Goal: Task Accomplishment & Management: Manage account settings

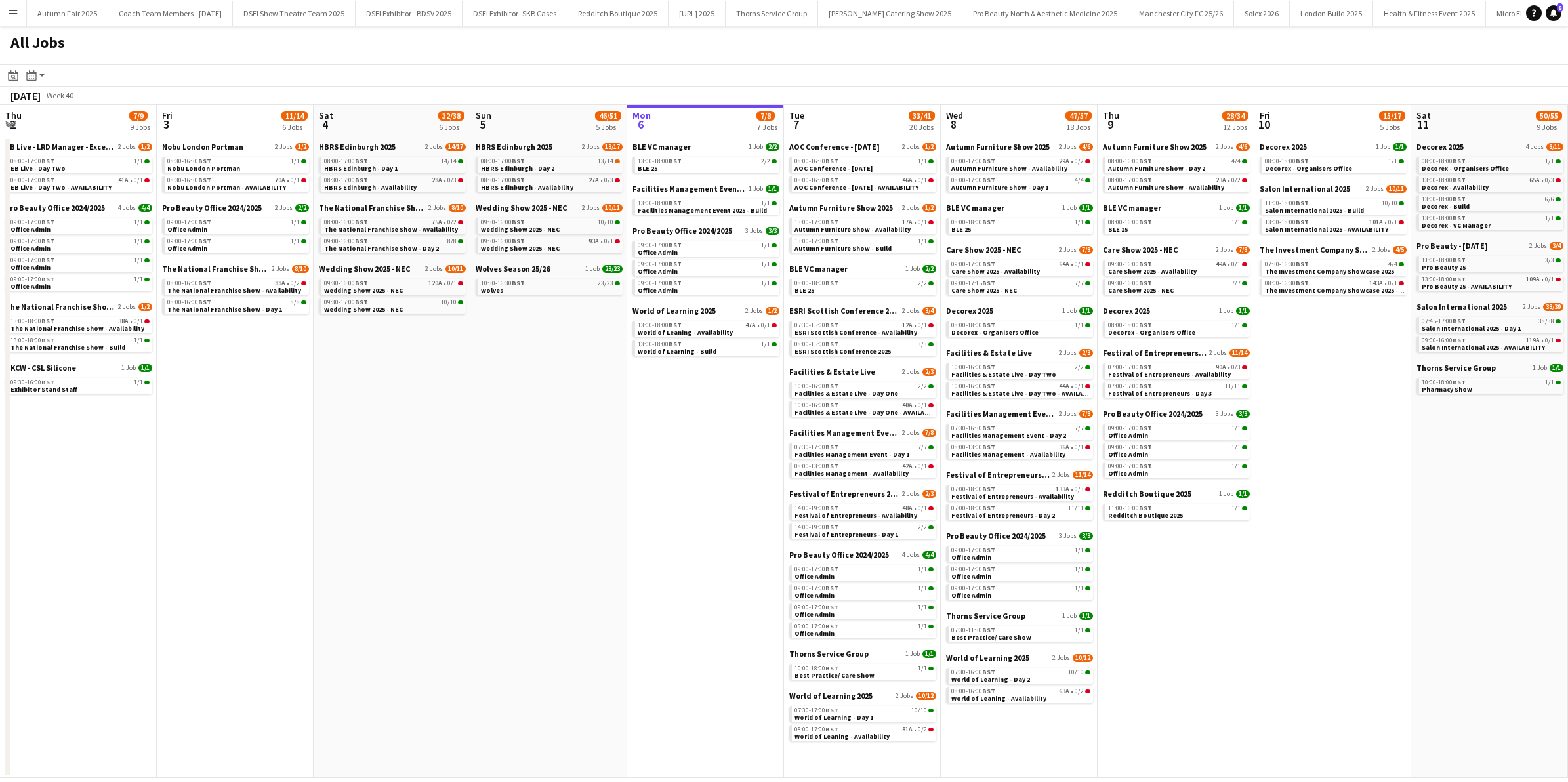
scroll to position [0, 313]
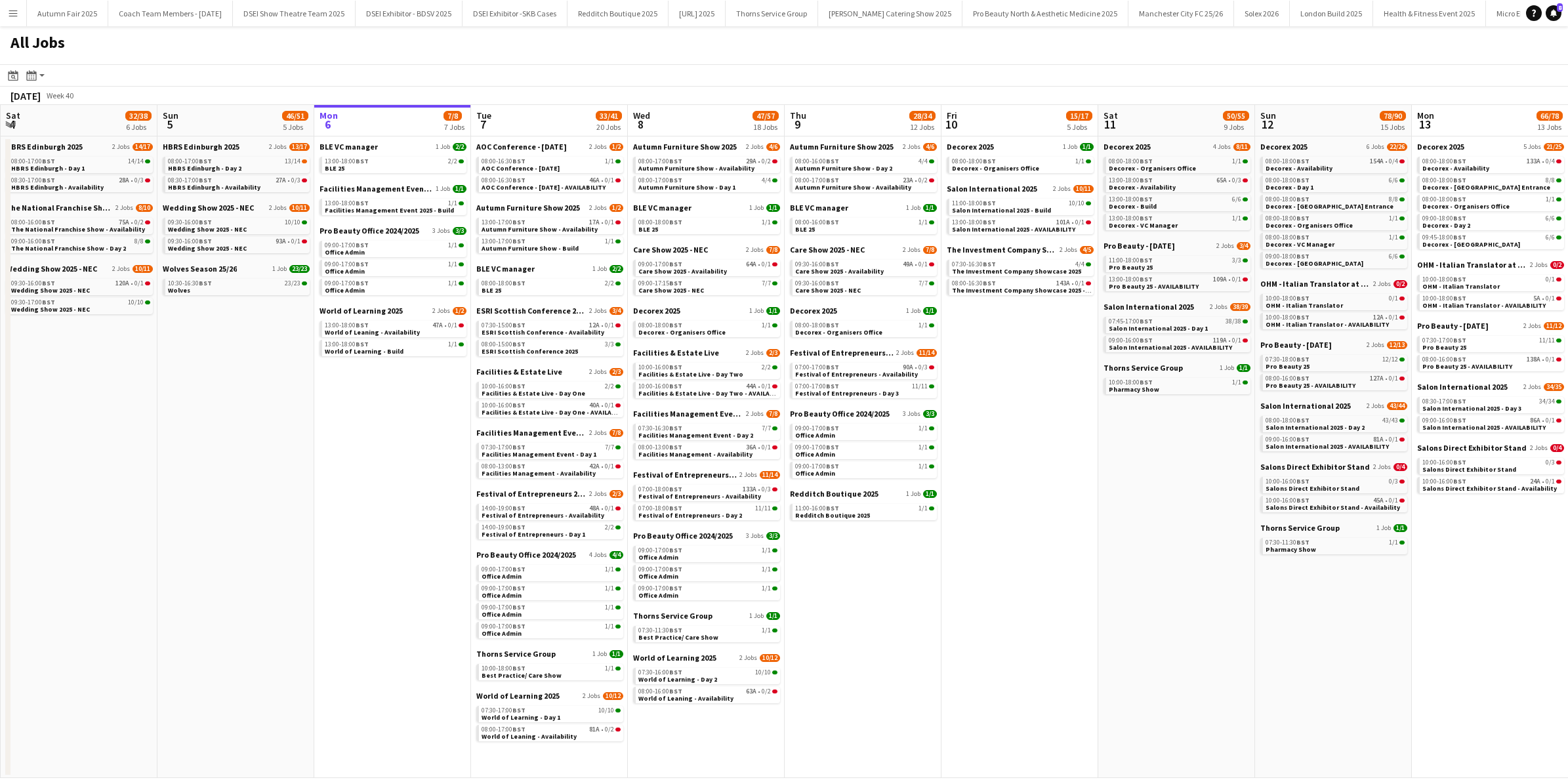
click at [8, 19] on button "Menu" at bounding box center [13, 13] width 26 height 26
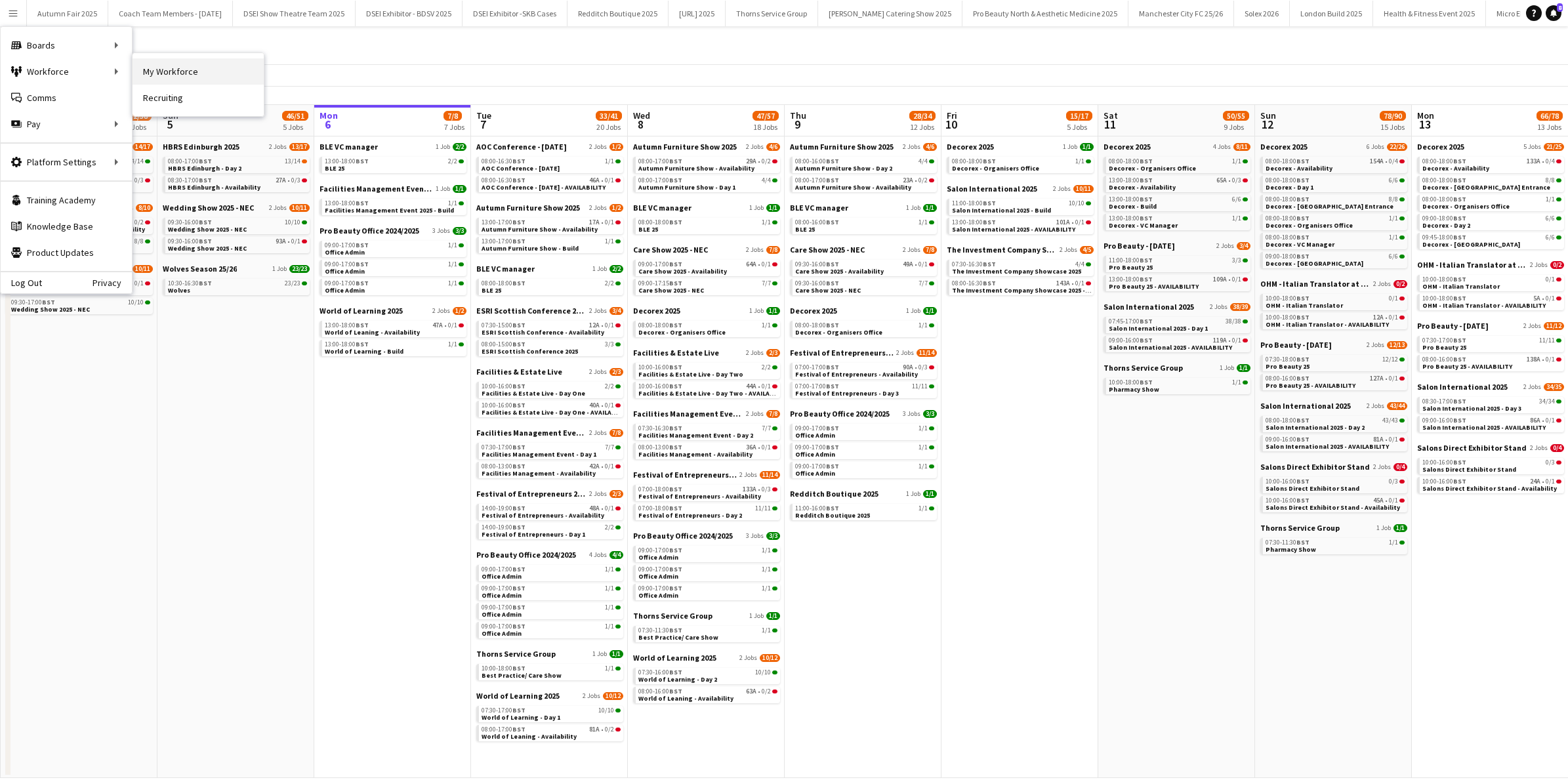
click at [188, 69] on link "My Workforce" at bounding box center [198, 71] width 132 height 26
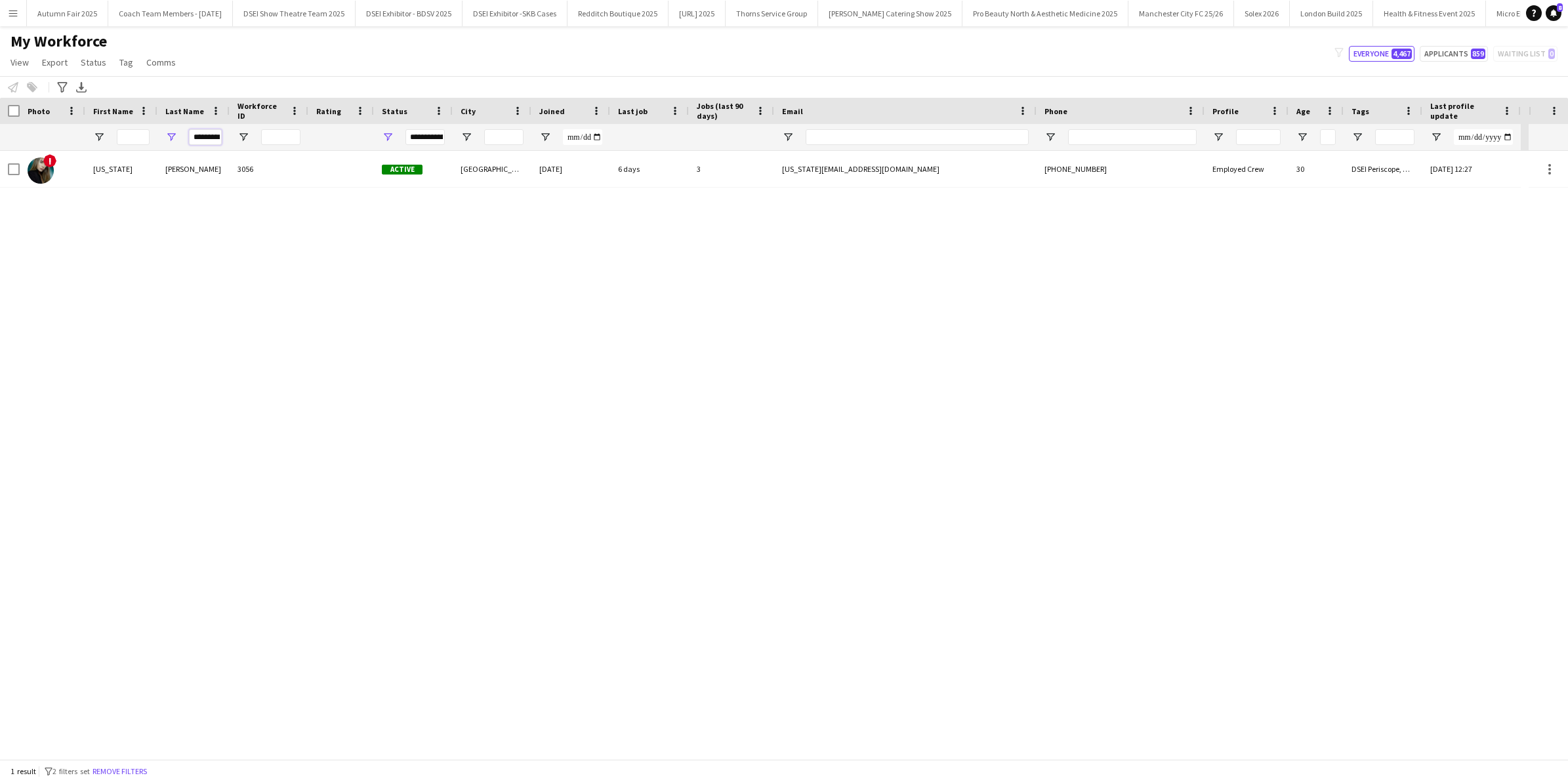
drag, startPoint x: 195, startPoint y: 135, endPoint x: 307, endPoint y: 125, distance: 112.4
click at [307, 125] on div "*********" at bounding box center [760, 137] width 1521 height 26
type input "*"
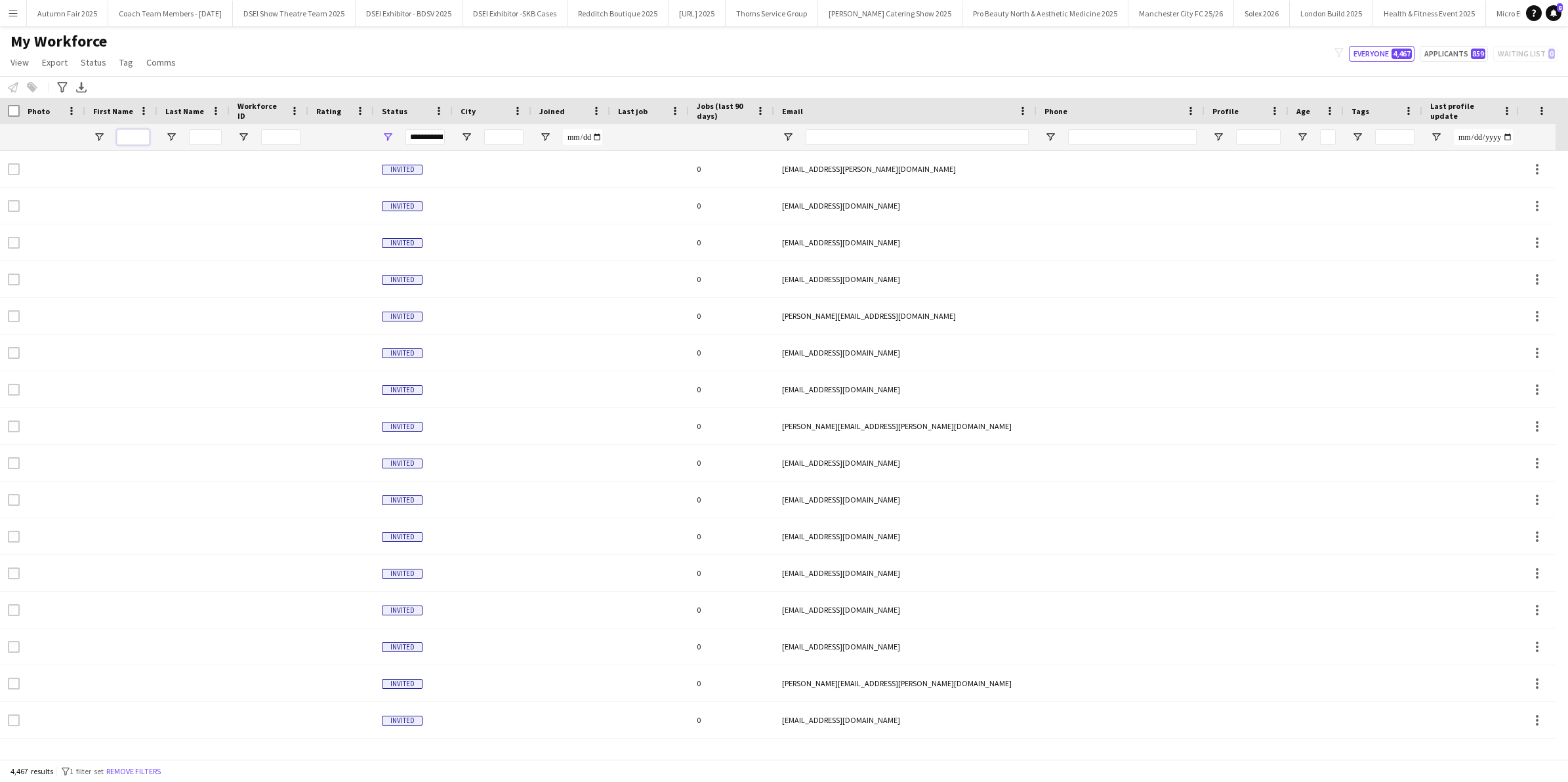
click at [136, 138] on input "First Name Filter Input" at bounding box center [132, 137] width 33 height 16
type input "****"
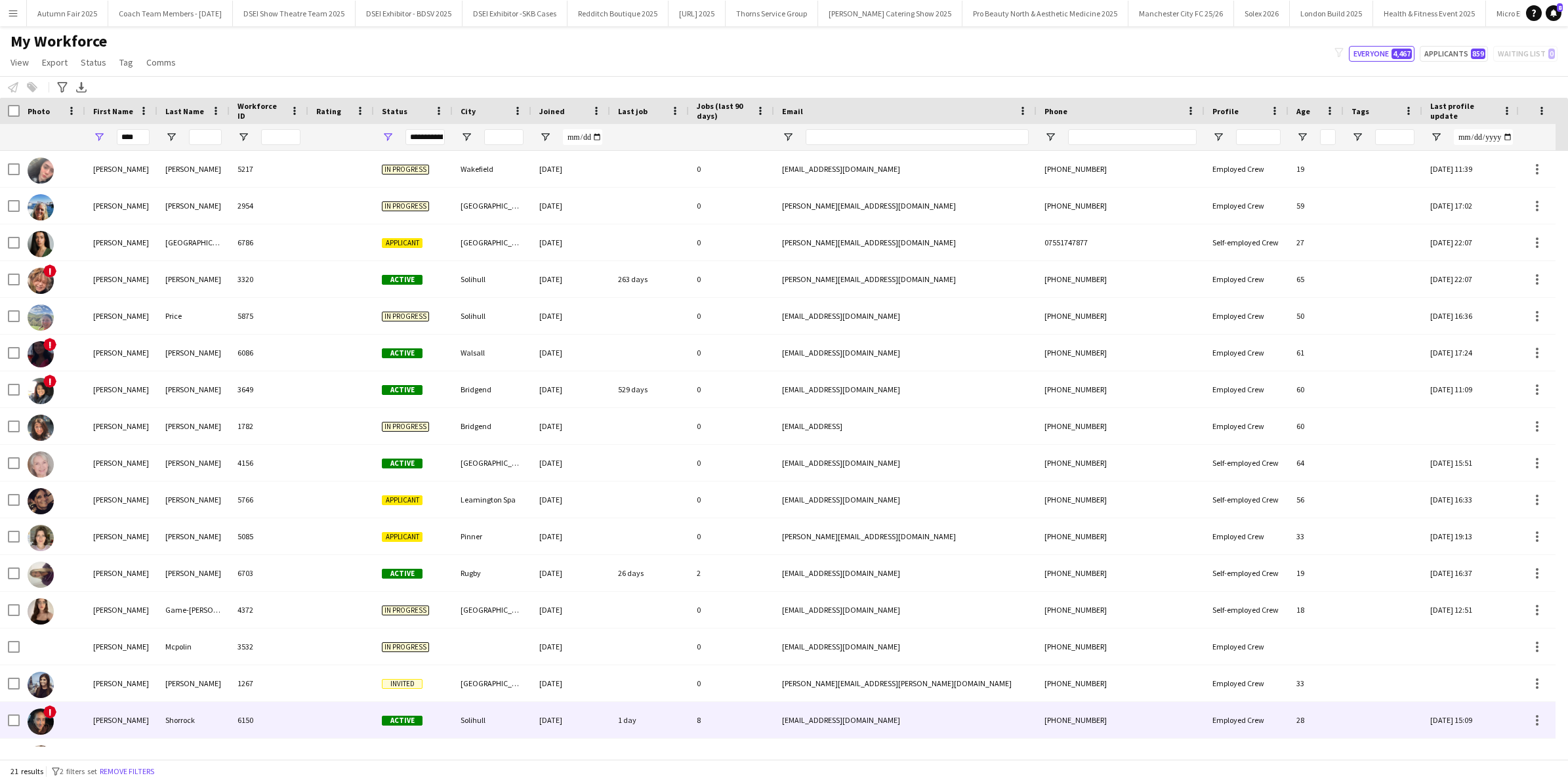
click at [132, 727] on div "Erin" at bounding box center [121, 720] width 72 height 36
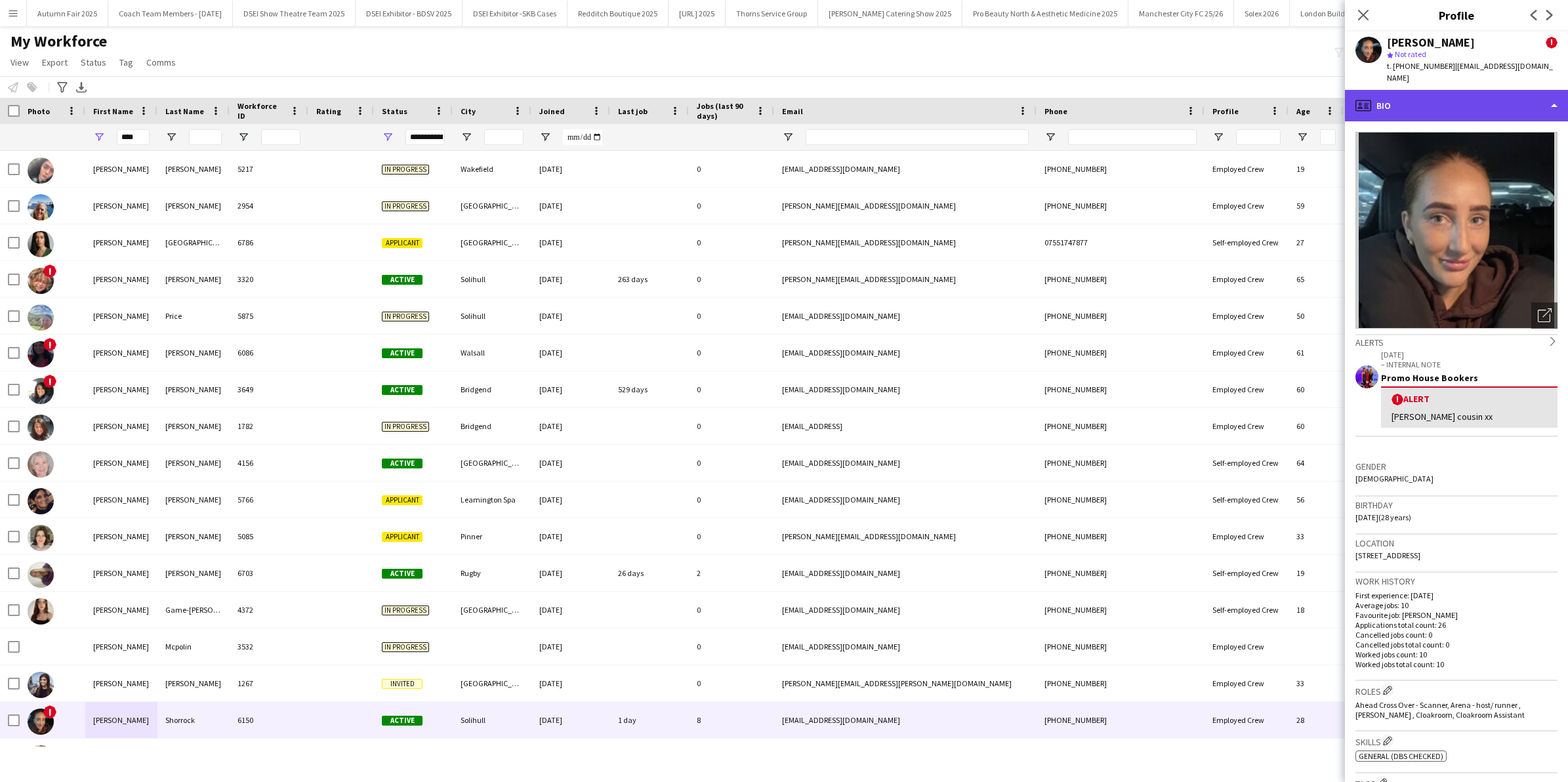
click at [1559, 92] on div "profile Bio" at bounding box center [1456, 106] width 223 height 32
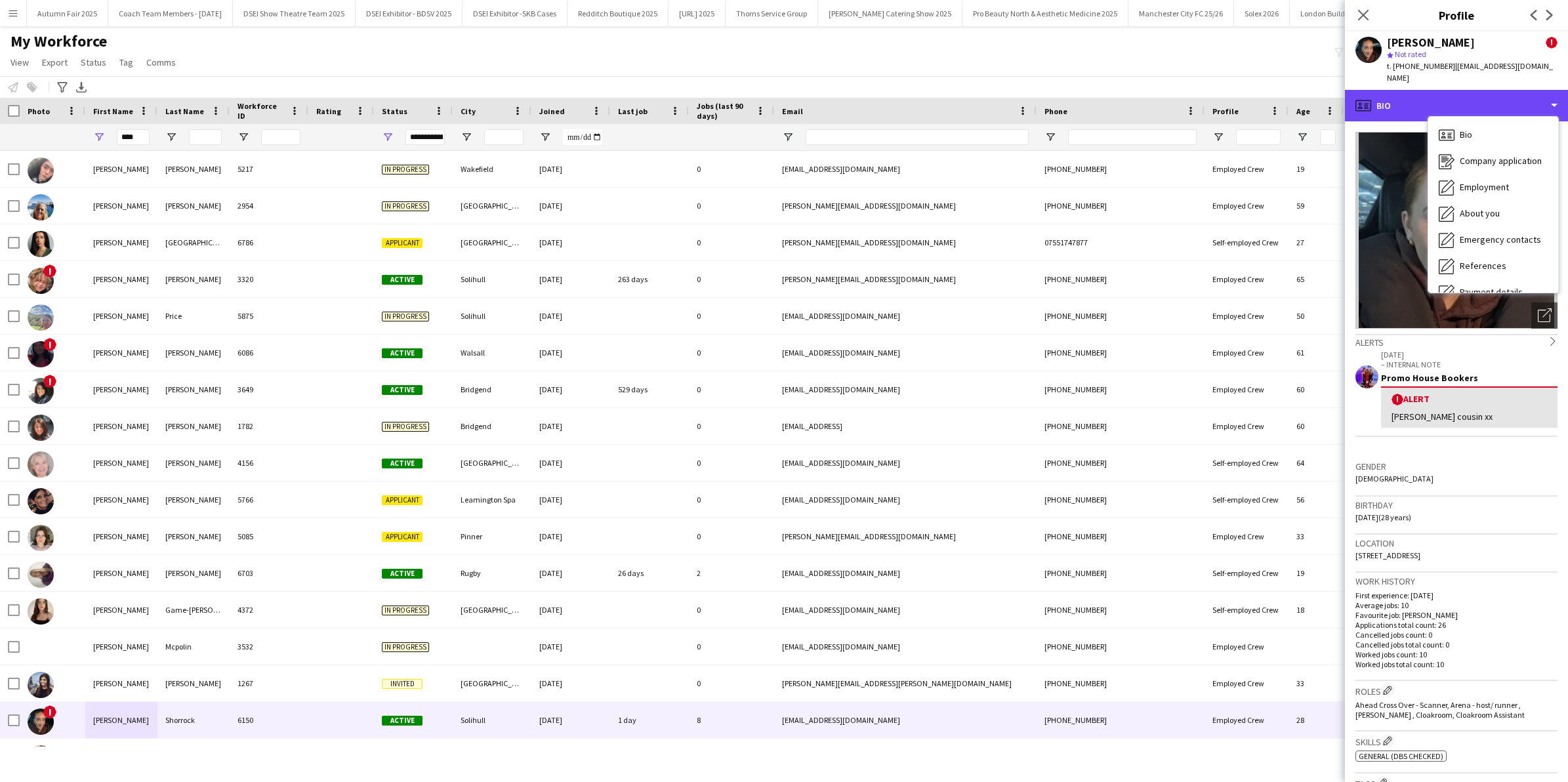
scroll to position [149, 0]
click at [1484, 269] on span "Calendar" at bounding box center [1477, 274] width 35 height 12
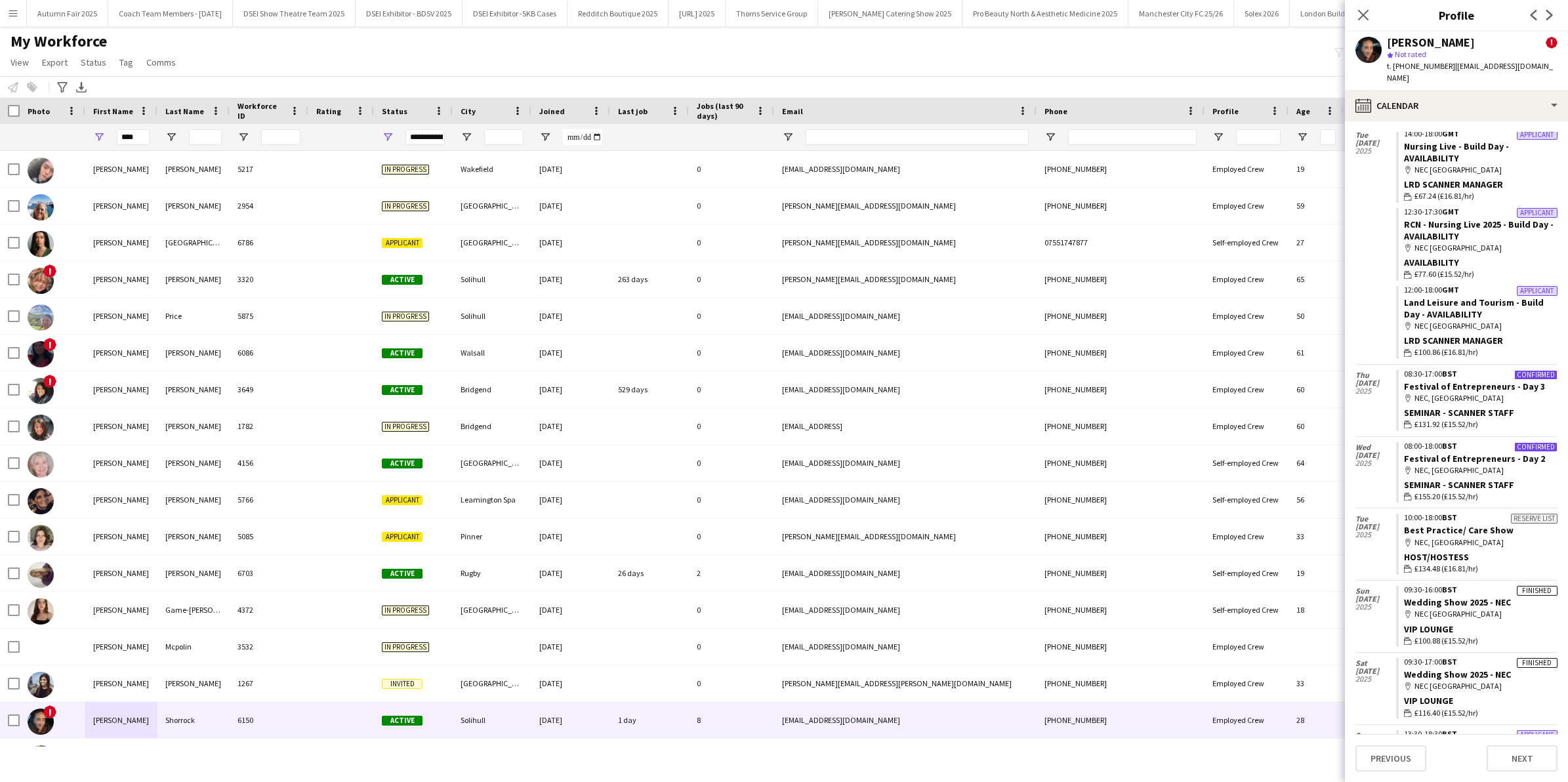
scroll to position [162, 0]
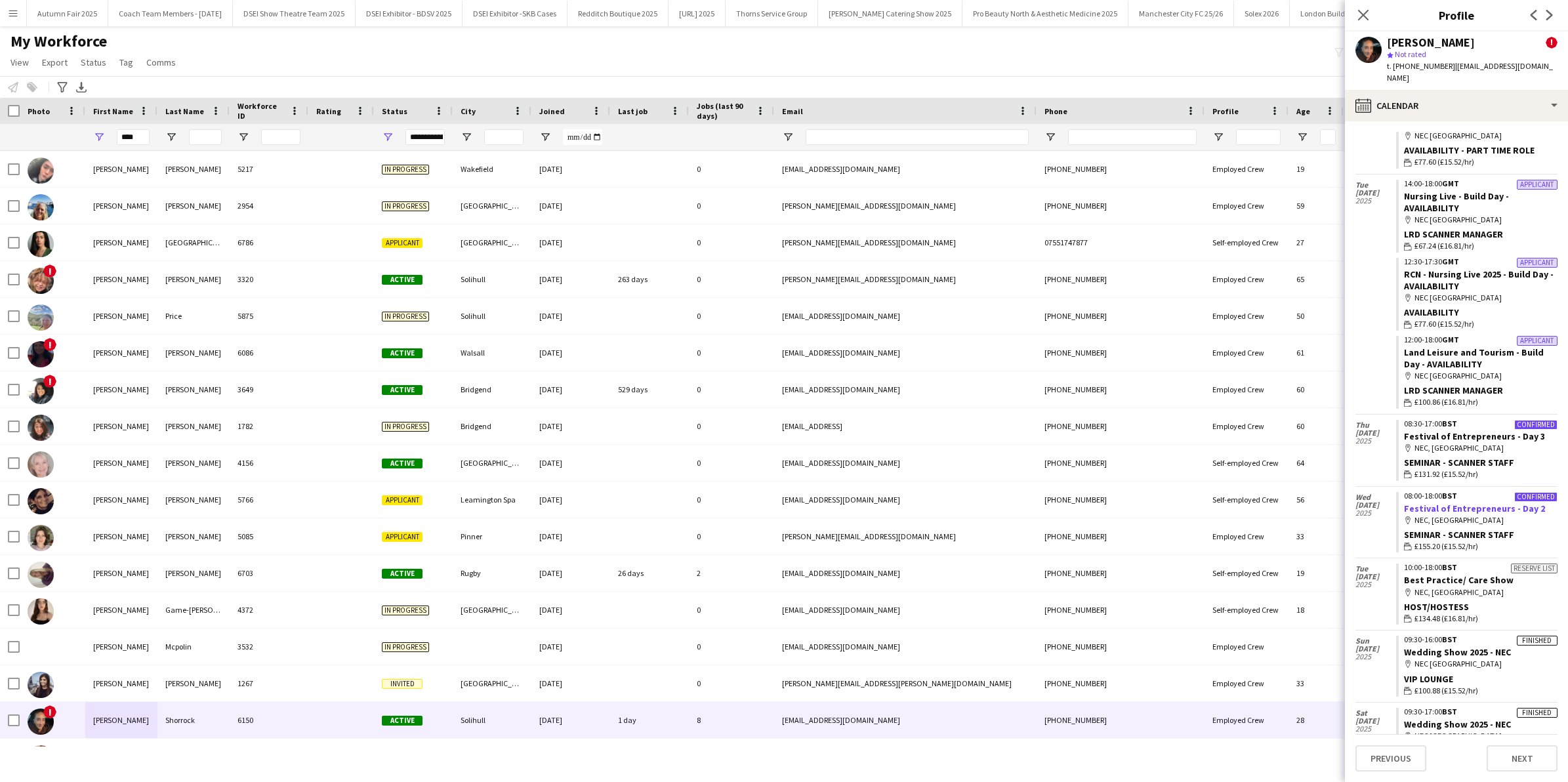
click at [1461, 503] on link "Festival of Entrepreneurs - Day 2" at bounding box center [1474, 508] width 141 height 12
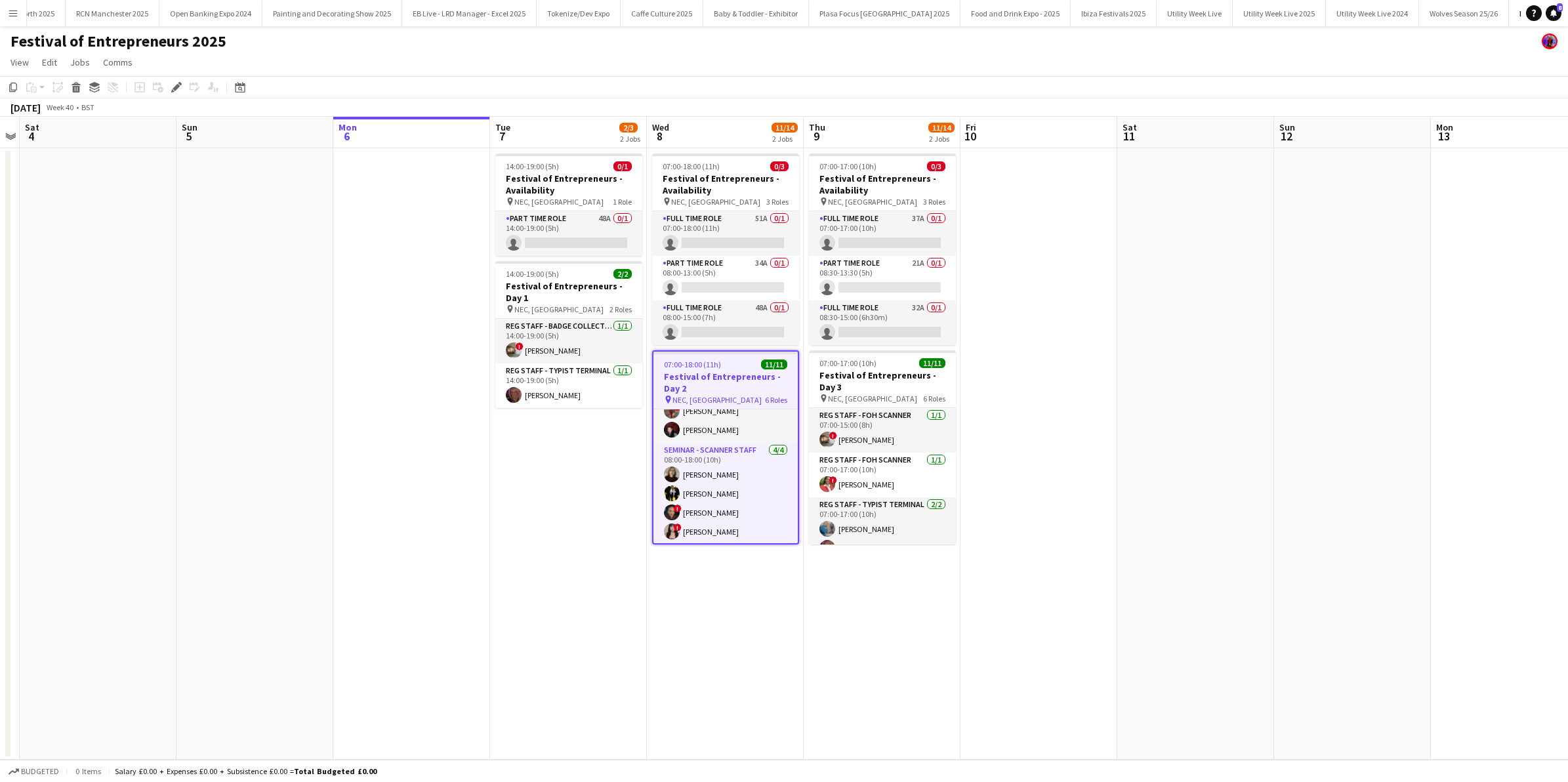
scroll to position [229, 0]
click at [745, 512] on app-card-role "Seminar - Scanner Staff 4/4 08:00-18:00 (10h) Sally Taylor Amber Khan ! Erin Sh…" at bounding box center [726, 493] width 145 height 102
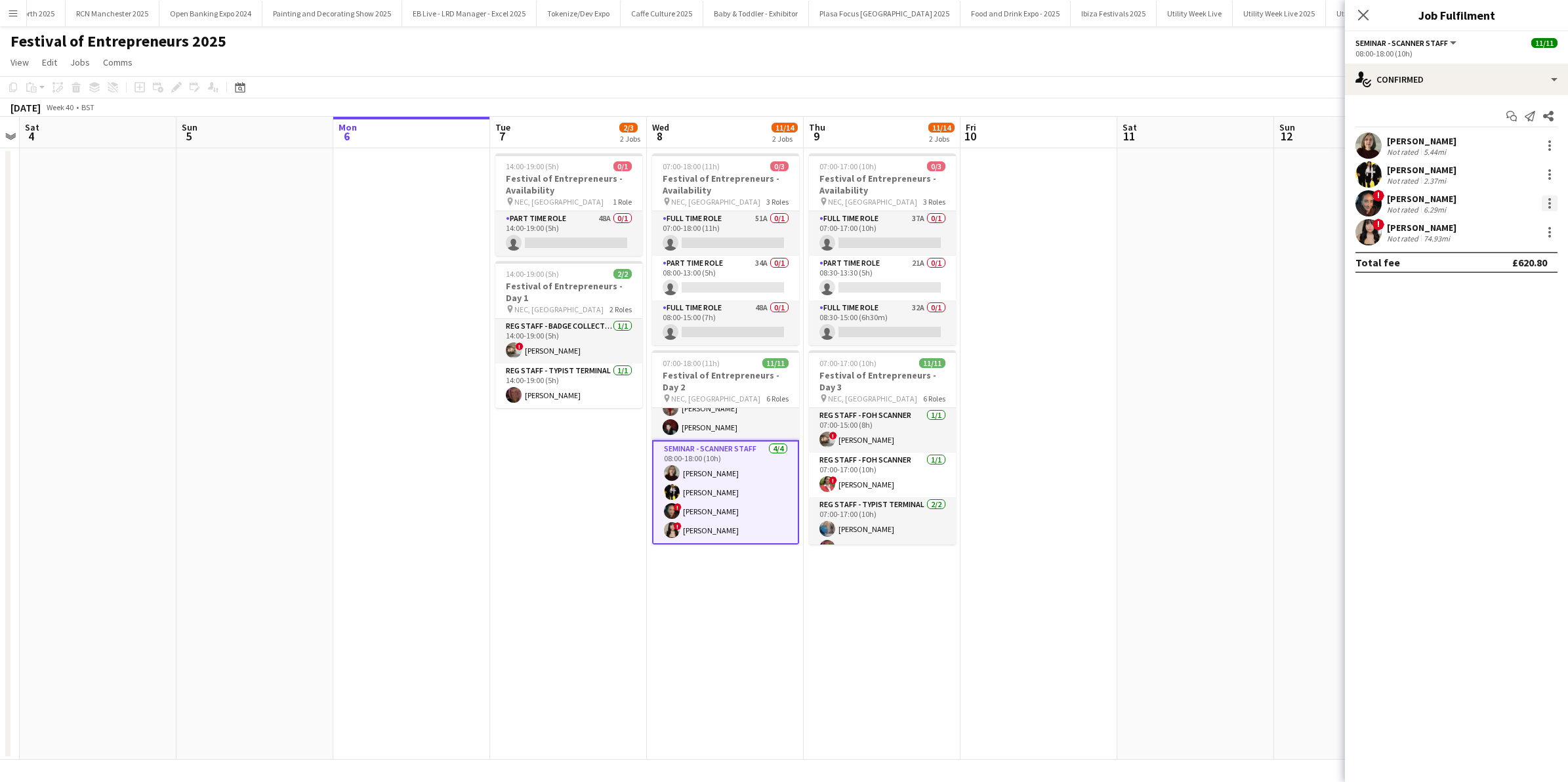
click at [1547, 205] on div at bounding box center [1549, 203] width 16 height 16
click at [1497, 346] on button "Remove" at bounding box center [1506, 354] width 102 height 32
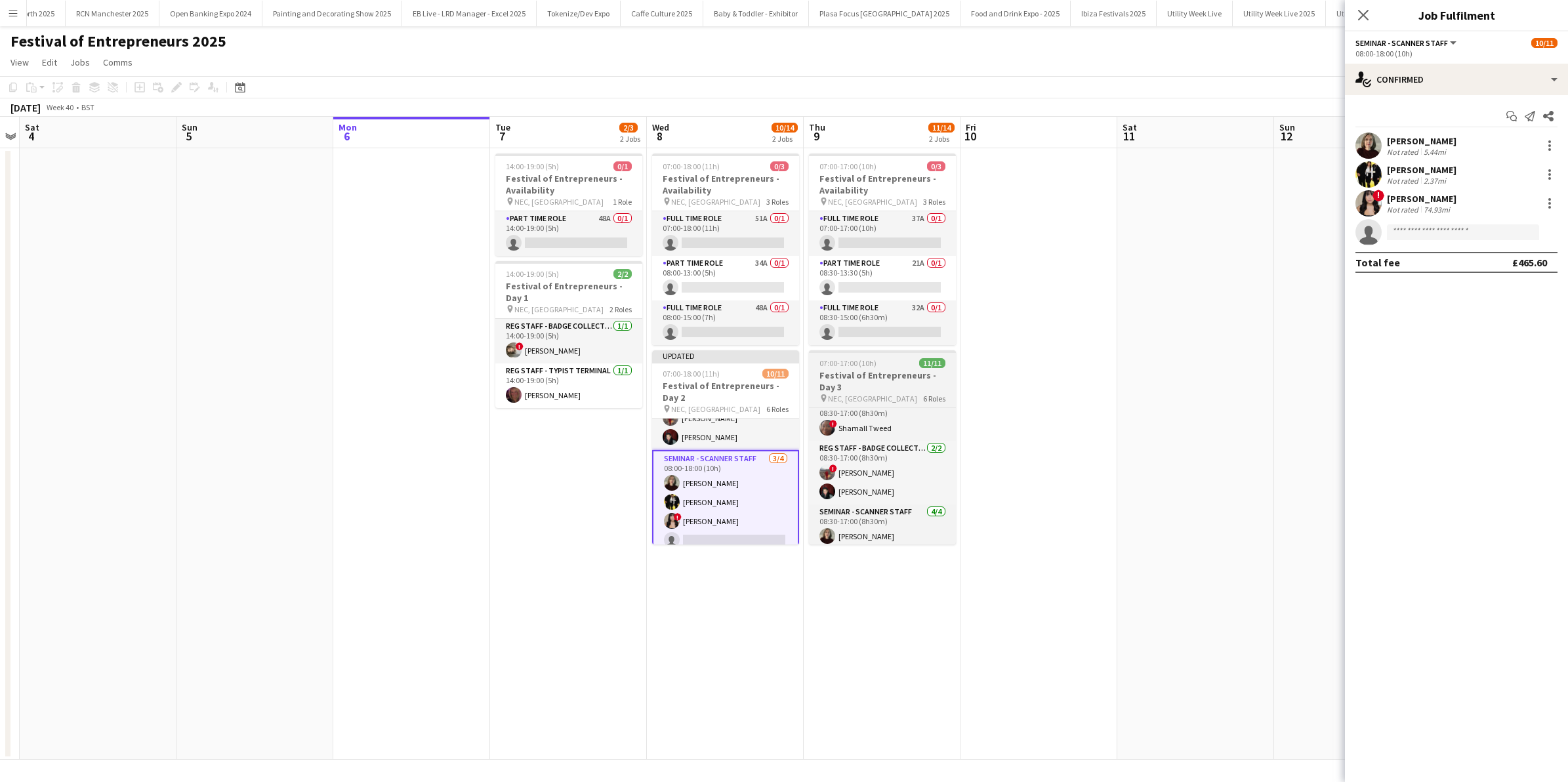
scroll to position [227, 0]
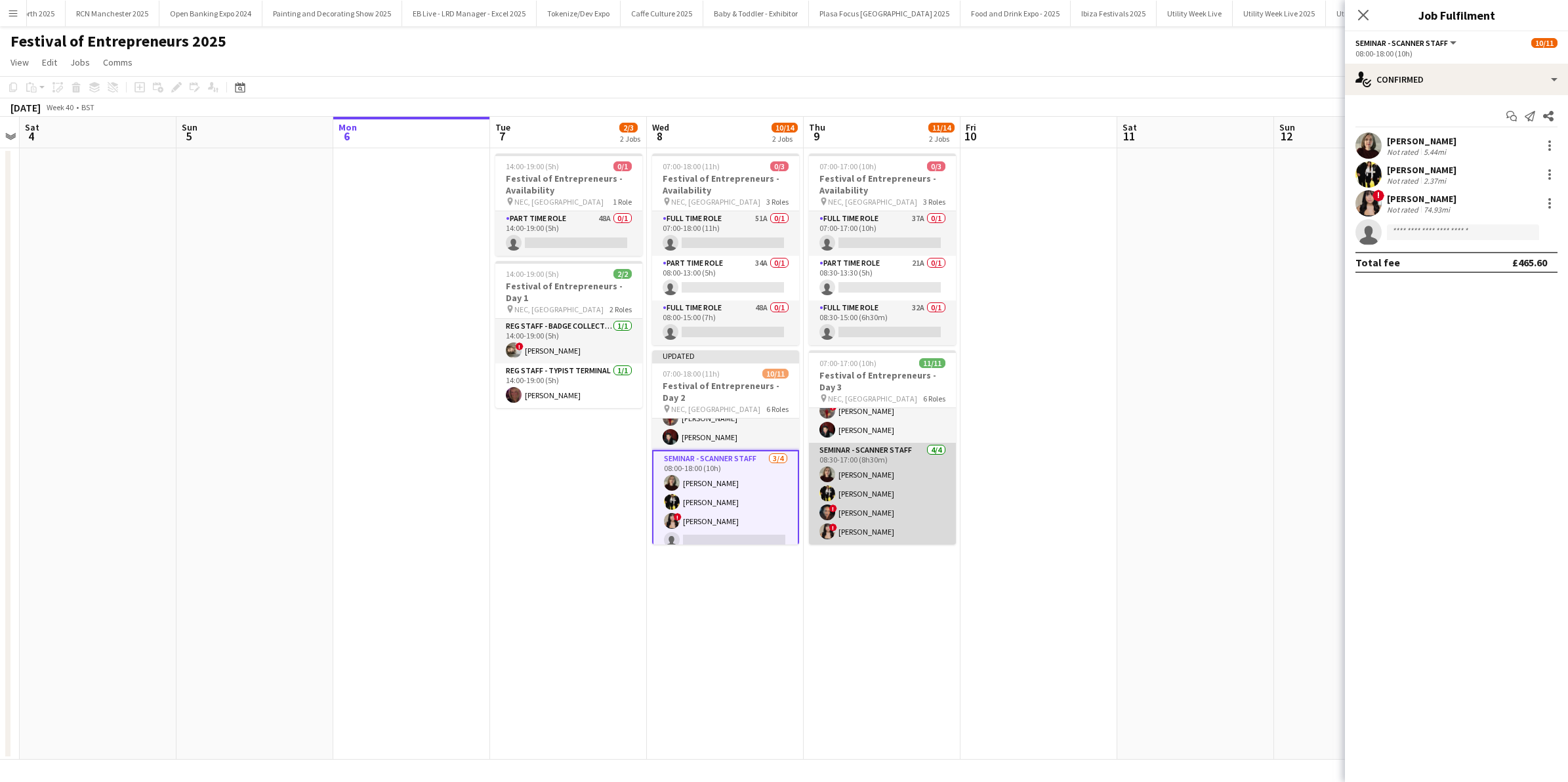
click at [894, 515] on app-card-role "Seminar - Scanner Staff 4/4 08:30-17:00 (8h30m) Sally Taylor Amber Khan ! Erin …" at bounding box center [882, 493] width 147 height 102
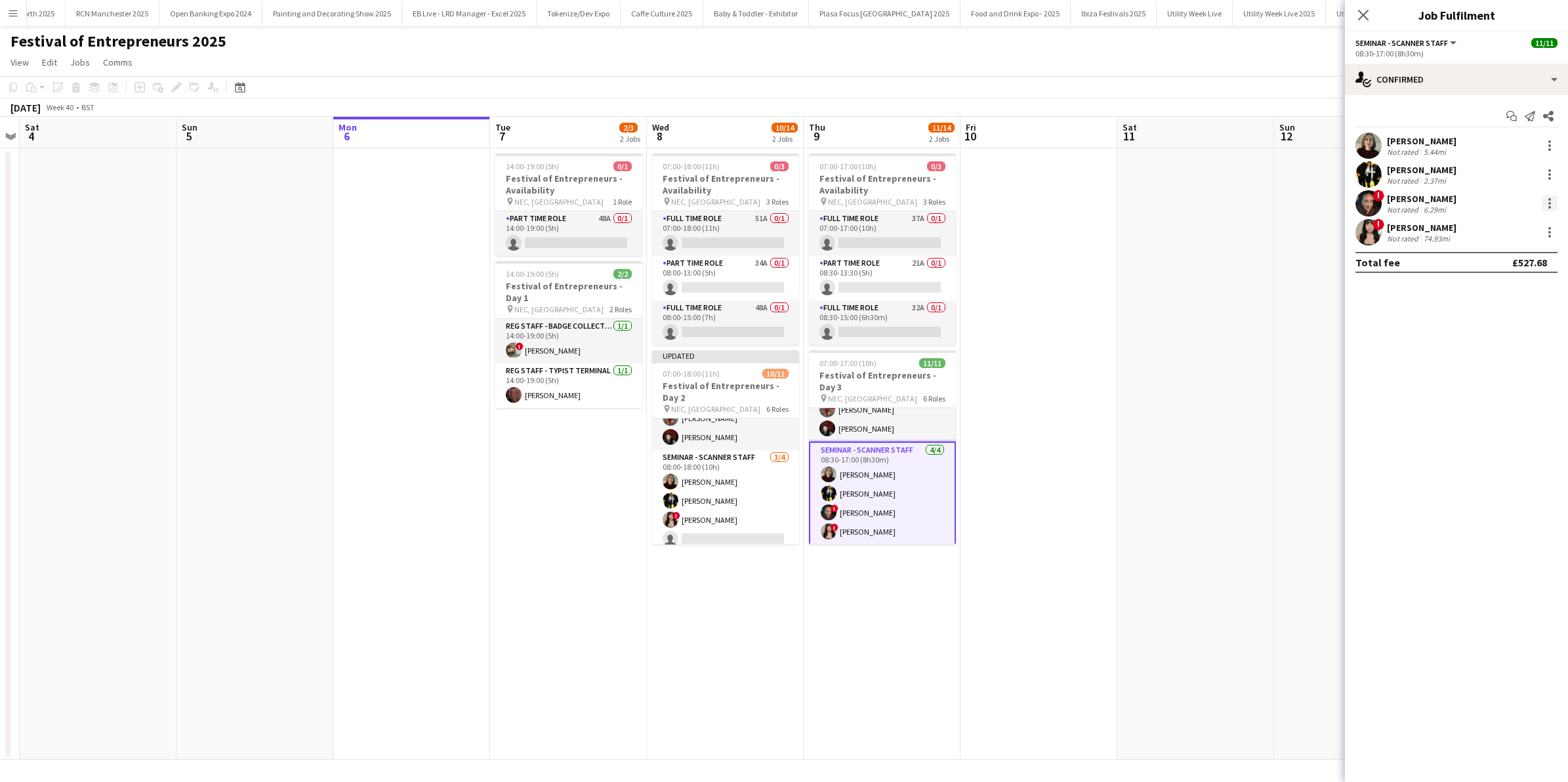
click at [1548, 202] on div at bounding box center [1549, 203] width 3 height 3
click at [1490, 355] on span "Remove" at bounding box center [1485, 353] width 39 height 11
click at [1195, 510] on app-date-cell at bounding box center [1195, 454] width 157 height 612
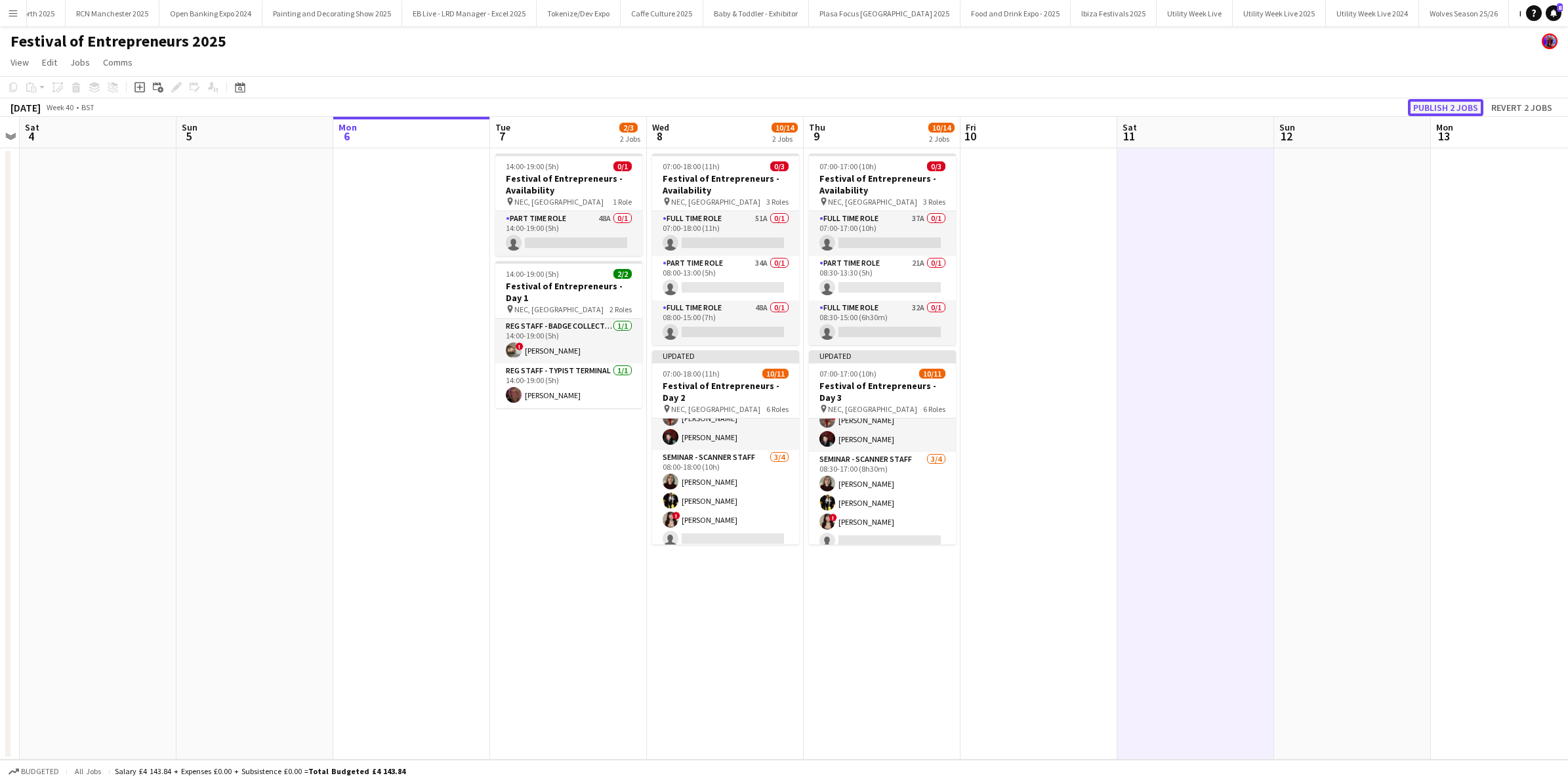
click at [1438, 112] on button "Publish 2 jobs" at bounding box center [1446, 107] width 75 height 17
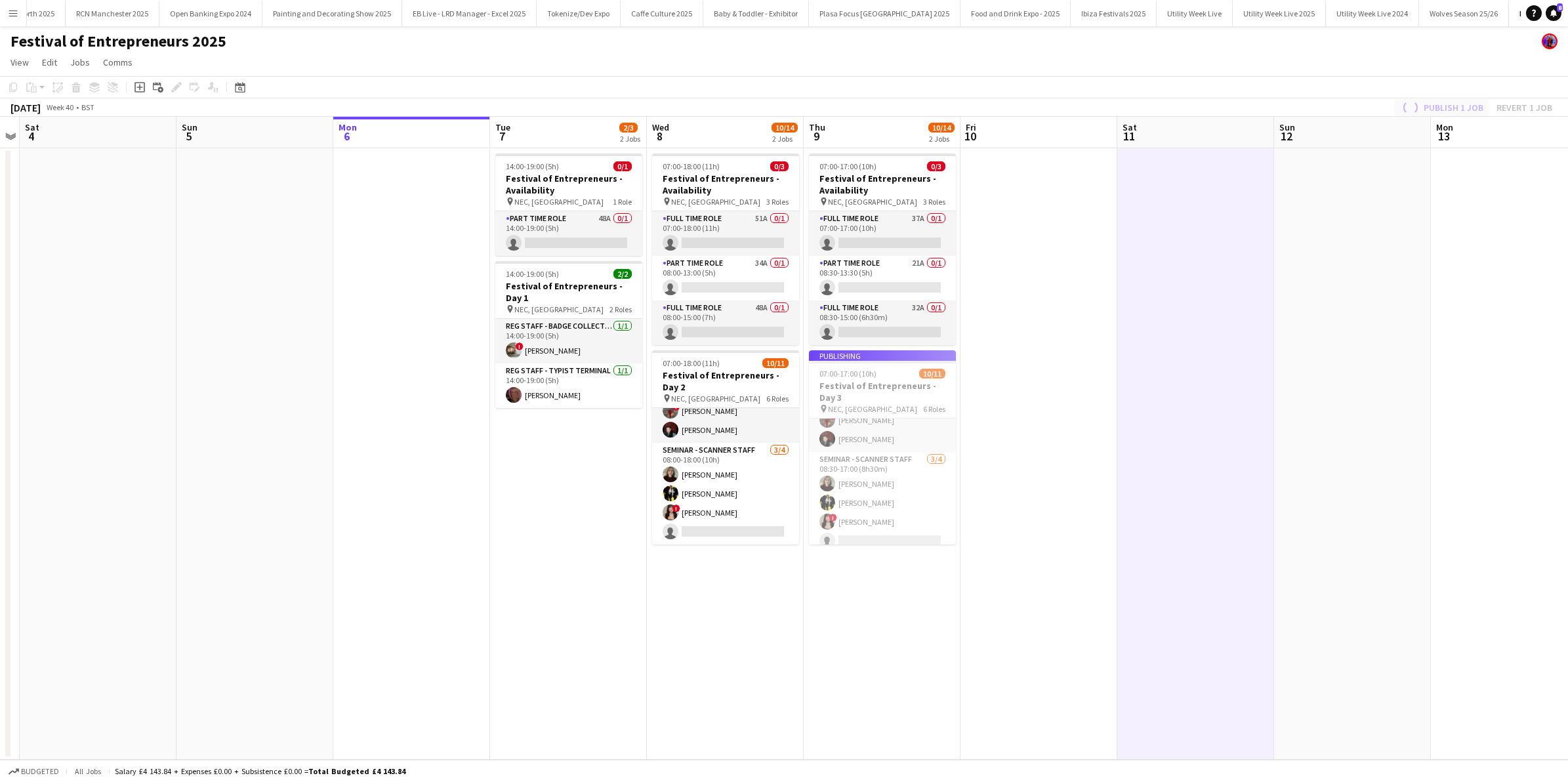
scroll to position [228, 0]
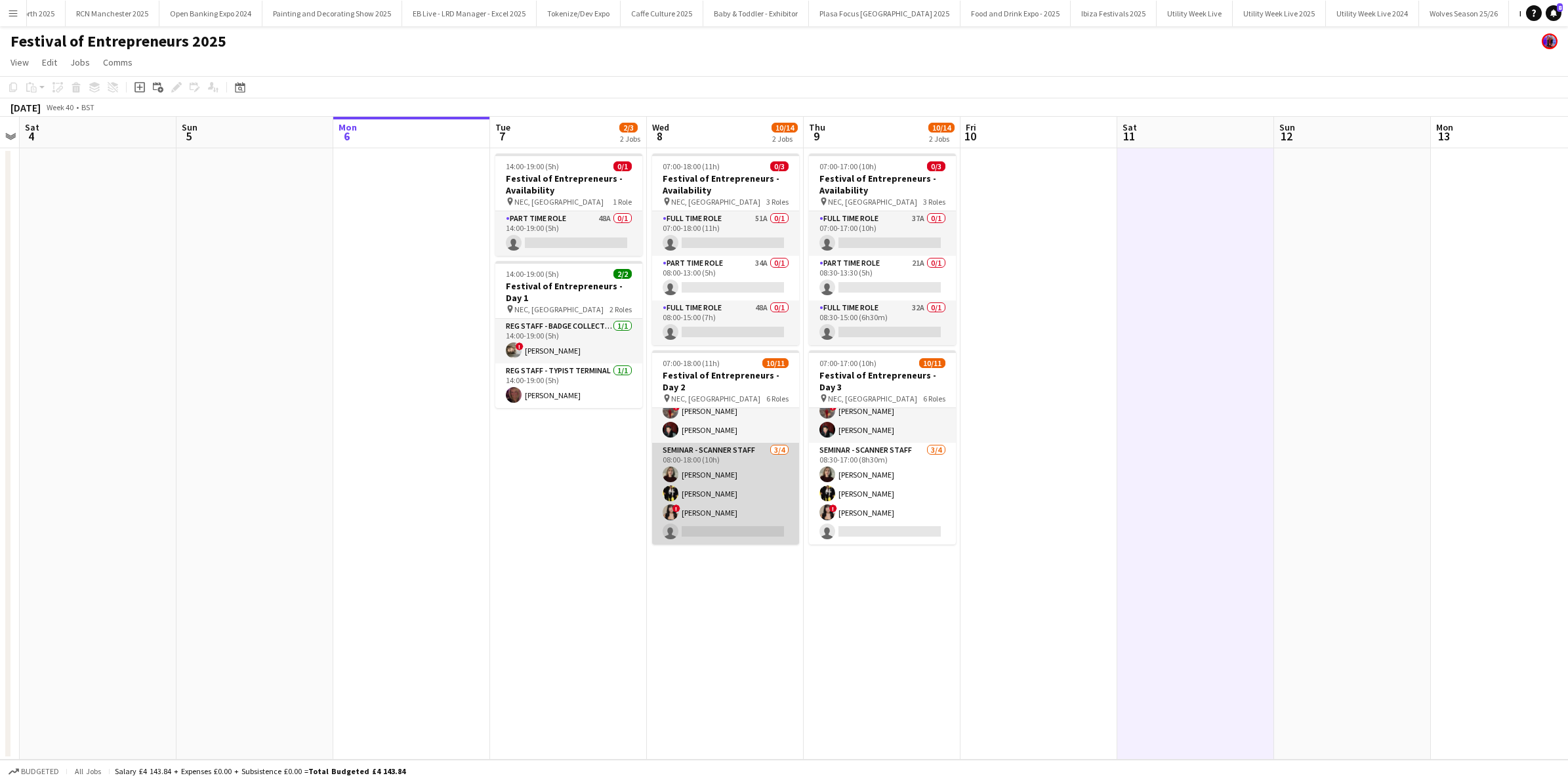
click at [719, 521] on app-card-role "Seminar - Scanner Staff 3/4 08:00-18:00 (10h) Sally Taylor Amber Khan ! Autumn …" at bounding box center [725, 493] width 147 height 102
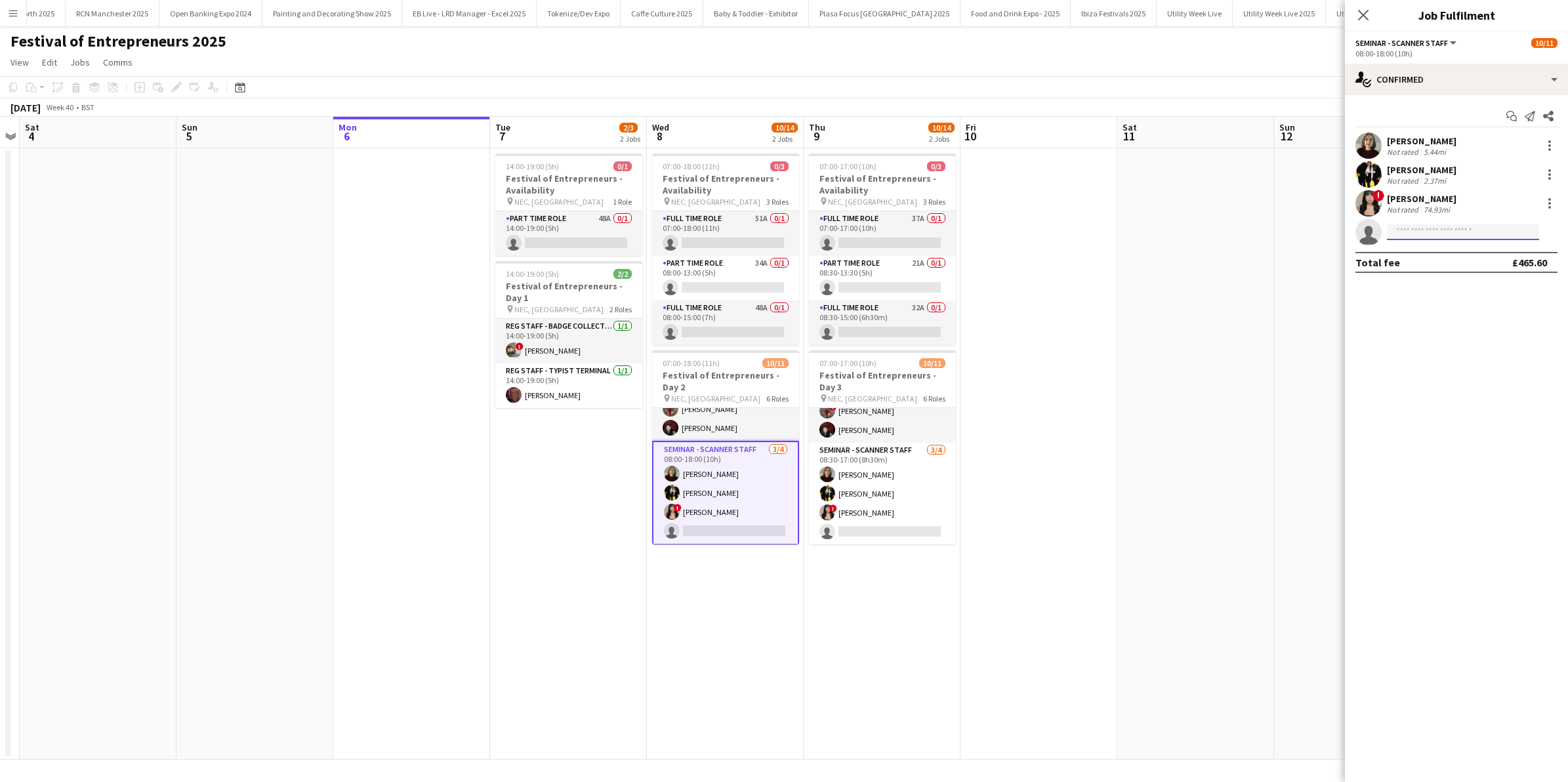
click at [1426, 232] on input at bounding box center [1463, 232] width 152 height 16
type input "*******"
click at [1454, 258] on span "bailey_emma@hotmail.com" at bounding box center [1463, 261] width 132 height 10
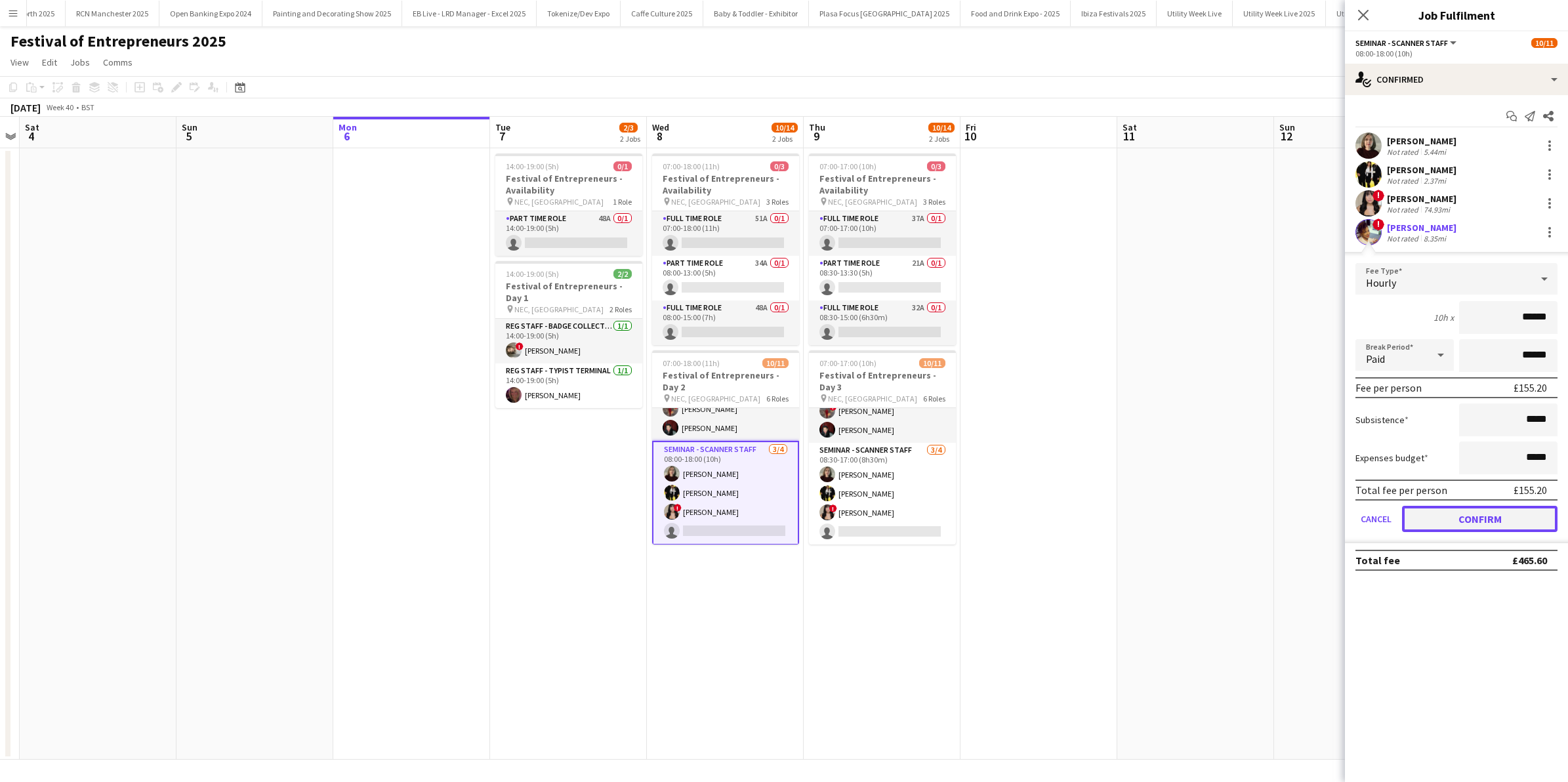
click at [1471, 515] on button "Confirm" at bounding box center [1480, 519] width 156 height 26
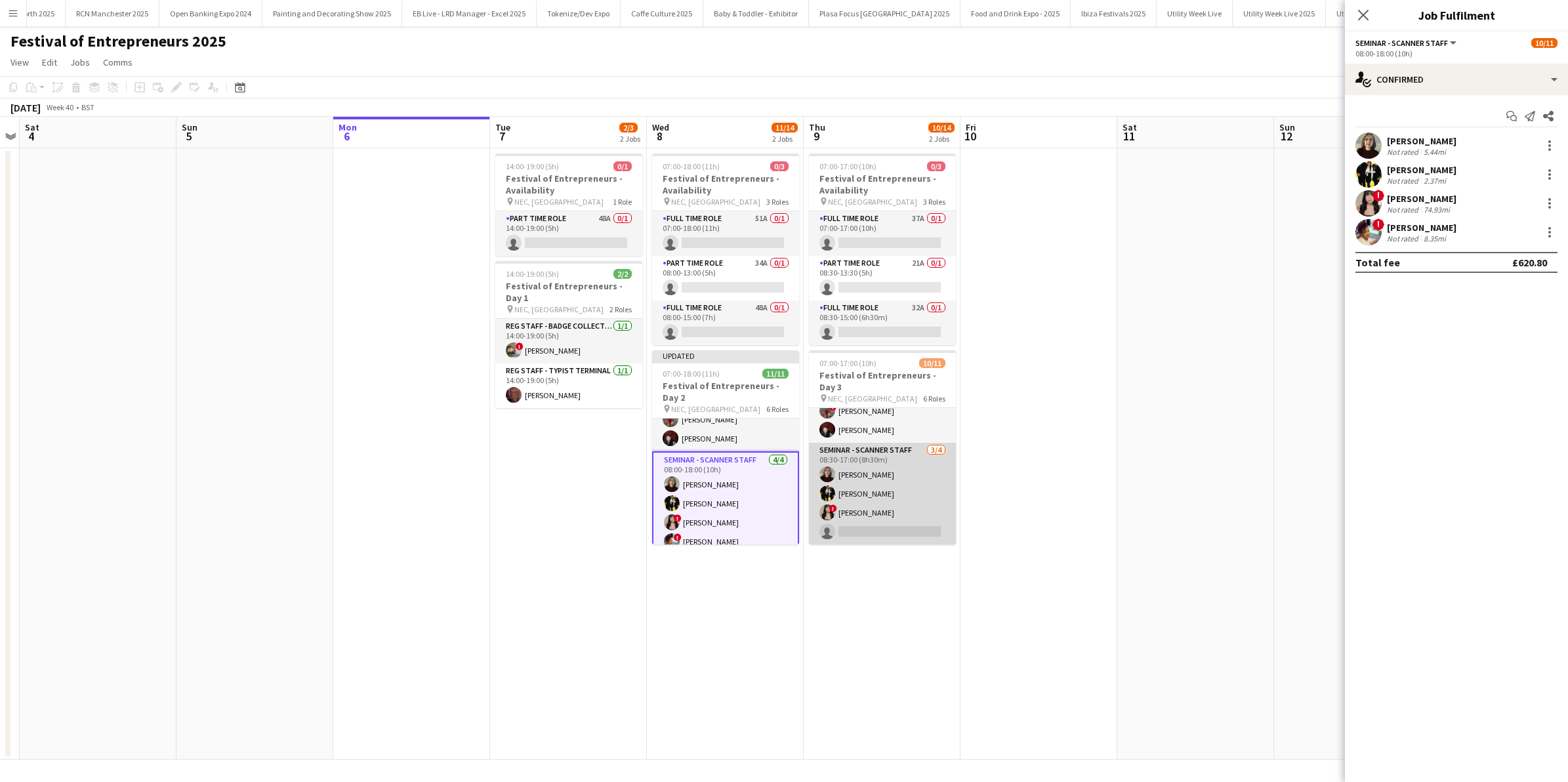
click at [884, 532] on app-card-role "Seminar - Scanner Staff 3/4 08:30-17:00 (8h30m) Sally Taylor Amber Khan ! Autum…" at bounding box center [882, 493] width 147 height 102
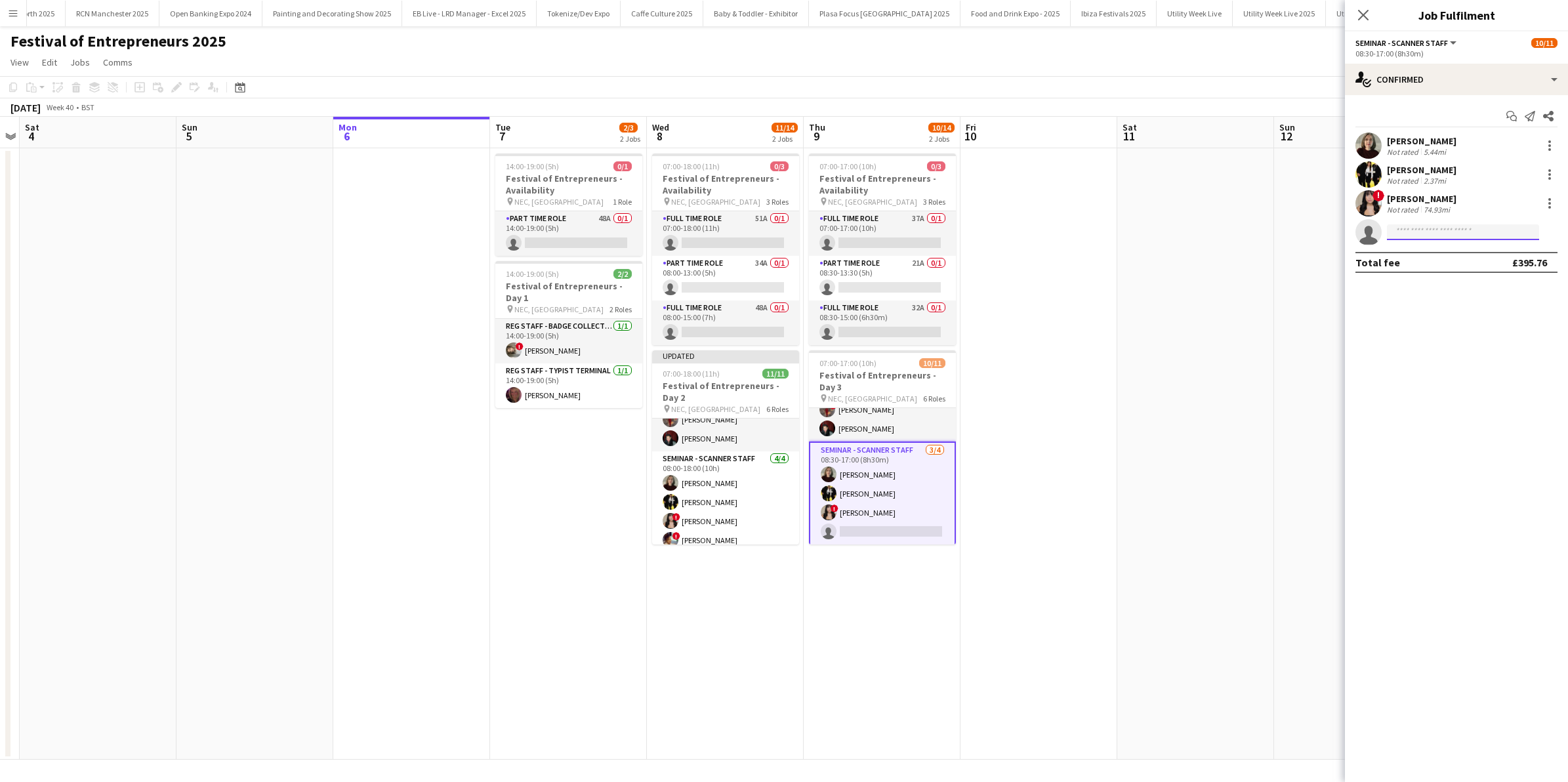
click at [1425, 229] on input at bounding box center [1463, 232] width 152 height 16
type input "*"
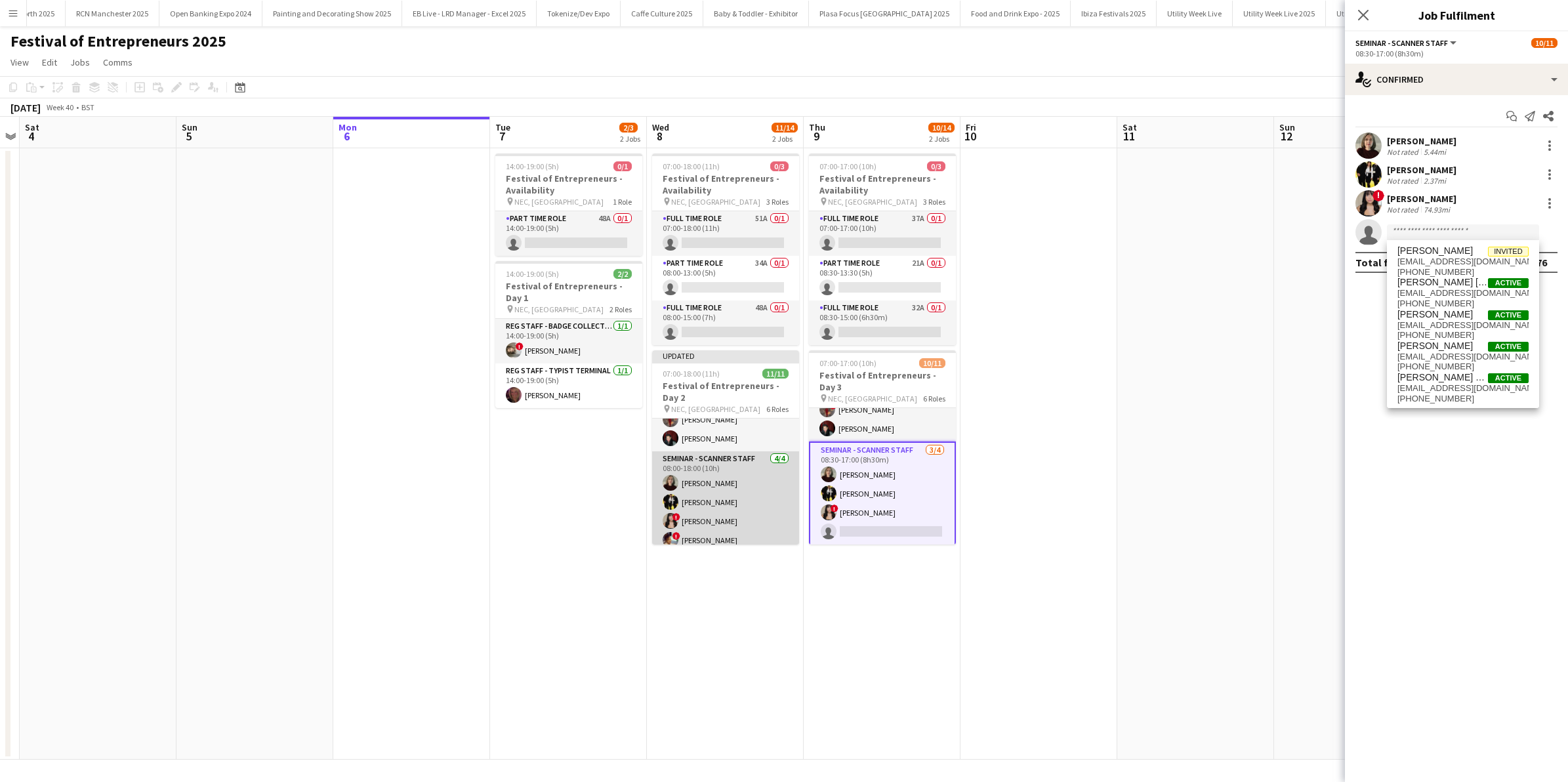
click at [717, 541] on app-card-role "Seminar - Scanner Staff 4/4 08:00-18:00 (10h) Sally Taylor Amber Khan ! Autumn …" at bounding box center [725, 502] width 147 height 102
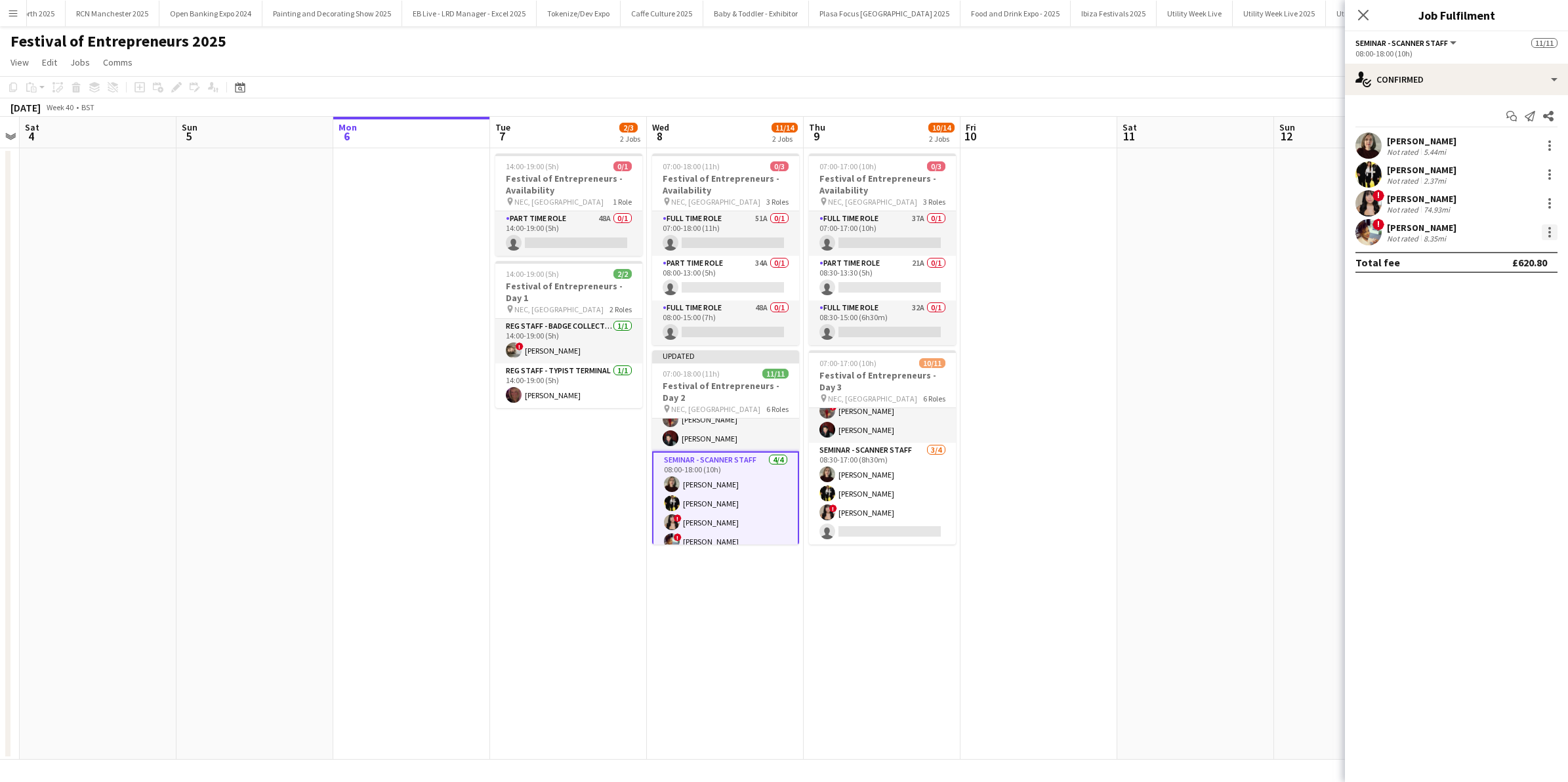
click at [1552, 233] on div at bounding box center [1549, 232] width 16 height 16
click at [1483, 382] on span "Remove" at bounding box center [1485, 383] width 39 height 11
click at [1280, 444] on app-date-cell at bounding box center [1352, 454] width 157 height 612
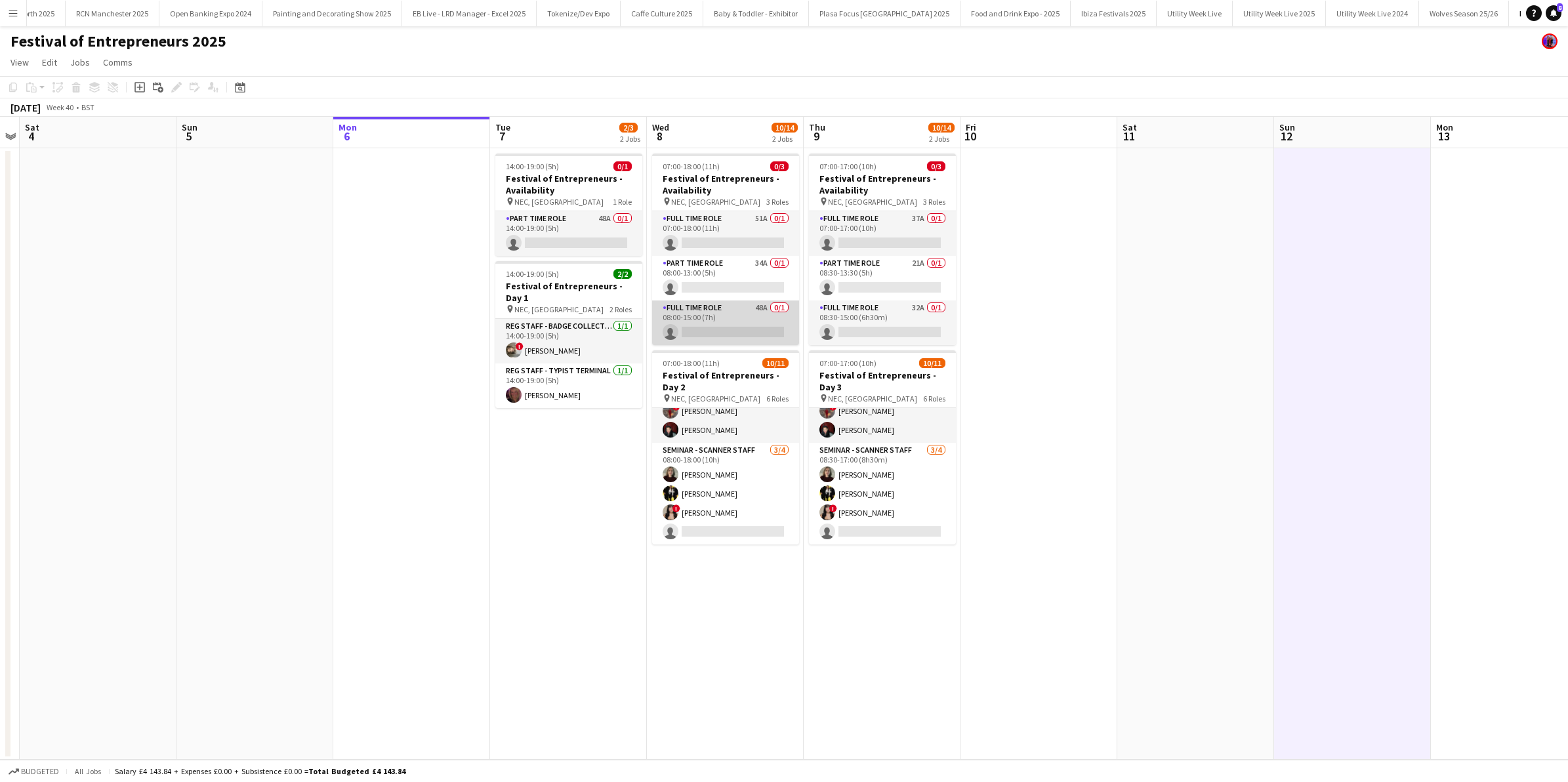
click at [738, 317] on app-card-role "Full Time Role 48A 0/1 08:00-15:00 (7h) single-neutral-actions" at bounding box center [725, 322] width 147 height 44
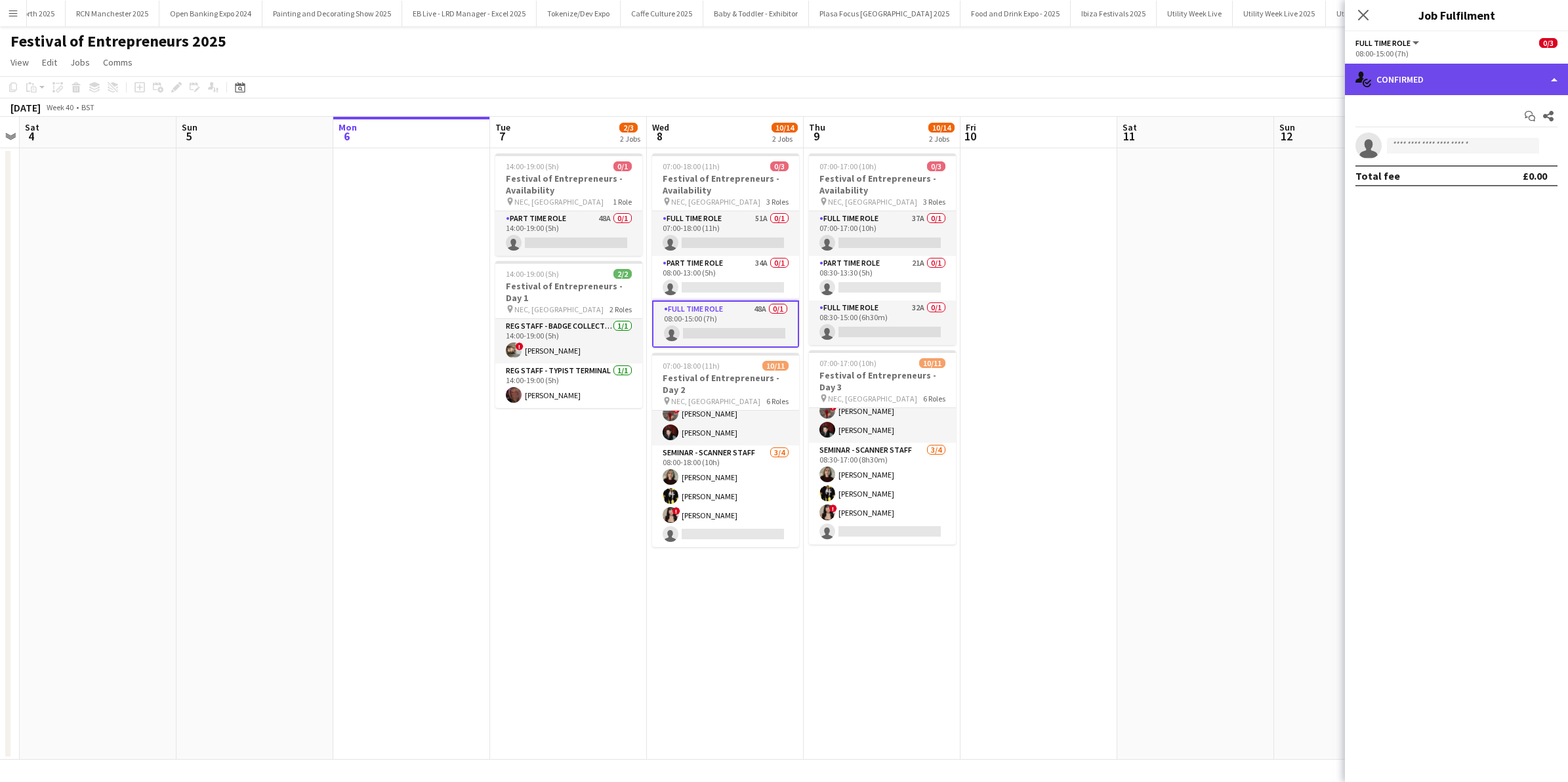
click at [1557, 79] on div "single-neutral-actions-check-2 Confirmed" at bounding box center [1456, 80] width 223 height 32
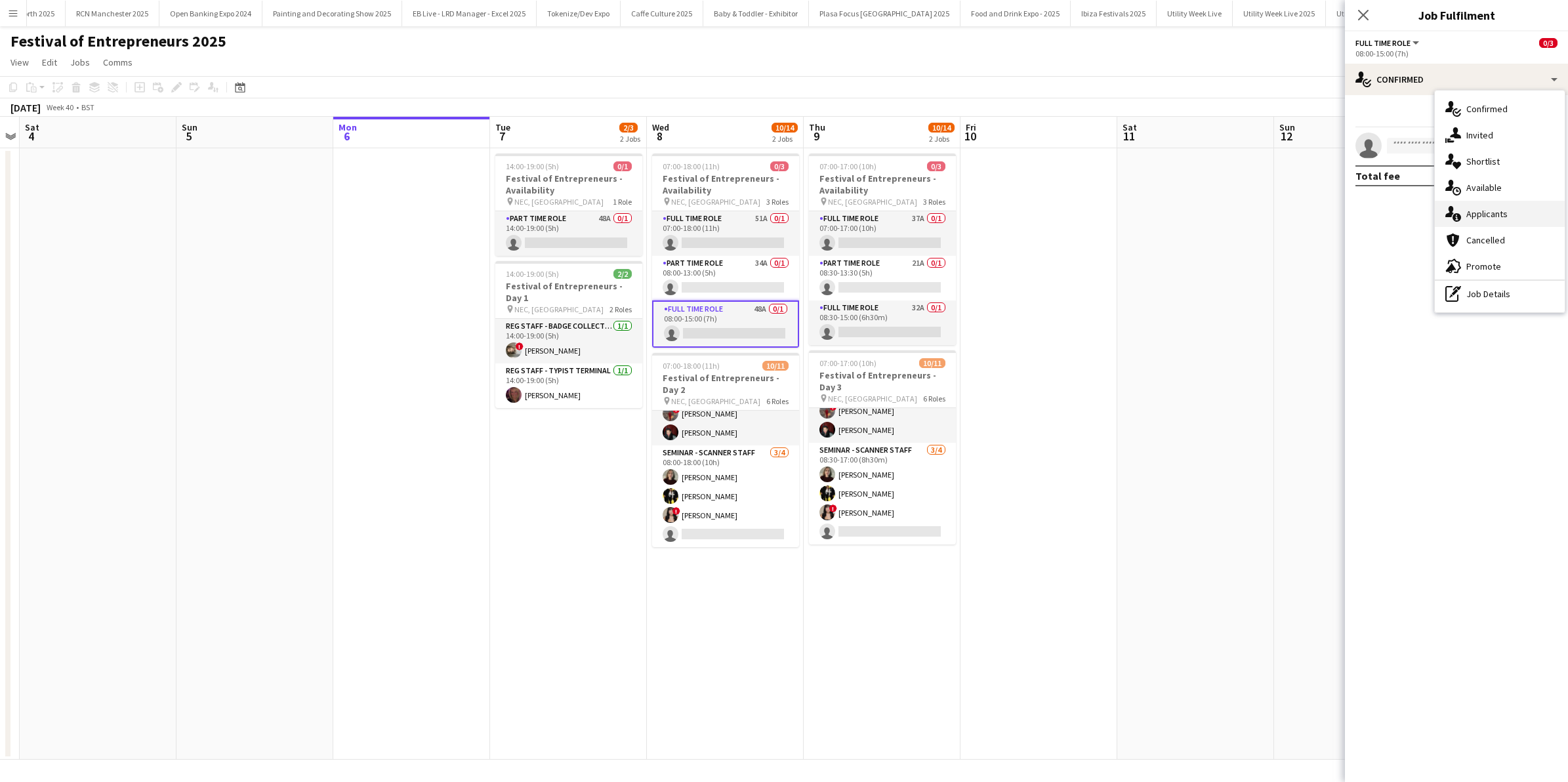
click at [1489, 220] on span "Applicants" at bounding box center [1487, 213] width 41 height 12
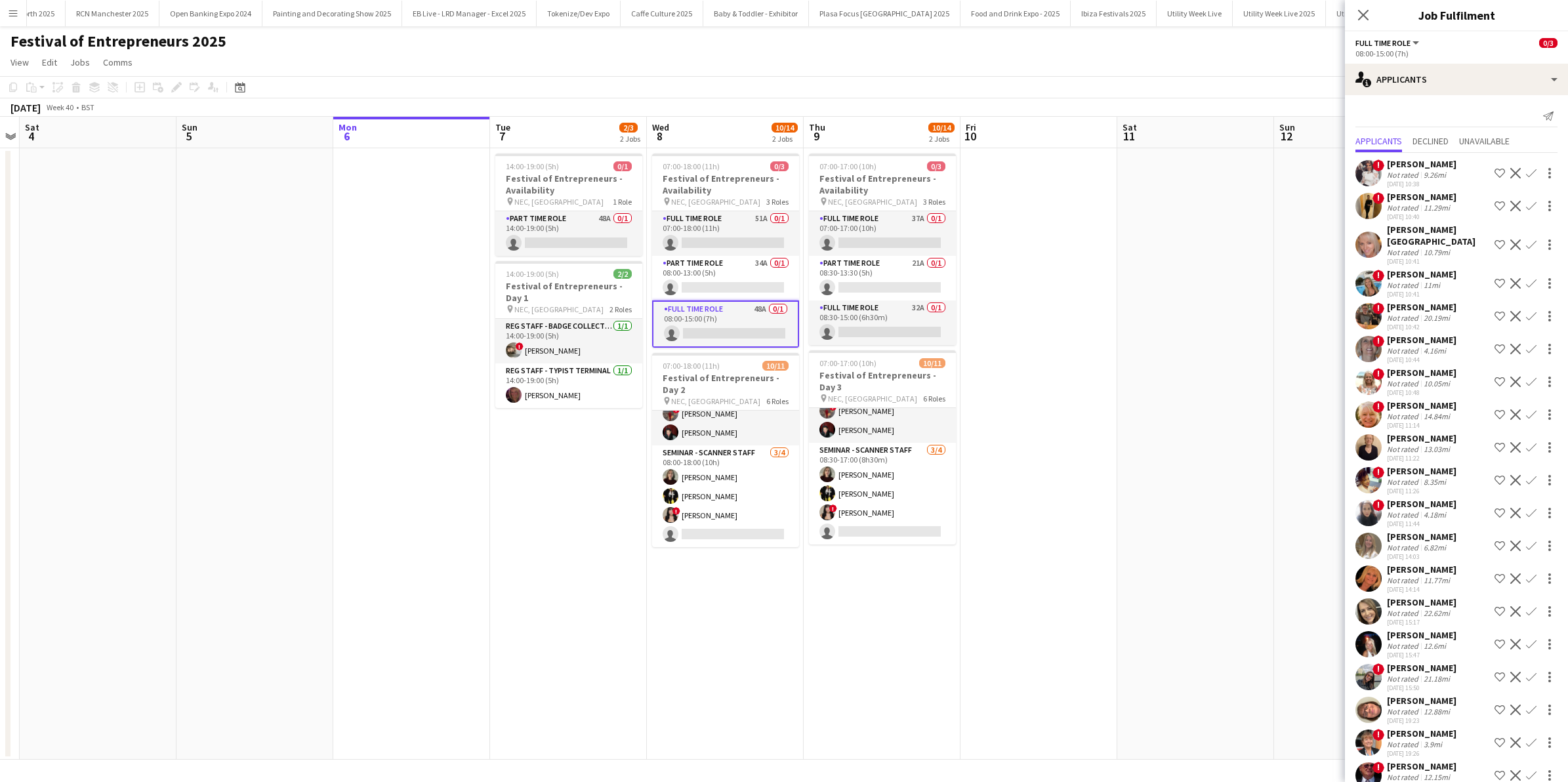
scroll to position [296, 0]
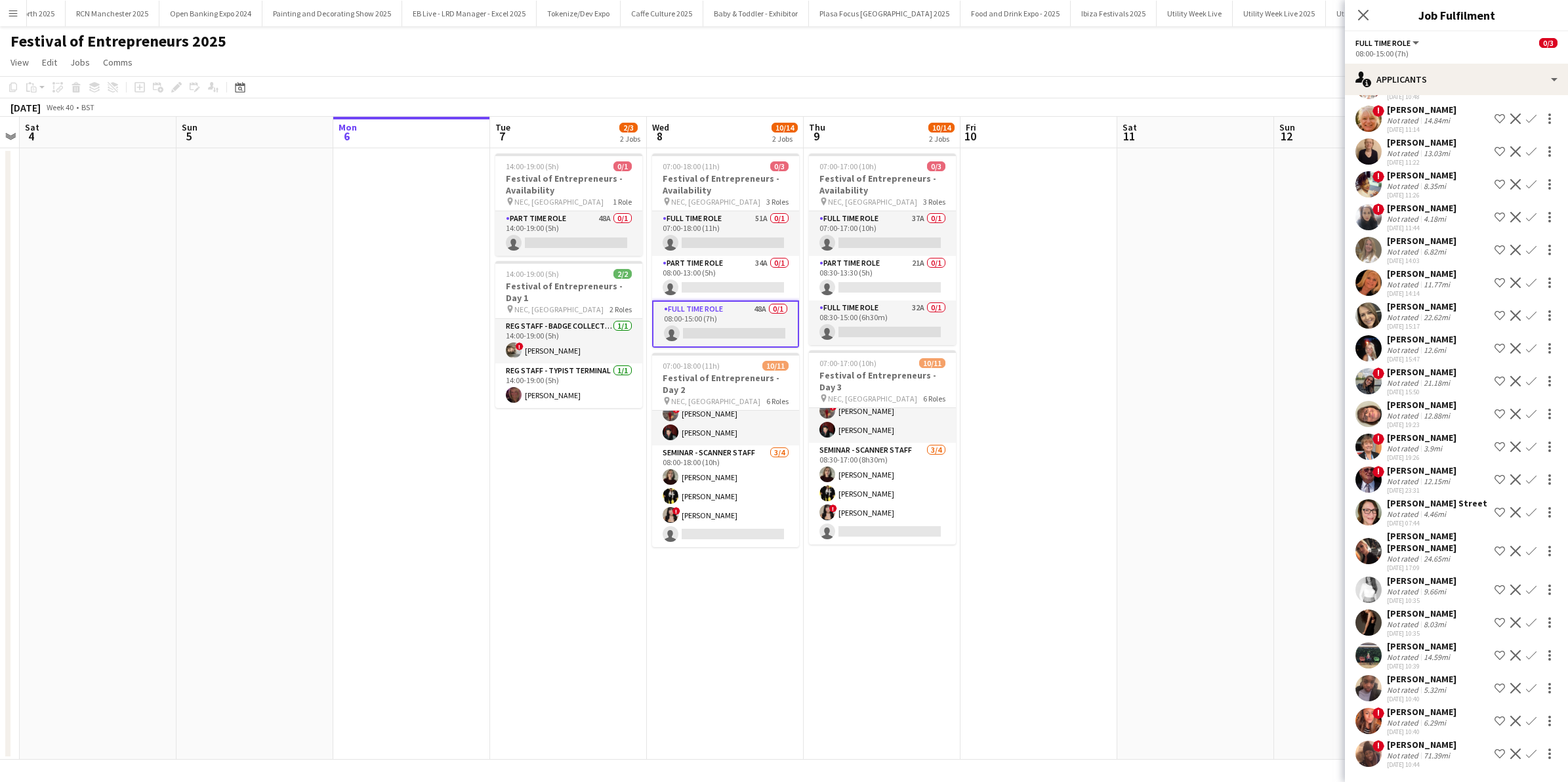
click at [1415, 751] on div "Not rated" at bounding box center [1404, 756] width 34 height 9
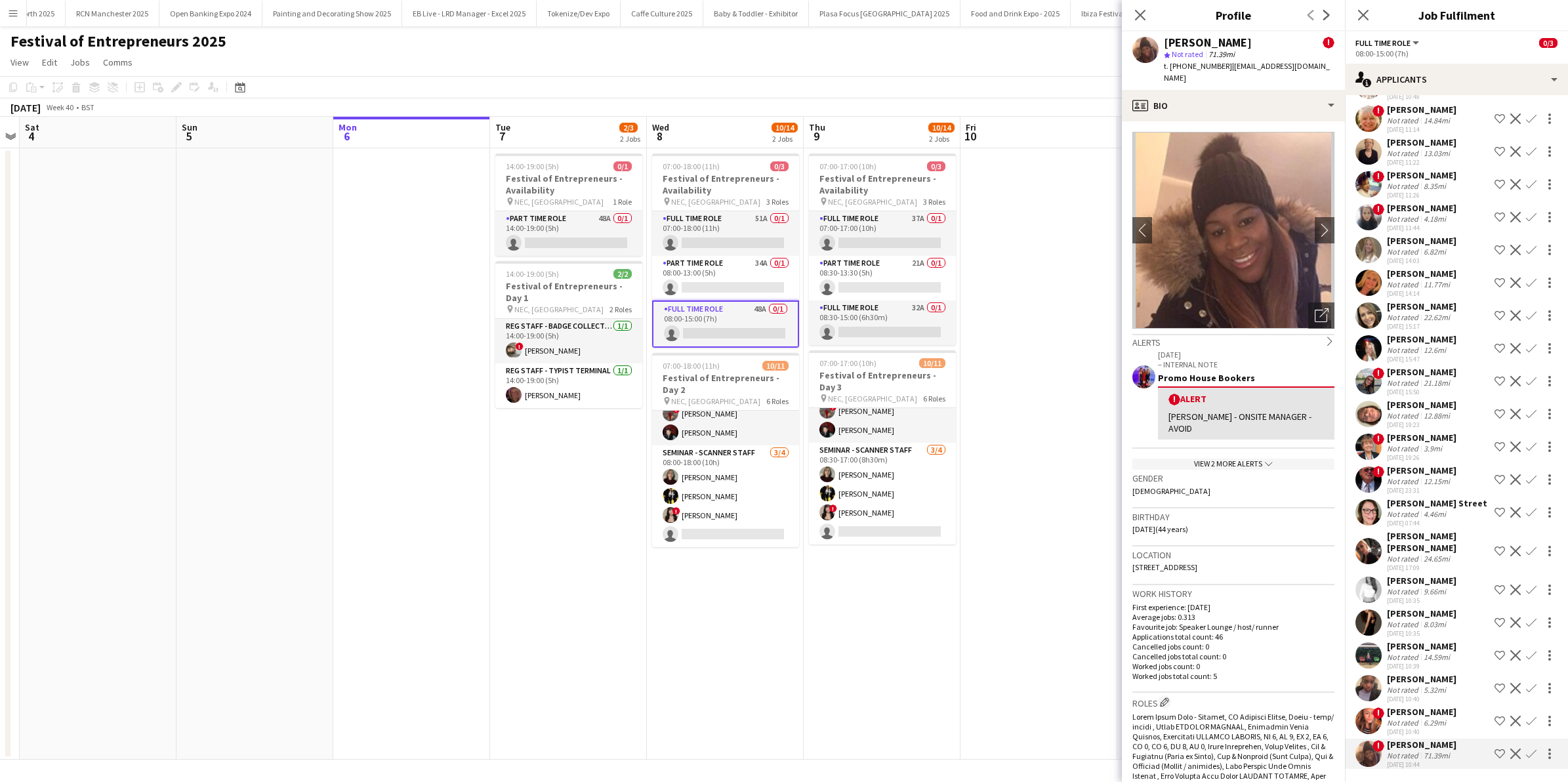
click at [1420, 706] on div "Leah Morris" at bounding box center [1421, 712] width 70 height 12
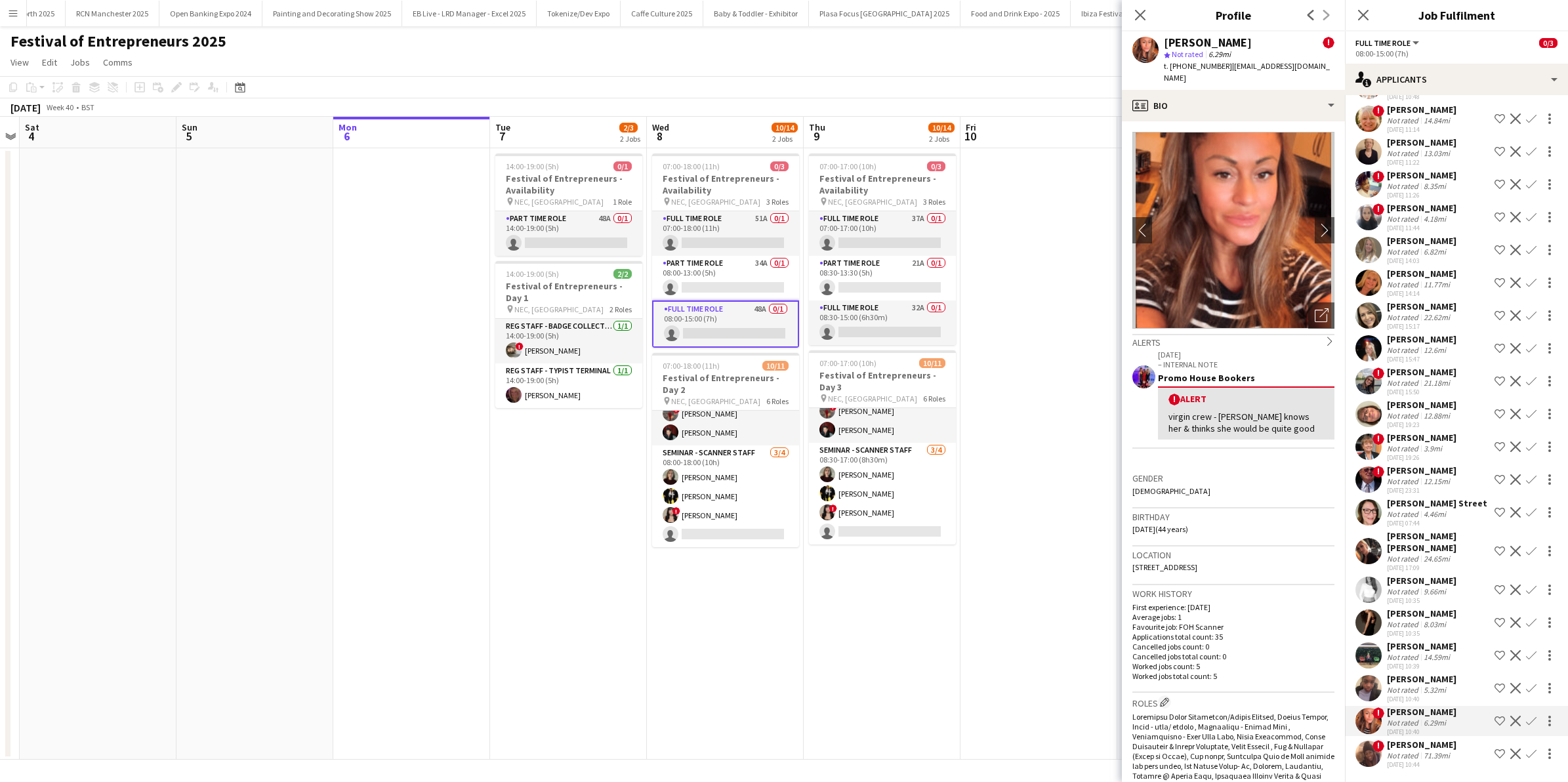
click at [1429, 685] on div "5.32mi" at bounding box center [1435, 690] width 27 height 9
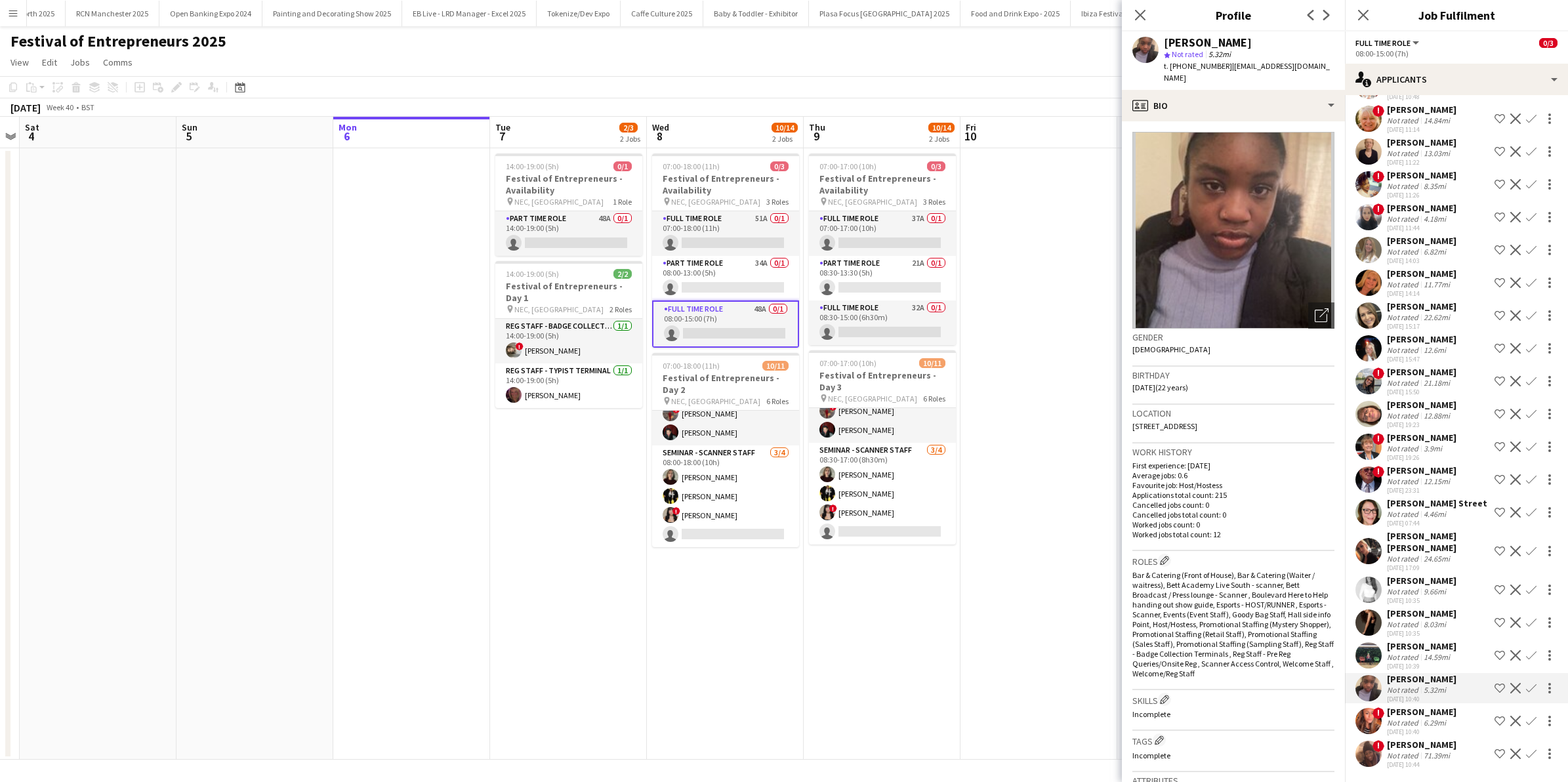
click at [1431, 663] on div "03-10-2025 10:39" at bounding box center [1421, 666] width 70 height 8
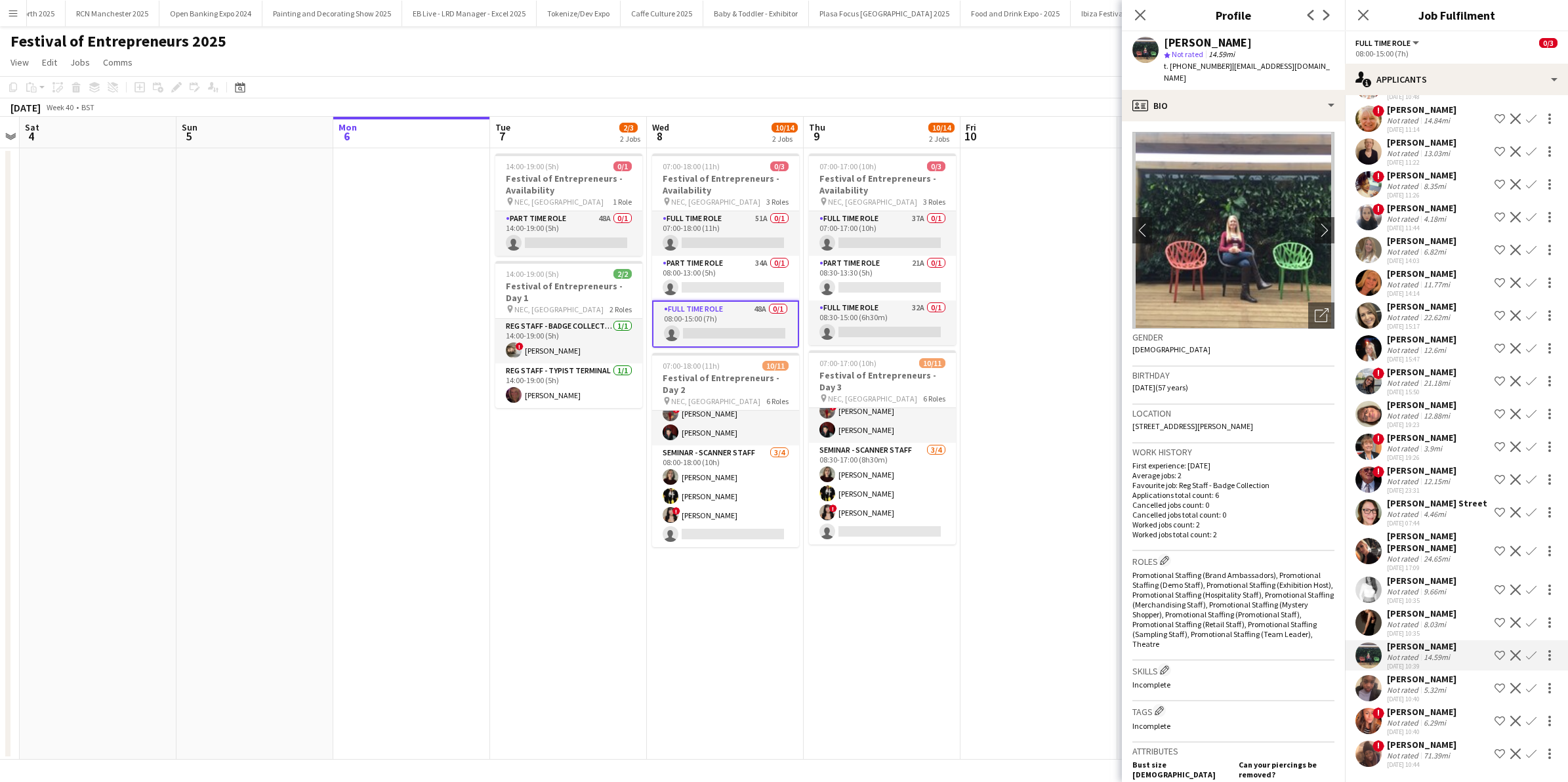
click at [1432, 619] on div "8.03mi" at bounding box center [1435, 624] width 27 height 9
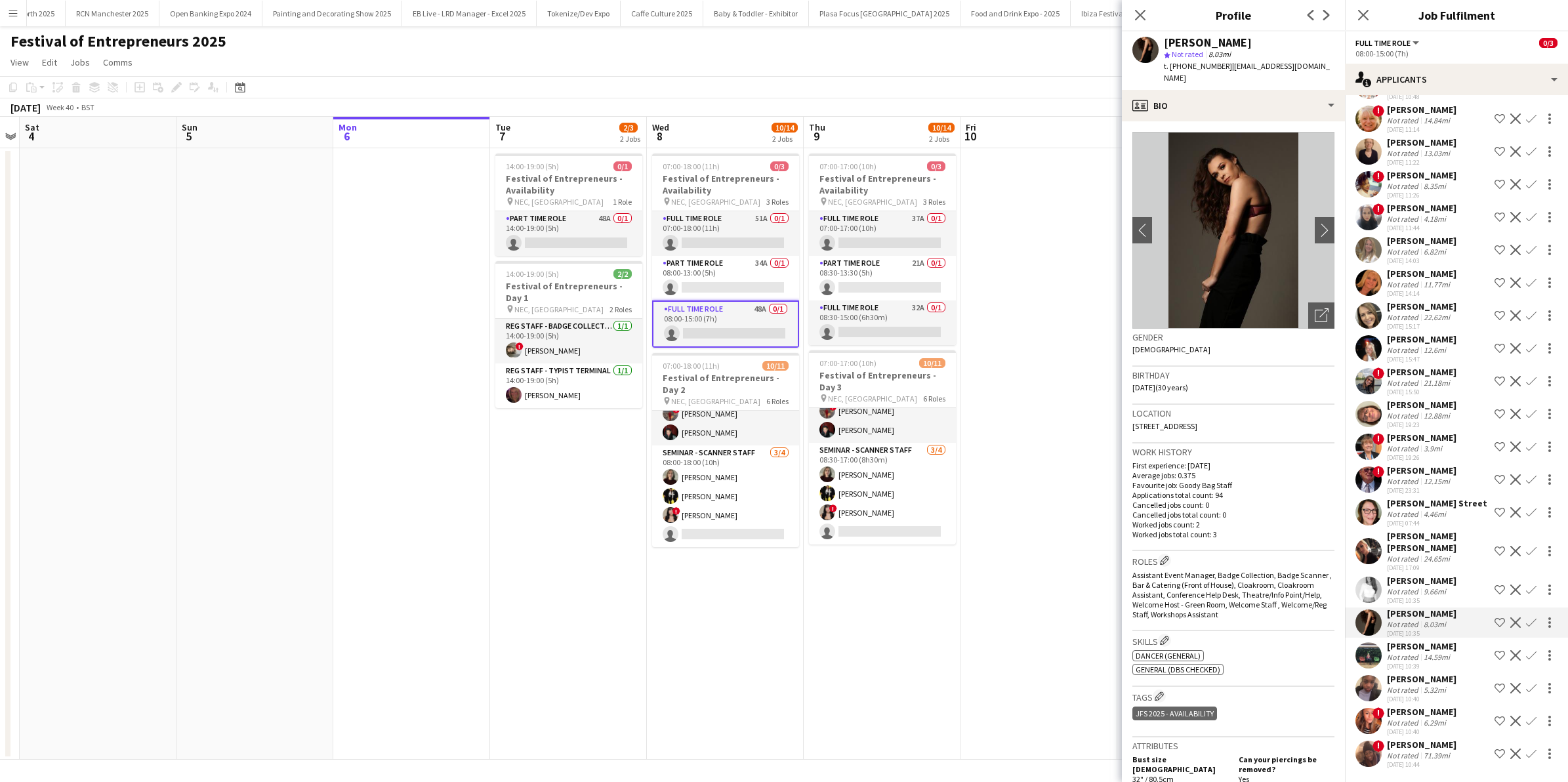
click at [1421, 519] on div "17-07-2025 07:44" at bounding box center [1436, 523] width 101 height 8
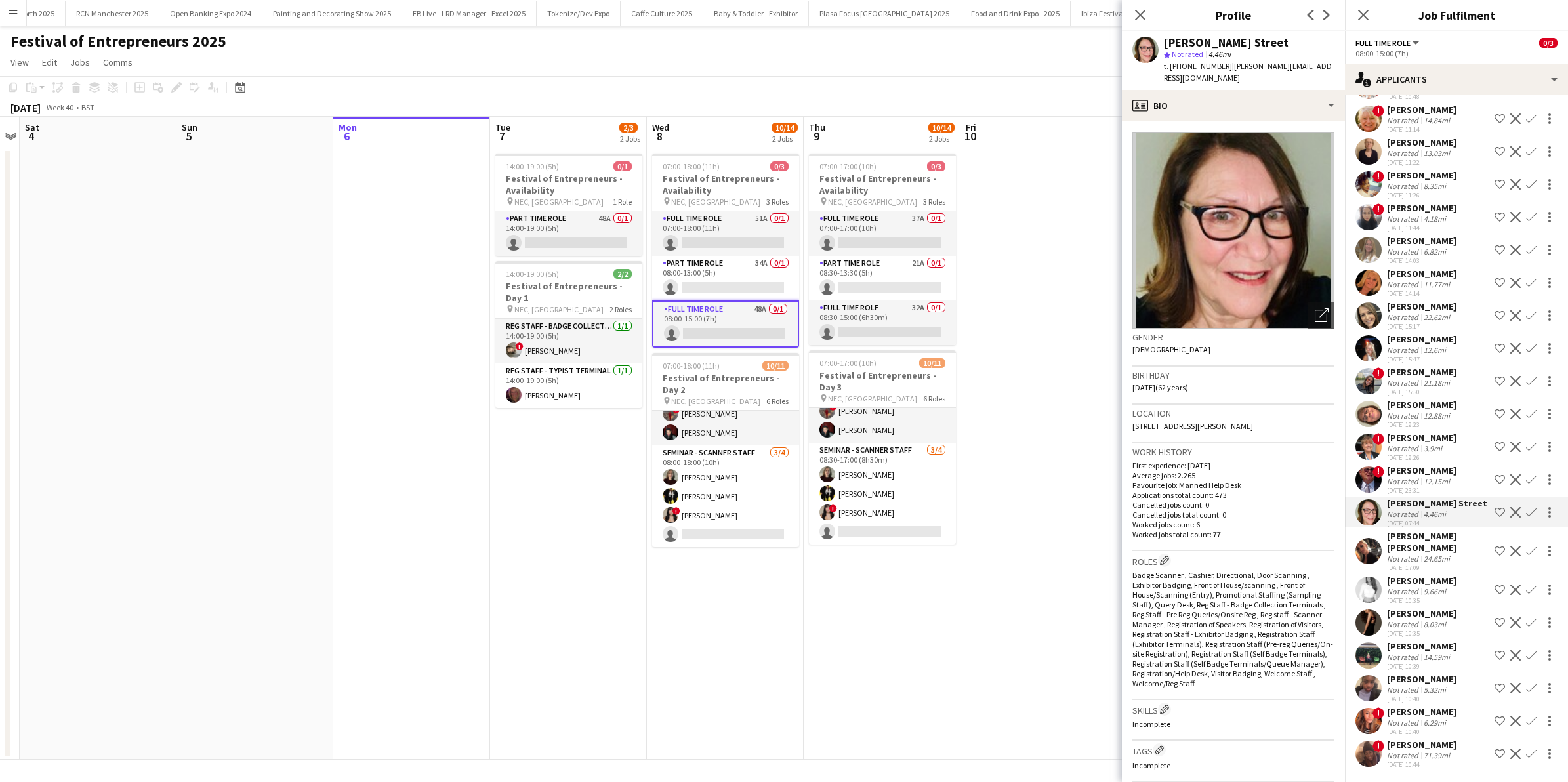
click at [1427, 444] on div "3.9mi" at bounding box center [1433, 448] width 23 height 9
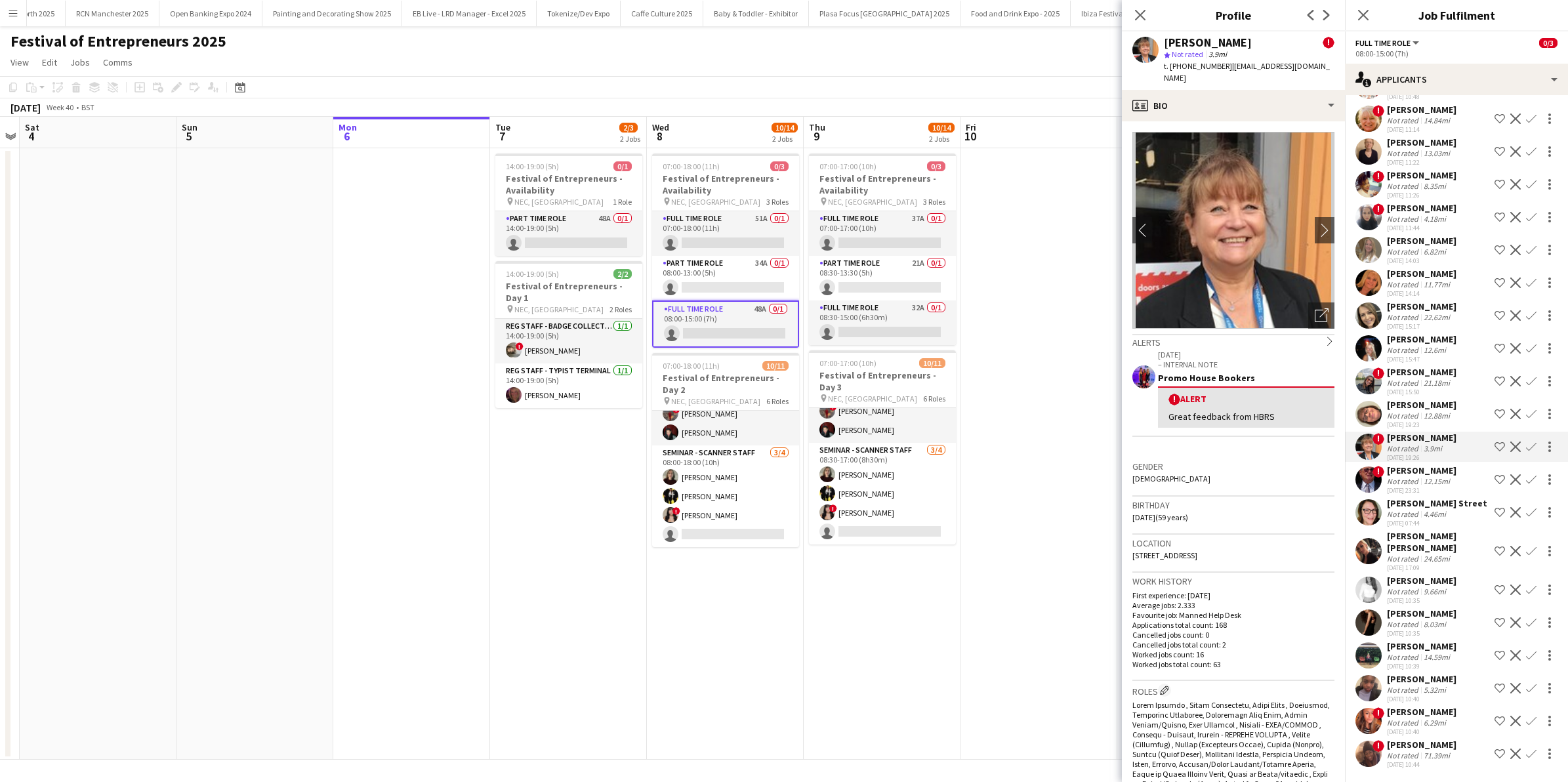
click at [1424, 497] on div "Donna Street" at bounding box center [1436, 503] width 101 height 12
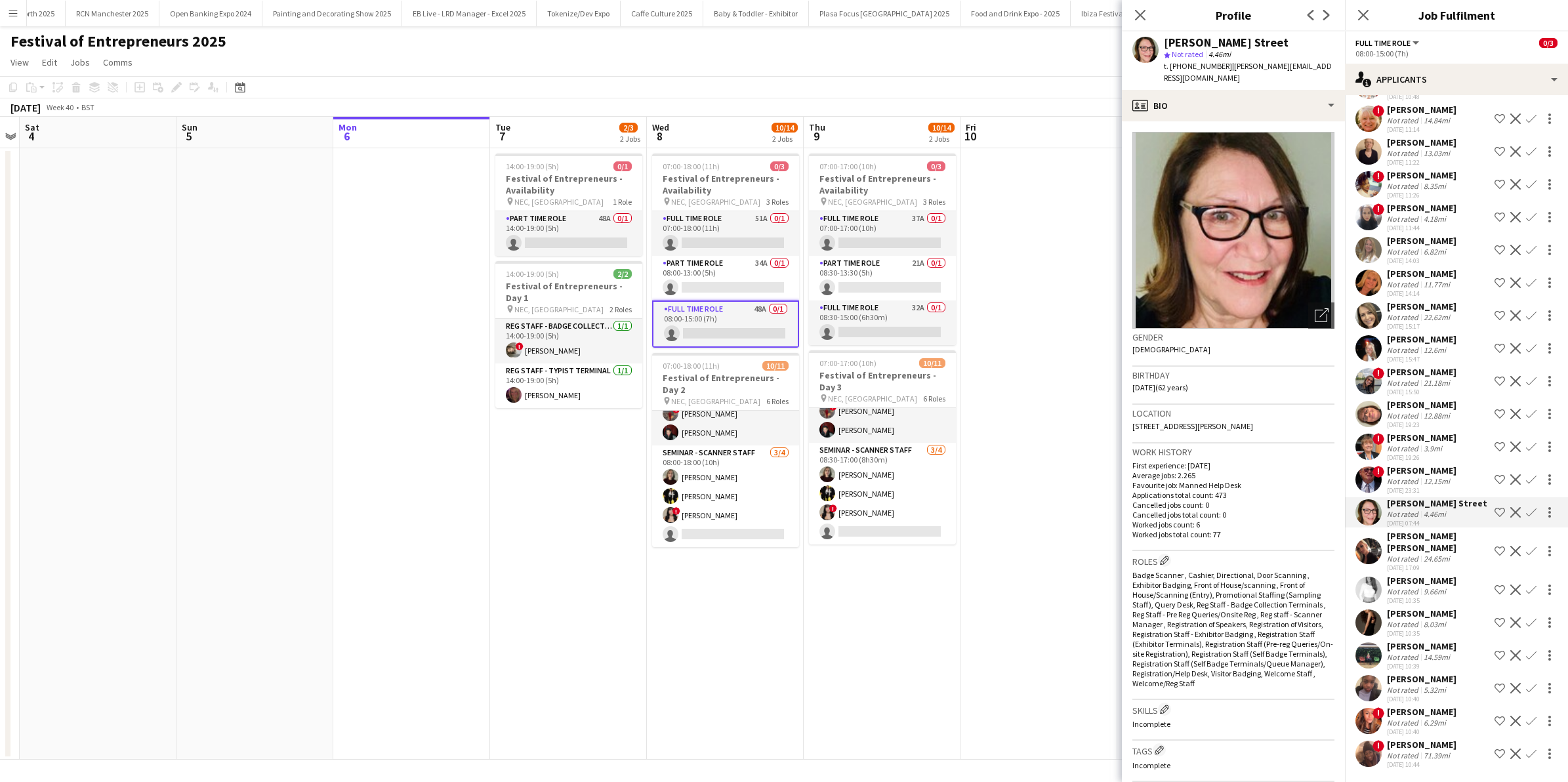
click at [1421, 663] on div "03-10-2025 10:39" at bounding box center [1421, 666] width 70 height 8
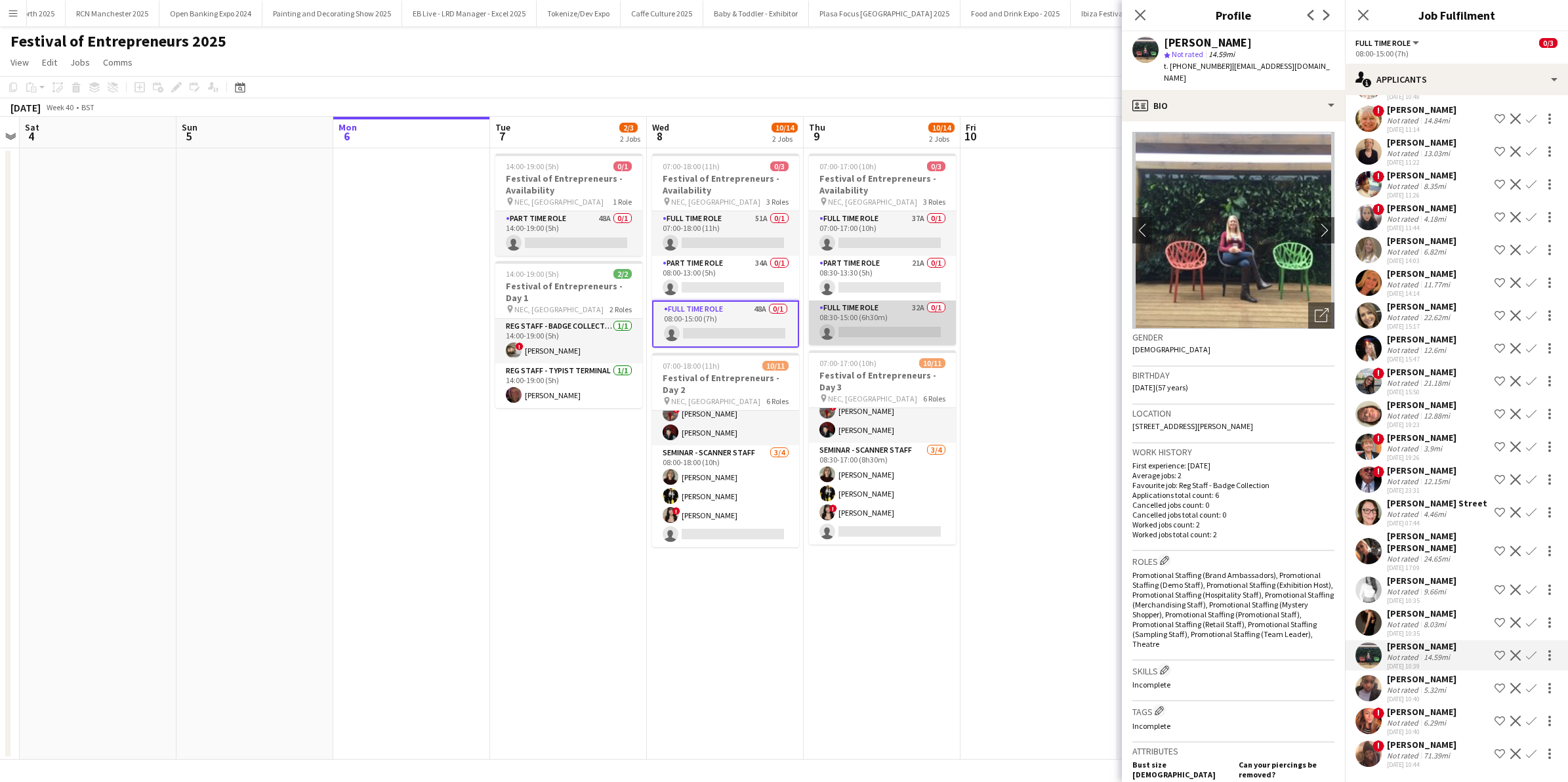
click at [887, 322] on app-card-role "Full Time Role 32A 0/1 08:30-15:00 (6h30m) single-neutral-actions" at bounding box center [882, 322] width 147 height 44
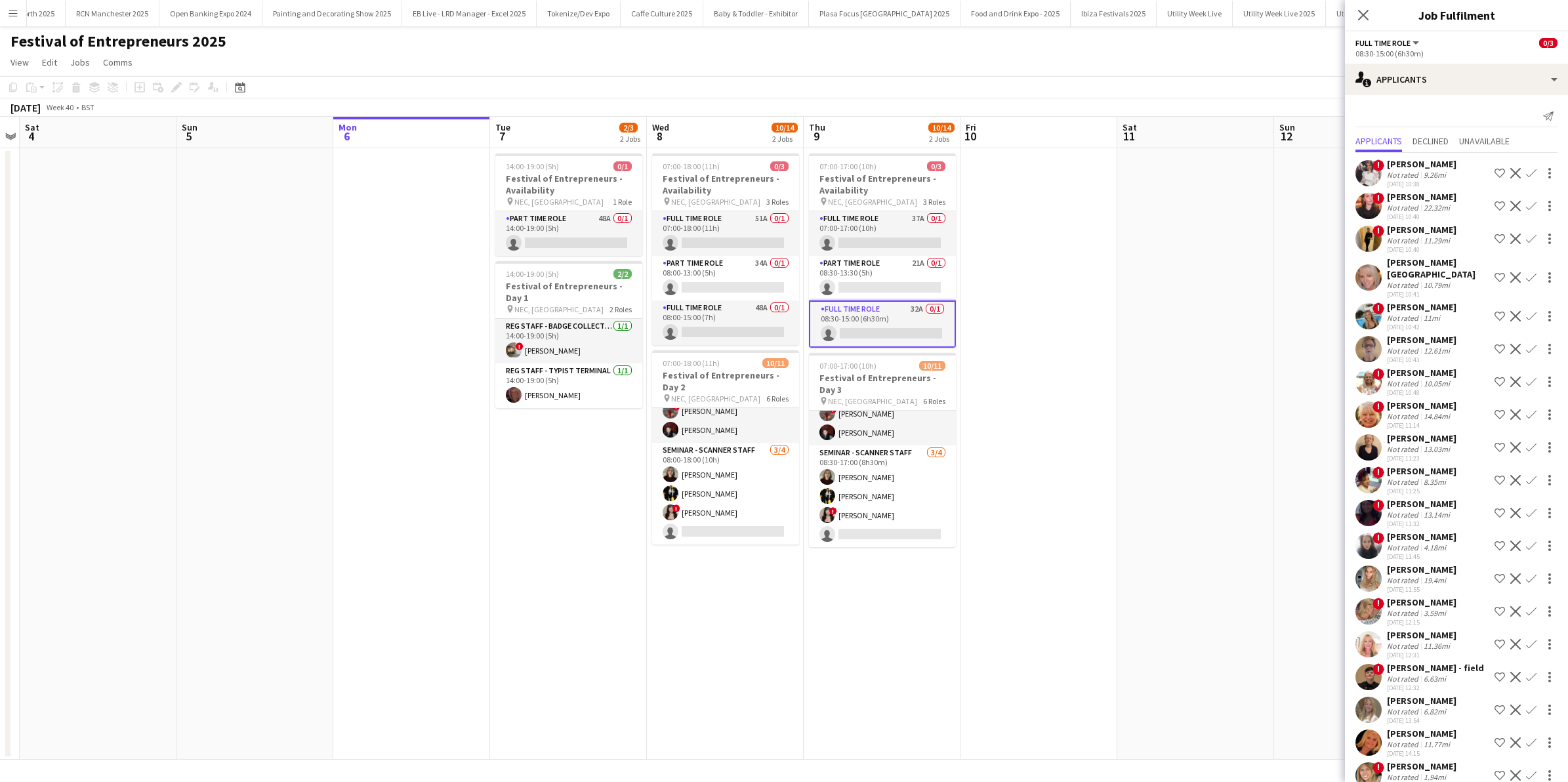
scroll to position [218, 0]
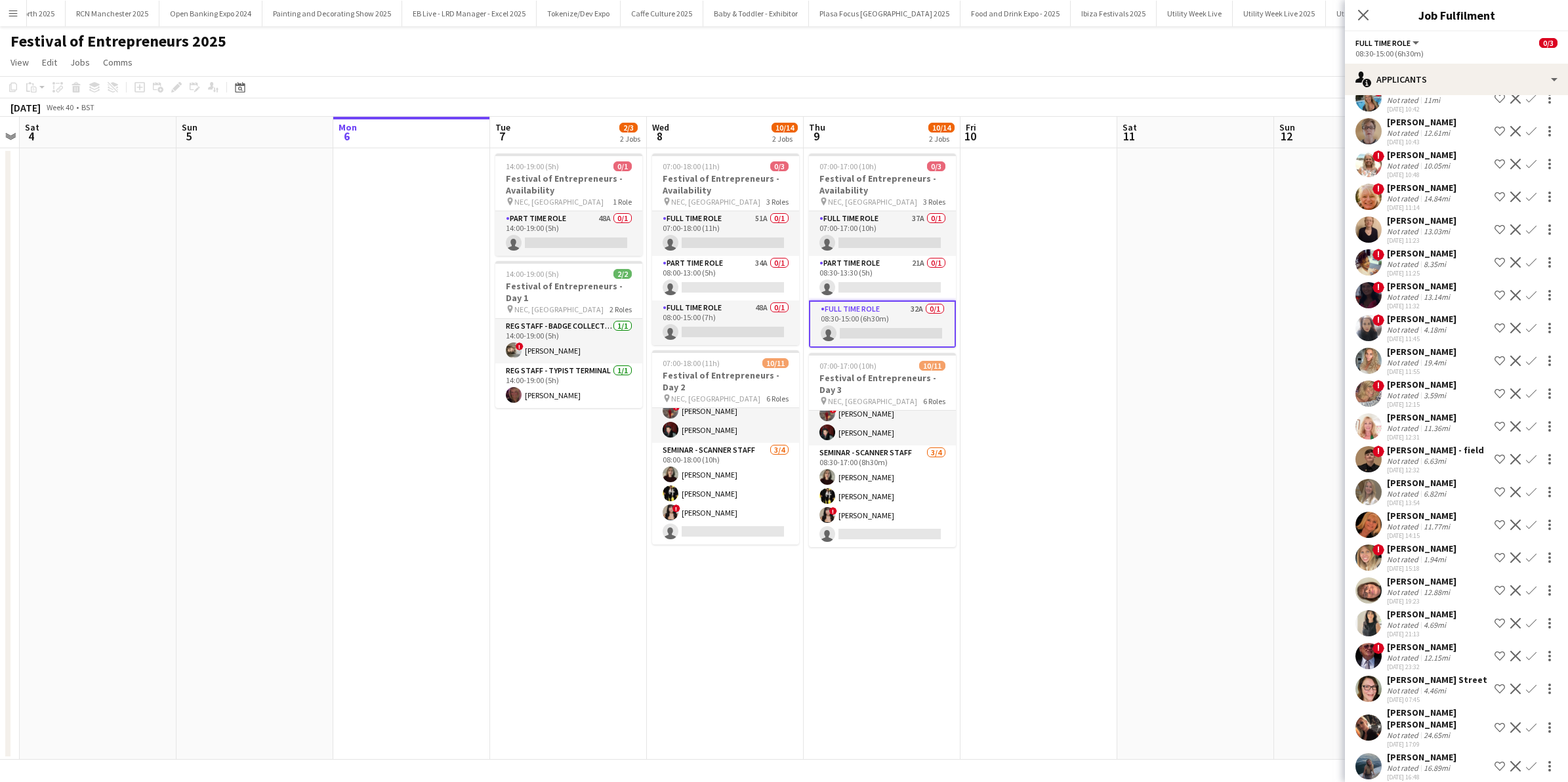
click at [1420, 752] on div "Sophie Roberts" at bounding box center [1421, 758] width 70 height 12
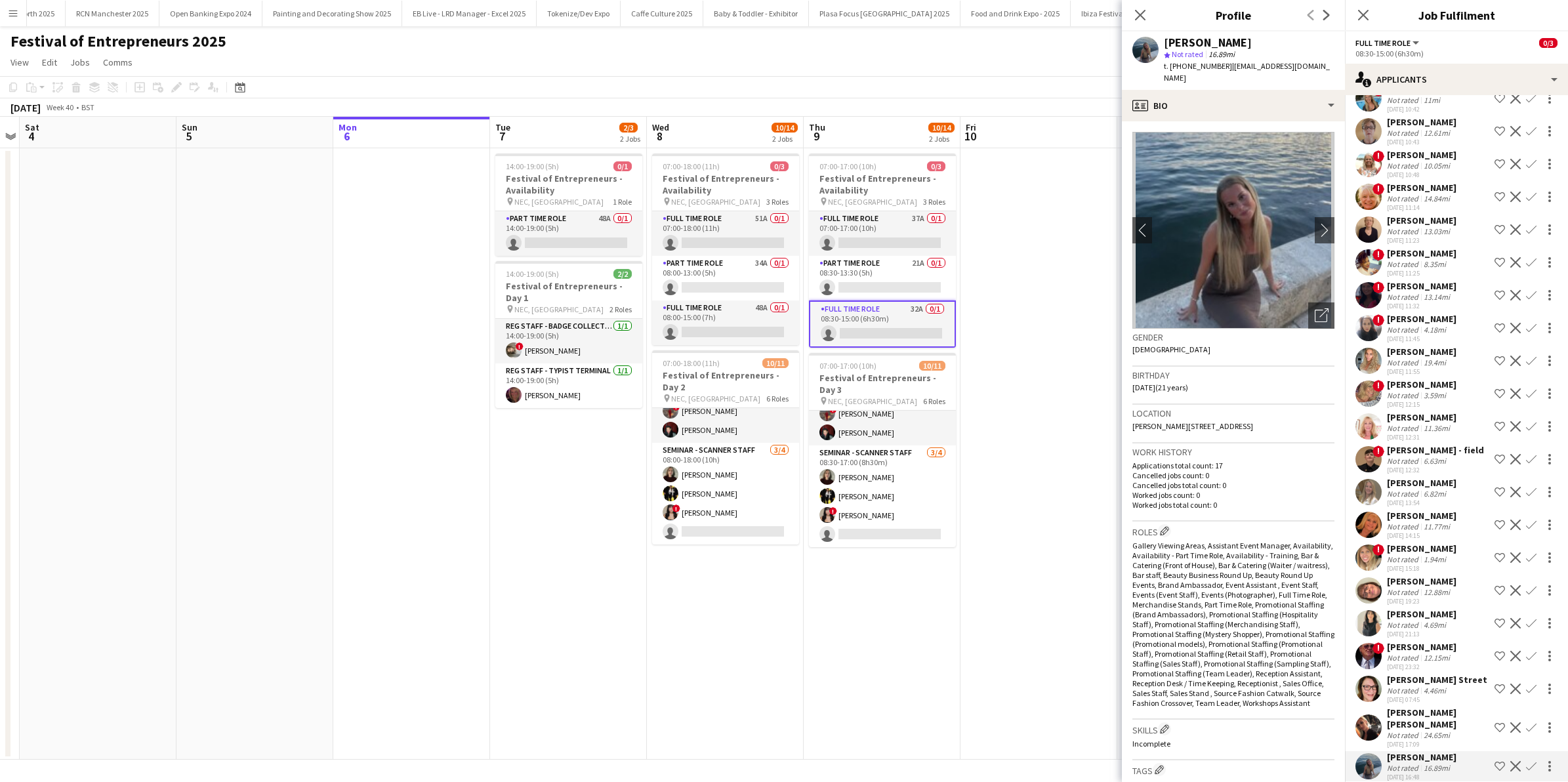
click at [1010, 588] on app-date-cell at bounding box center [1038, 454] width 157 height 612
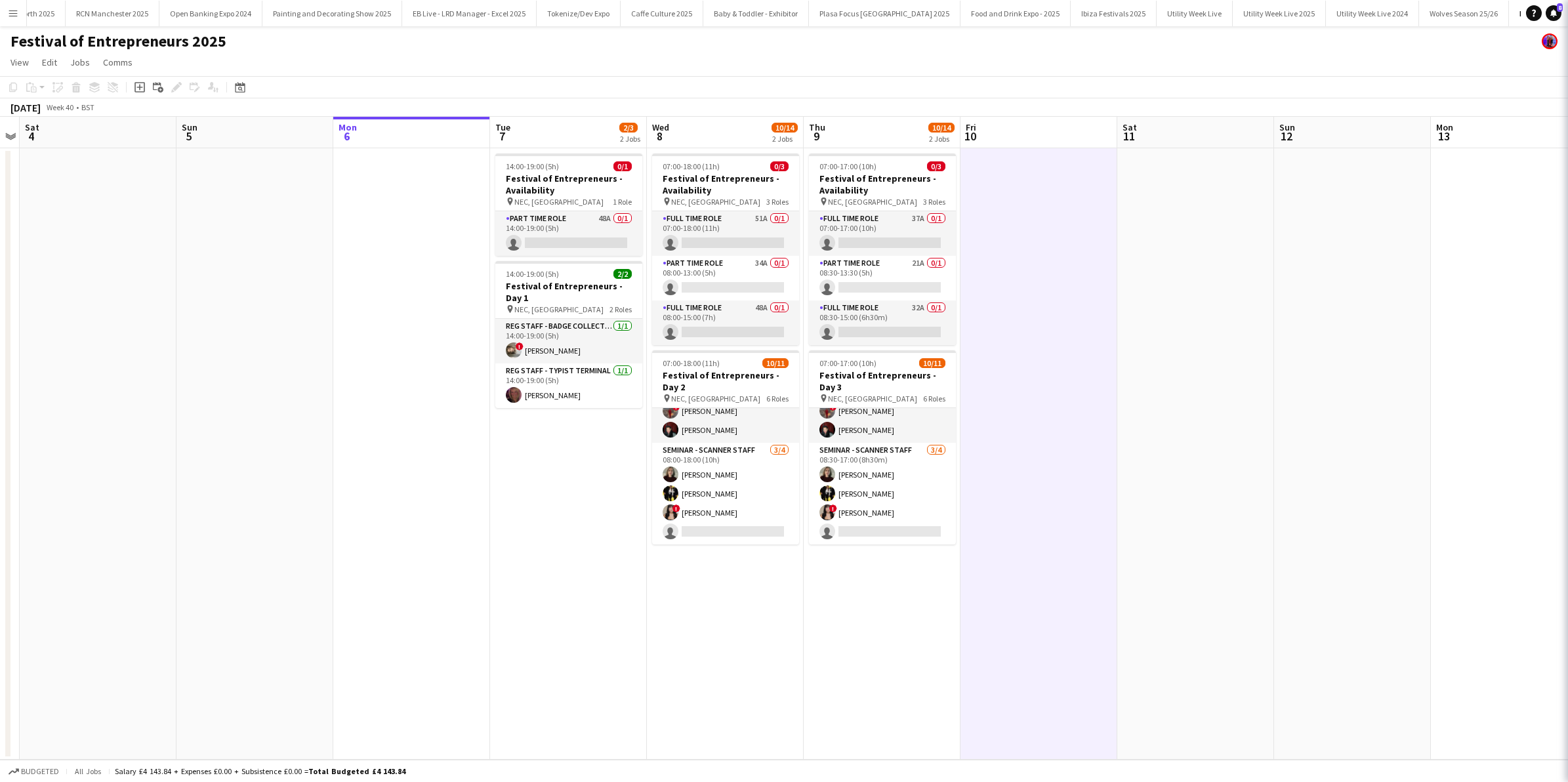
scroll to position [0, 0]
click at [14, 13] on app-icon "Menu" at bounding box center [12, 12] width 10 height 10
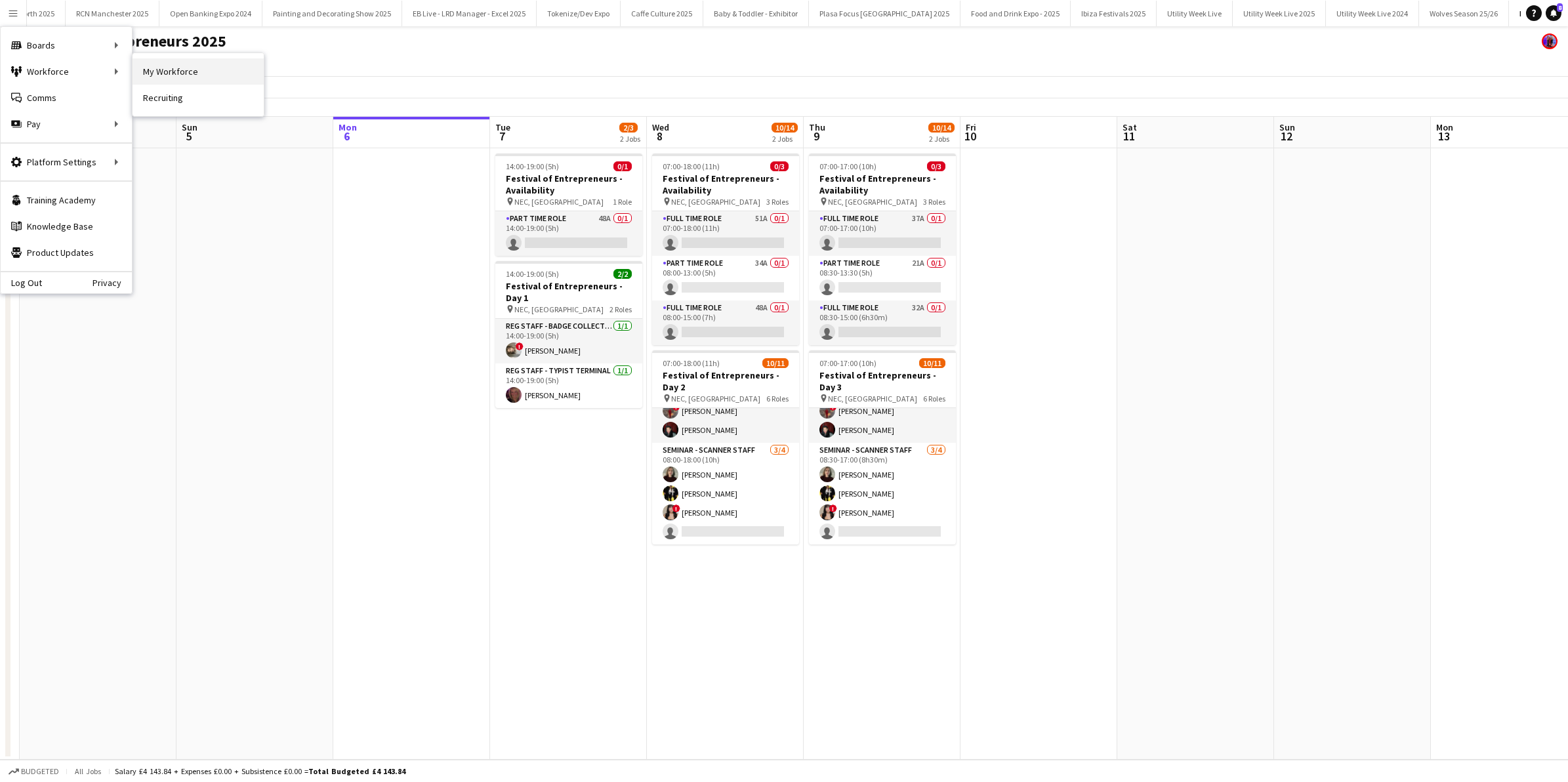
click at [194, 69] on link "My Workforce" at bounding box center [198, 71] width 132 height 26
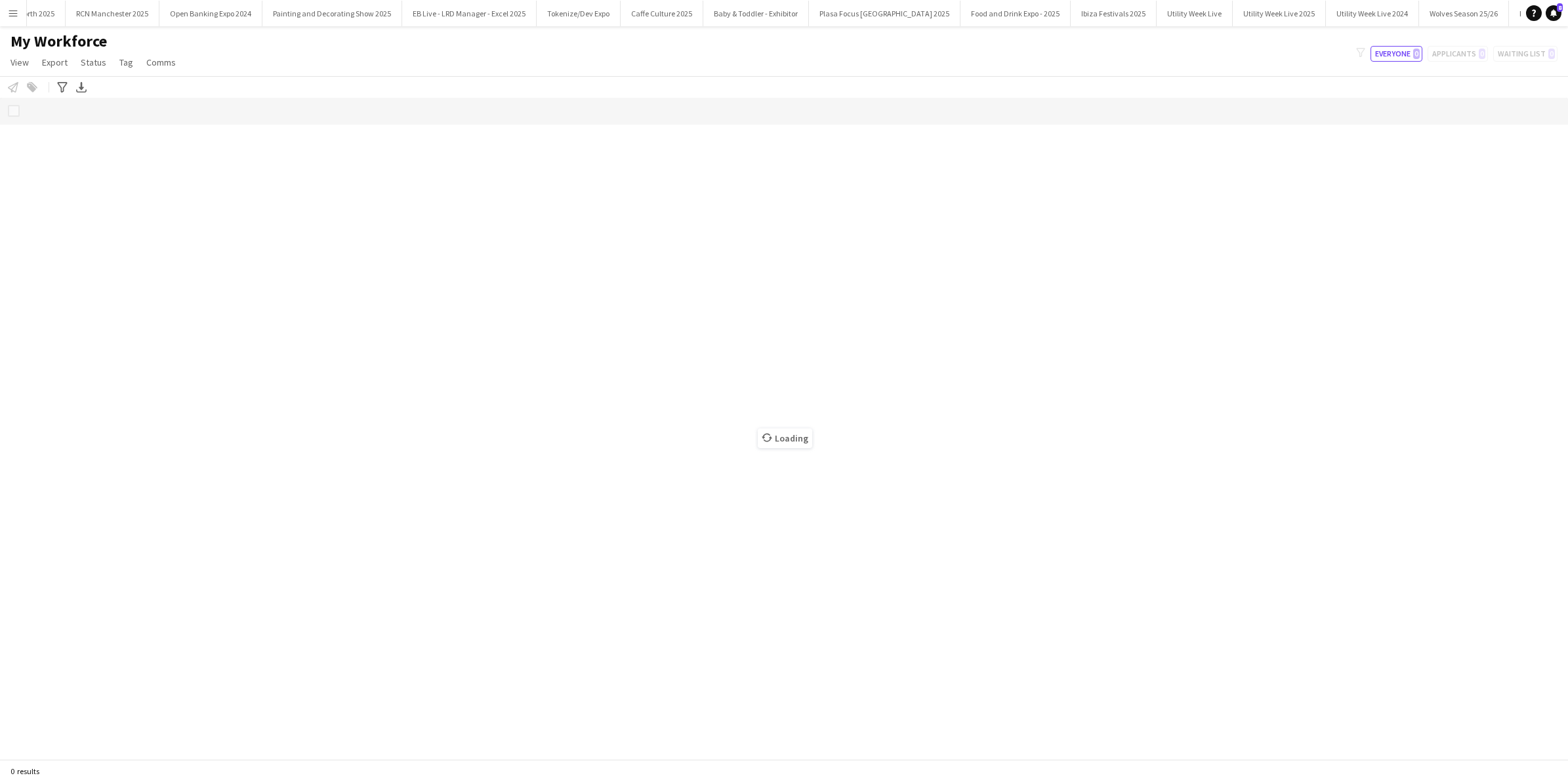
scroll to position [0, 1715]
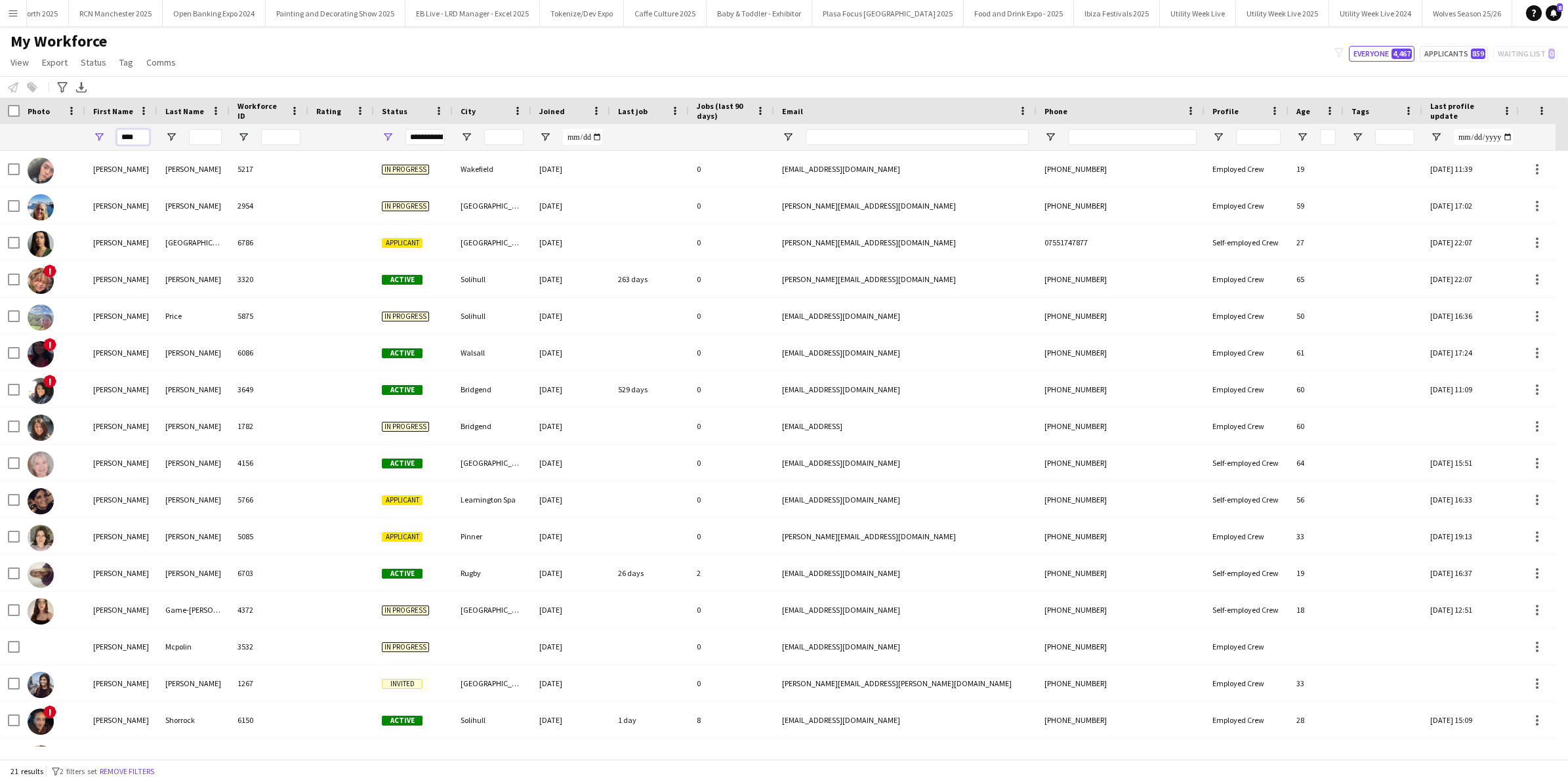
drag, startPoint x: 147, startPoint y: 136, endPoint x: 76, endPoint y: 125, distance: 71.8
click at [76, 125] on div "****" at bounding box center [760, 137] width 1521 height 26
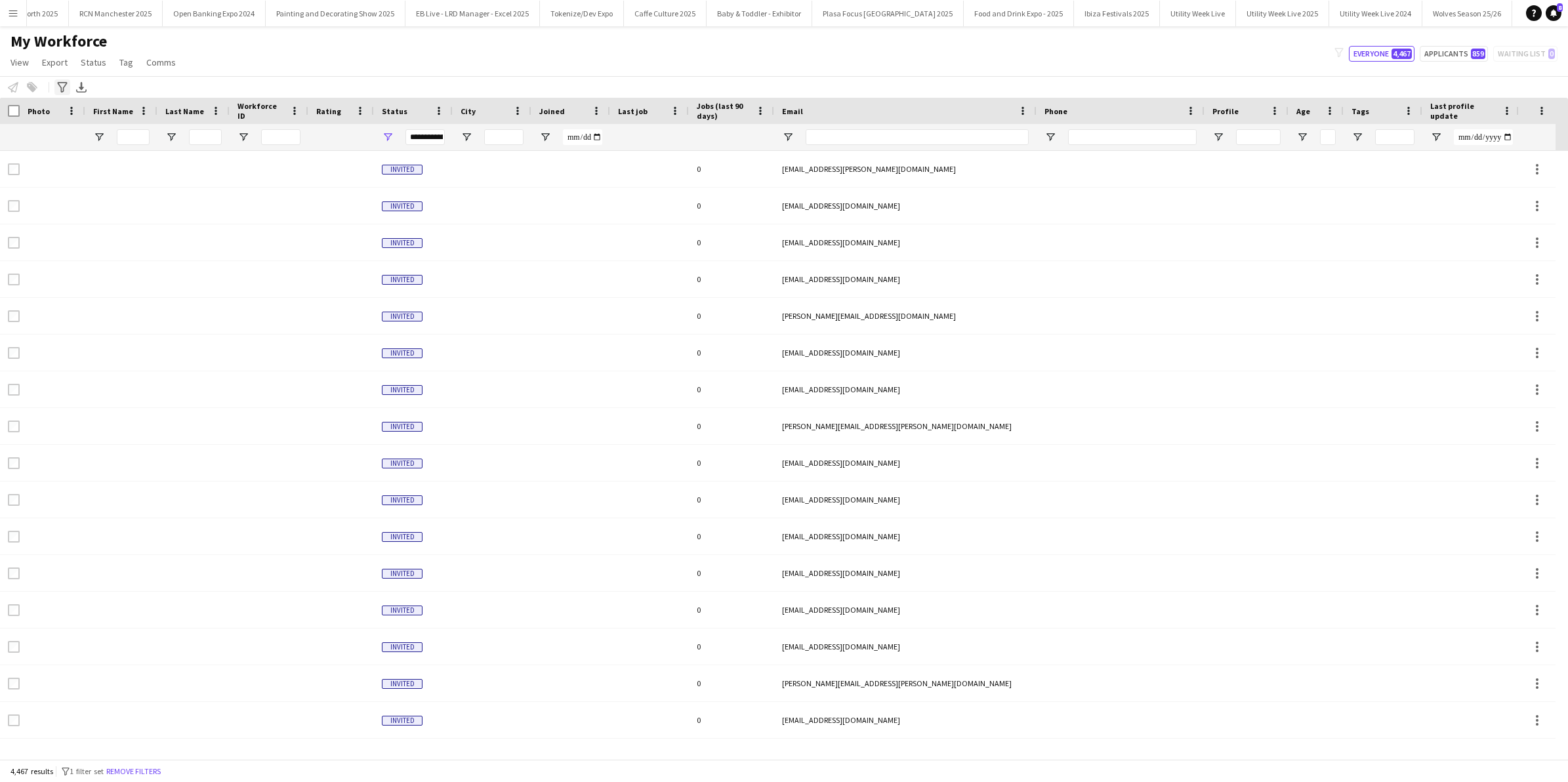
click at [63, 86] on icon "Advanced filters" at bounding box center [62, 86] width 10 height 10
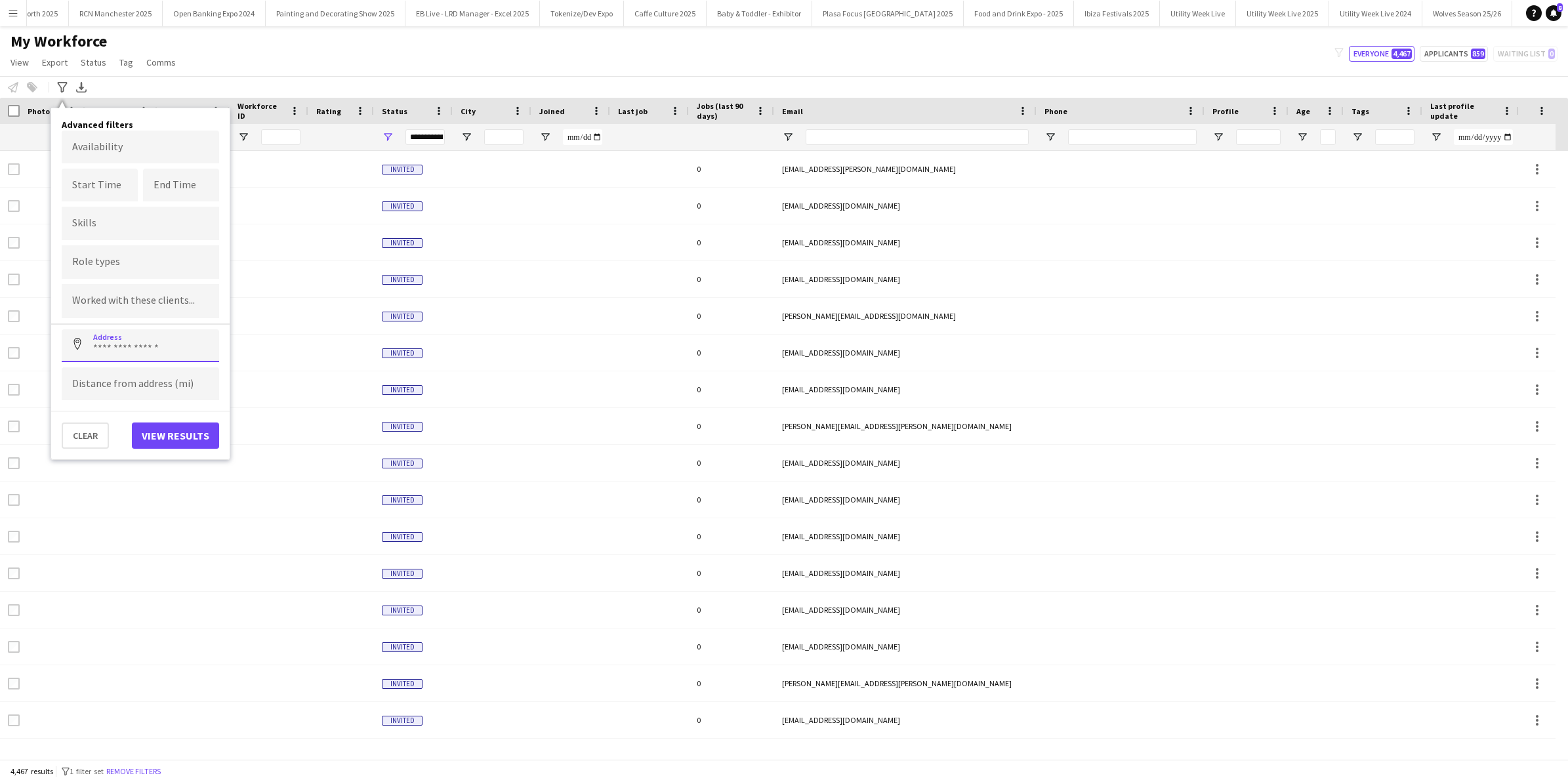
click at [103, 348] on input at bounding box center [141, 346] width 158 height 33
type input "**********"
click at [126, 368] on input at bounding box center [141, 383] width 158 height 33
type input "******"
click at [185, 440] on button "View results" at bounding box center [175, 436] width 87 height 26
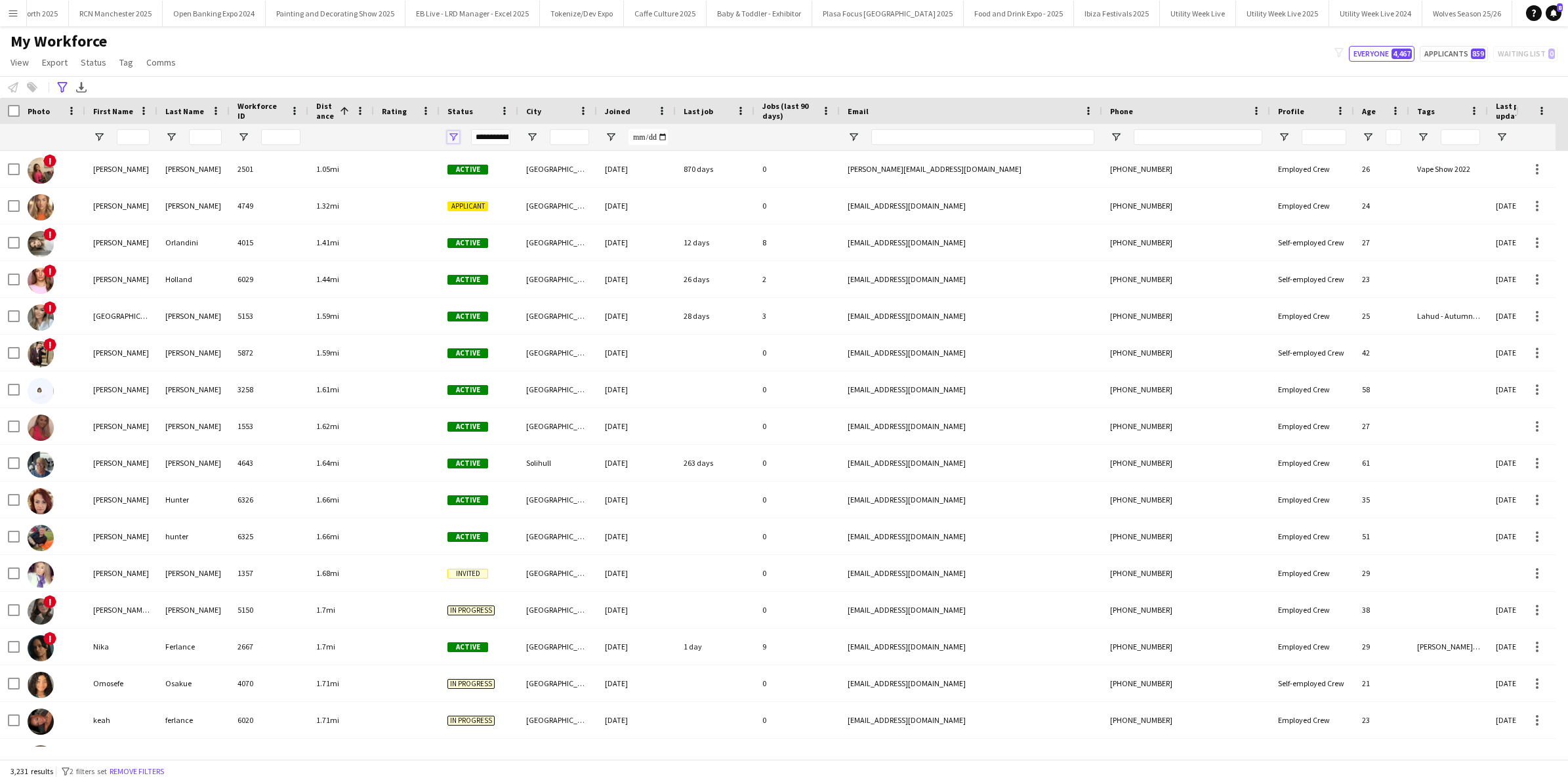
click at [450, 138] on span "Open Filter Menu" at bounding box center [453, 137] width 12 height 12
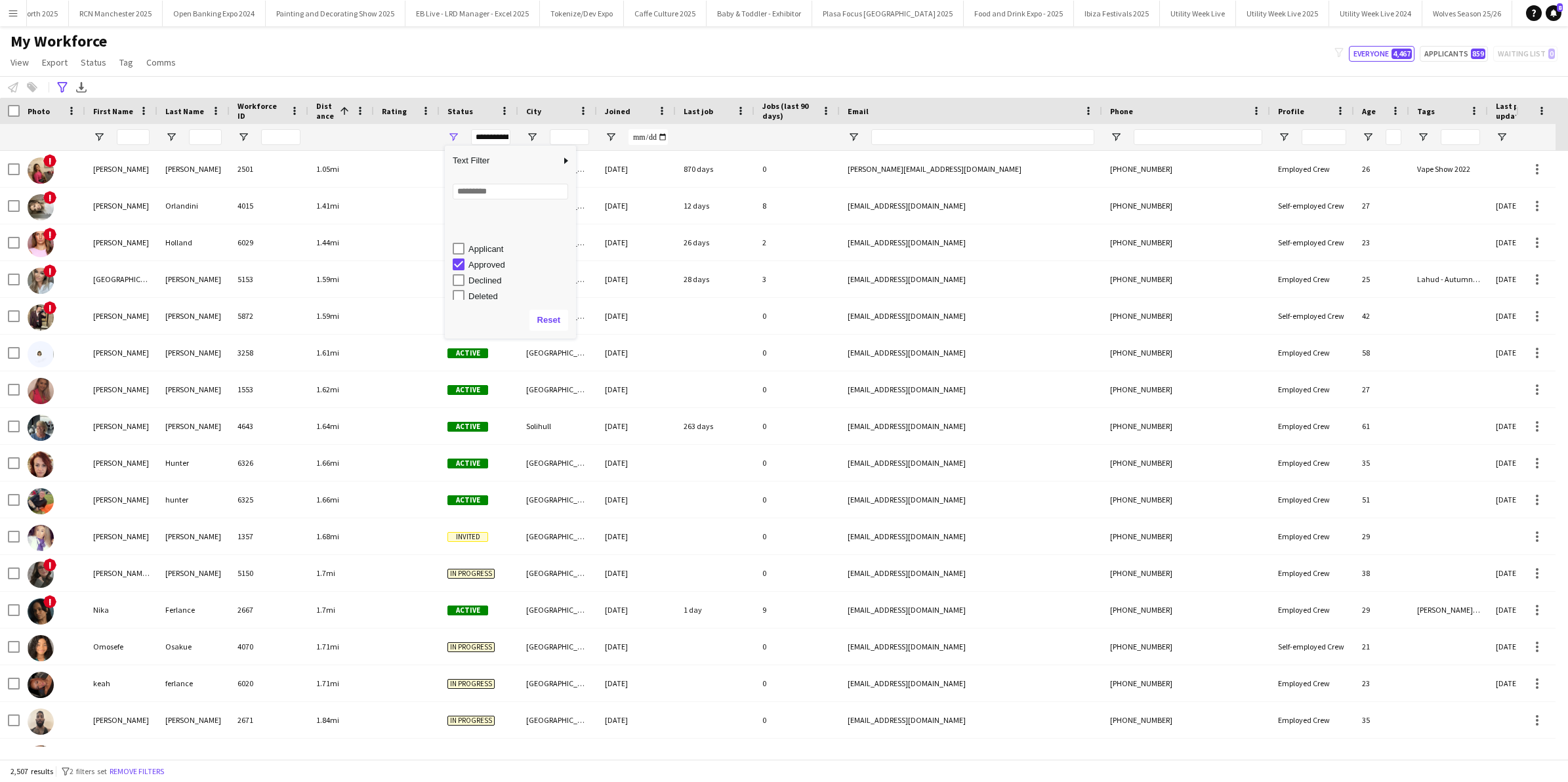
scroll to position [83, 0]
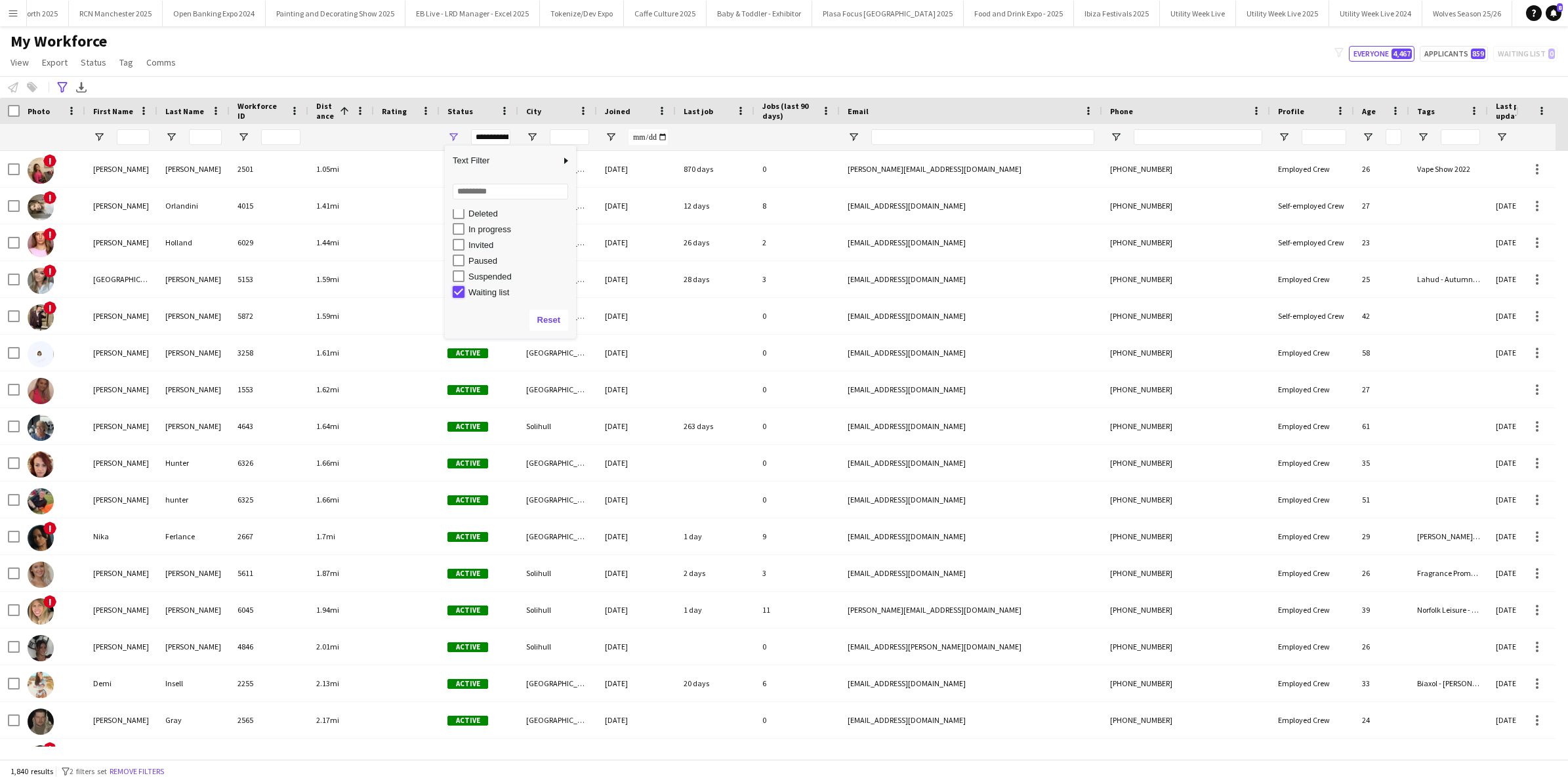
type input "**********"
click at [343, 69] on div "My Workforce View Views Default view New view Update view Delete view Edit name…" at bounding box center [784, 54] width 1568 height 44
click at [7, 106] on div at bounding box center [9, 111] width 20 height 26
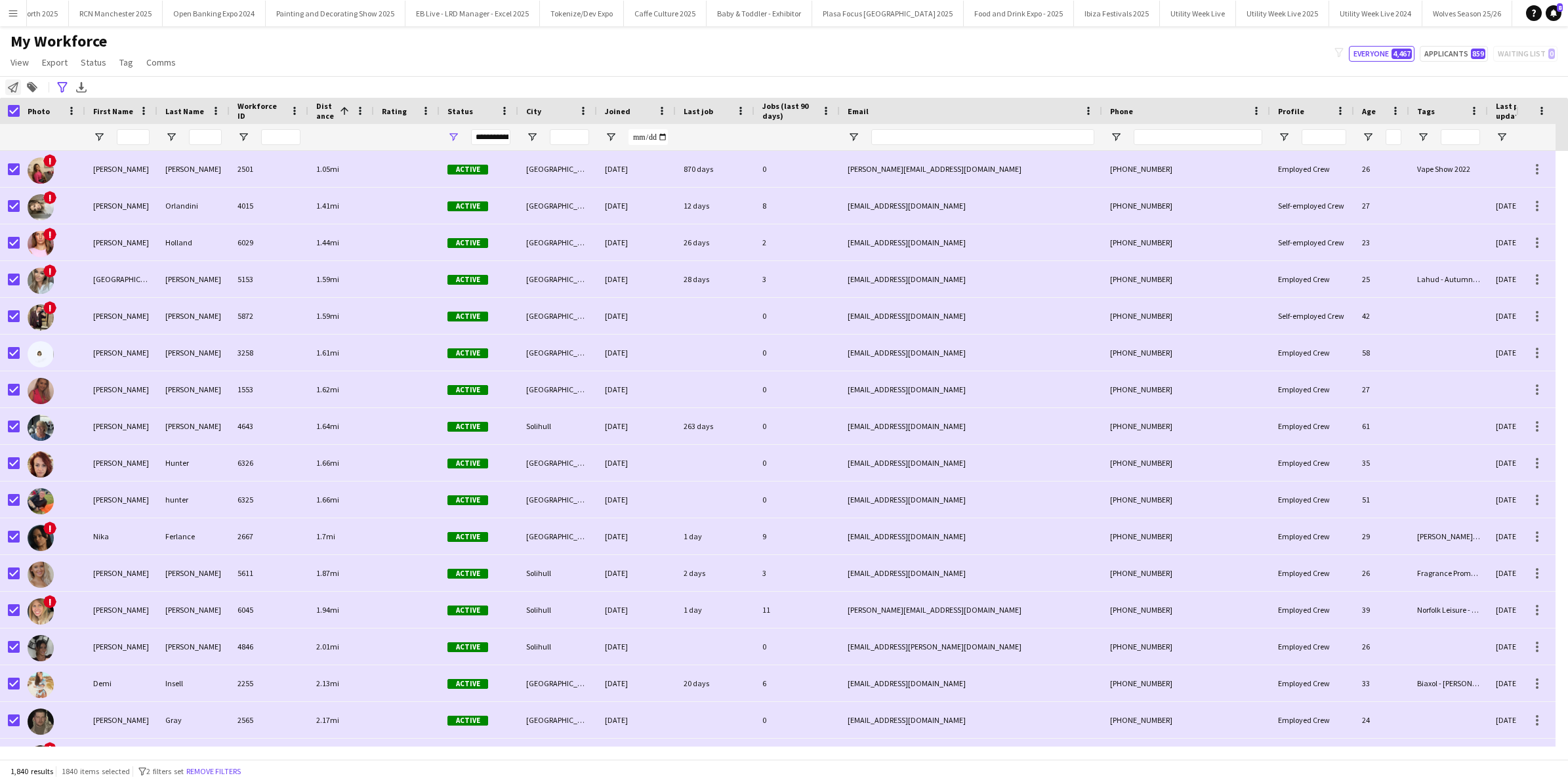
click at [8, 88] on icon at bounding box center [12, 86] width 10 height 10
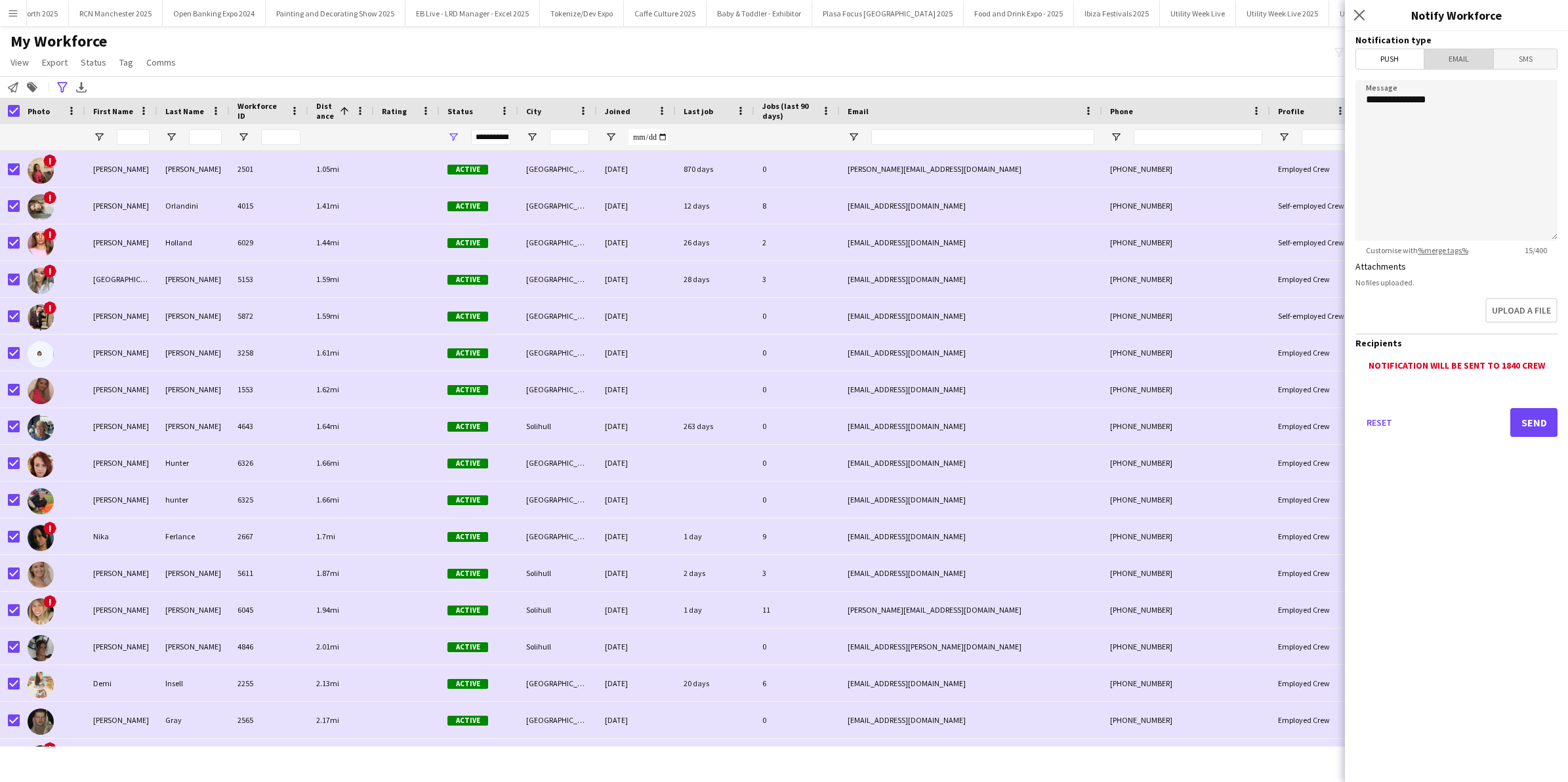
click at [1454, 51] on span "Email" at bounding box center [1459, 58] width 70 height 20
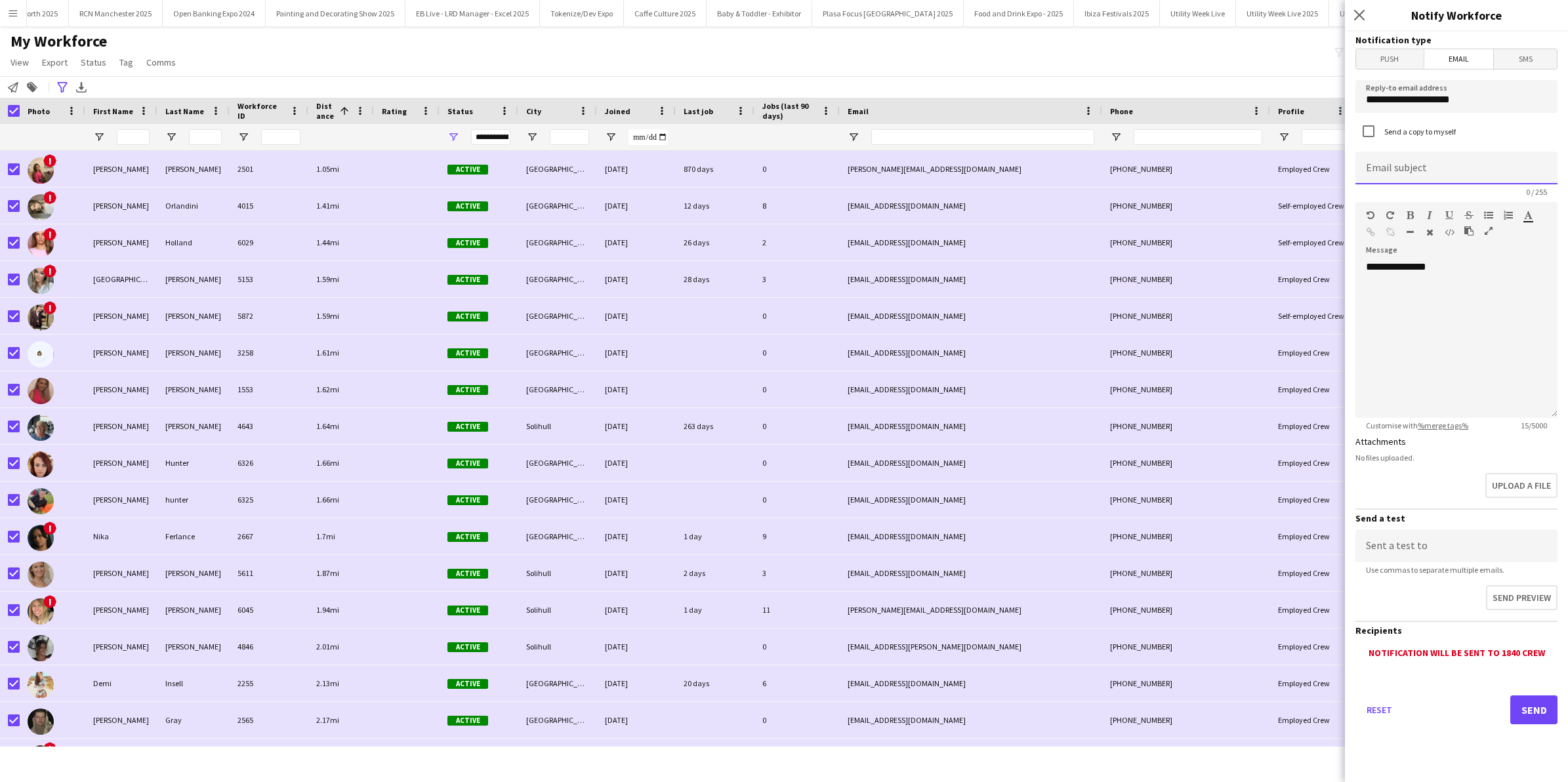
click at [1419, 156] on input at bounding box center [1456, 167] width 202 height 33
click at [1511, 696] on button "Send" at bounding box center [1534, 710] width 47 height 29
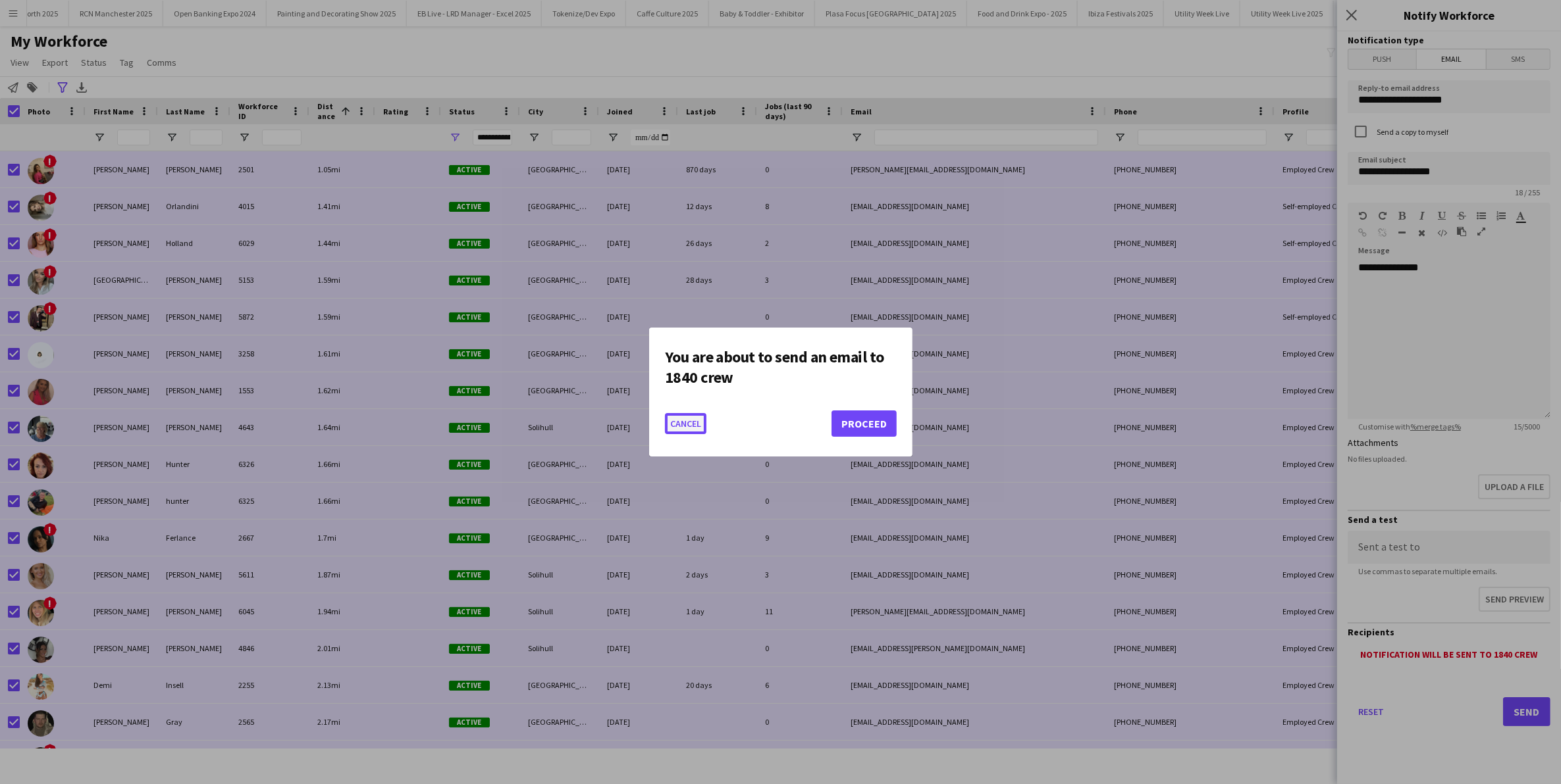
click at [698, 423] on button "Cancel" at bounding box center [685, 424] width 41 height 21
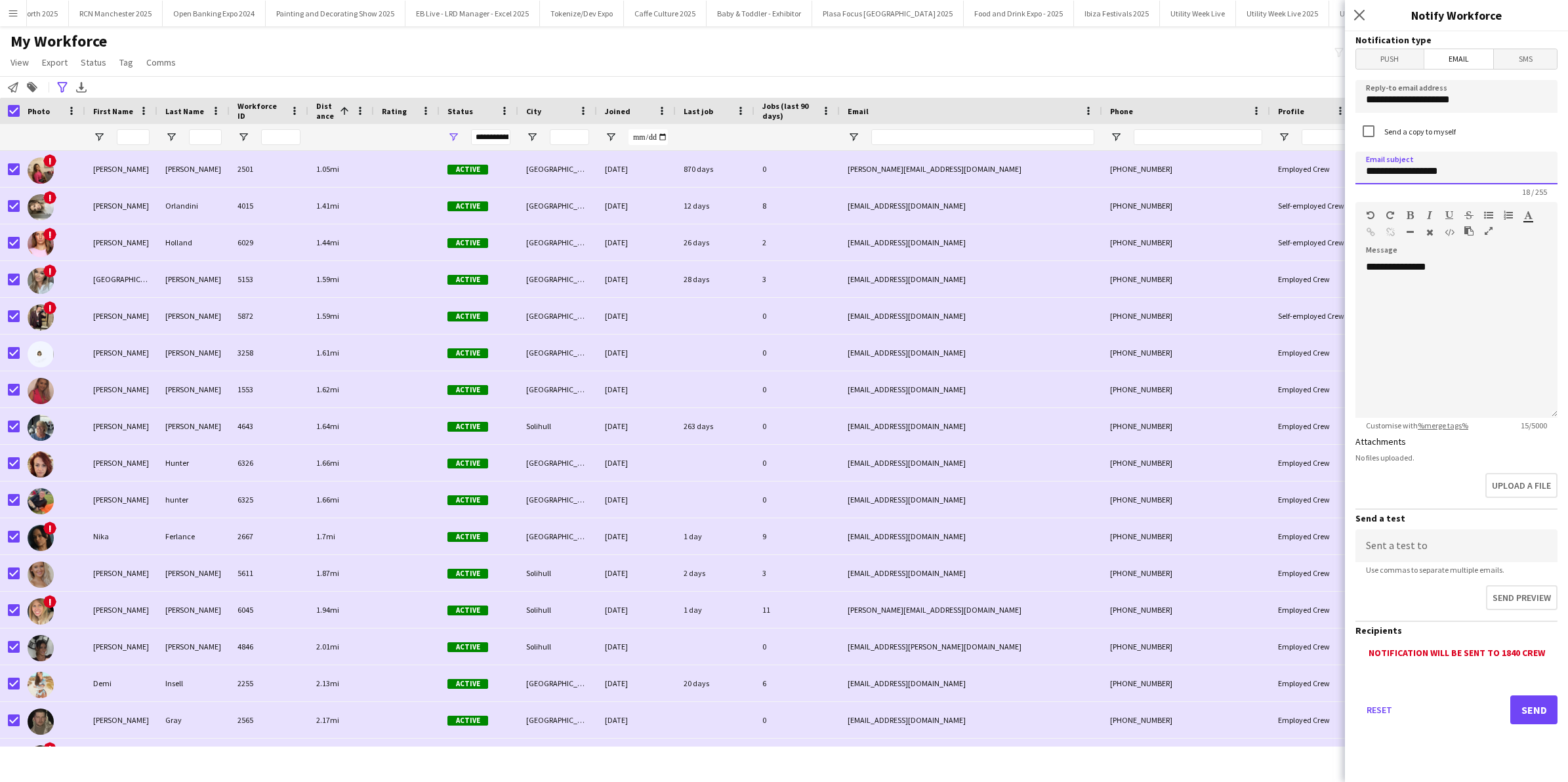
click at [1402, 176] on input "**********" at bounding box center [1456, 167] width 202 height 33
click at [1473, 169] on input "**********" at bounding box center [1456, 167] width 202 height 33
type input "**********"
click at [1399, 648] on div "Notification will be sent to 1840 crew" at bounding box center [1456, 653] width 202 height 12
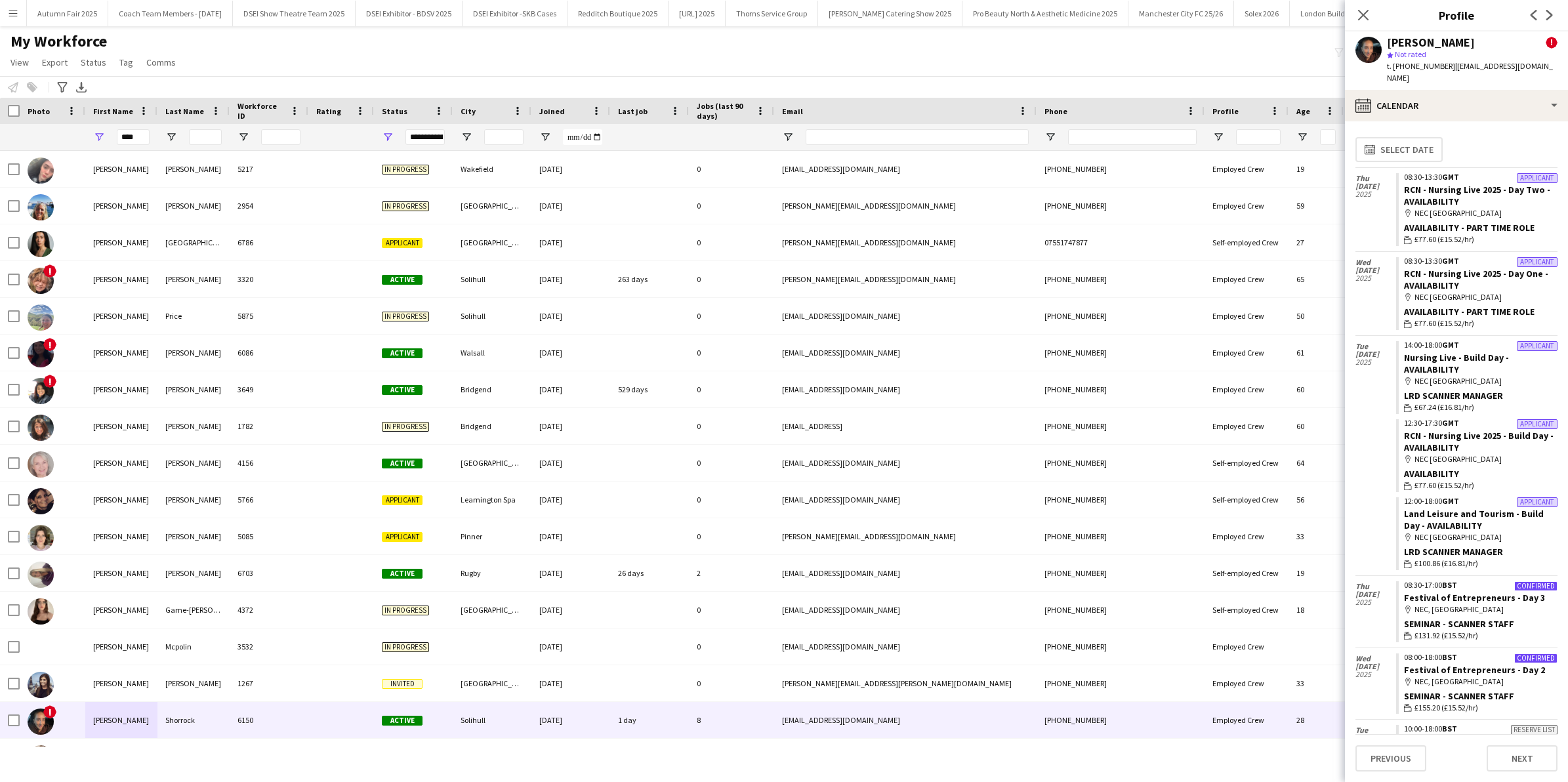
scroll to position [162, 0]
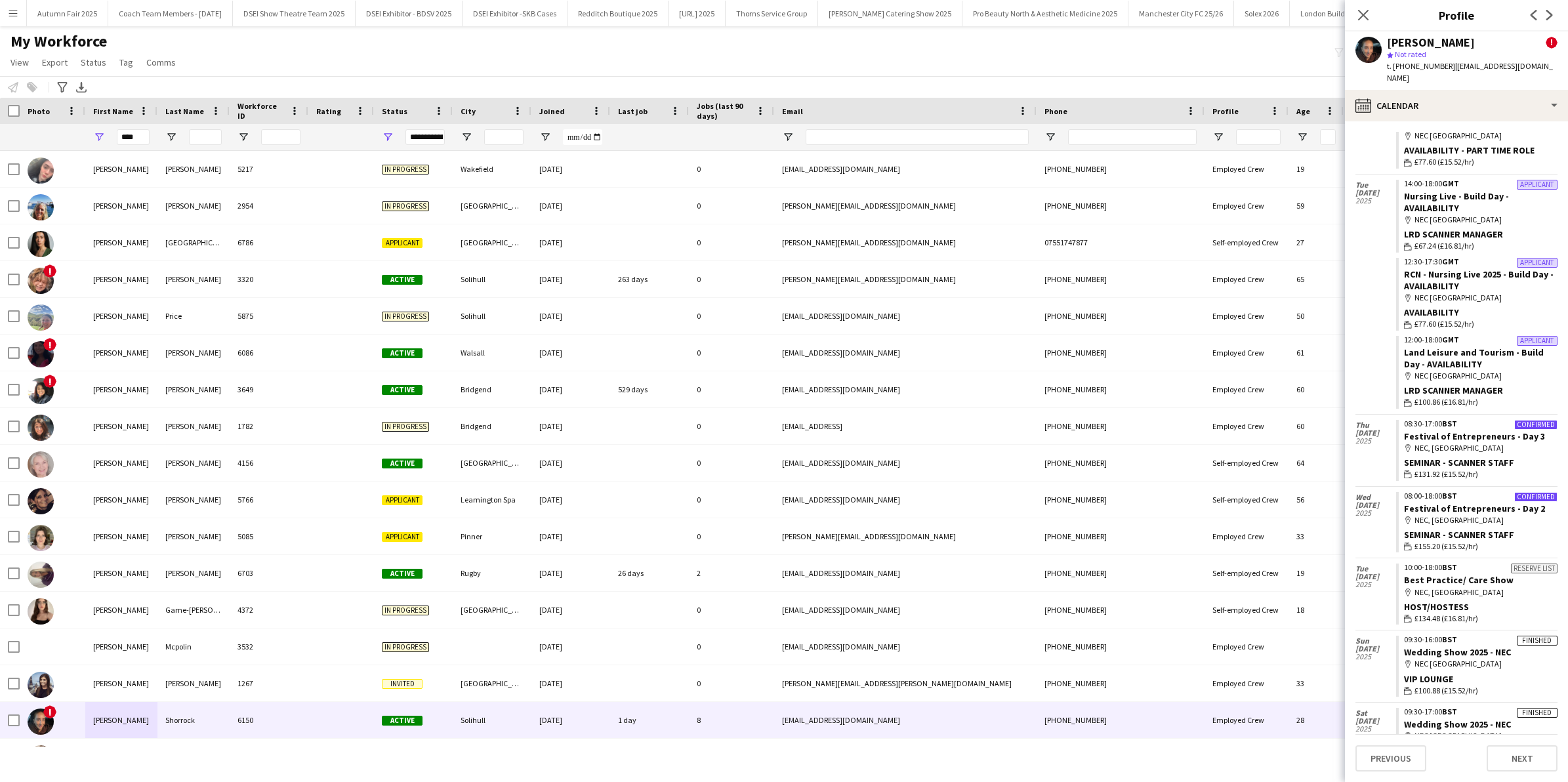
click at [20, 15] on button "Menu" at bounding box center [13, 13] width 26 height 26
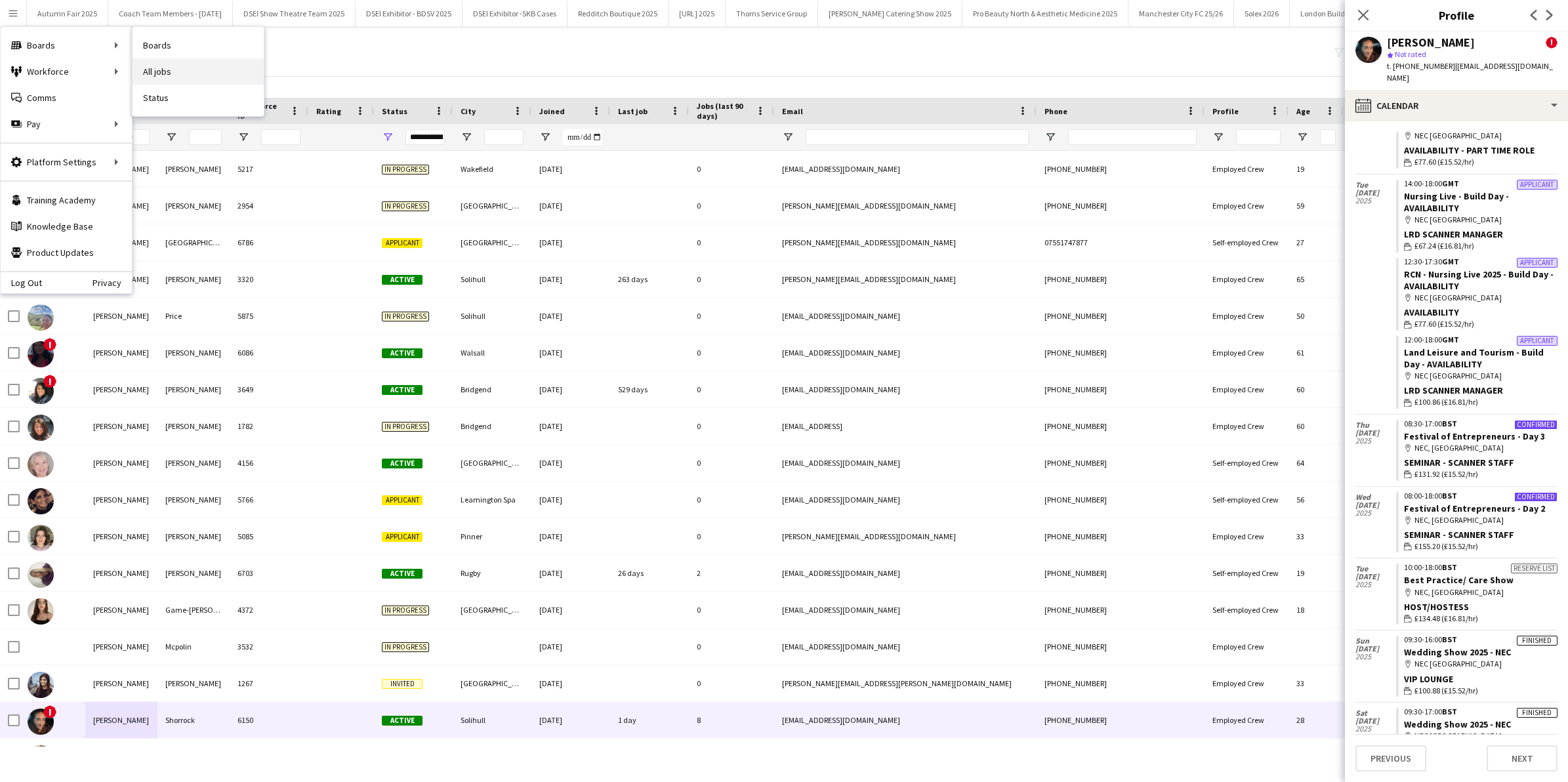
click at [181, 72] on link "All jobs" at bounding box center [198, 71] width 132 height 26
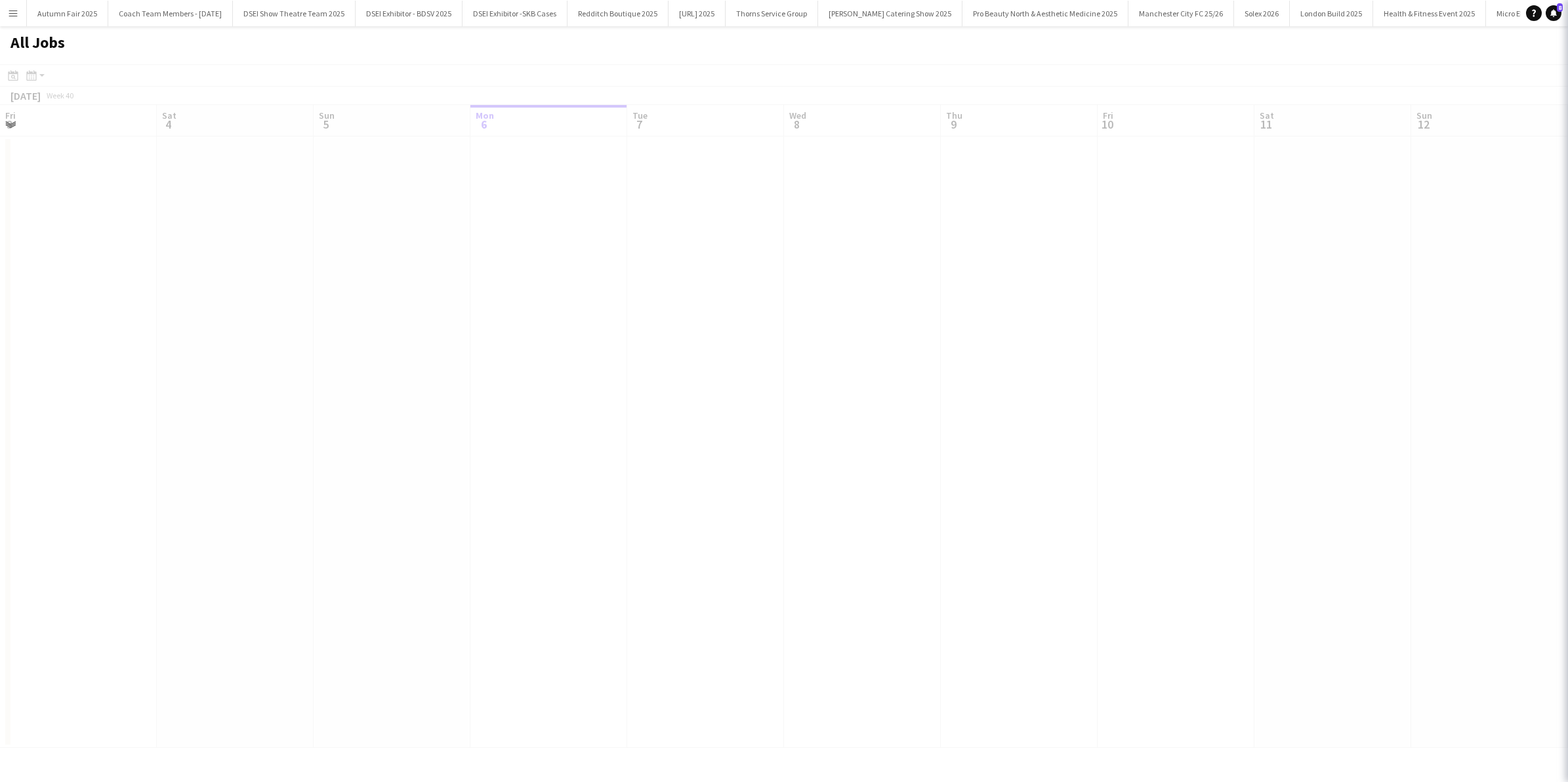
scroll to position [0, 313]
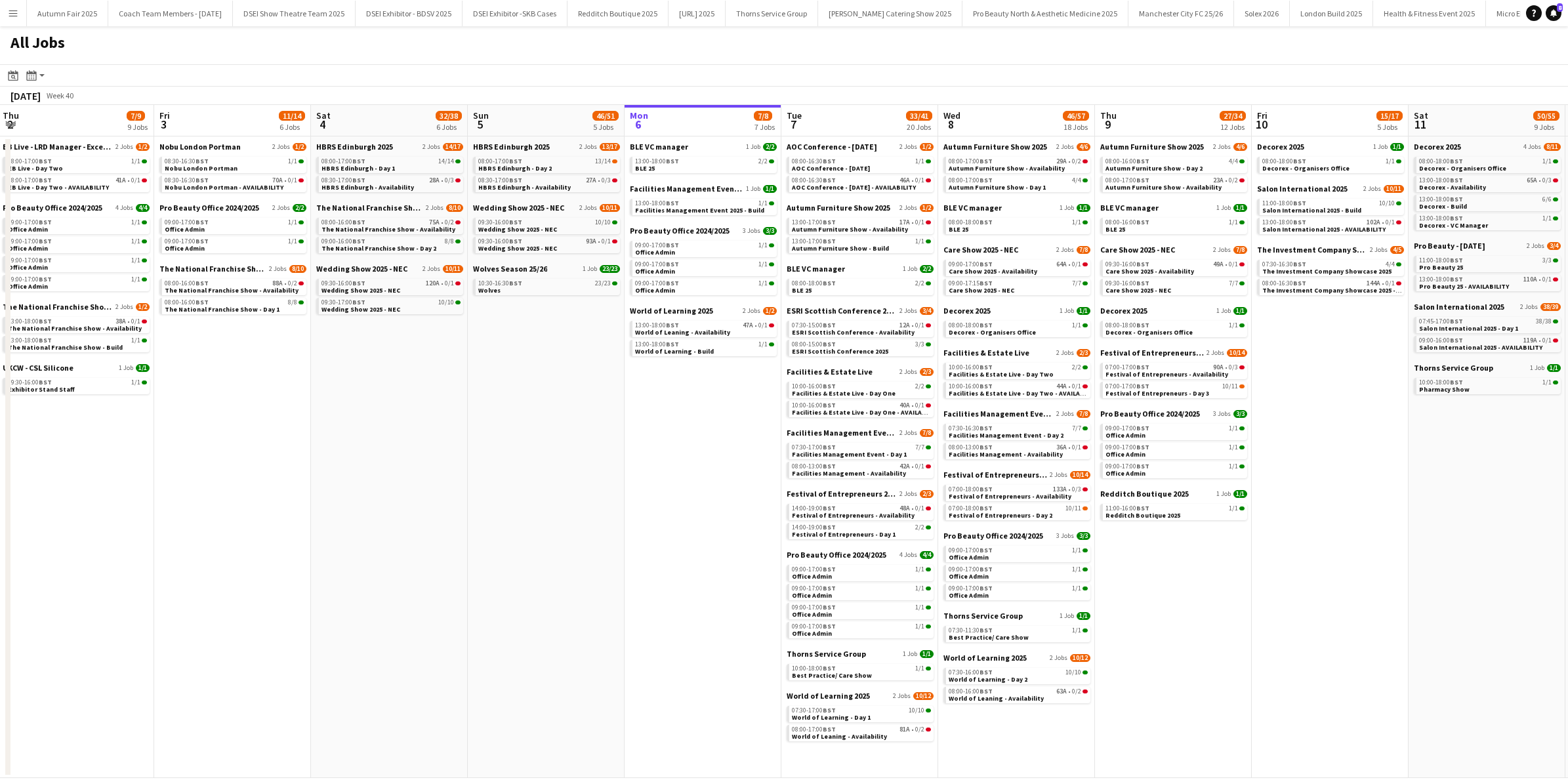
drag, startPoint x: 174, startPoint y: 414, endPoint x: 651, endPoint y: 401, distance: 477.2
click at [651, 401] on app-calendar-viewport "Tue 30 64/73 17 Jobs Wed 1 64/73 17 Jobs Thu 2 7/9 9 Jobs Fri 3 11/14 6 Jobs Sa…" at bounding box center [784, 442] width 1568 height 674
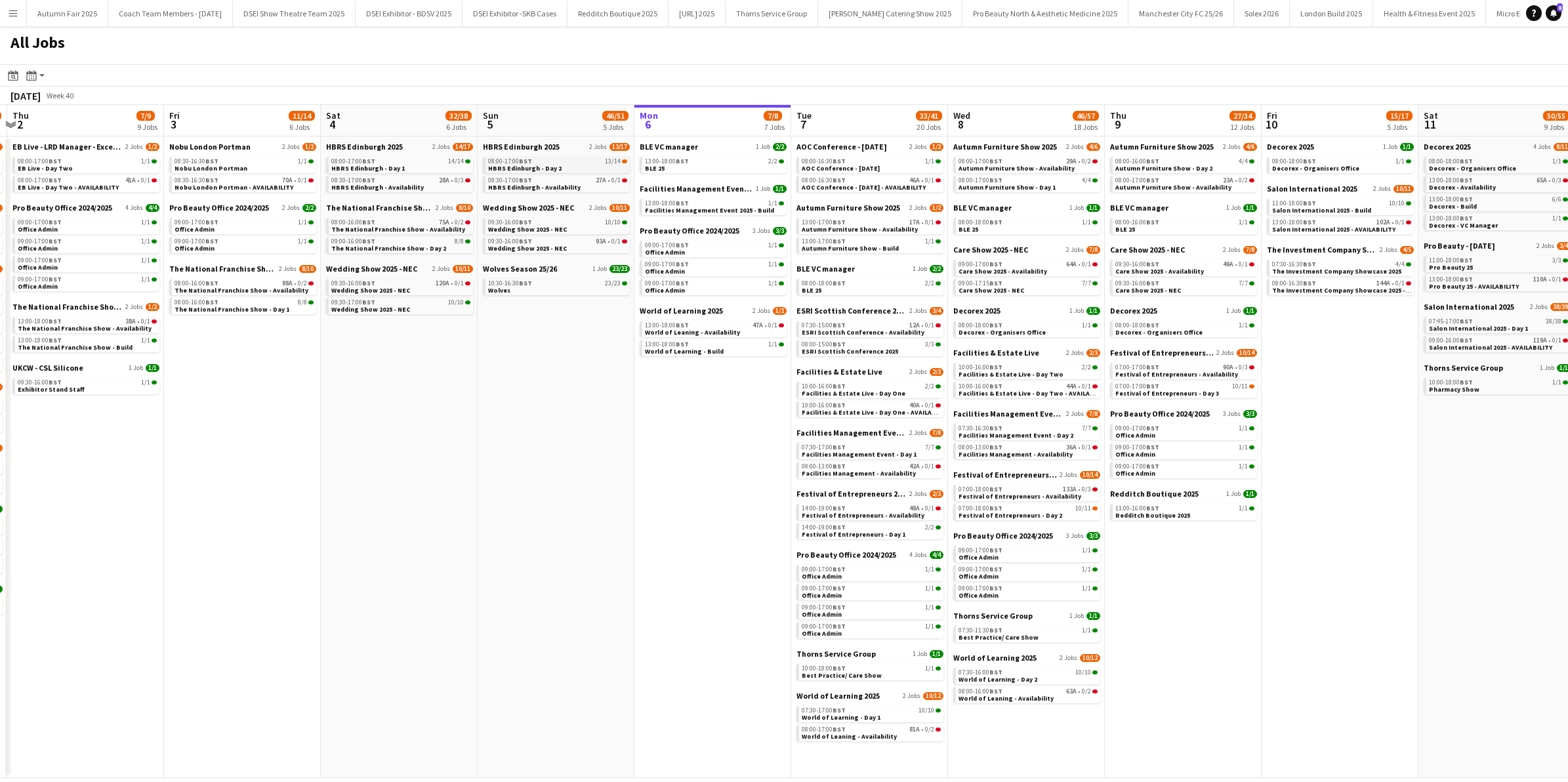
click at [547, 165] on span "HBRS Edinburgh - Day 2" at bounding box center [525, 168] width 73 height 8
click at [14, 14] on app-icon "Menu" at bounding box center [12, 12] width 10 height 10
click at [178, 72] on link "My Workforce" at bounding box center [198, 71] width 132 height 26
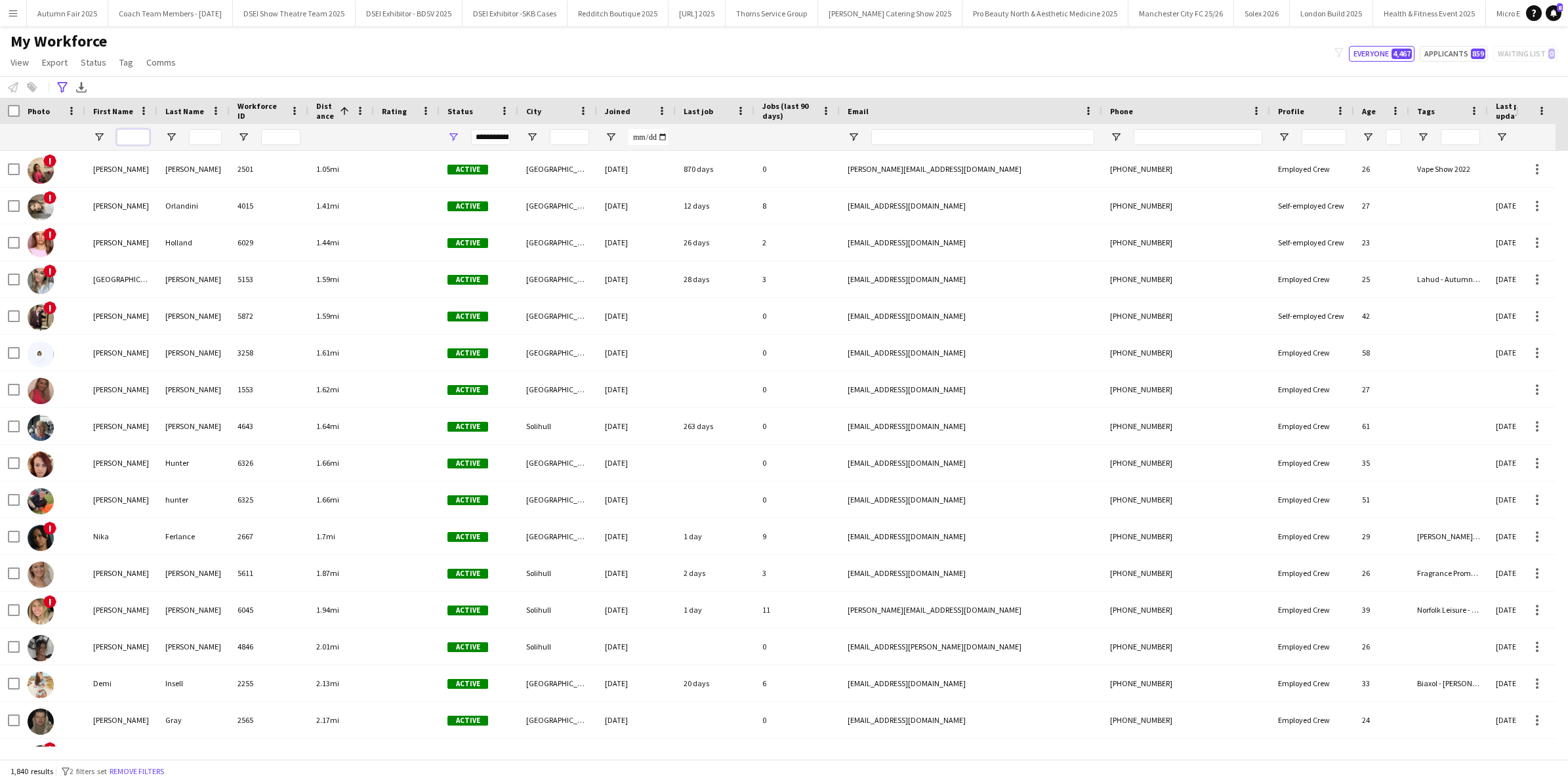
click at [130, 143] on input "First Name Filter Input" at bounding box center [132, 137] width 33 height 16
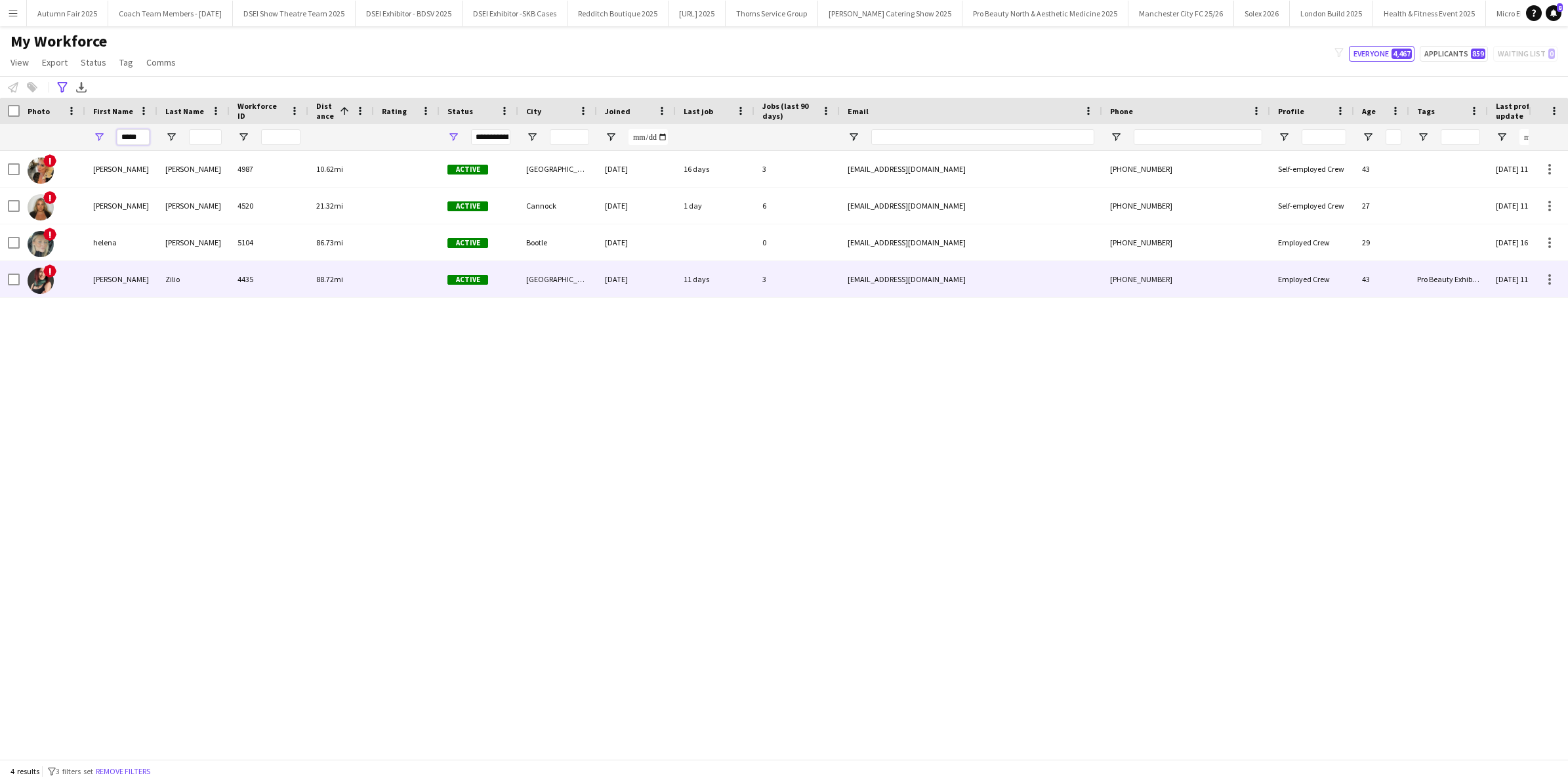
type input "*****"
click at [133, 294] on div "Elena" at bounding box center [121, 279] width 72 height 36
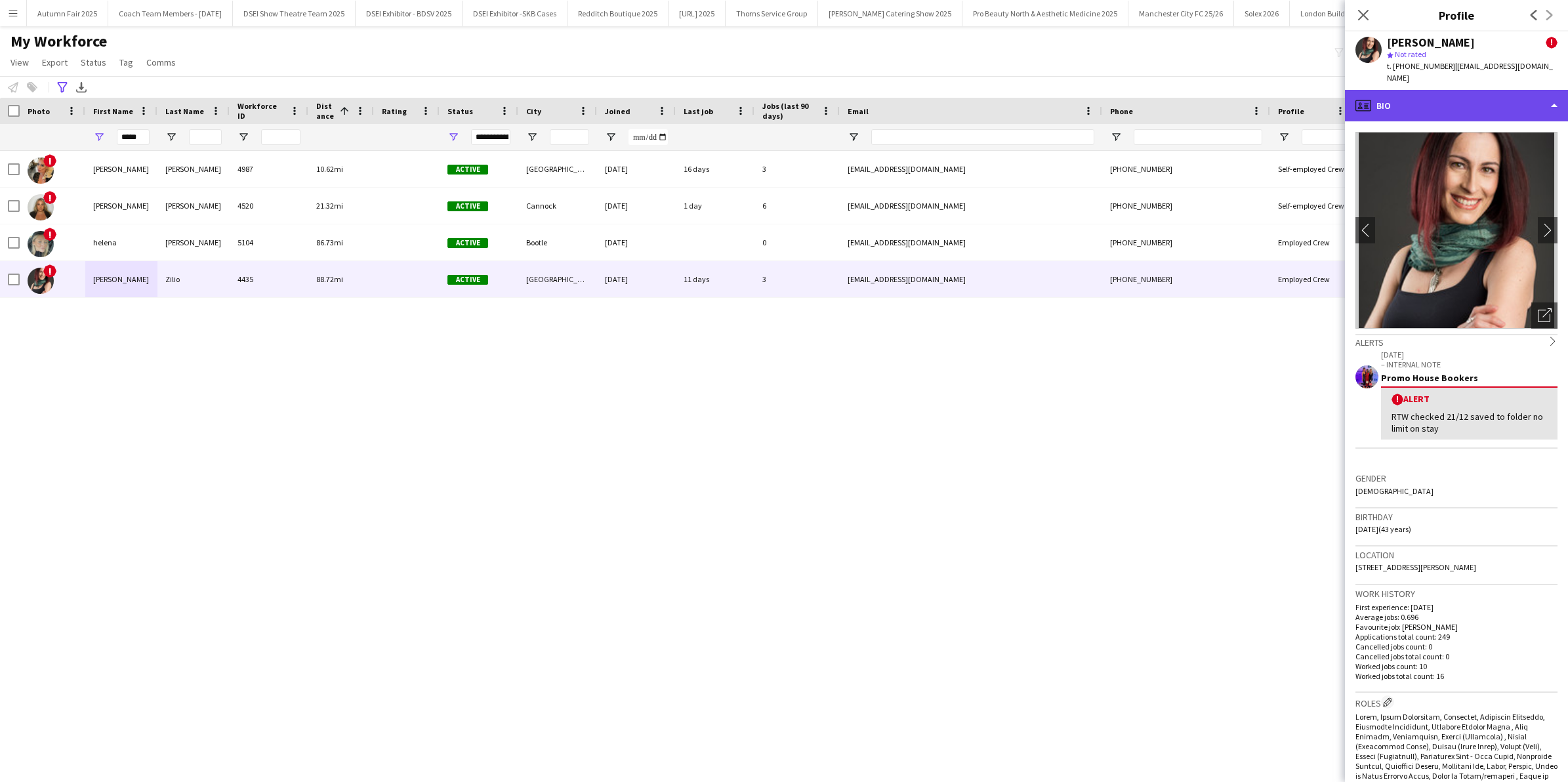
click at [1545, 99] on div "profile Bio" at bounding box center [1456, 106] width 223 height 32
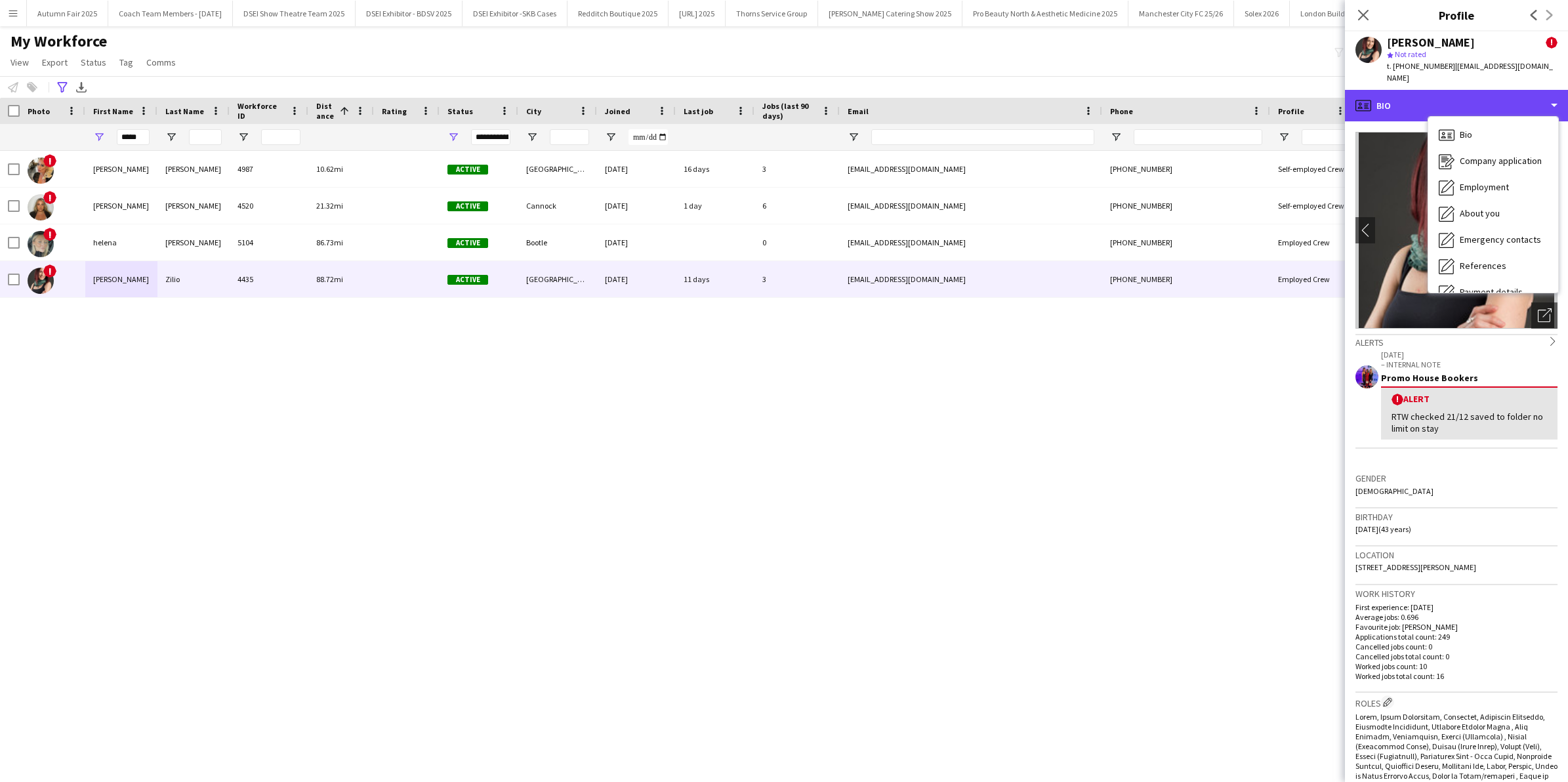
scroll to position [149, 0]
click at [1489, 262] on div "Calendar Calendar" at bounding box center [1493, 275] width 130 height 26
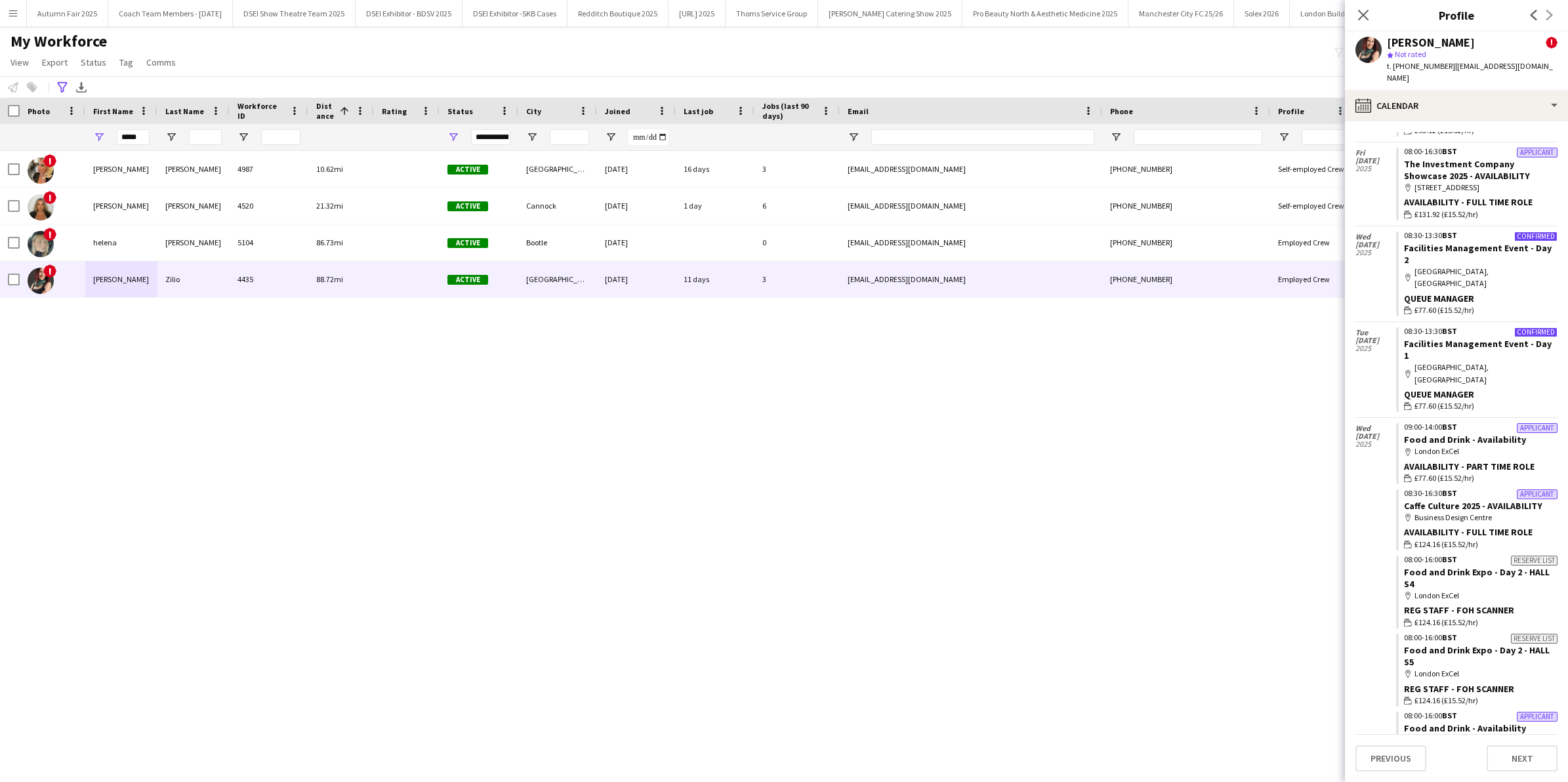
scroll to position [1055, 0]
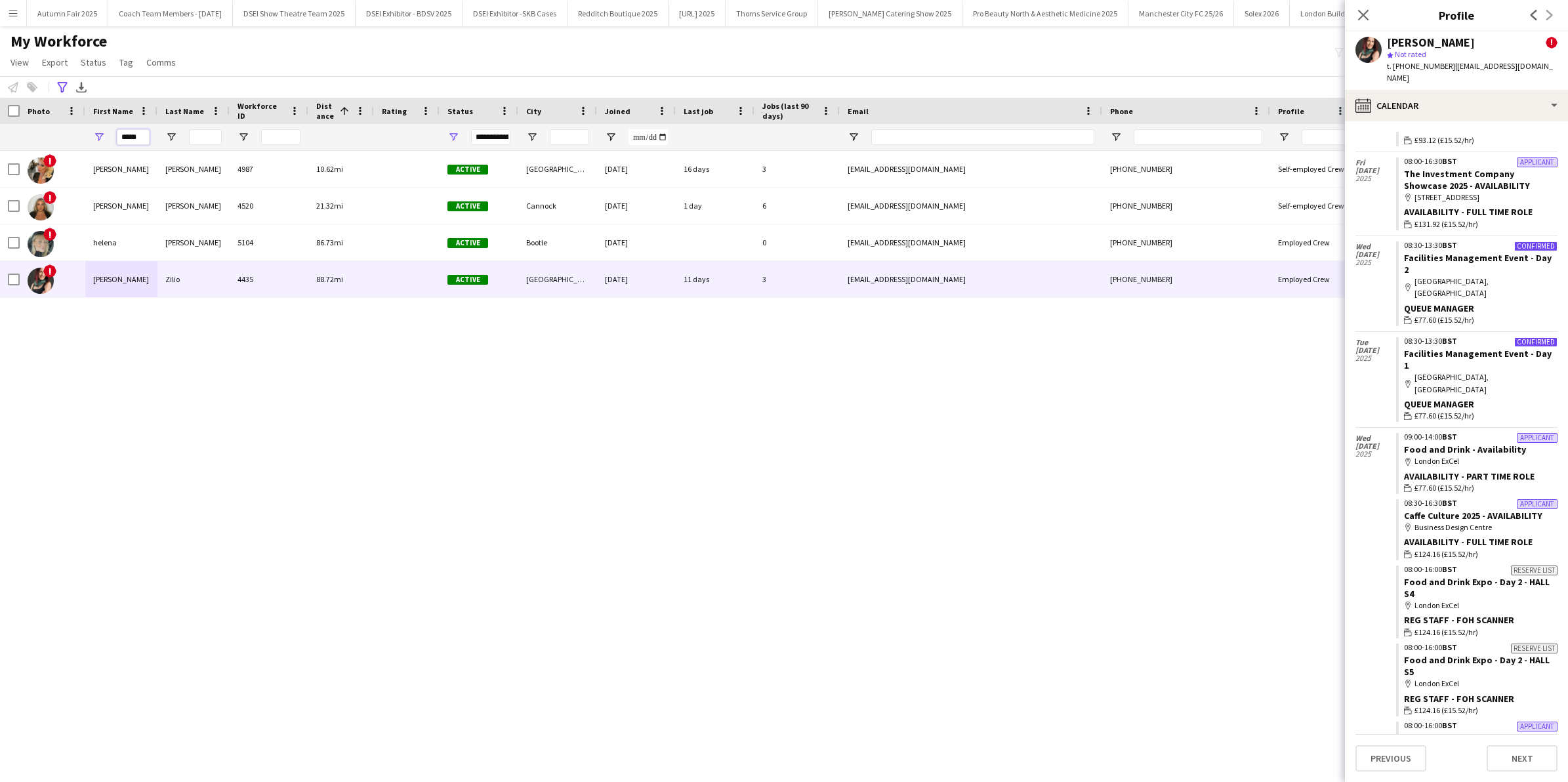
drag, startPoint x: 147, startPoint y: 138, endPoint x: -3, endPoint y: 125, distance: 150.6
click at [0, 125] on html "Menu Boards Boards Boards All jobs Status Workforce Workforce My Workforce Recr…" at bounding box center [784, 391] width 1568 height 782
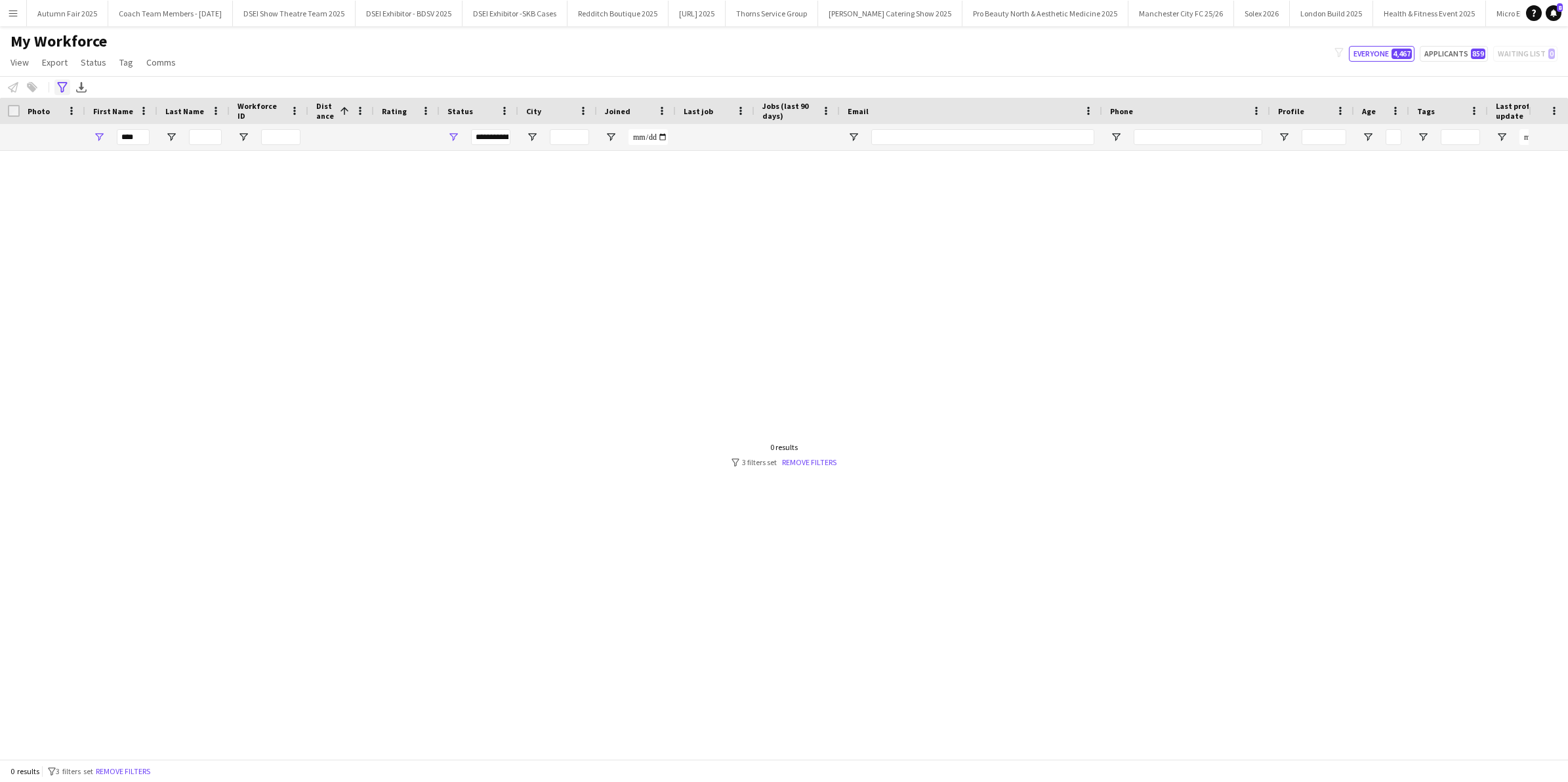
click at [61, 86] on icon "Advanced filters" at bounding box center [62, 86] width 10 height 10
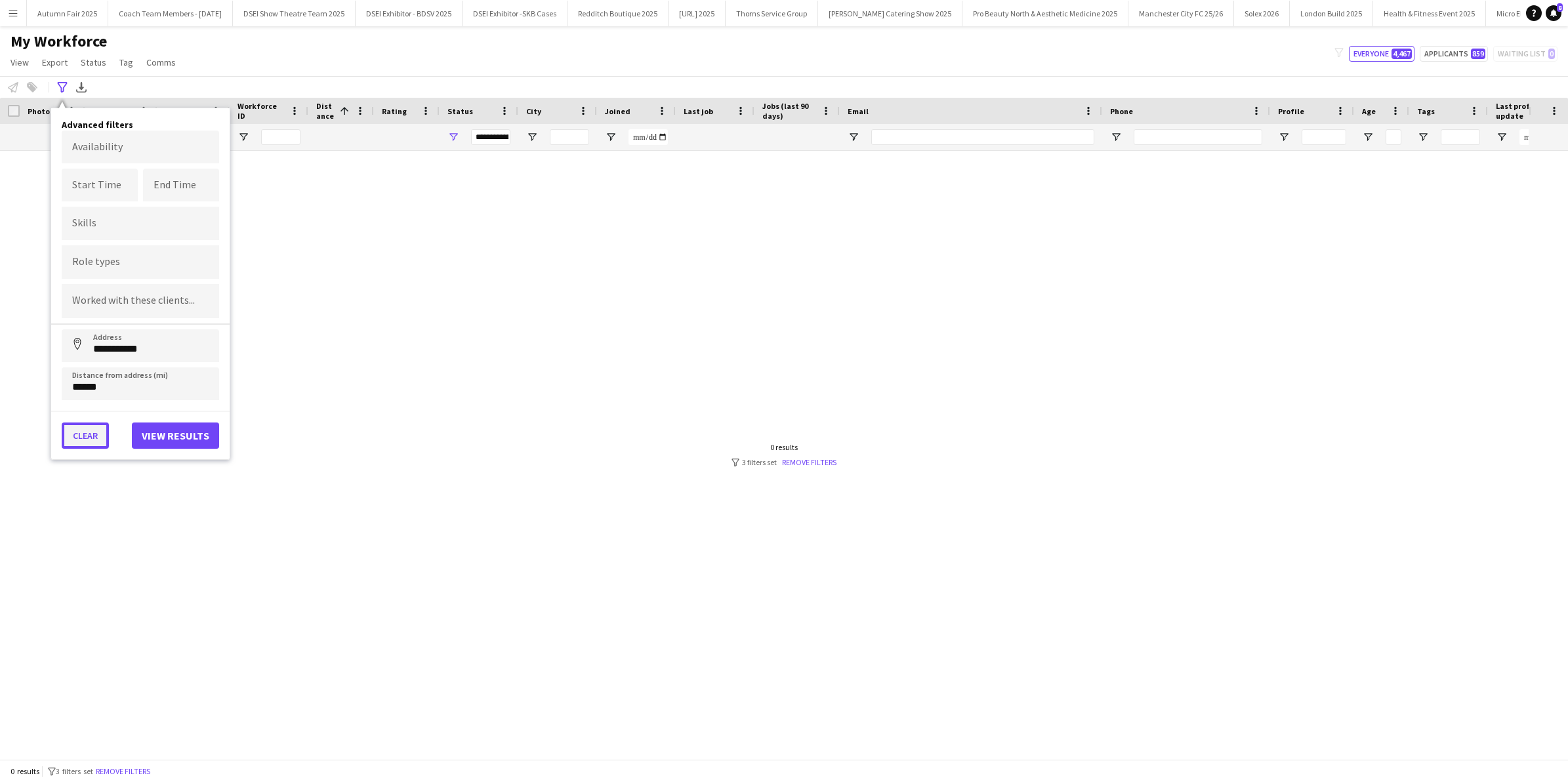
click at [92, 427] on button "Clear" at bounding box center [85, 436] width 47 height 26
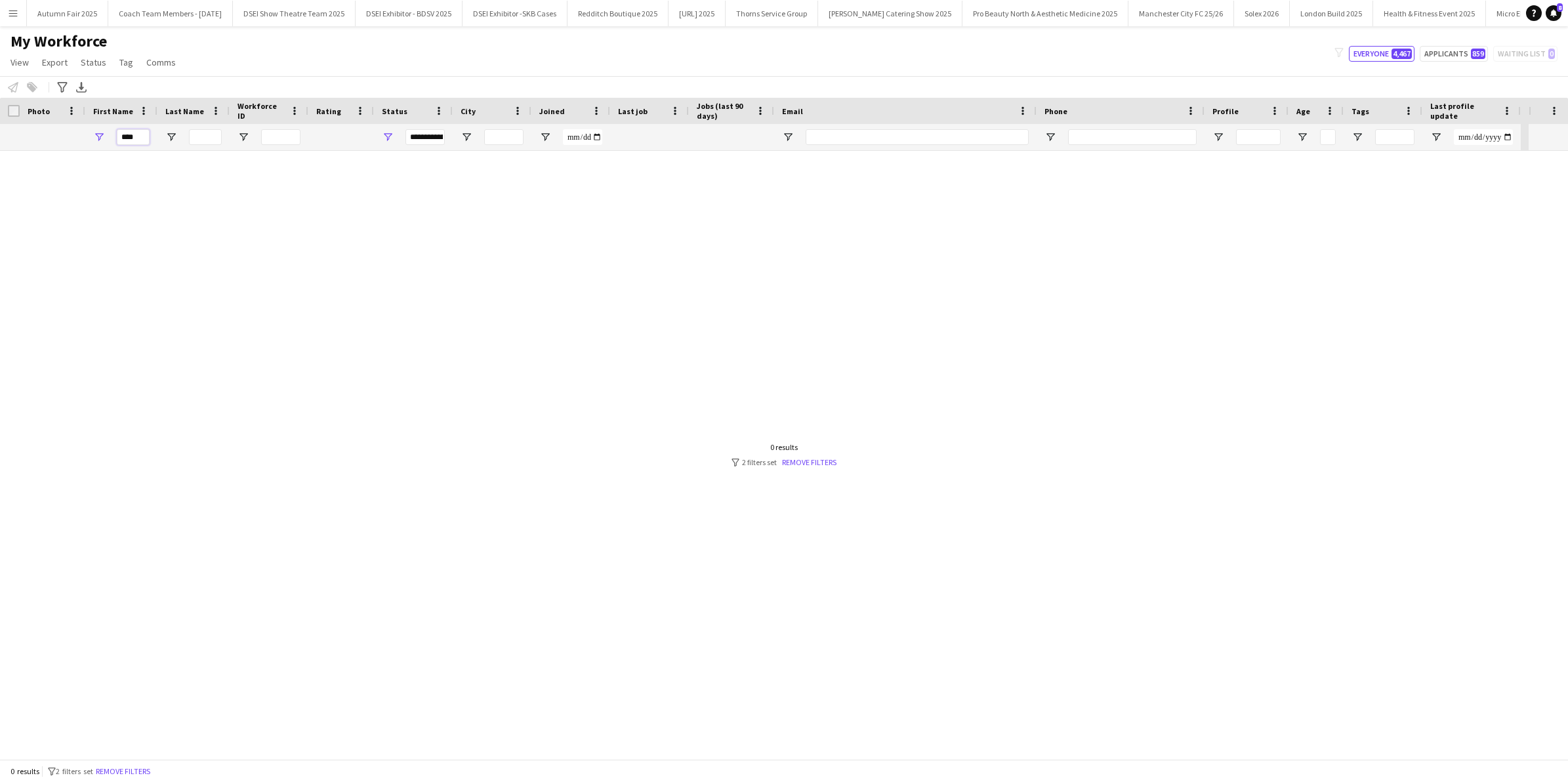
click at [134, 143] on input "***" at bounding box center [132, 137] width 33 height 16
click at [97, 145] on div "***" at bounding box center [121, 137] width 72 height 26
click at [142, 138] on input "***" at bounding box center [132, 137] width 33 height 16
click at [387, 141] on span "Open Filter Menu" at bounding box center [387, 137] width 12 height 12
click at [145, 138] on input "***" at bounding box center [132, 137] width 33 height 16
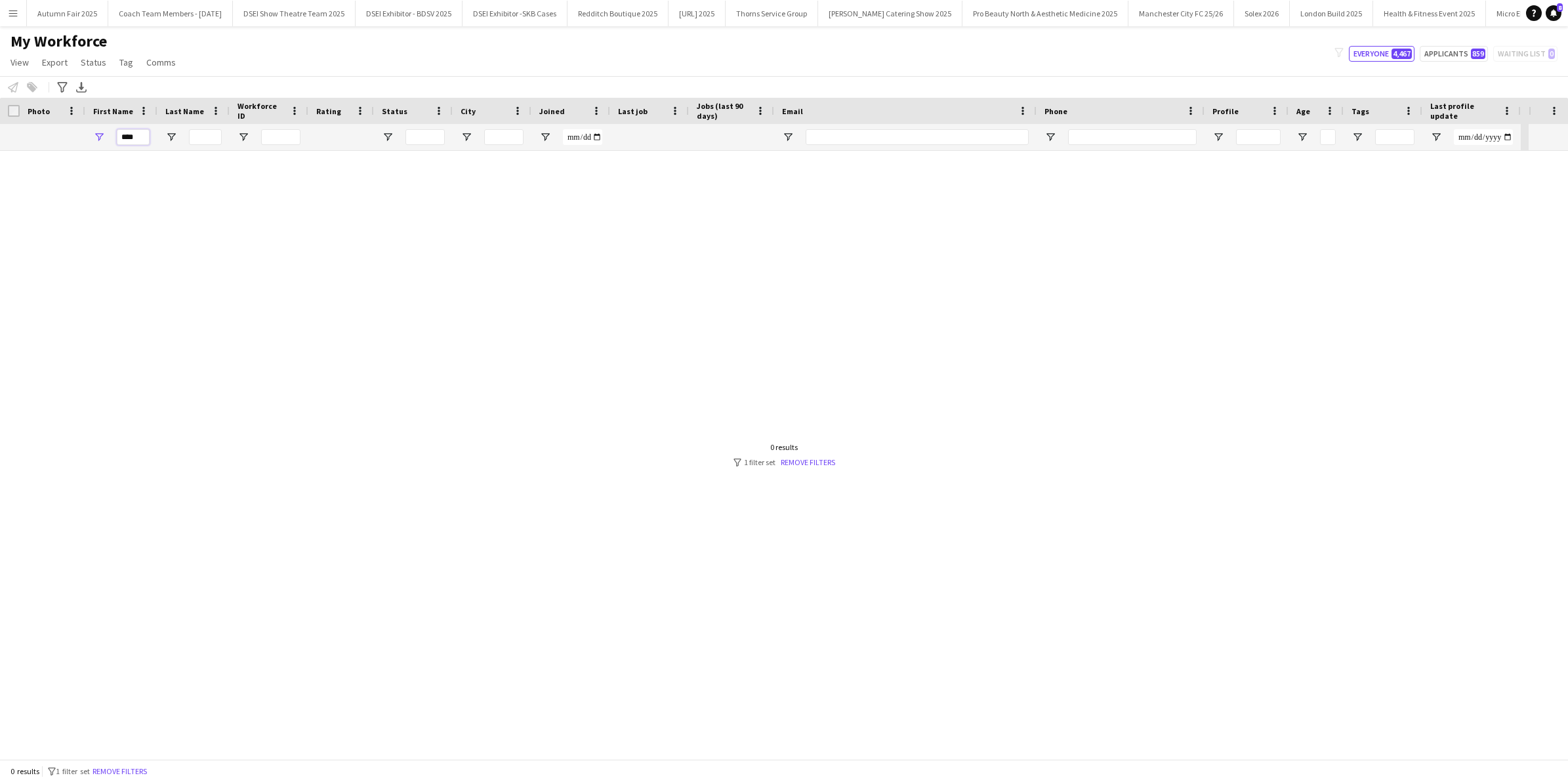
drag, startPoint x: 145, startPoint y: 138, endPoint x: 27, endPoint y: 113, distance: 120.6
click at [27, 113] on div "Workforce Details Photo First Name Age" at bounding box center [760, 124] width 1521 height 54
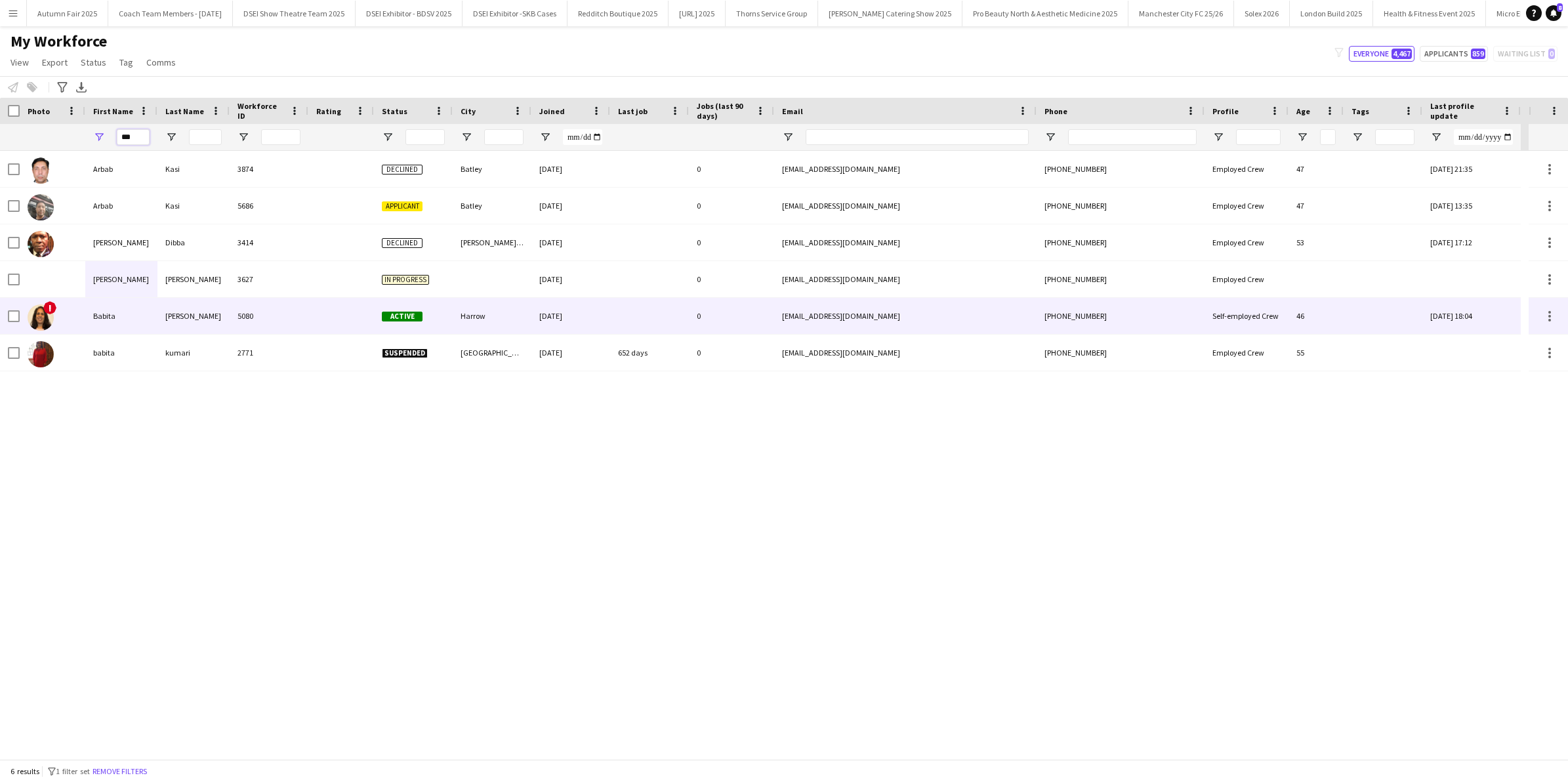
type input "***"
click at [115, 321] on div "Babita" at bounding box center [121, 316] width 72 height 36
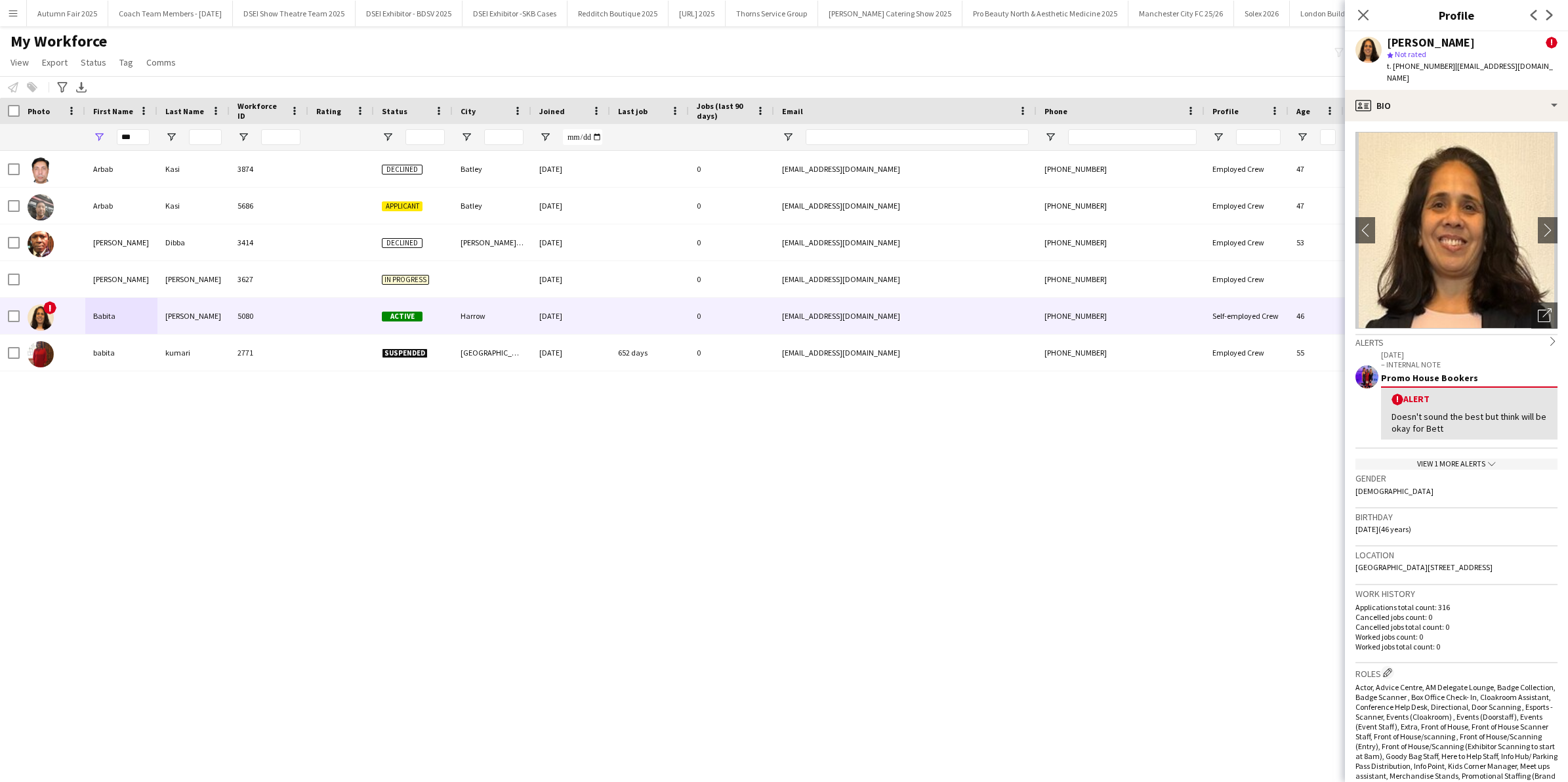
click at [1463, 459] on div "View 1 more alerts chevron-down" at bounding box center [1456, 464] width 202 height 11
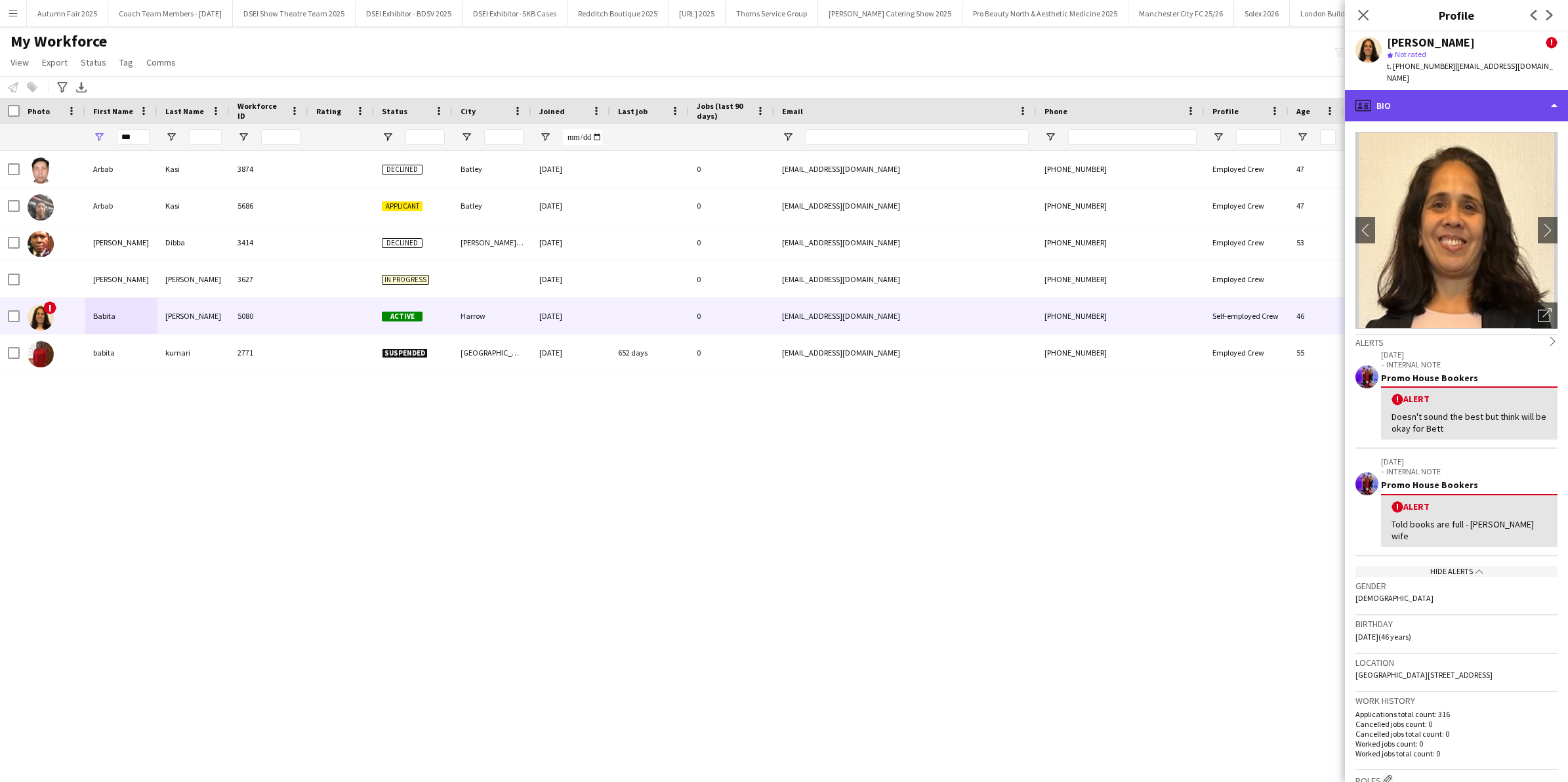
click at [1559, 93] on div "profile Bio" at bounding box center [1456, 106] width 223 height 32
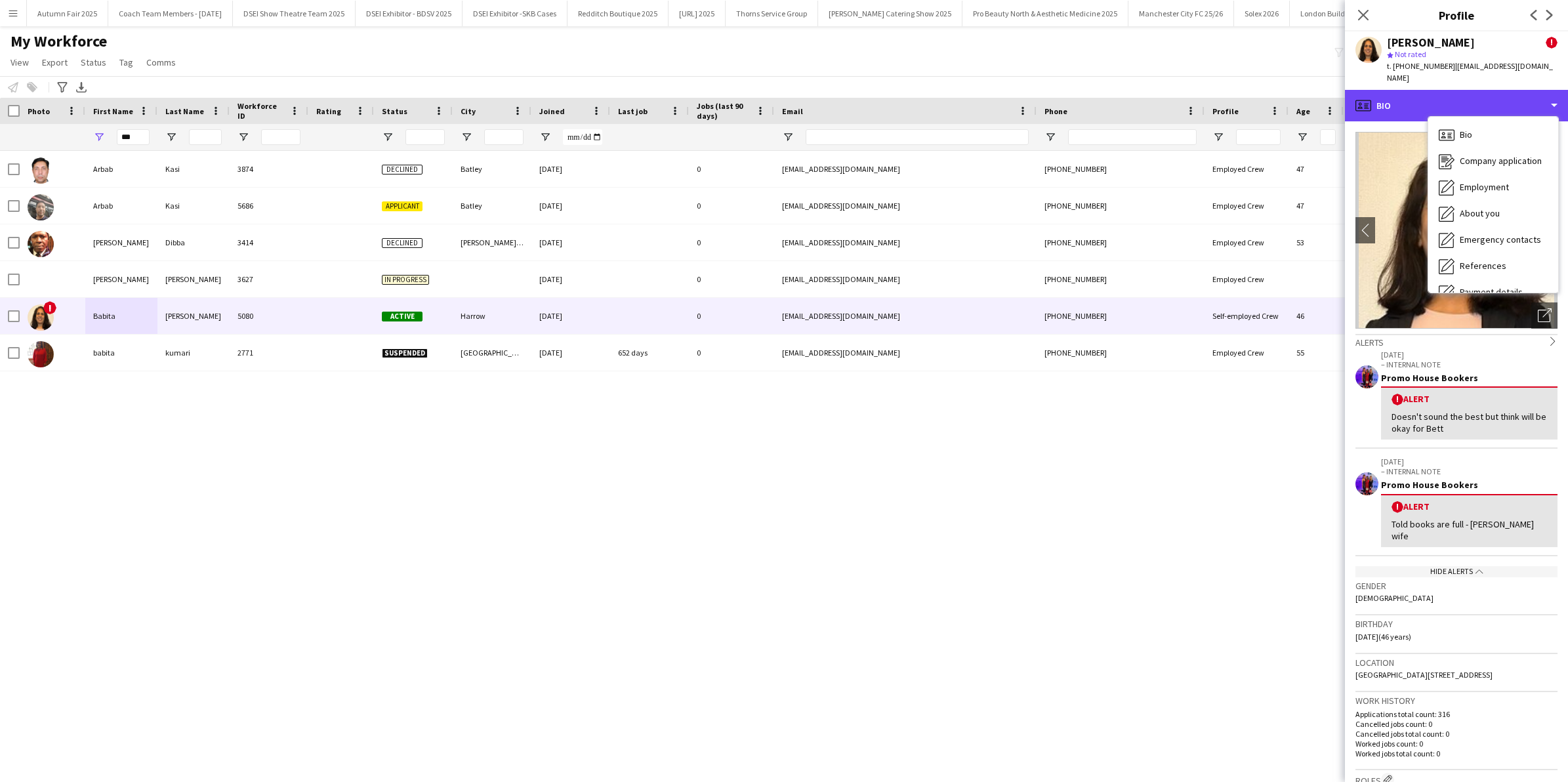
scroll to position [149, 0]
click at [1495, 266] on div "Calendar Calendar" at bounding box center [1493, 275] width 130 height 26
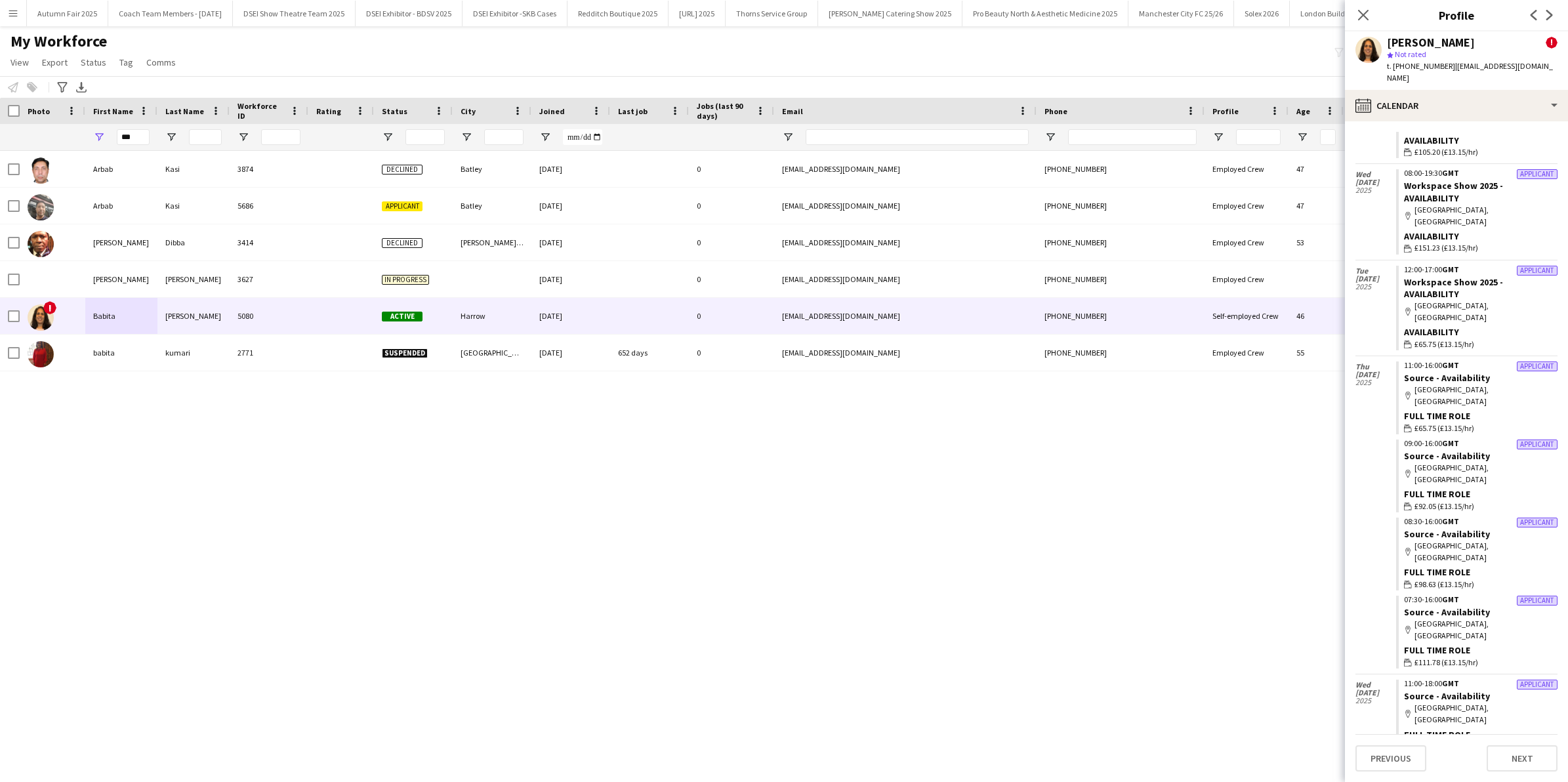
scroll to position [21514, 0]
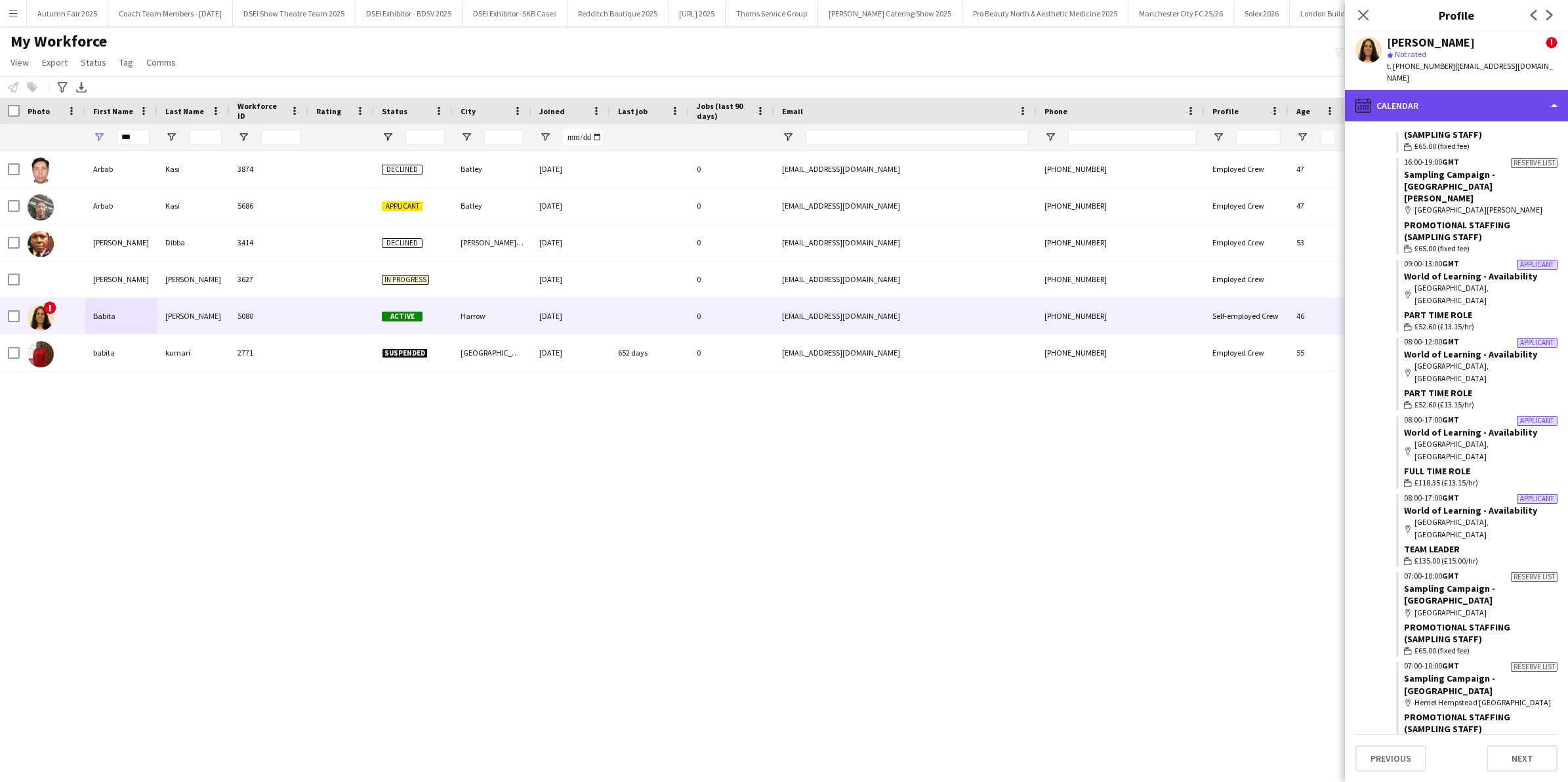
click at [1559, 92] on div "calendar-full Calendar" at bounding box center [1456, 106] width 223 height 32
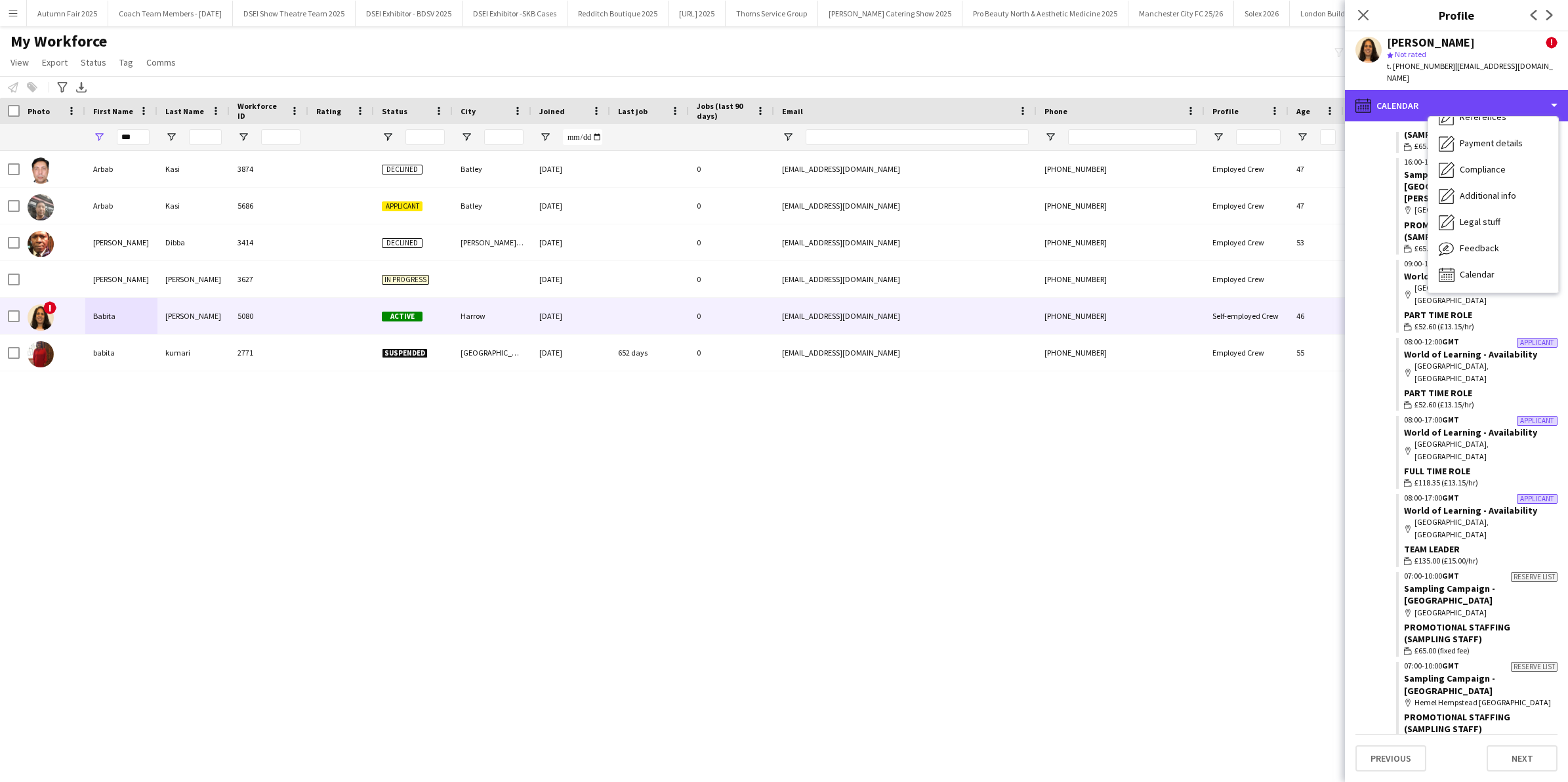
scroll to position [0, 0]
click at [1484, 135] on div "Bio Bio" at bounding box center [1493, 135] width 130 height 26
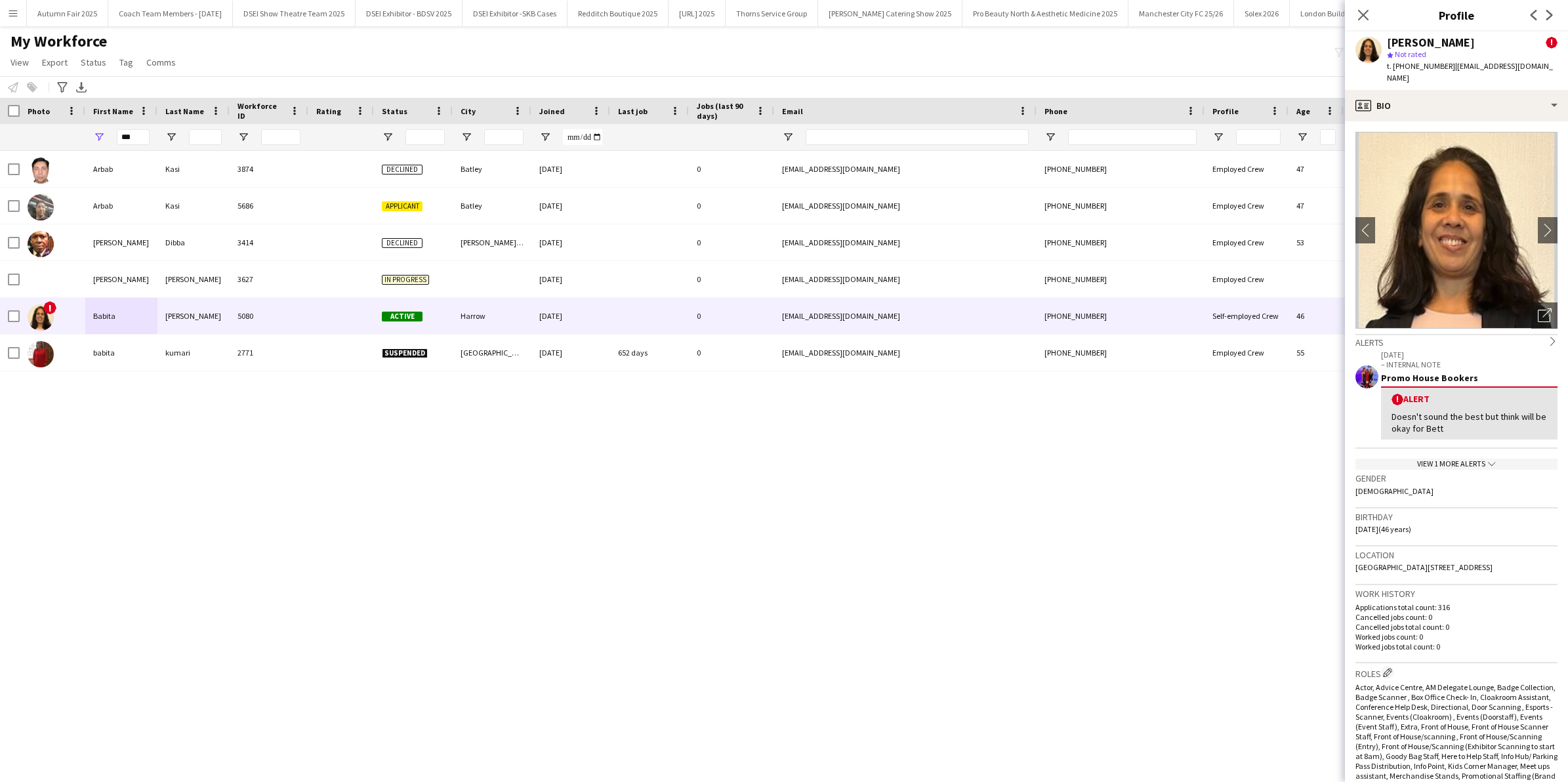
click at [1448, 459] on div "View 1 more alerts chevron-down" at bounding box center [1456, 464] width 202 height 11
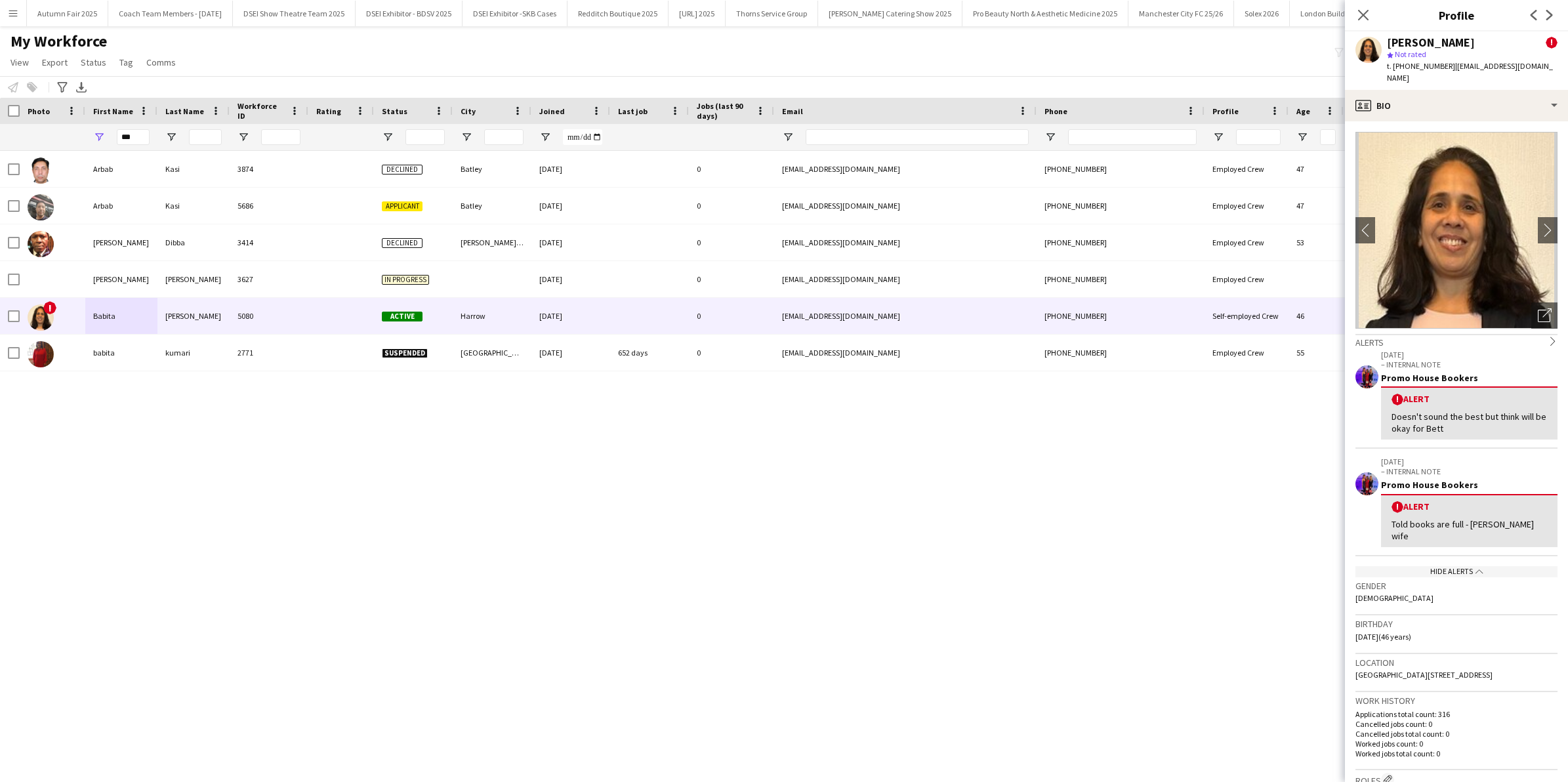
click at [6, 9] on button "Menu" at bounding box center [13, 13] width 26 height 26
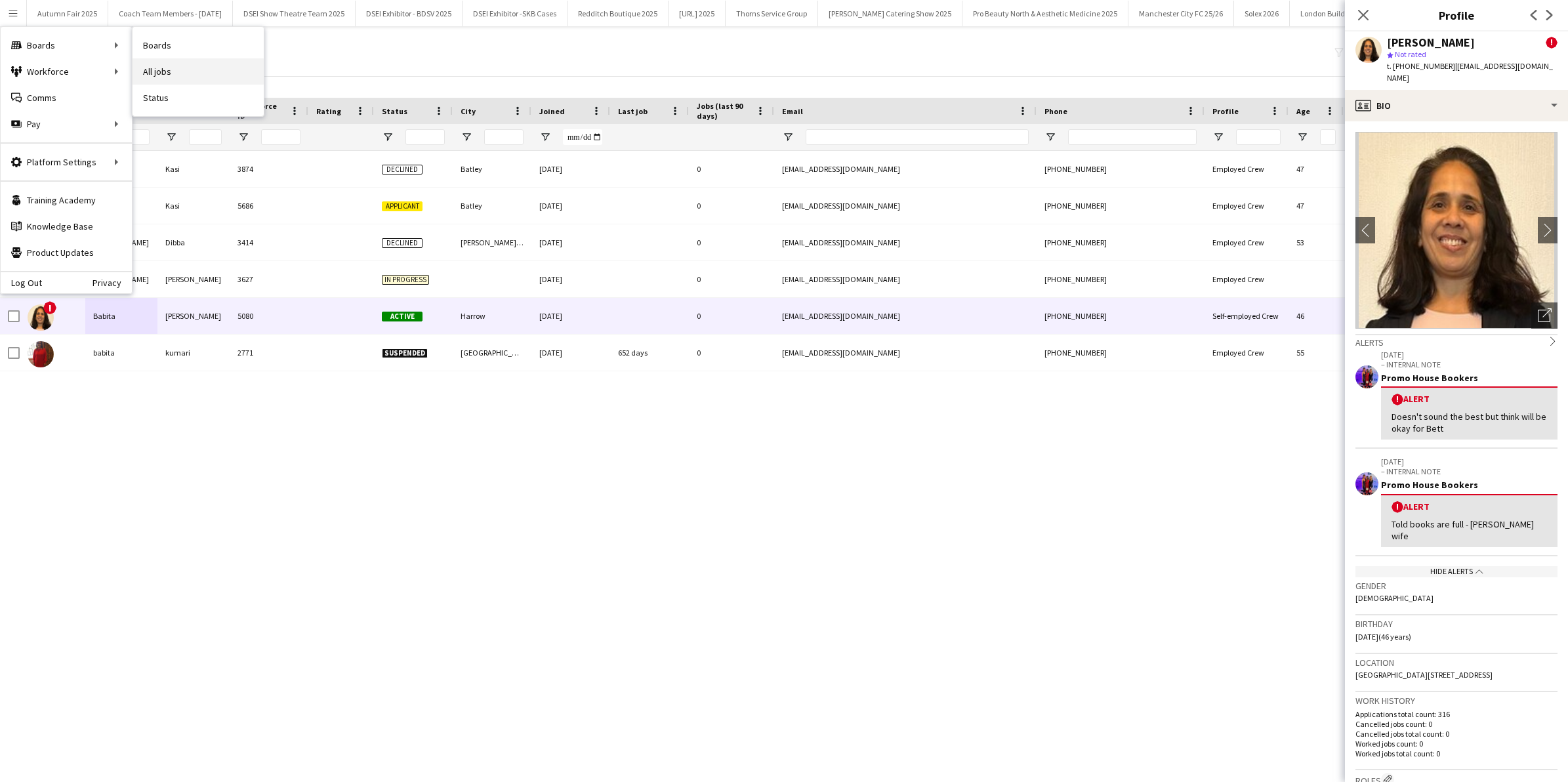
click at [182, 77] on link "All jobs" at bounding box center [198, 71] width 132 height 26
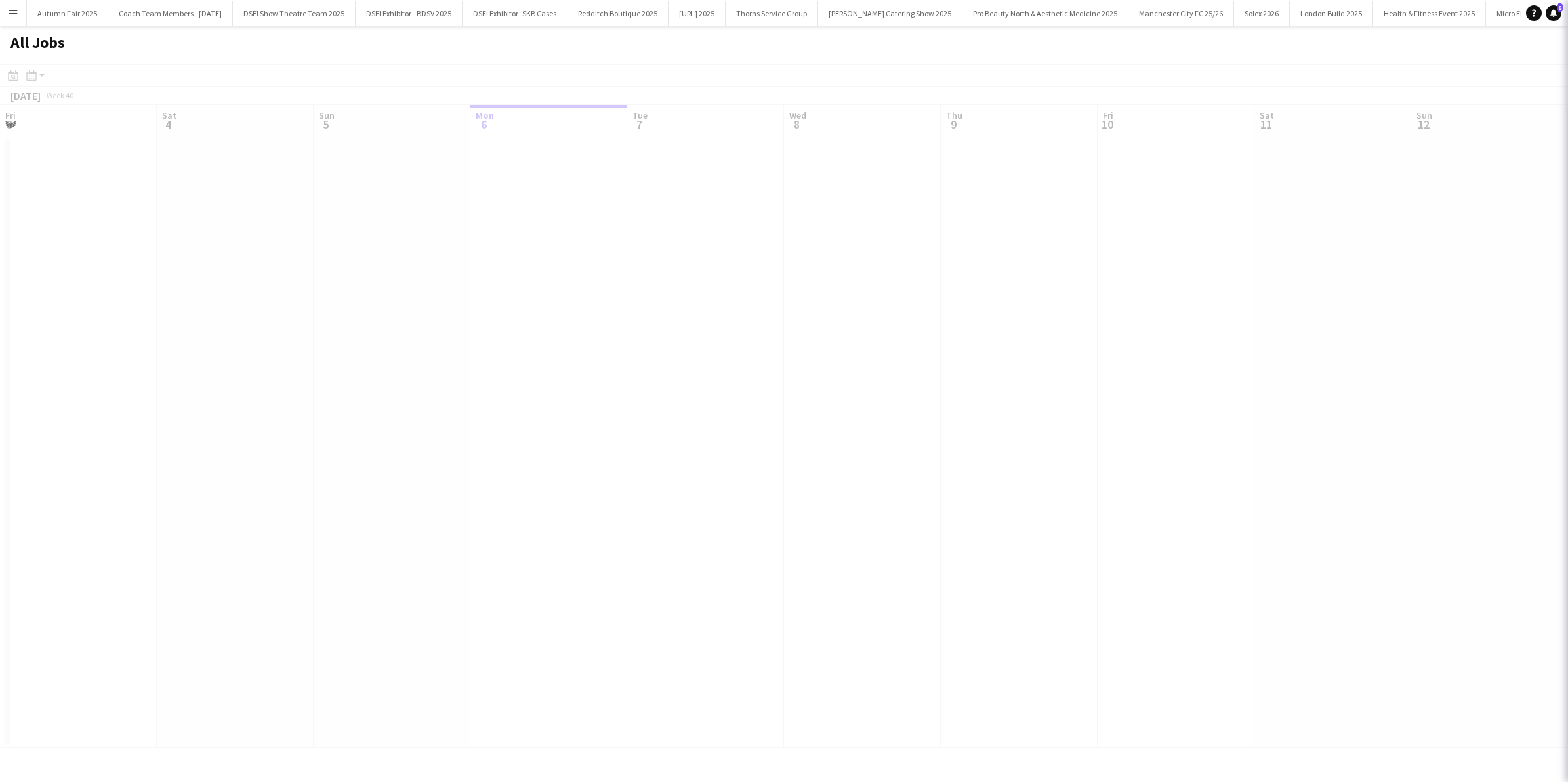
scroll to position [0, 313]
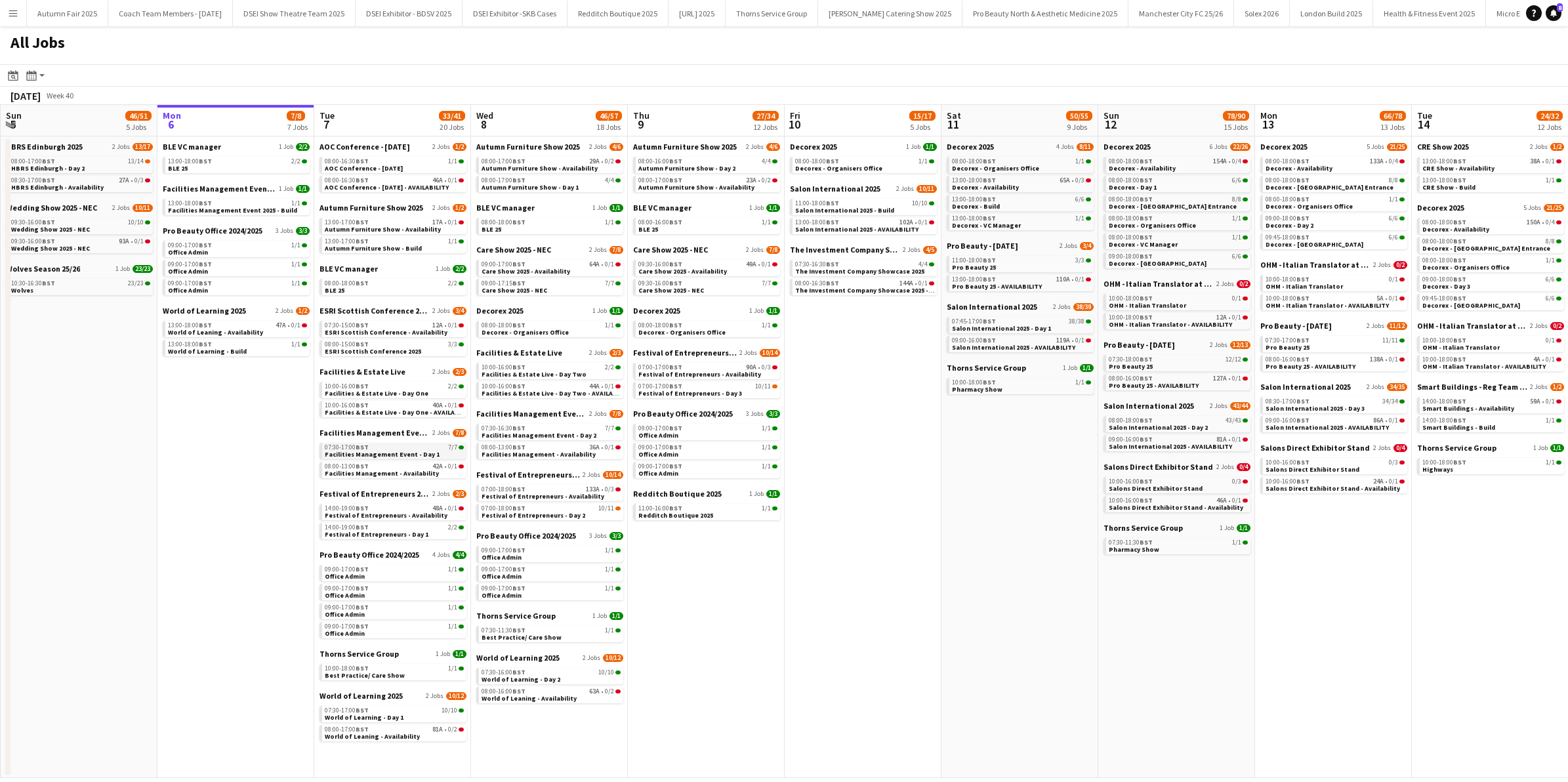
click at [401, 447] on div "07:30-17:00 BST 7/7" at bounding box center [395, 447] width 139 height 7
click at [14, 9] on app-icon "Menu" at bounding box center [12, 12] width 10 height 10
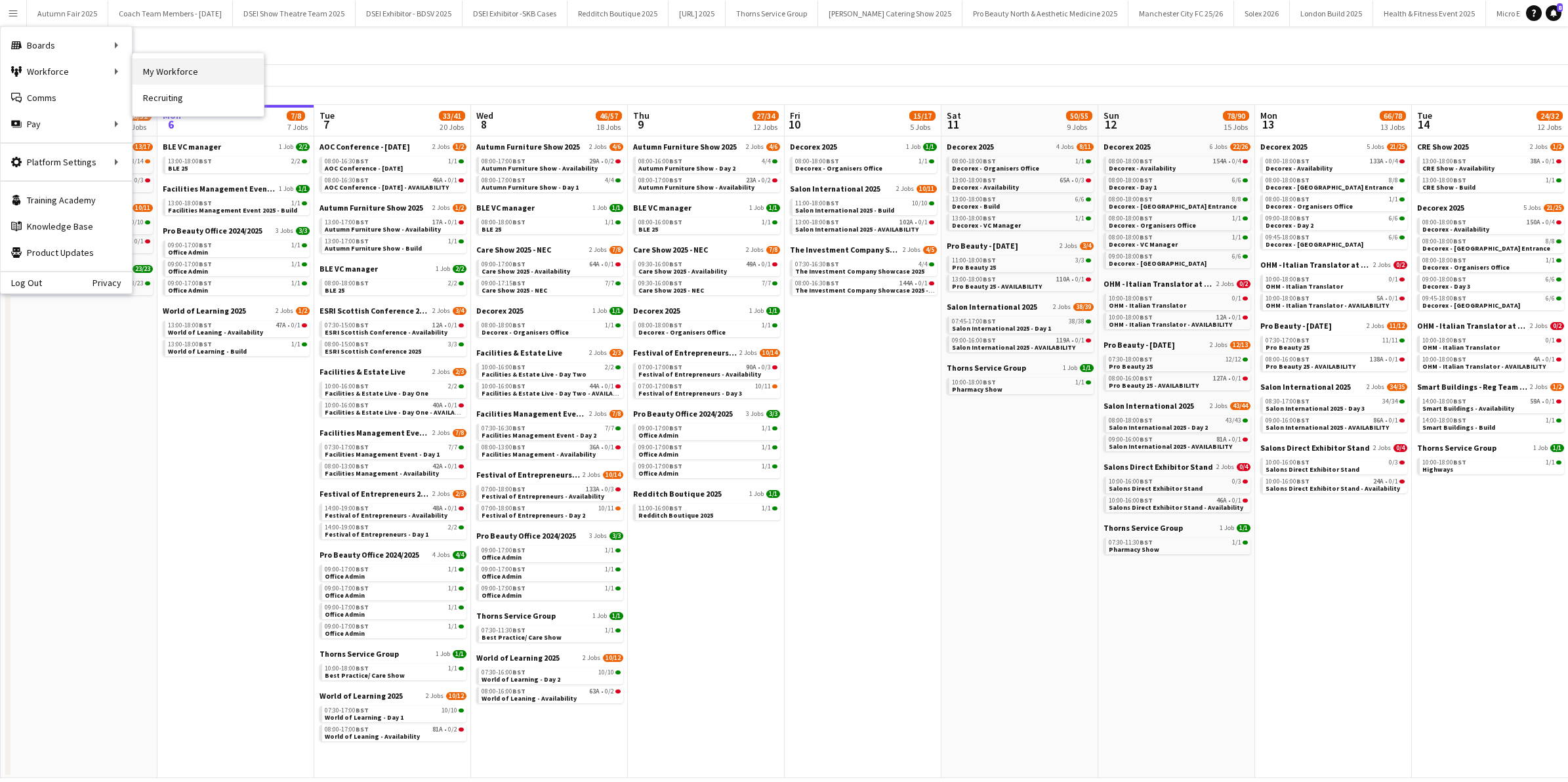
click at [201, 73] on link "My Workforce" at bounding box center [198, 71] width 132 height 26
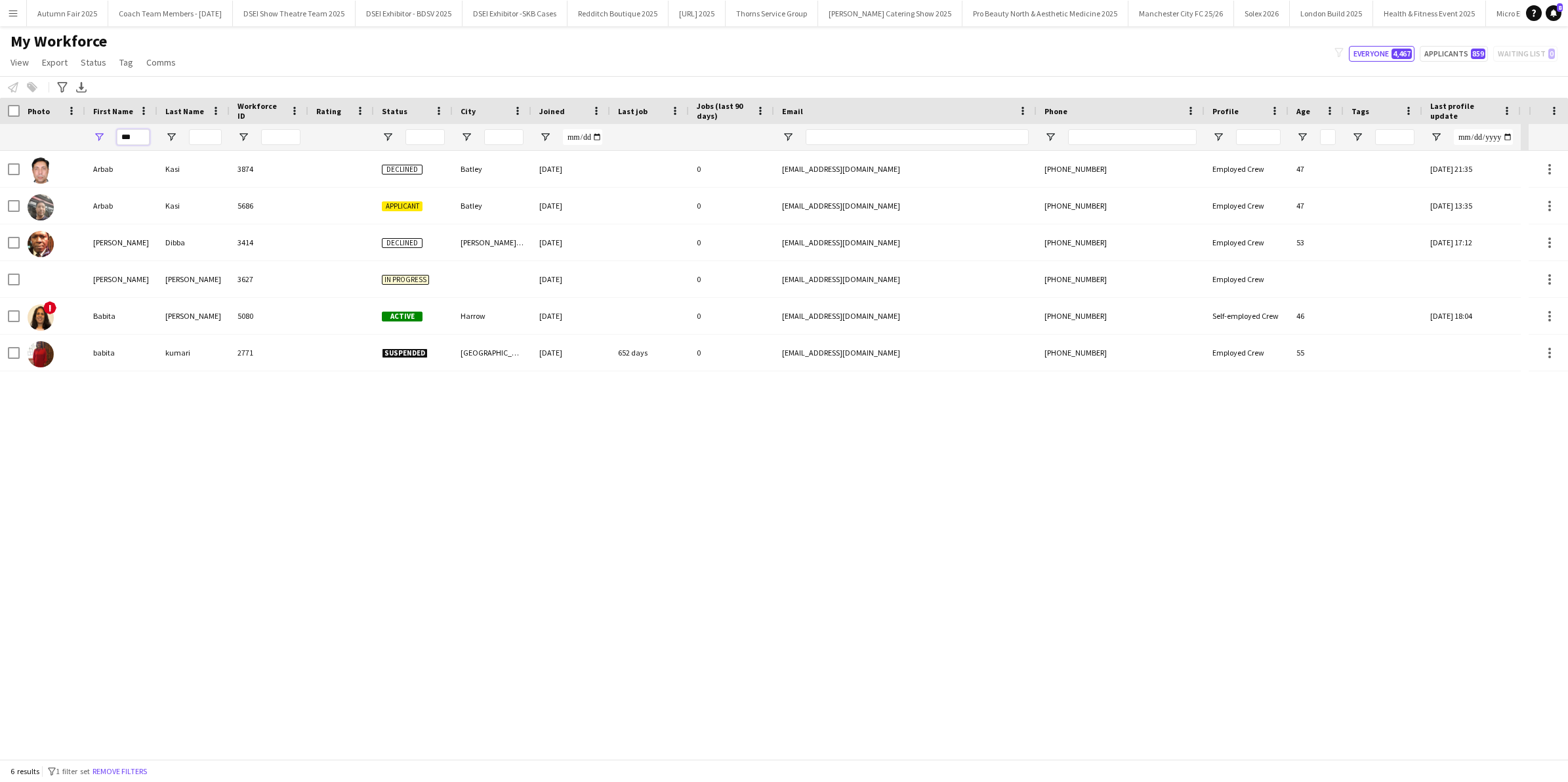
drag, startPoint x: 138, startPoint y: 136, endPoint x: 27, endPoint y: 110, distance: 114.0
click at [27, 110] on div "Workforce Details Photo First Name Age" at bounding box center [760, 124] width 1521 height 54
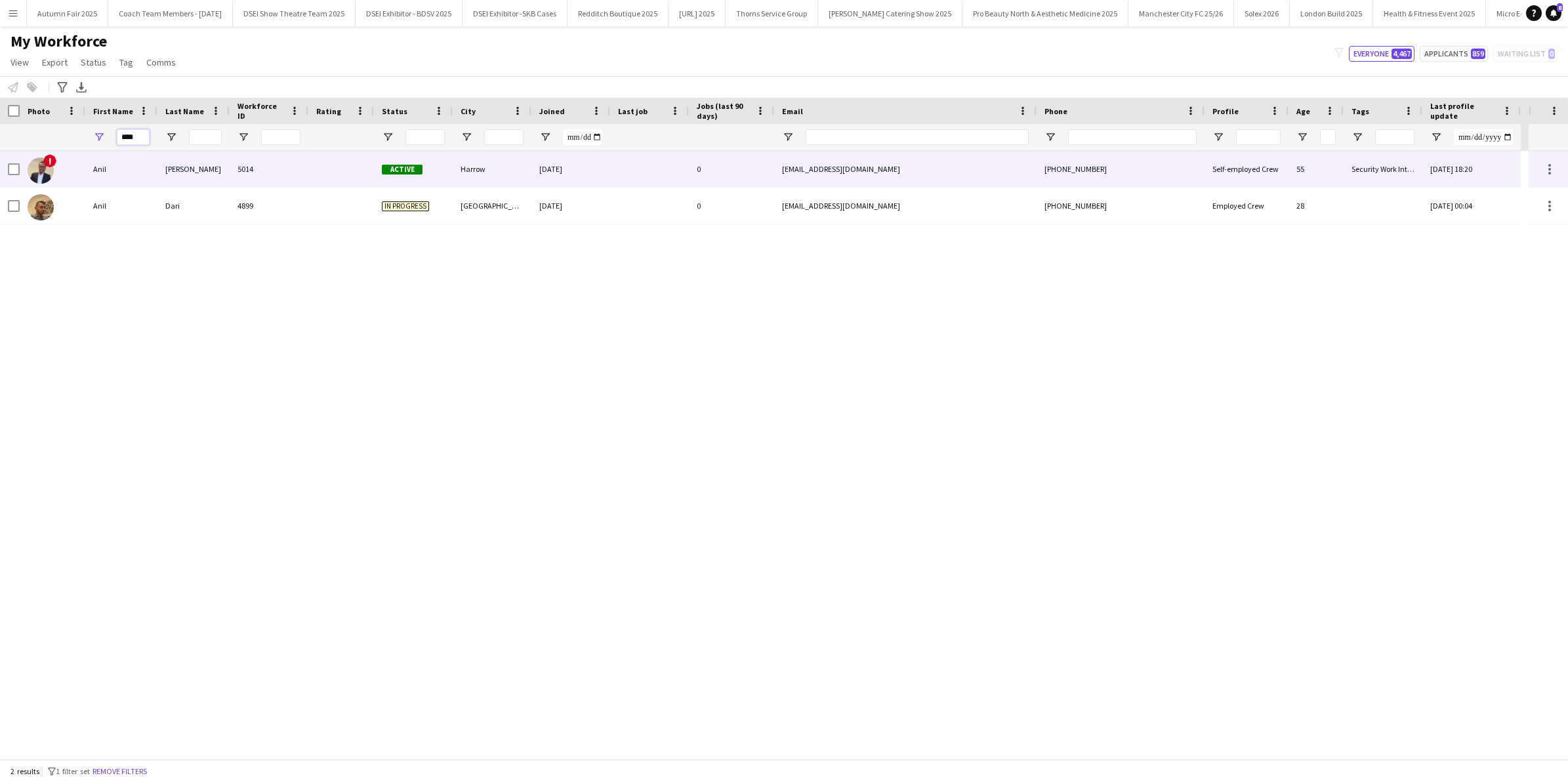
type input "****"
click at [101, 169] on div "Anil" at bounding box center [121, 169] width 72 height 36
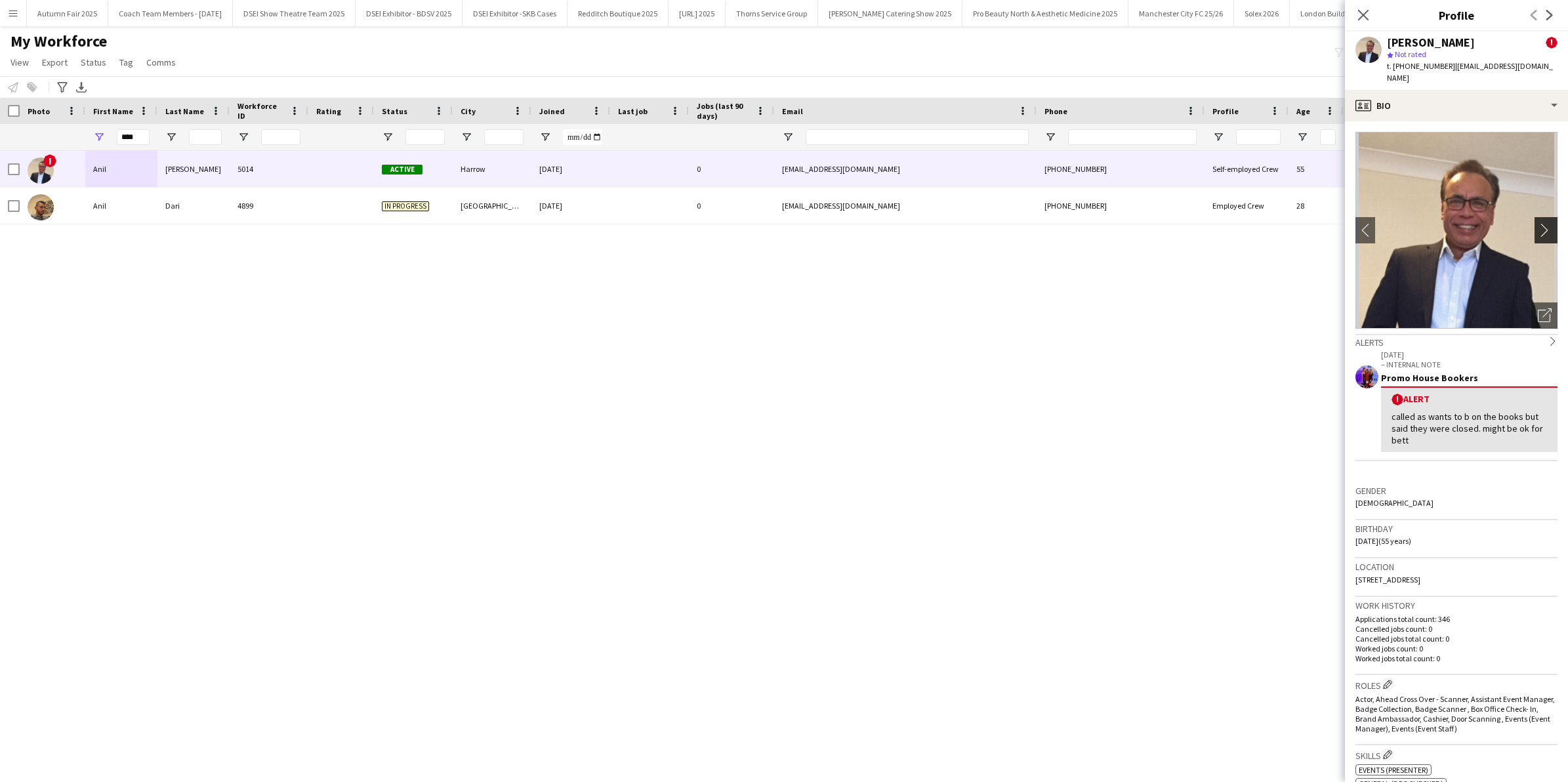
click at [1538, 223] on app-icon "chevron-right" at bounding box center [1548, 229] width 21 height 14
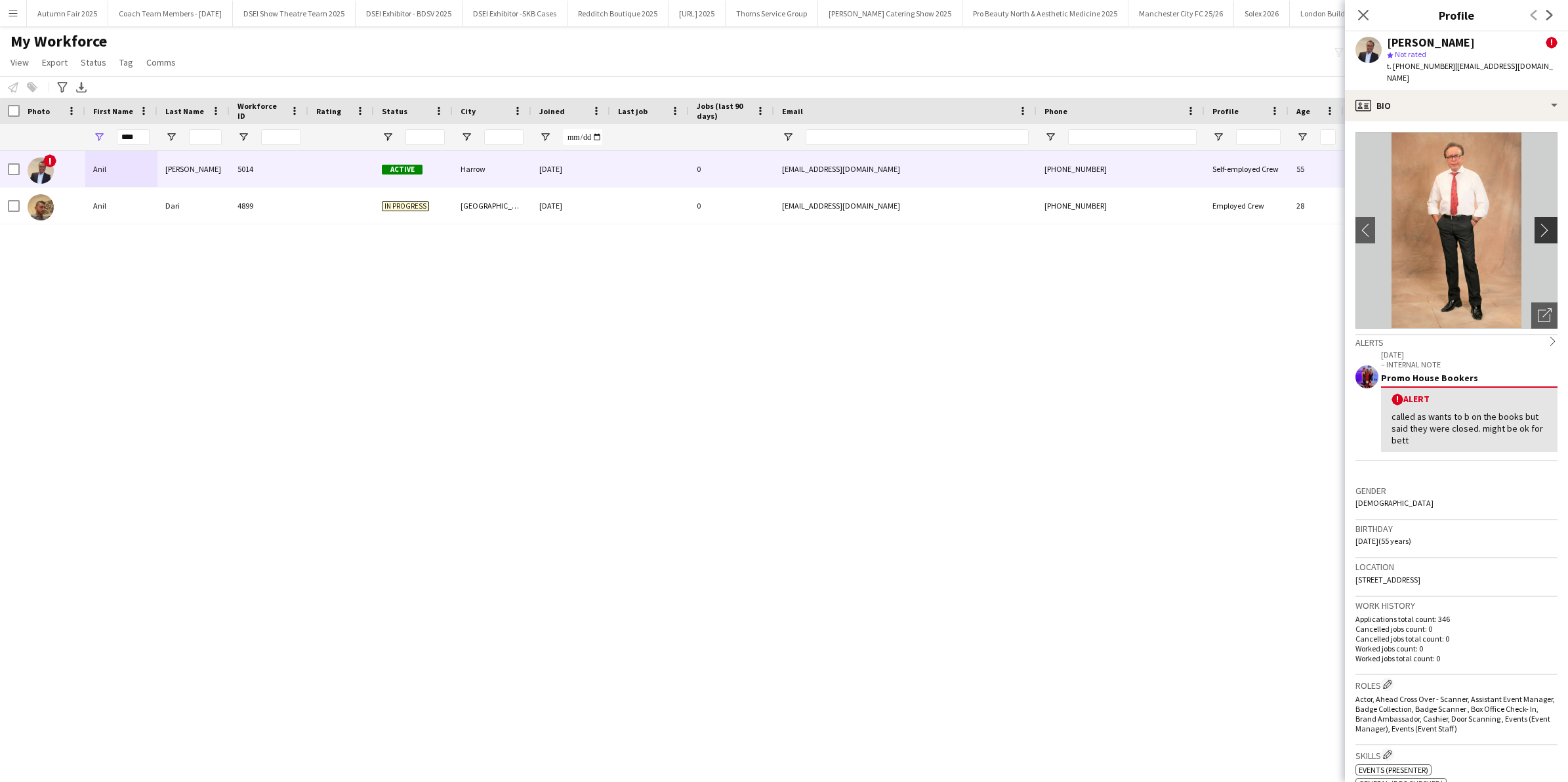
click at [1538, 223] on app-icon "chevron-right" at bounding box center [1548, 229] width 21 height 14
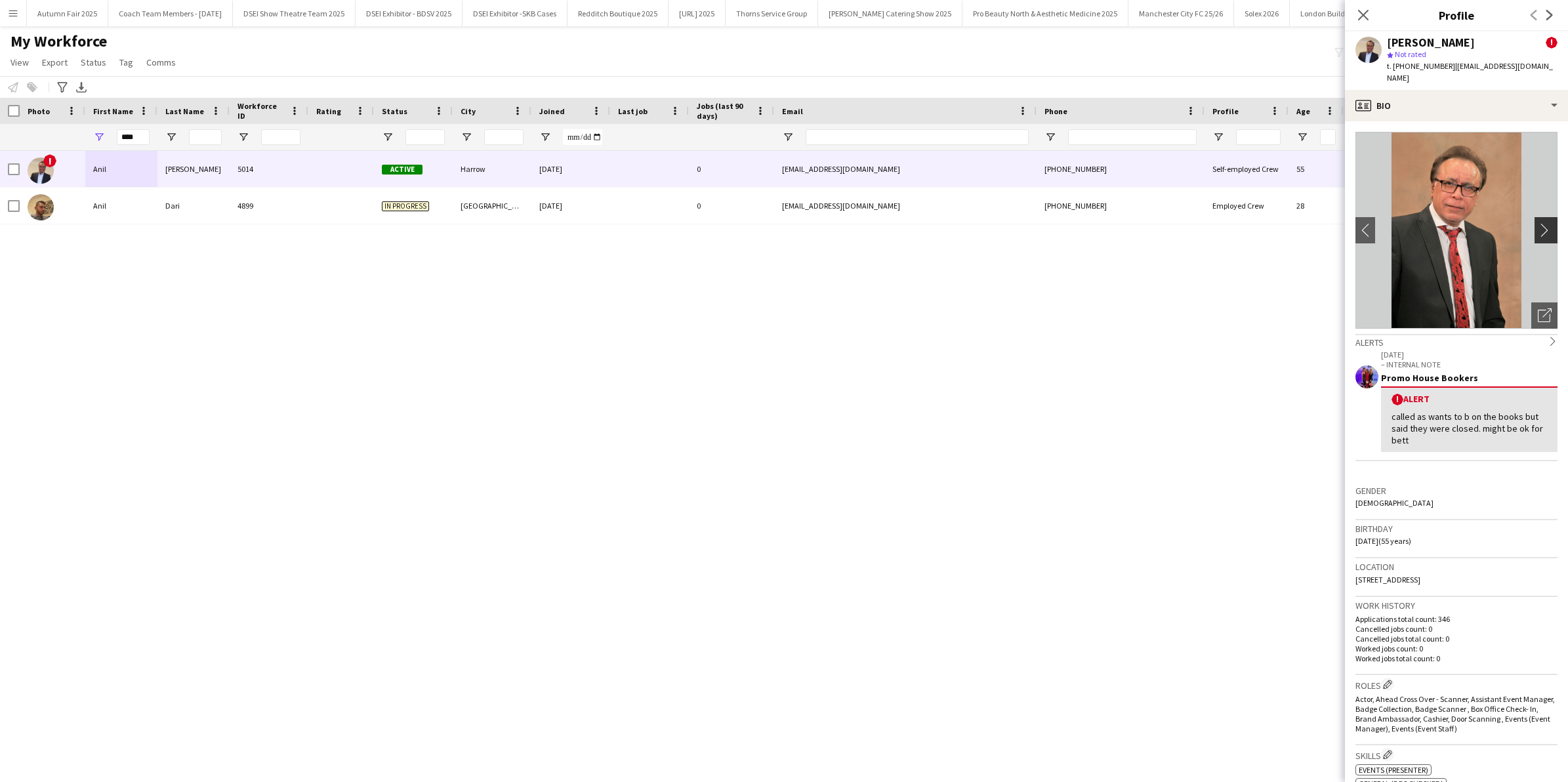
click at [1538, 223] on app-icon "chevron-right" at bounding box center [1548, 229] width 21 height 14
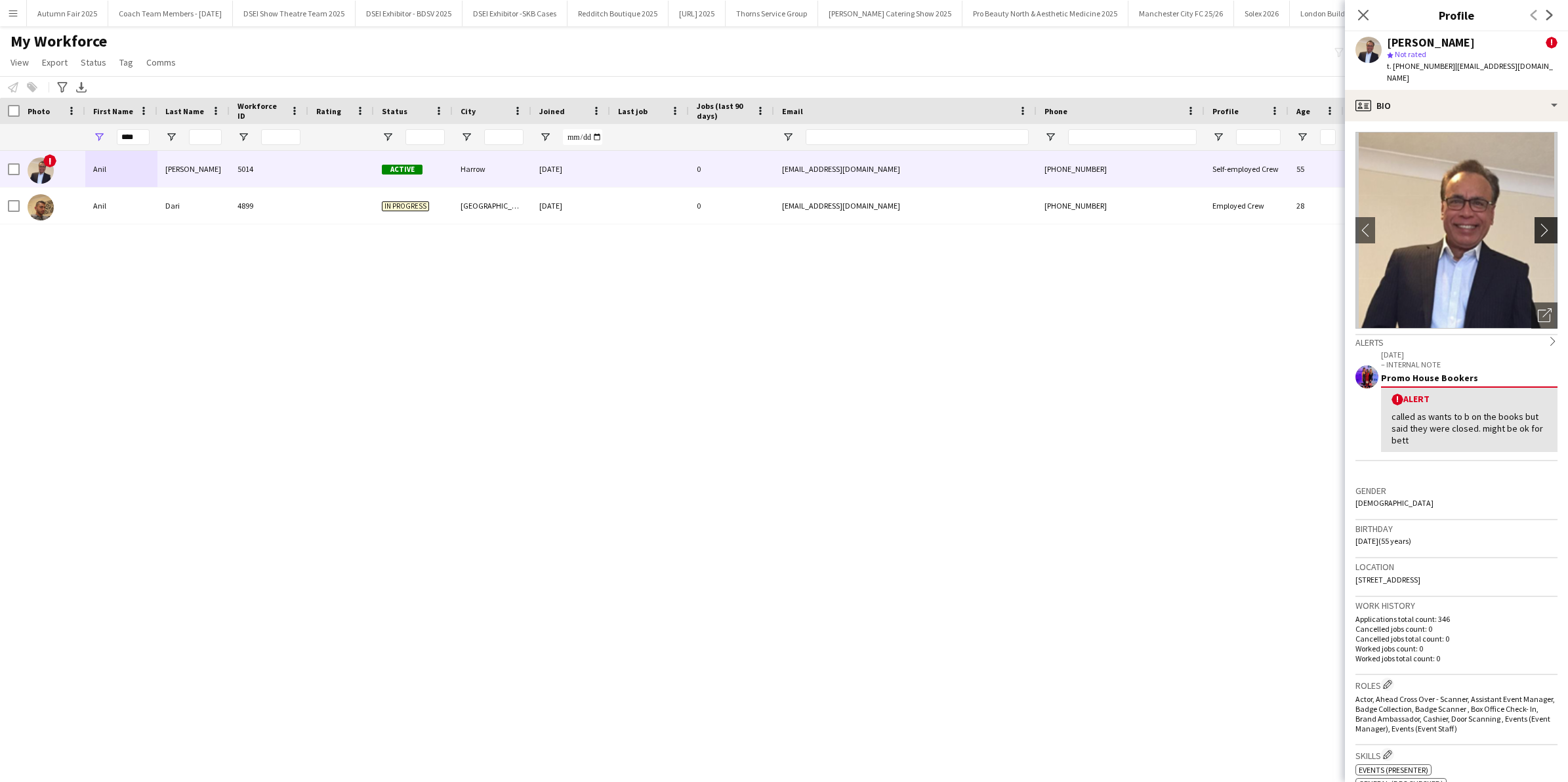
click at [1538, 223] on app-icon "chevron-right" at bounding box center [1548, 229] width 21 height 14
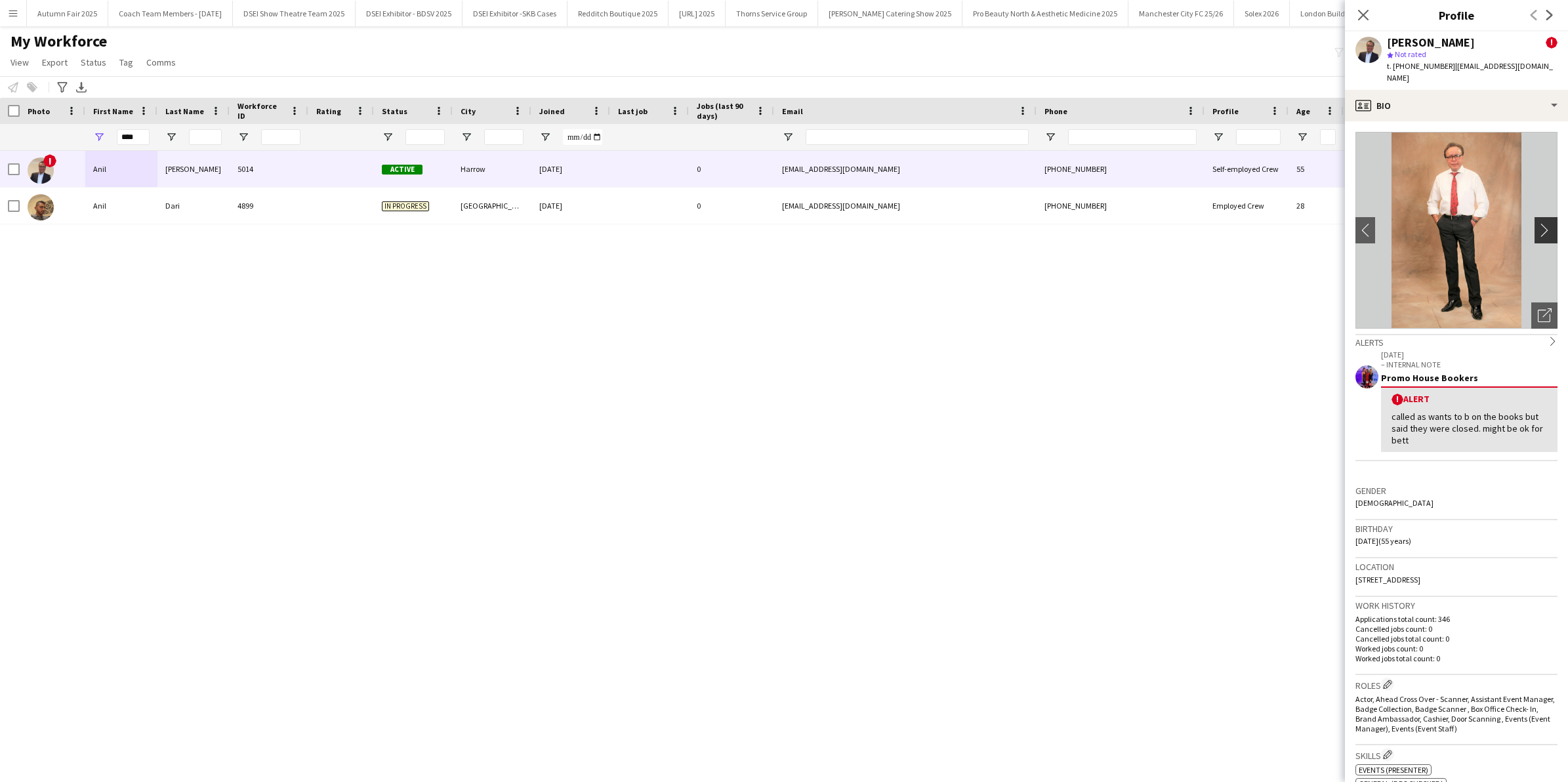
click at [1538, 223] on app-icon "chevron-right" at bounding box center [1548, 229] width 21 height 14
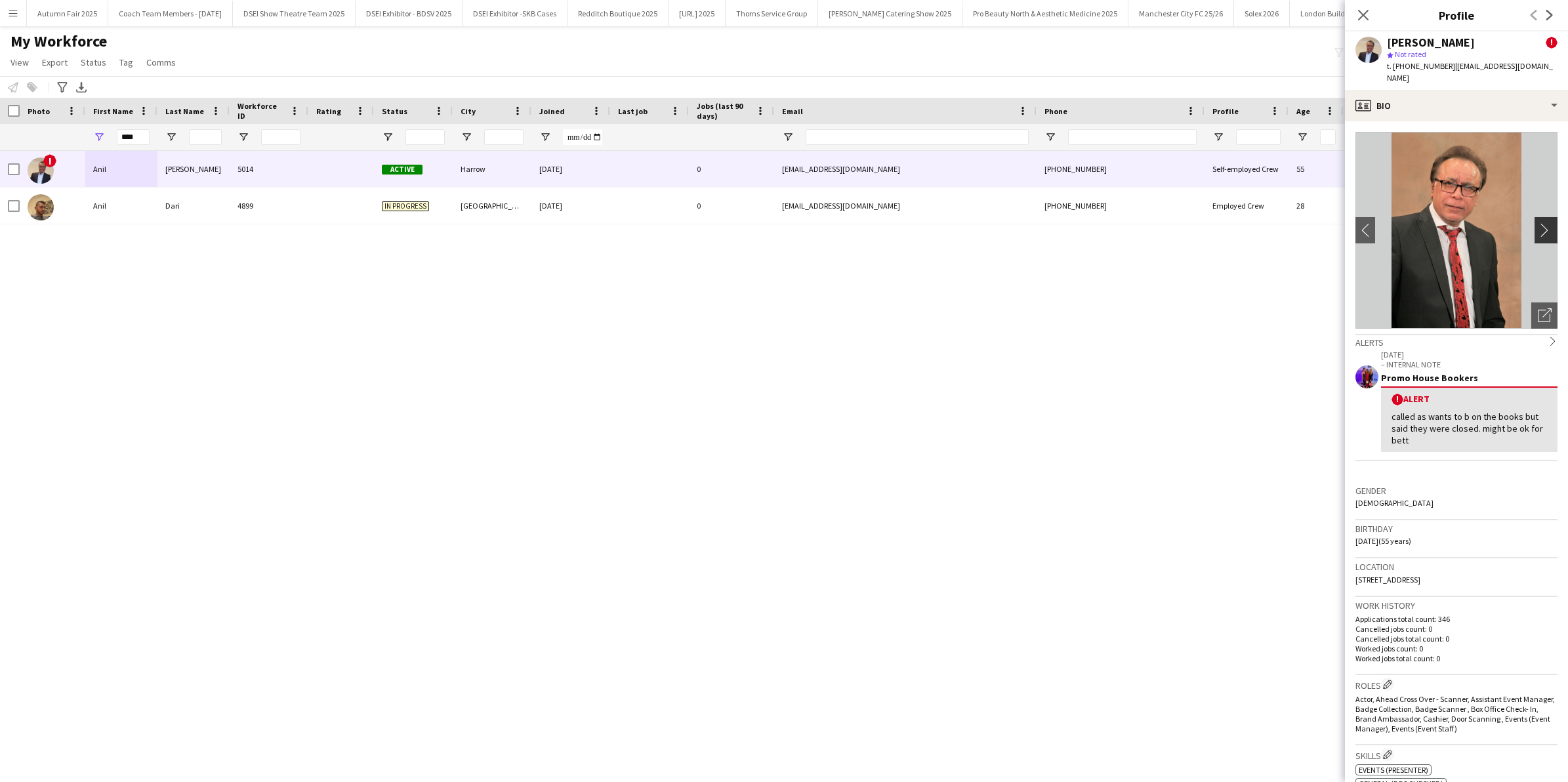
click at [1538, 223] on app-icon "chevron-right" at bounding box center [1548, 229] width 21 height 14
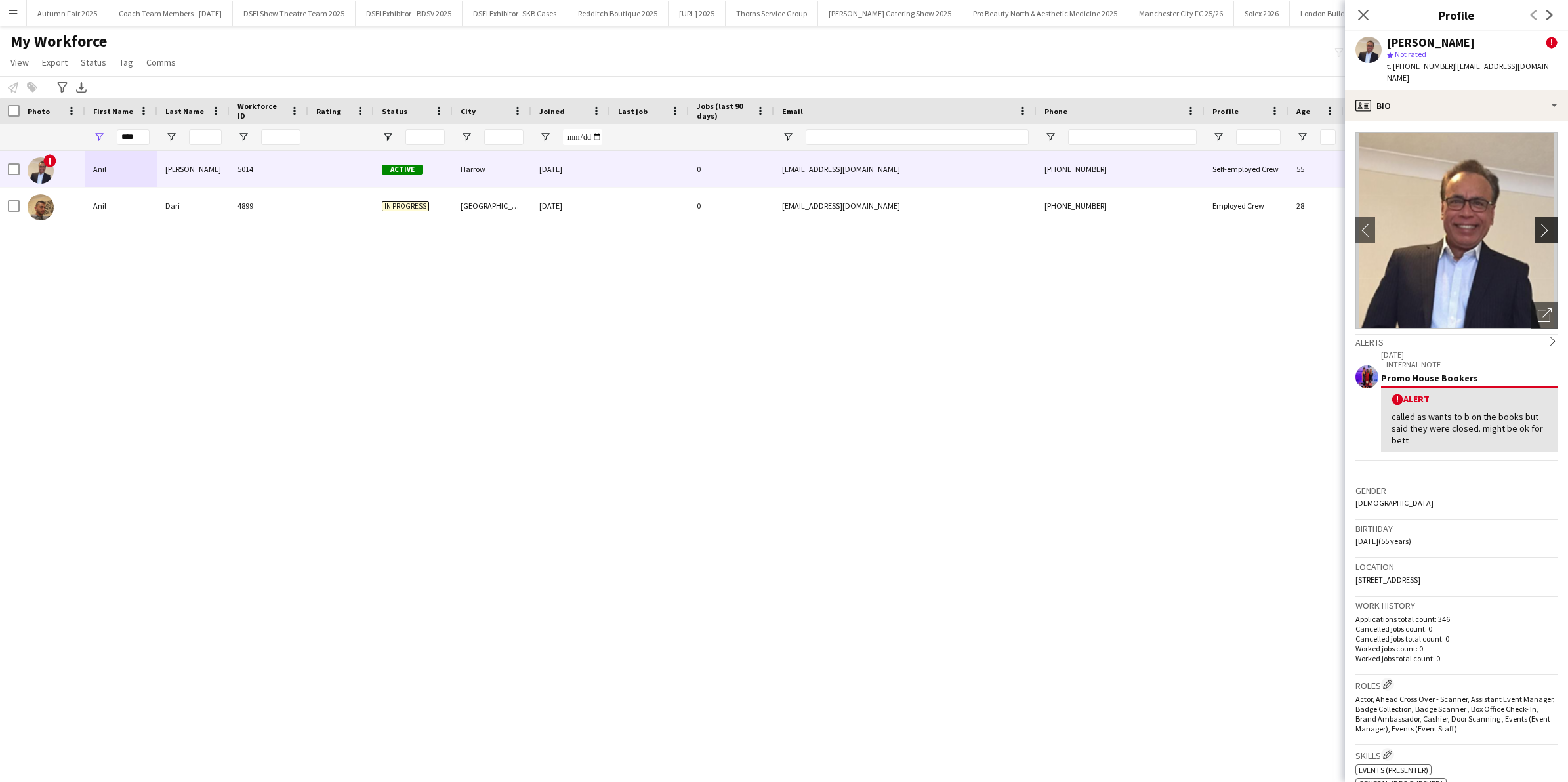
click at [1538, 223] on app-icon "chevron-right" at bounding box center [1548, 229] width 21 height 14
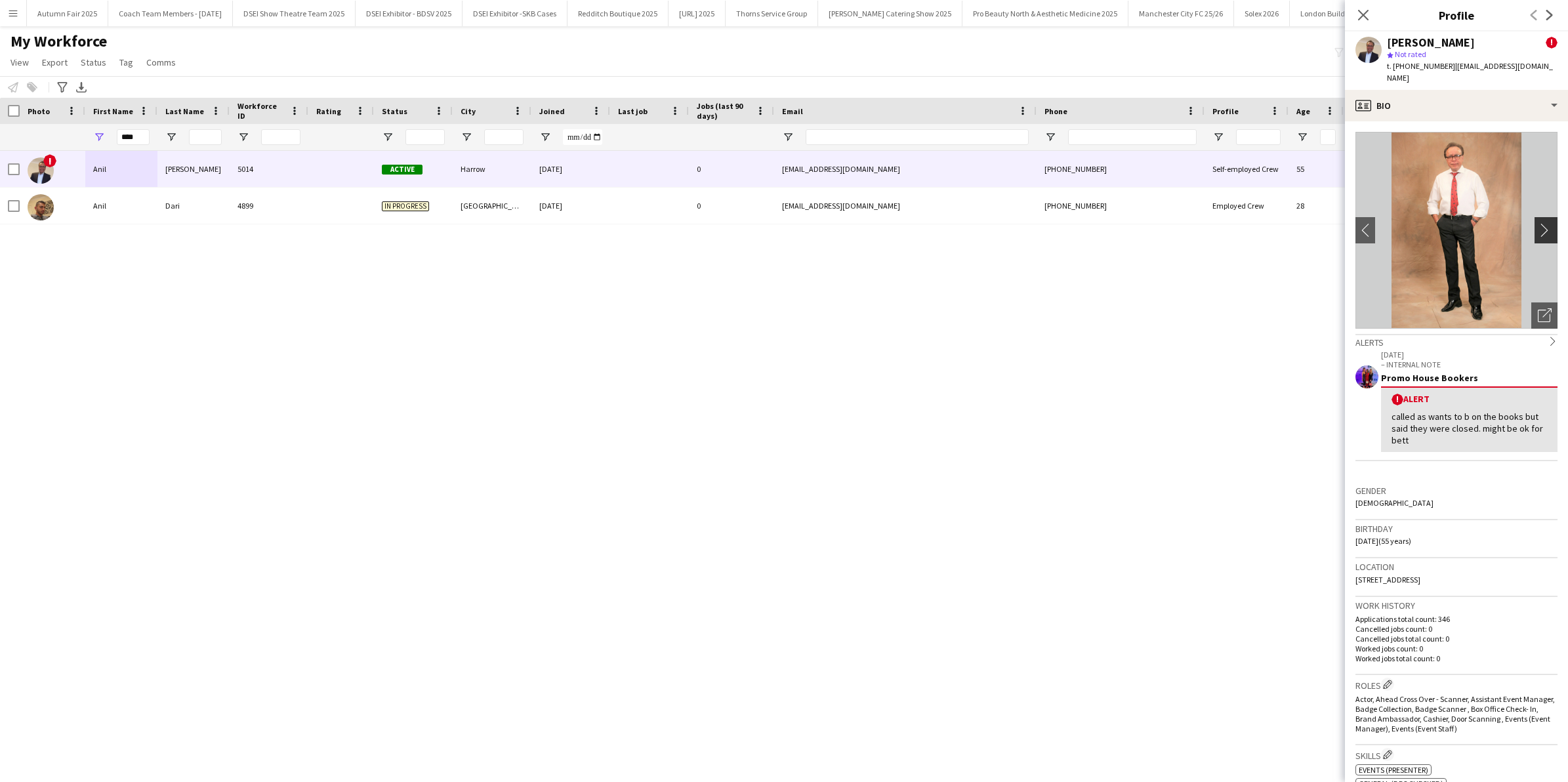
click at [1538, 223] on app-icon "chevron-right" at bounding box center [1548, 229] width 21 height 14
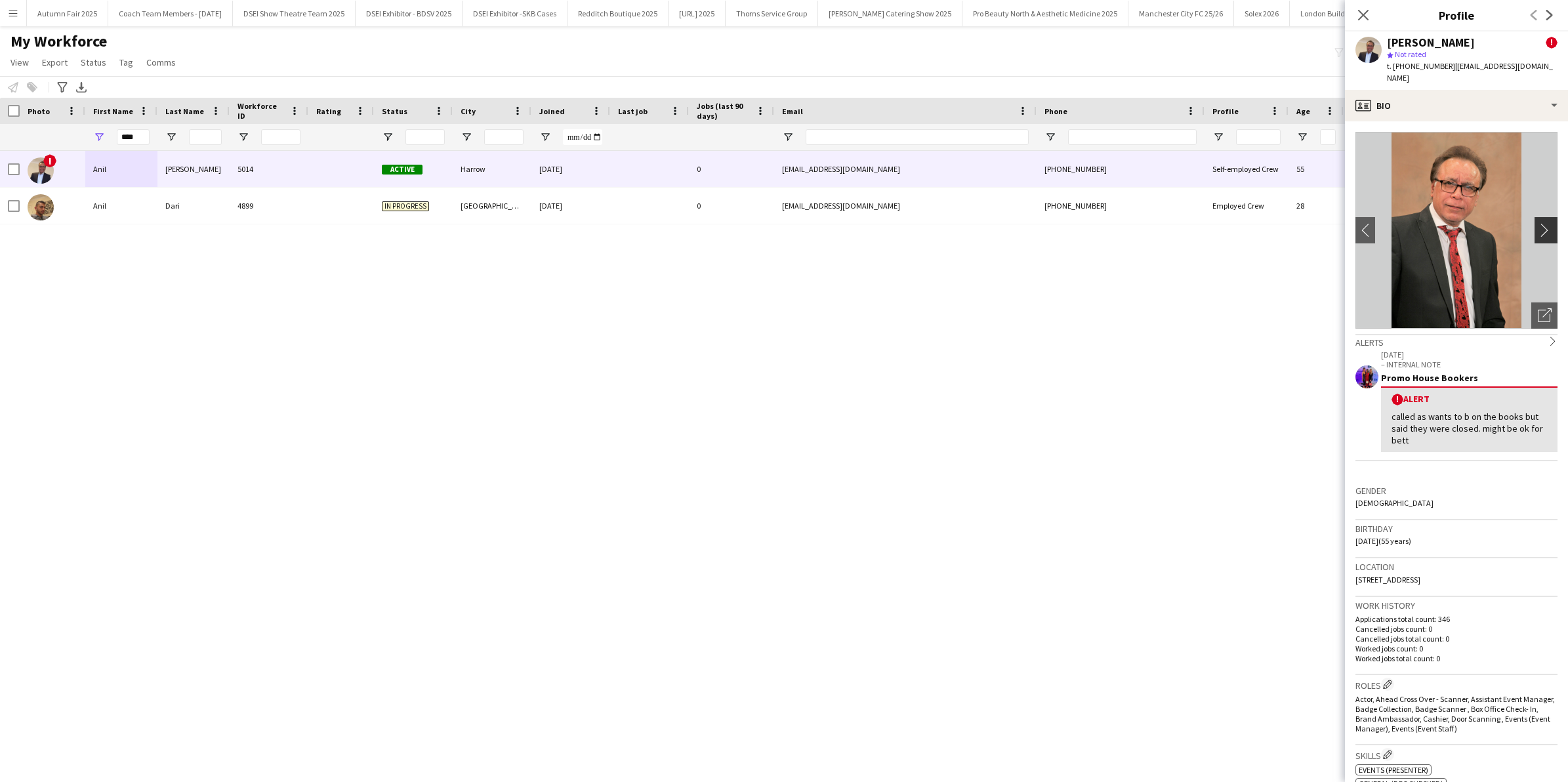
click at [1538, 223] on app-icon "chevron-right" at bounding box center [1548, 229] width 21 height 14
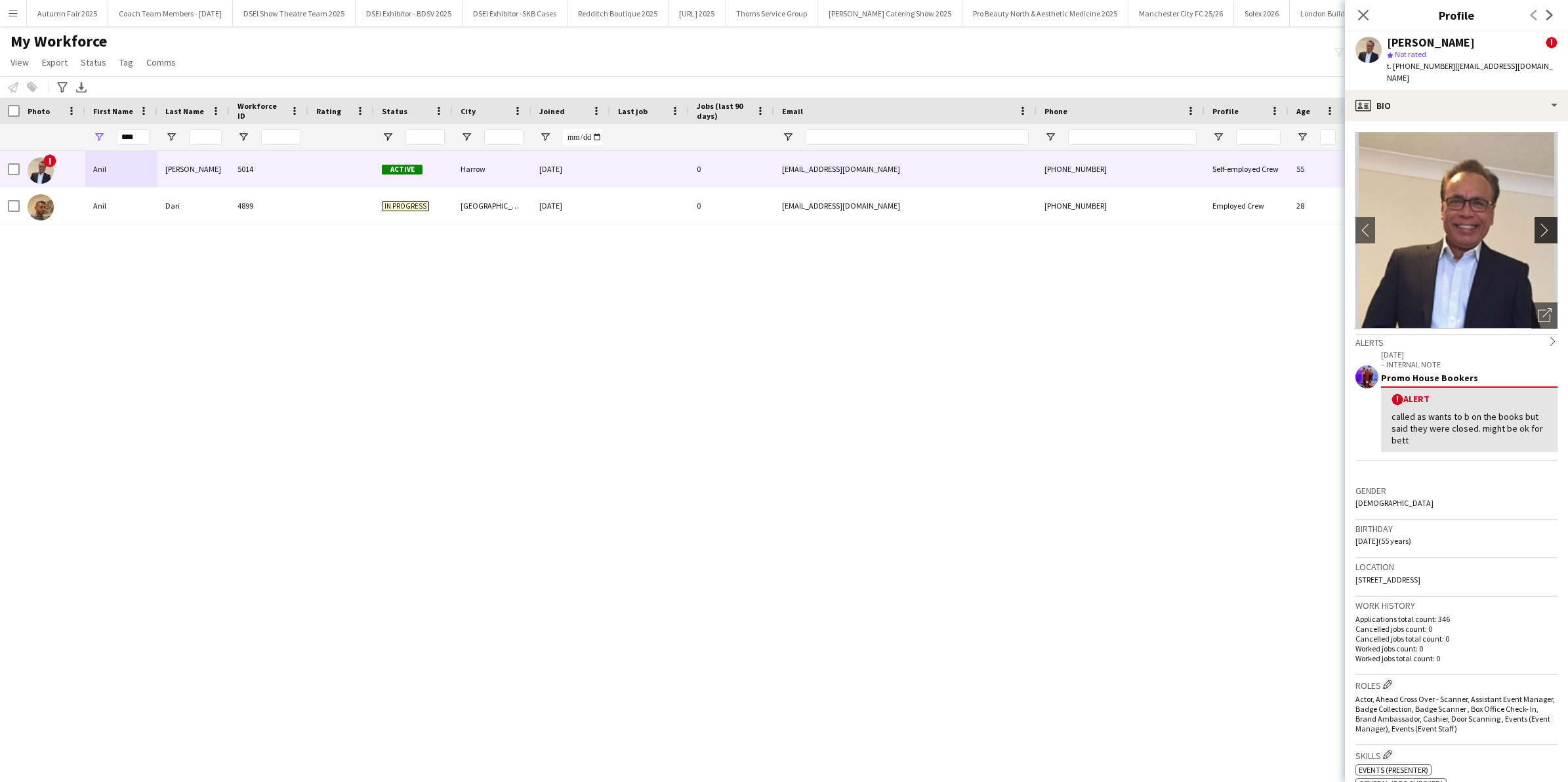
click at [1538, 223] on app-icon "chevron-right" at bounding box center [1548, 229] width 21 height 14
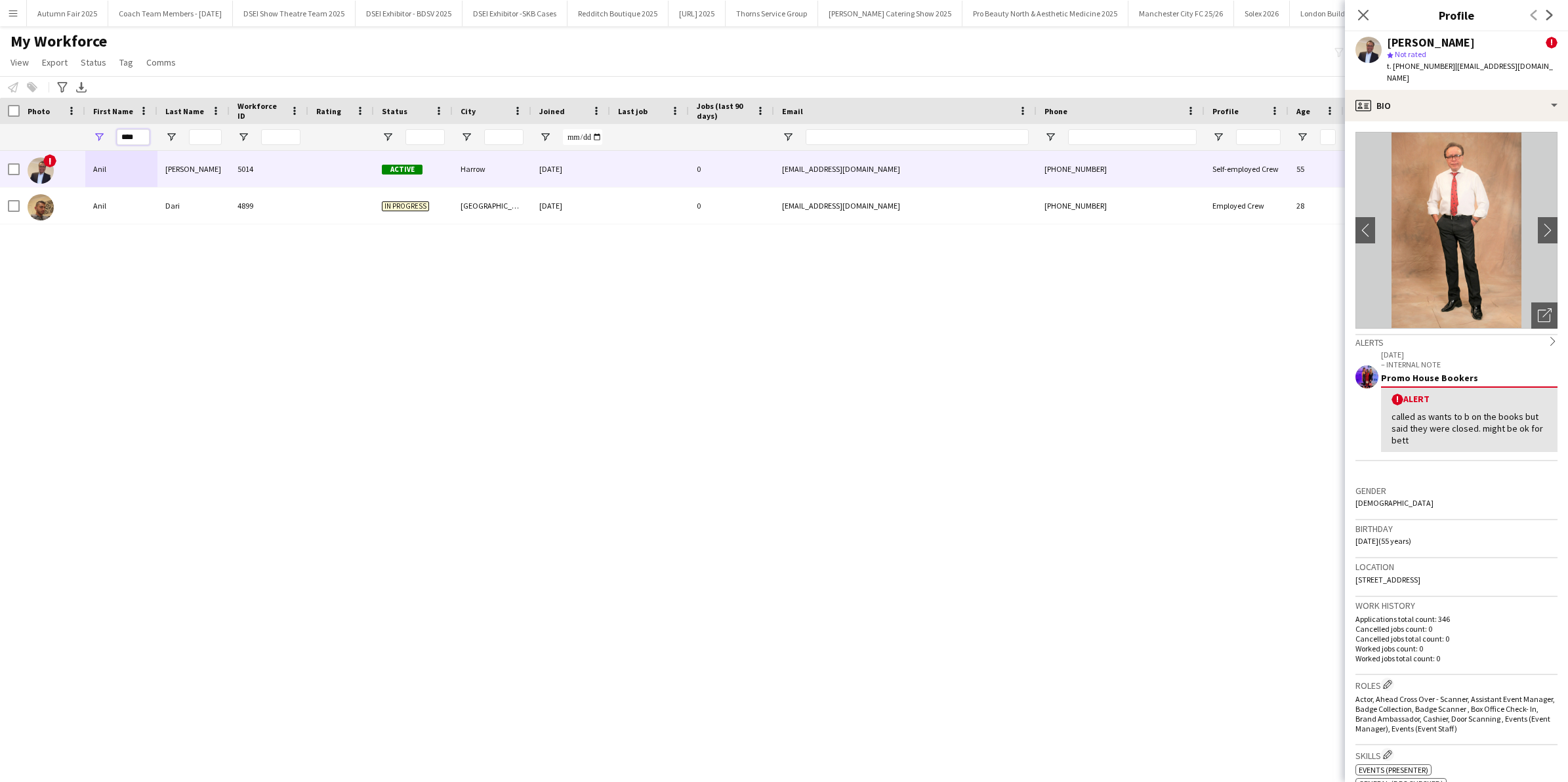
drag, startPoint x: 139, startPoint y: 132, endPoint x: 0, endPoint y: 94, distance: 144.1
click at [0, 94] on html "Menu Boards Boards Boards All jobs Status Workforce Workforce My Workforce Recr…" at bounding box center [784, 391] width 1568 height 782
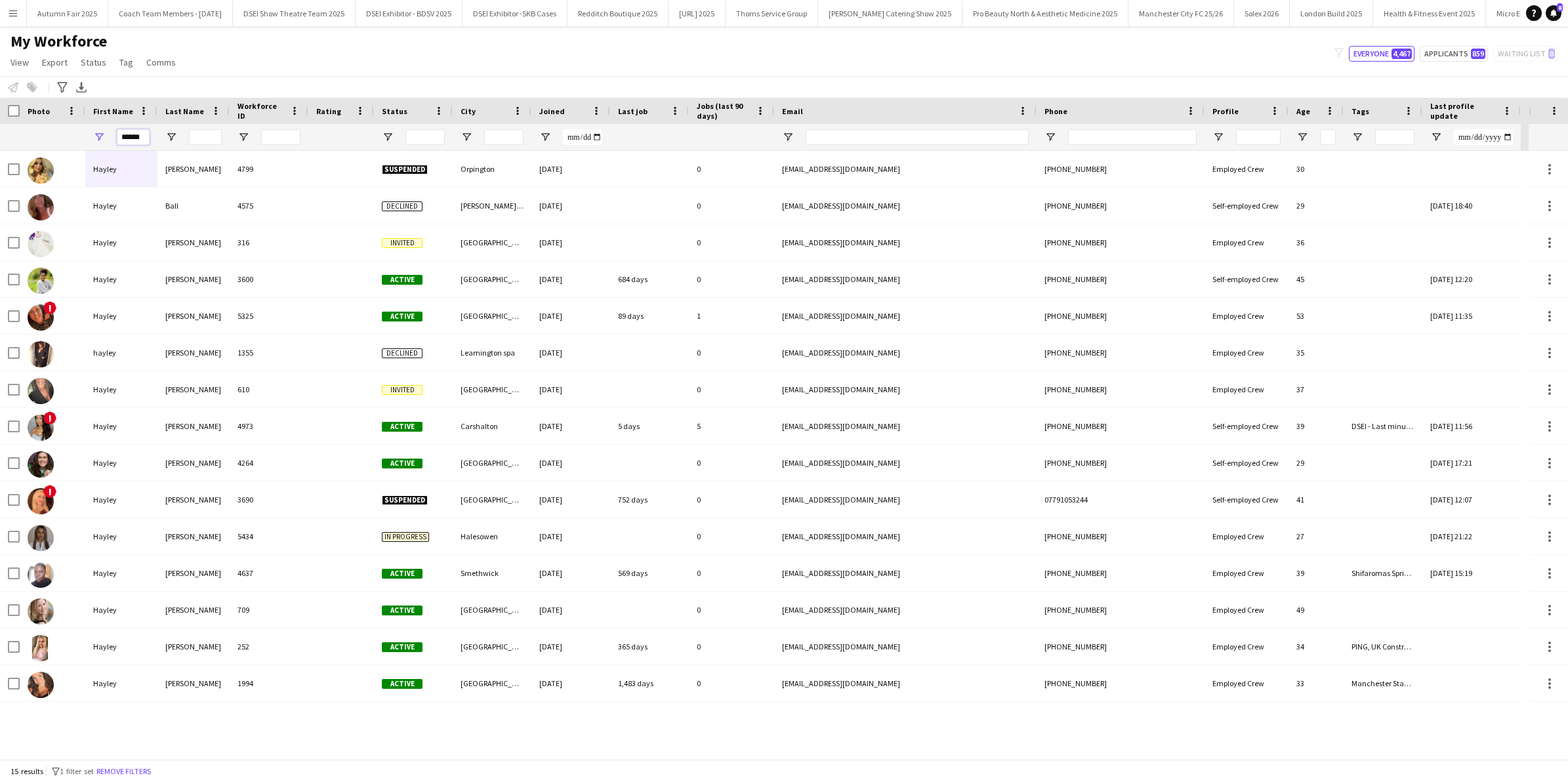
type input "******"
click at [208, 141] on input "Last Name Filter Input" at bounding box center [205, 137] width 33 height 16
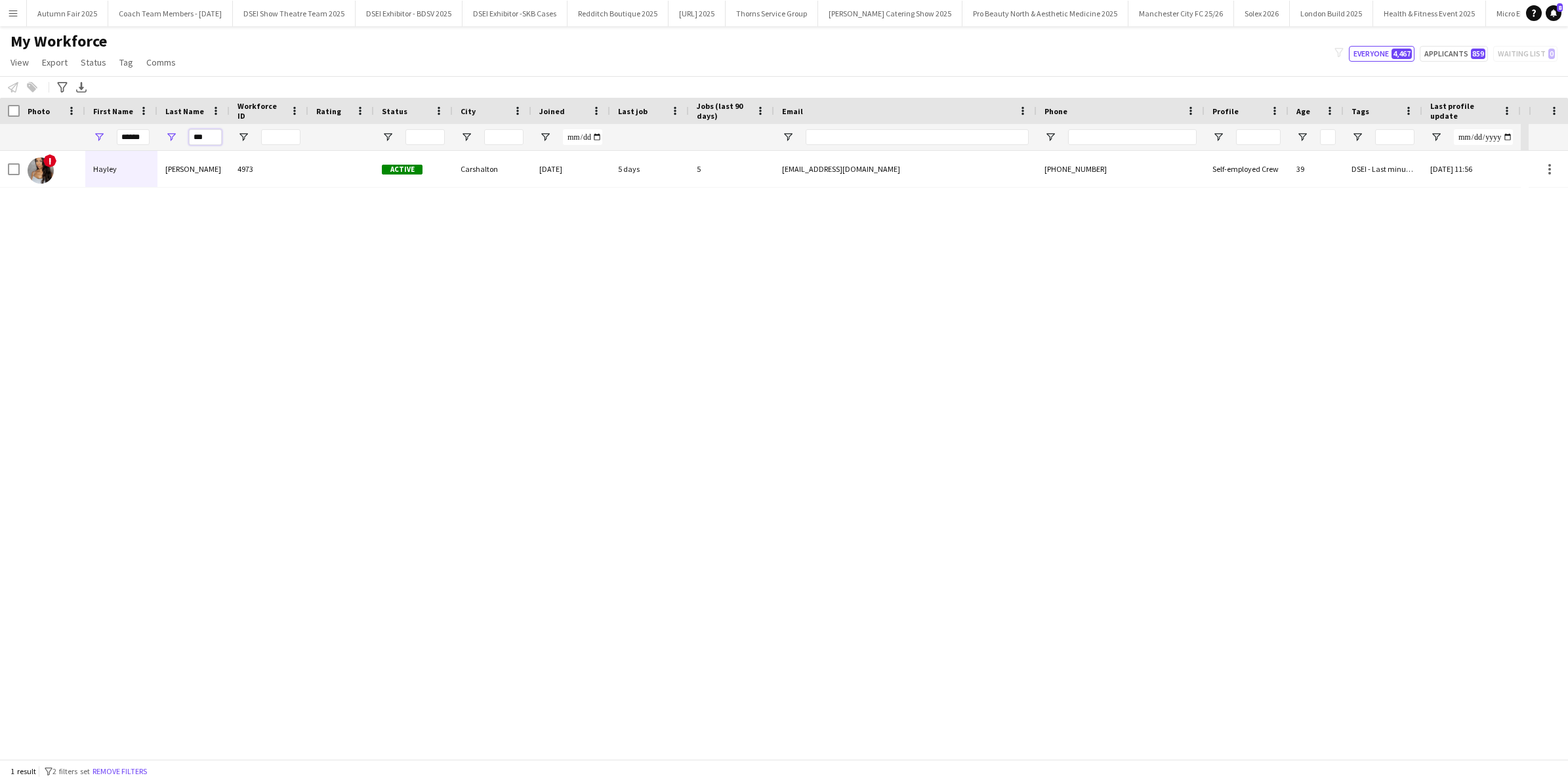
type input "***"
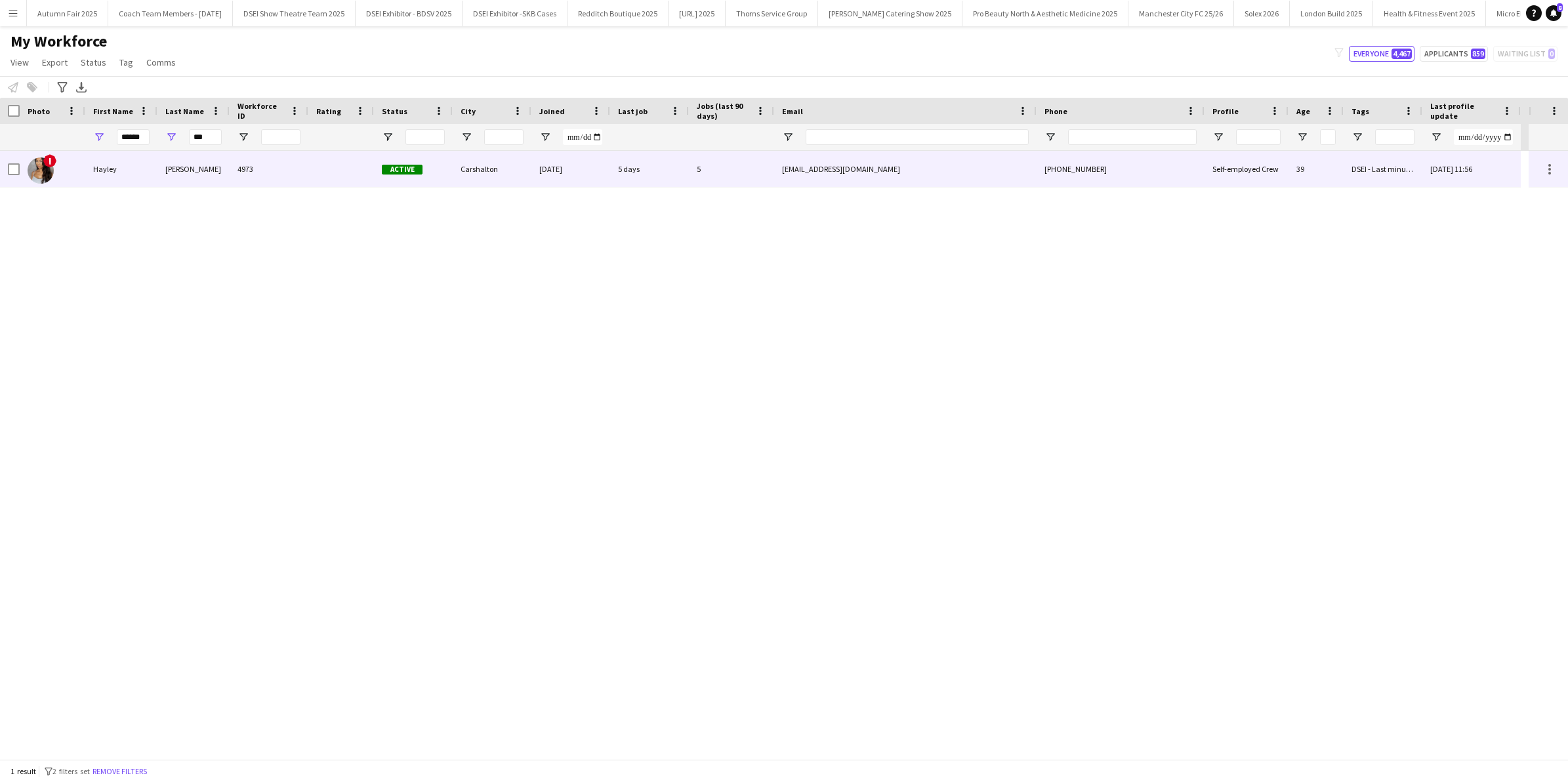
click at [127, 164] on div "Hayley" at bounding box center [121, 169] width 72 height 36
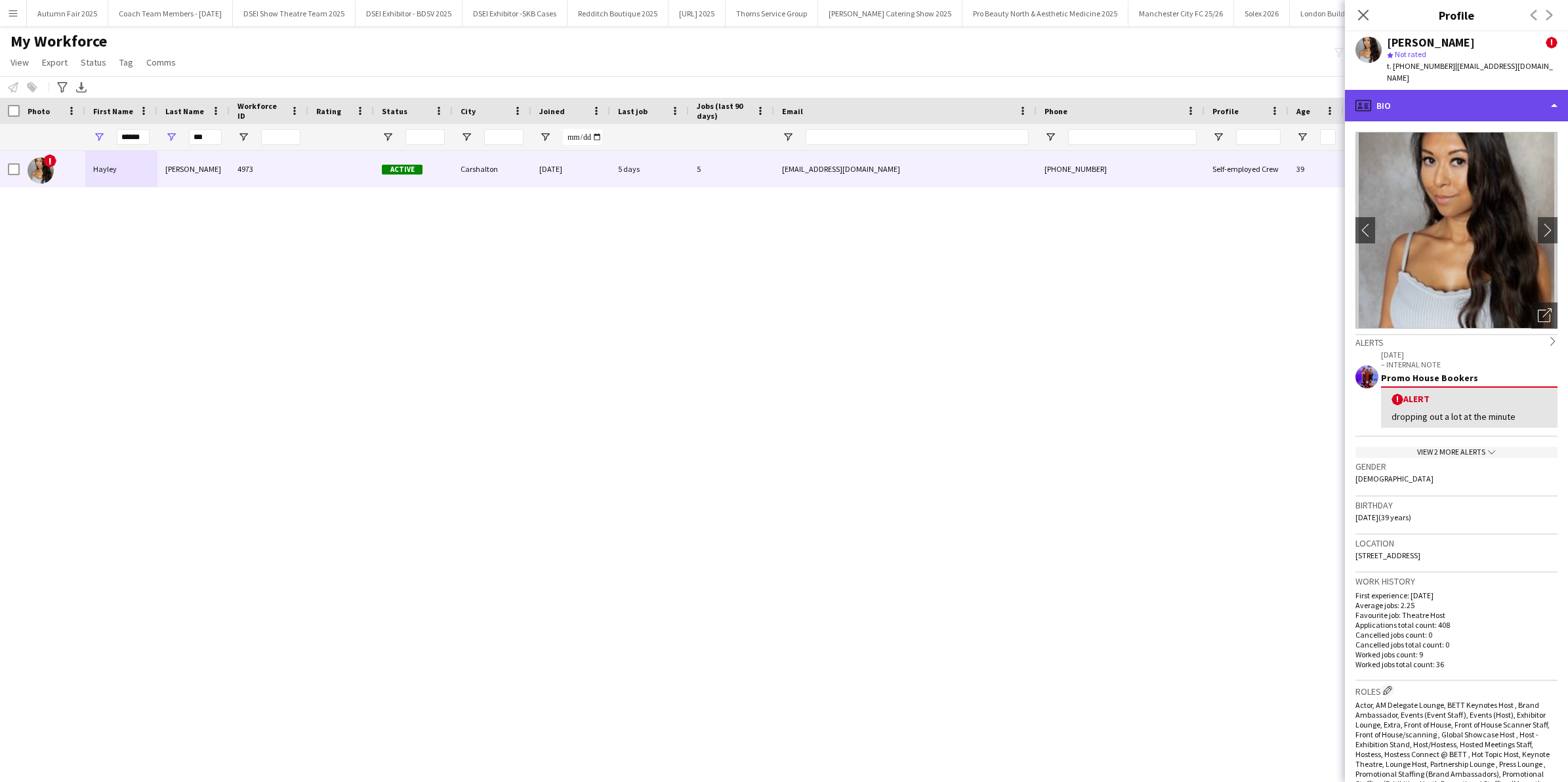
click at [1556, 97] on div "profile Bio" at bounding box center [1456, 106] width 223 height 32
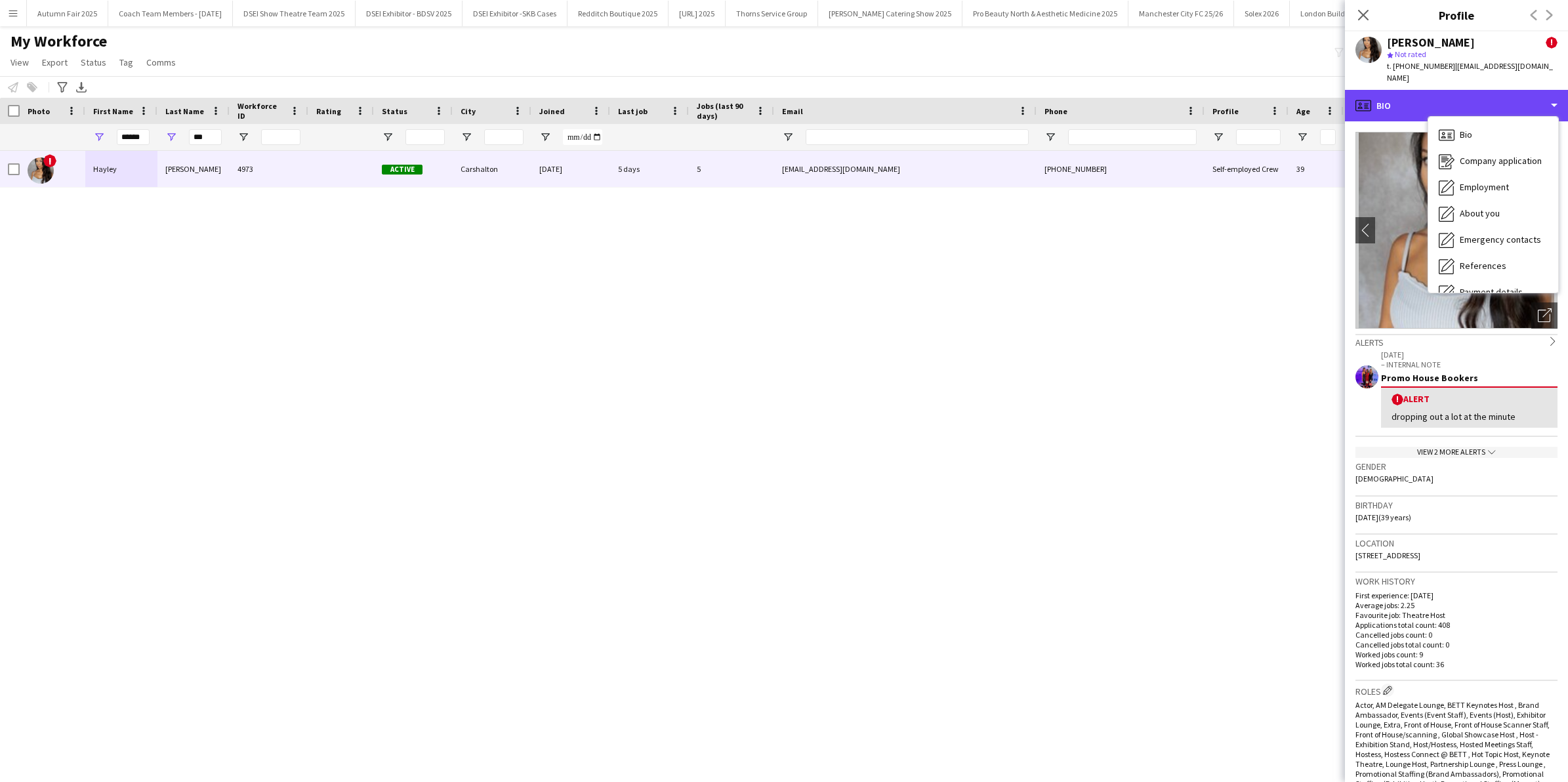
scroll to position [149, 0]
click at [1496, 263] on div "Calendar Calendar" at bounding box center [1493, 275] width 130 height 26
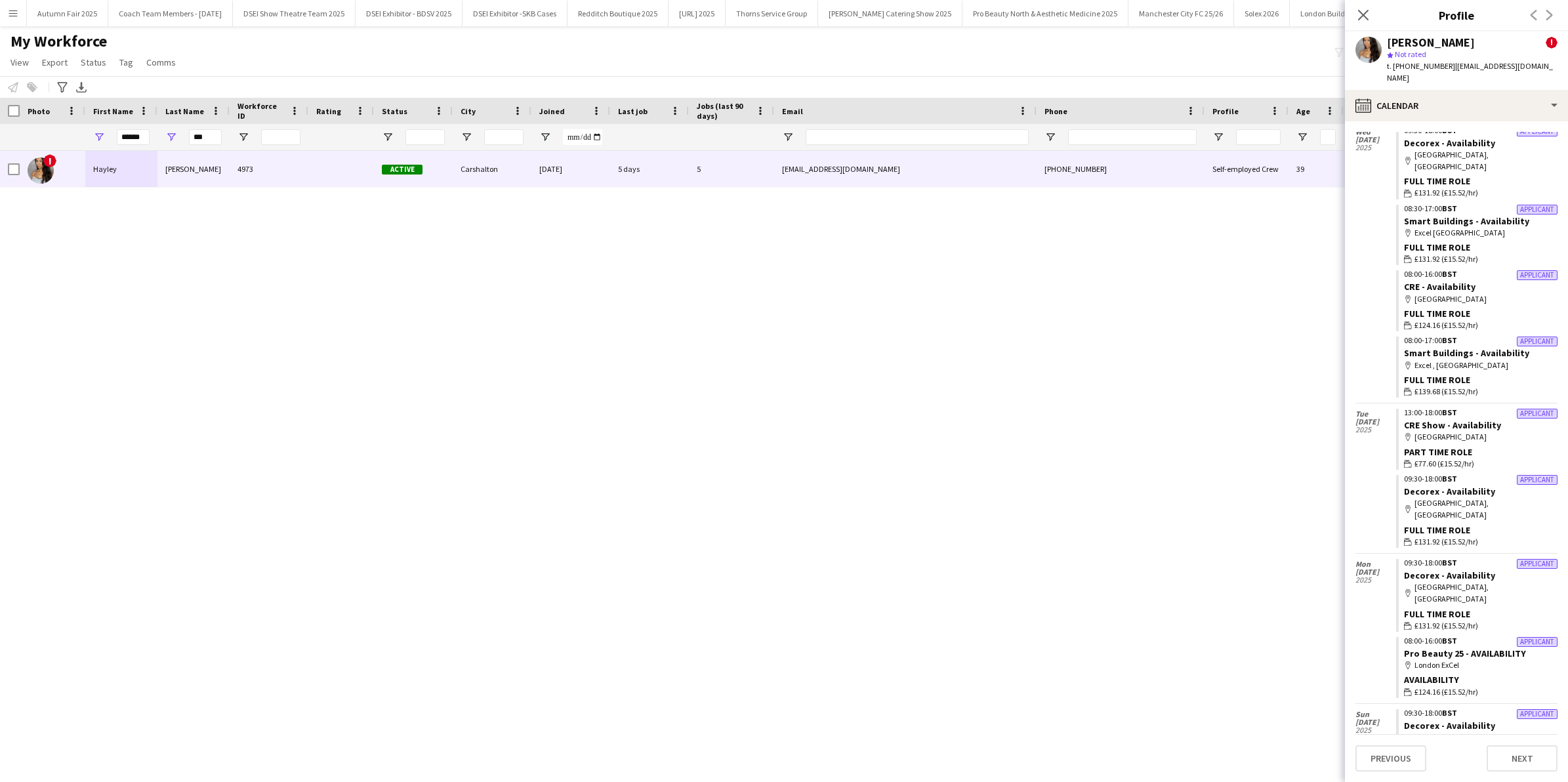
scroll to position [1509, 0]
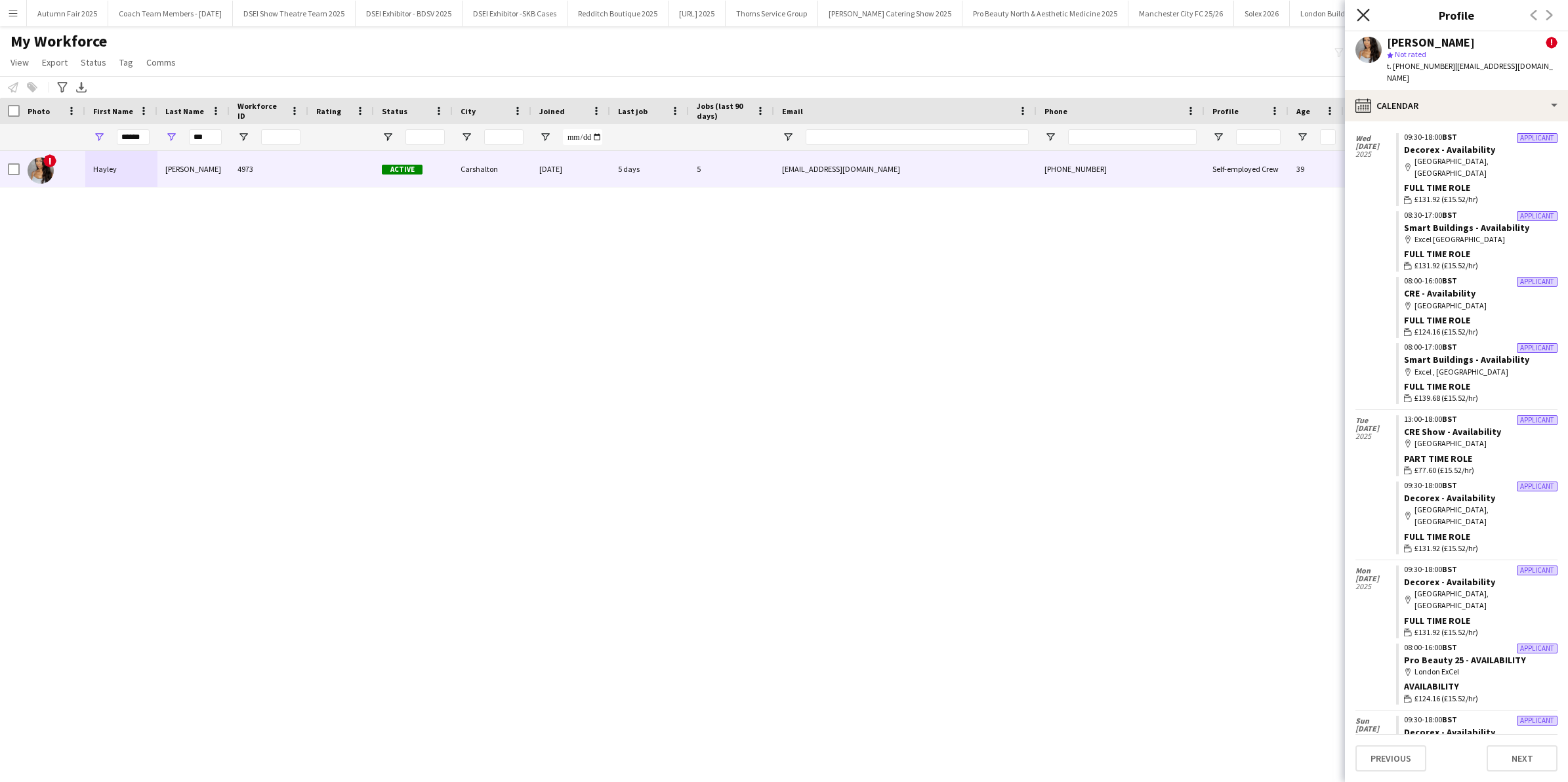
click at [1363, 14] on icon at bounding box center [1362, 14] width 12 height 12
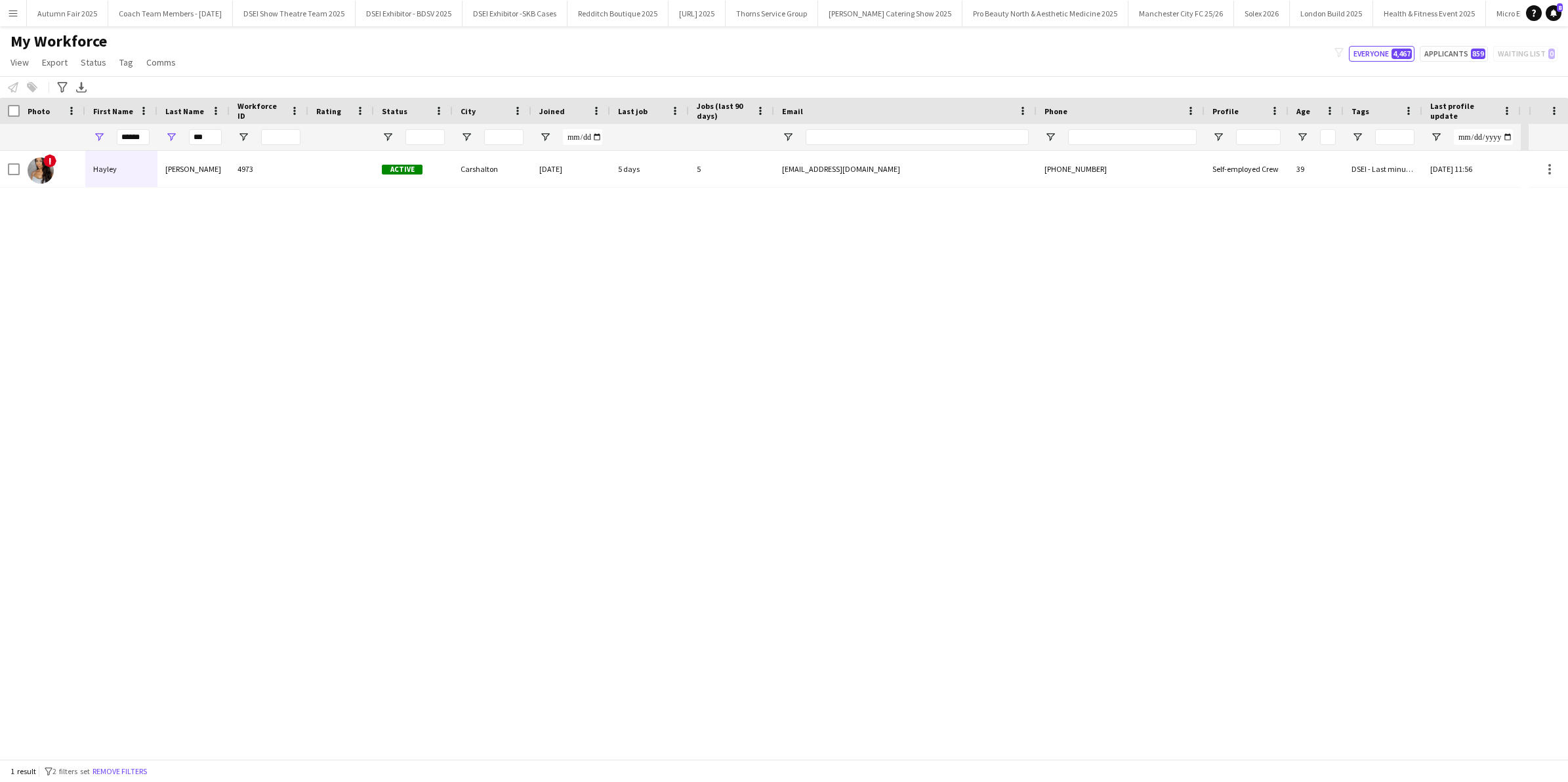
click at [13, 17] on app-icon "Menu" at bounding box center [12, 12] width 10 height 10
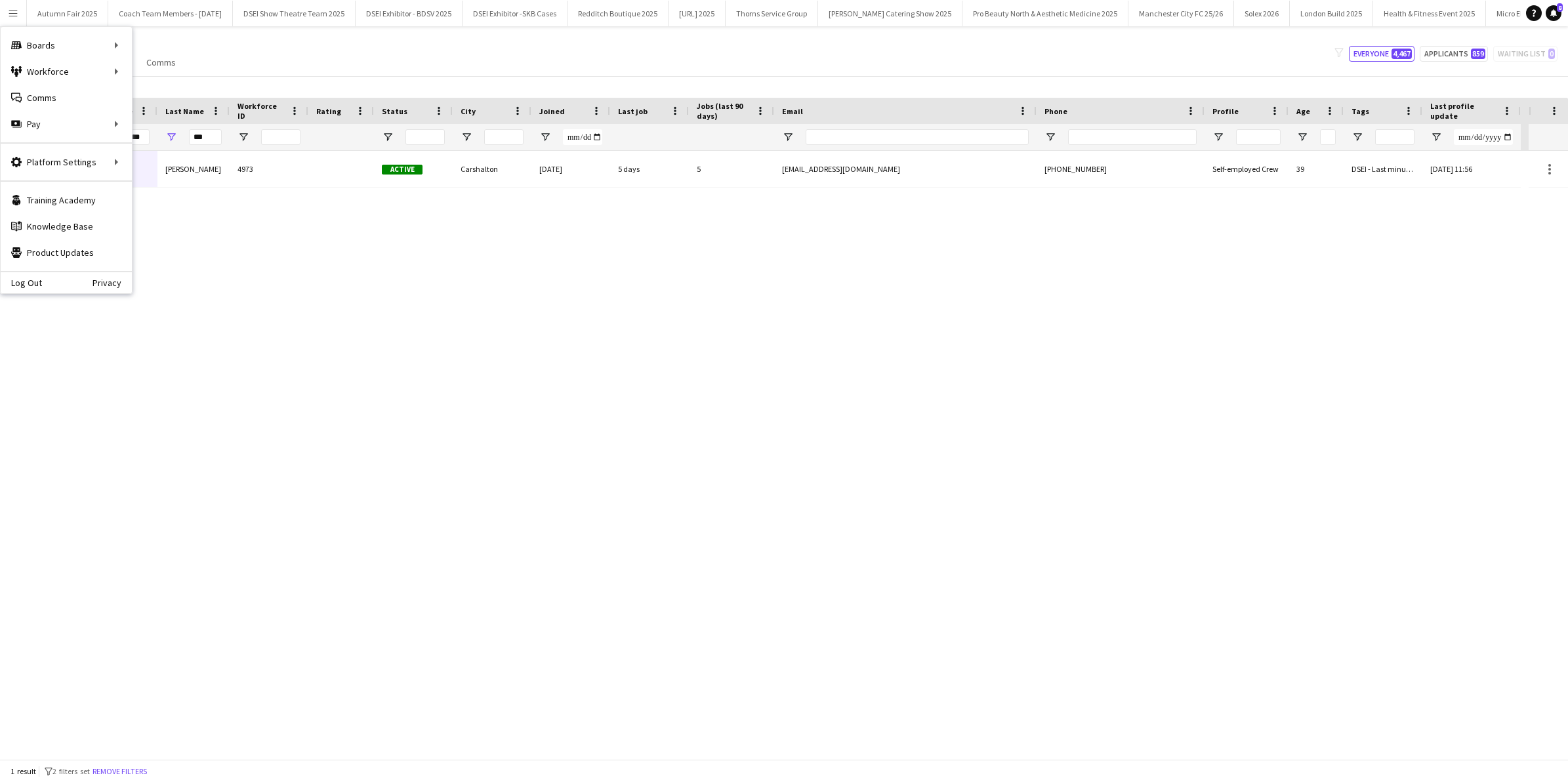
click at [176, 264] on div "! Hayley Jim 4973 Active Carshalton 25-03-2024 5 days 5 hayleyjim9@hotmail.com …" at bounding box center [764, 455] width 1529 height 608
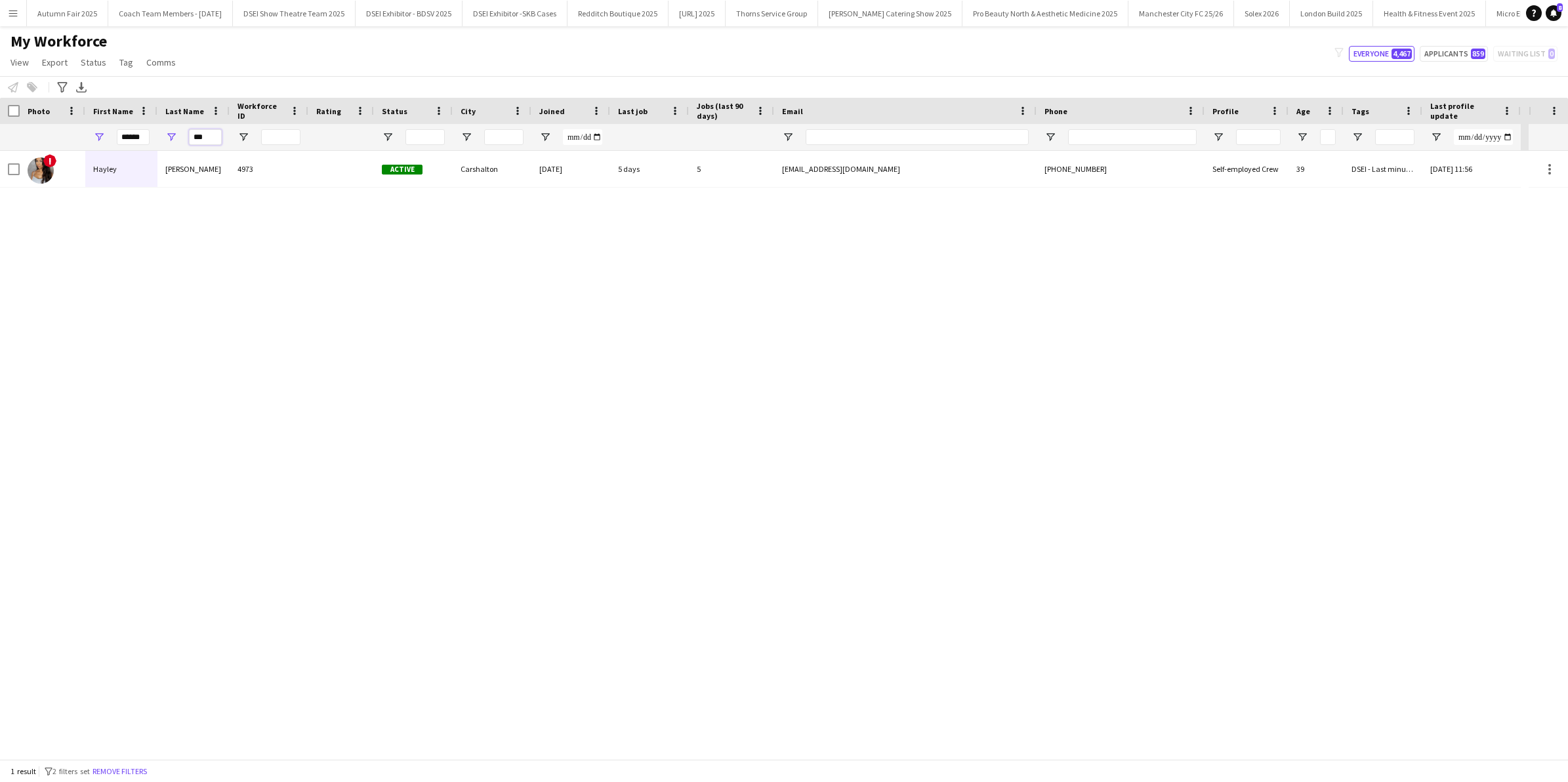
drag, startPoint x: 211, startPoint y: 132, endPoint x: 92, endPoint y: 96, distance: 124.3
click at [92, 96] on main "My Workforce View Views Default view New view Update view Delete view Edit name…" at bounding box center [784, 396] width 1568 height 739
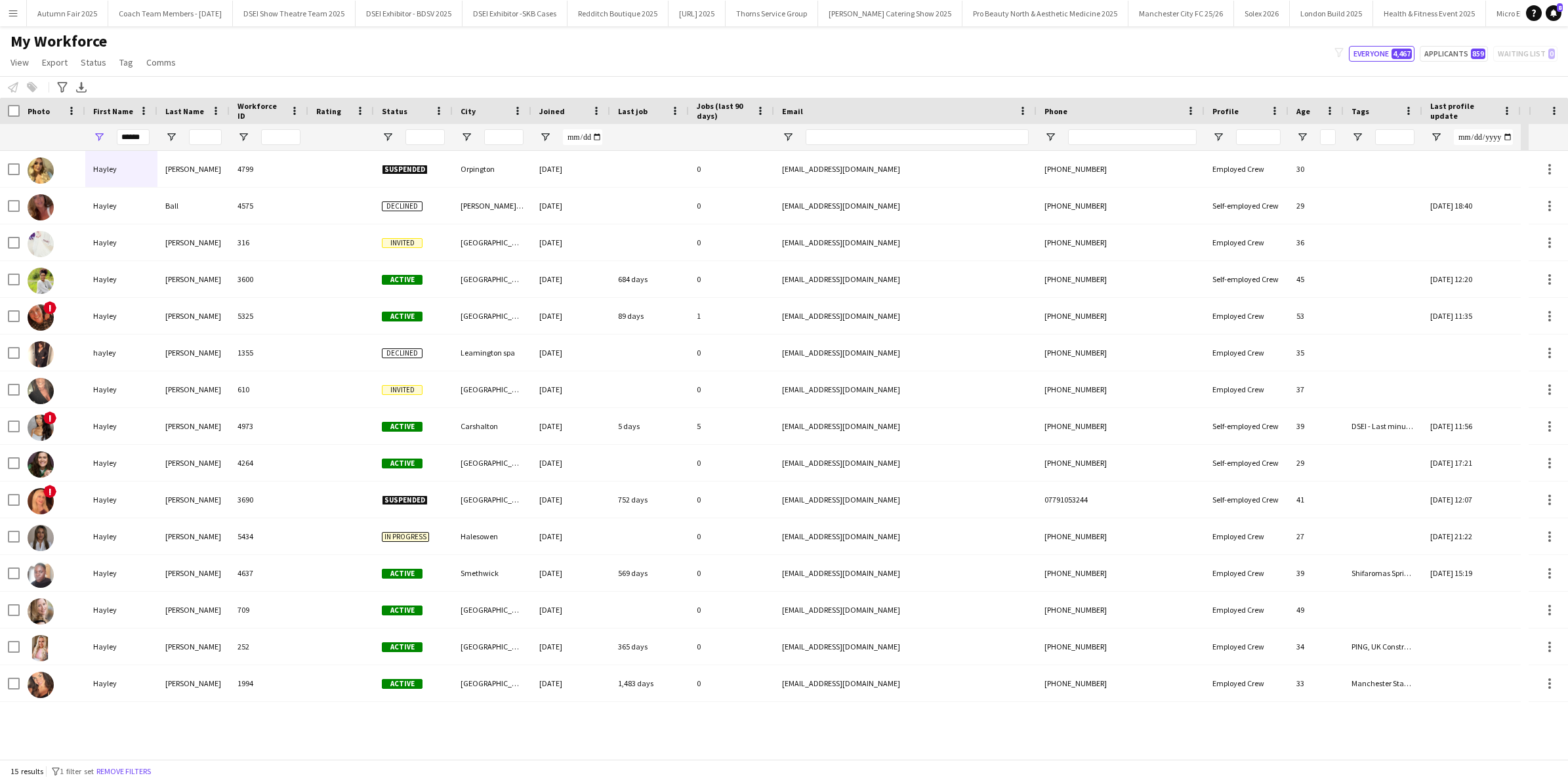
drag, startPoint x: 149, startPoint y: 132, endPoint x: 103, endPoint y: 132, distance: 46.0
click at [103, 132] on div "******" at bounding box center [121, 137] width 72 height 26
drag, startPoint x: 149, startPoint y: 138, endPoint x: 75, endPoint y: 132, distance: 74.2
click at [75, 132] on div "******" at bounding box center [760, 137] width 1521 height 26
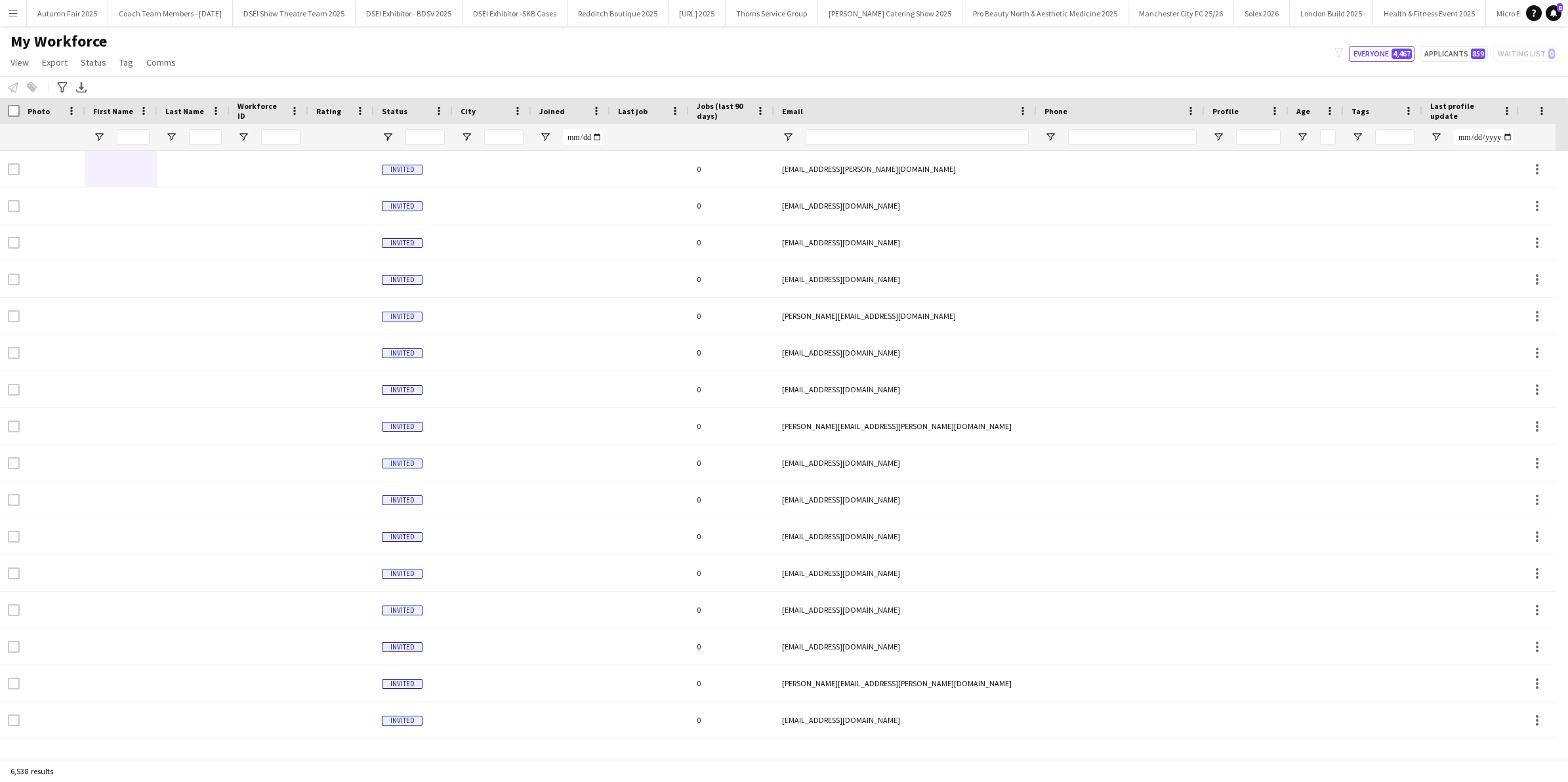
click at [14, 19] on button "Menu" at bounding box center [13, 13] width 26 height 26
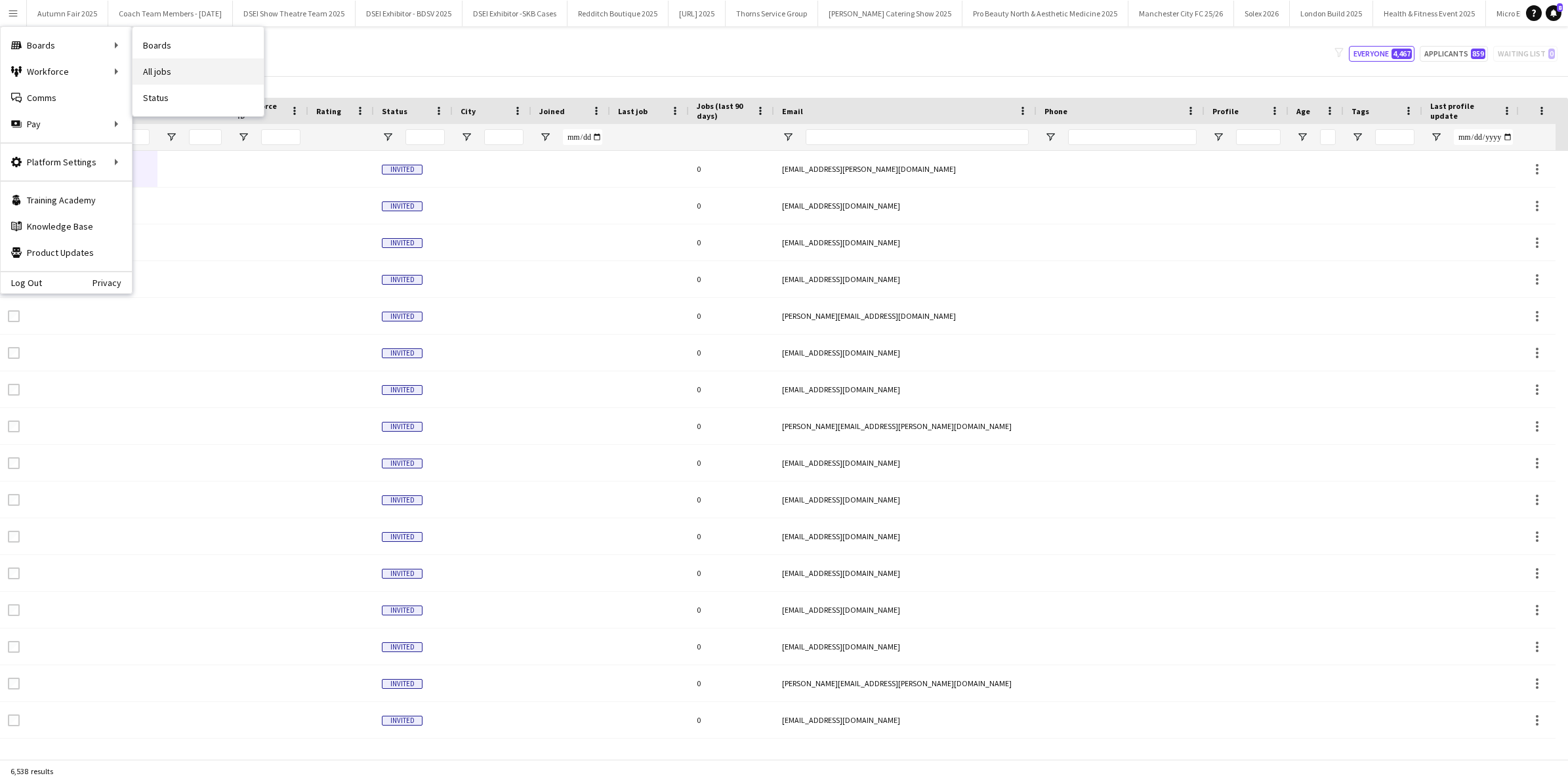
click at [182, 82] on link "All jobs" at bounding box center [198, 71] width 132 height 26
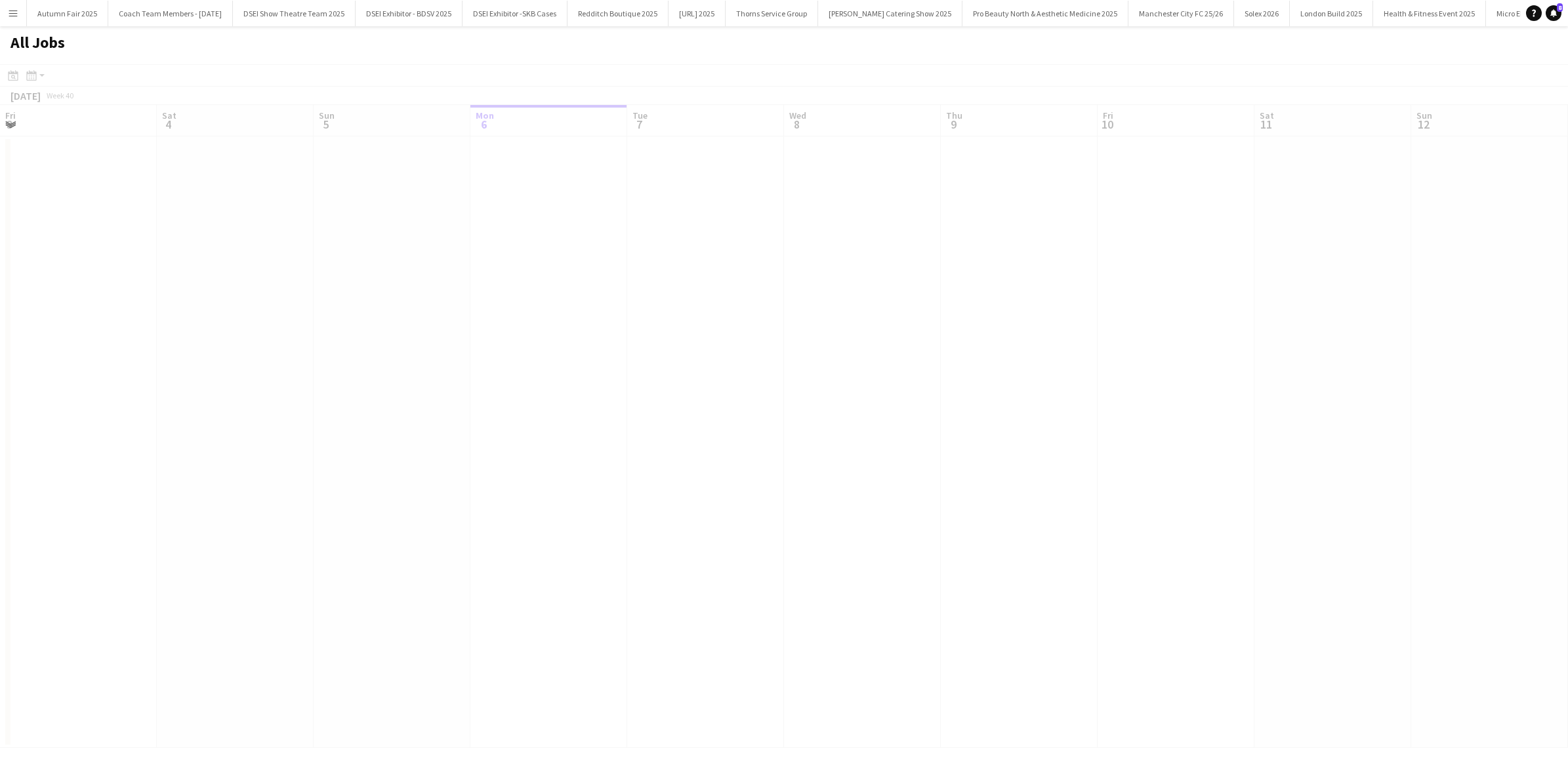
scroll to position [0, 313]
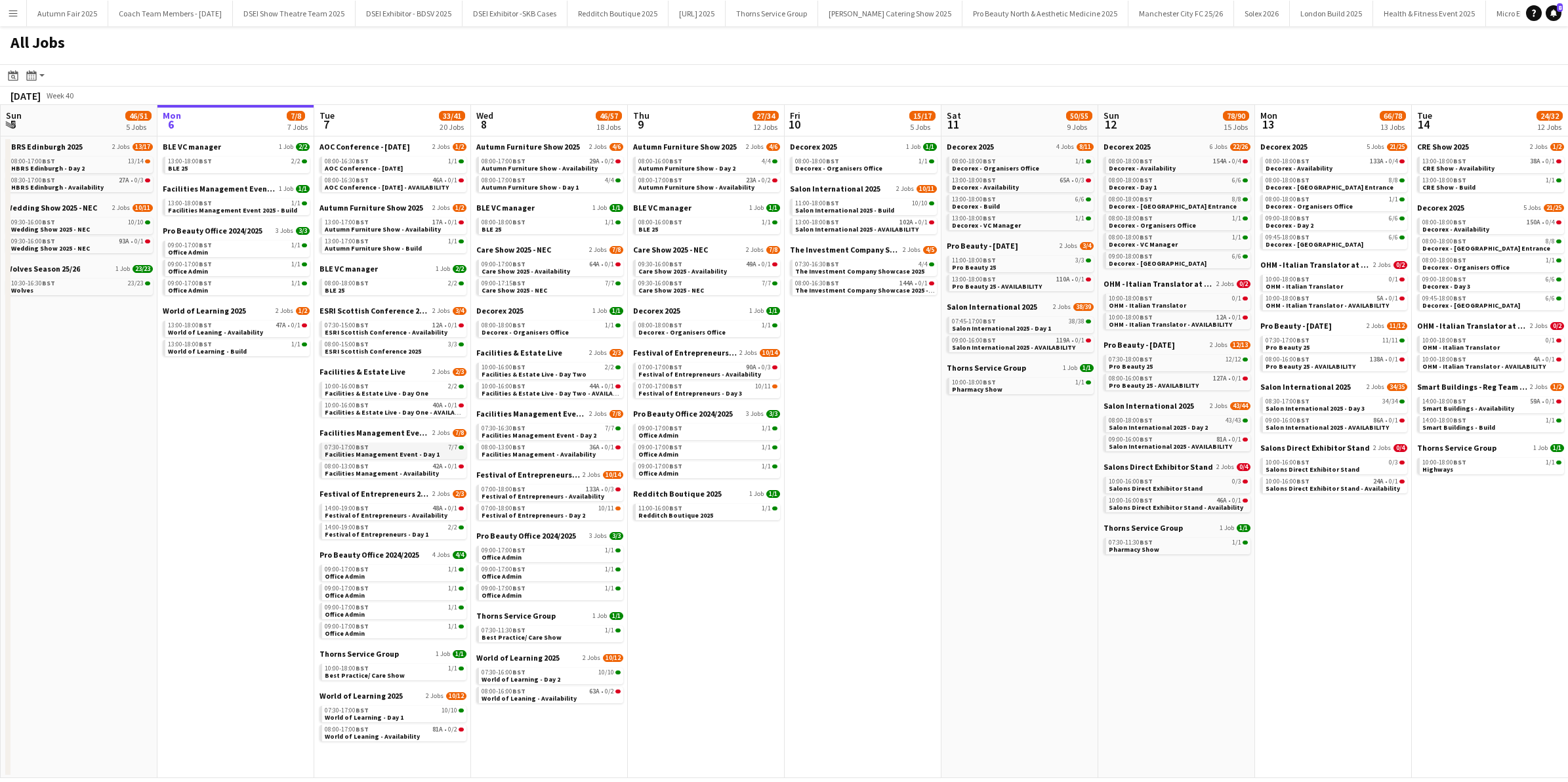
click at [417, 445] on div "07:30-17:00 BST 7/7" at bounding box center [395, 447] width 139 height 7
click at [11, 13] on app-icon "Menu" at bounding box center [12, 12] width 10 height 10
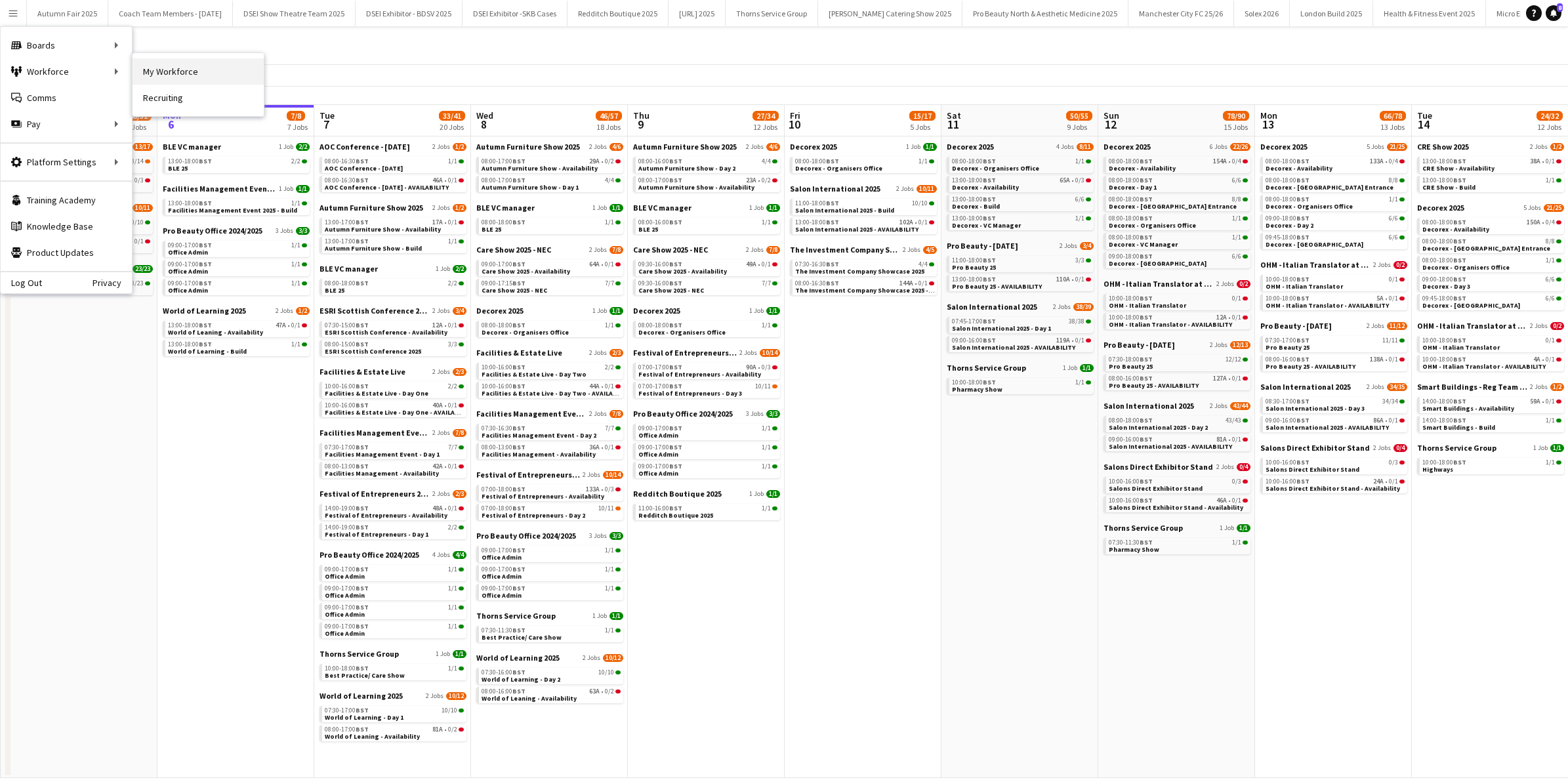
click at [171, 74] on link "My Workforce" at bounding box center [198, 71] width 132 height 26
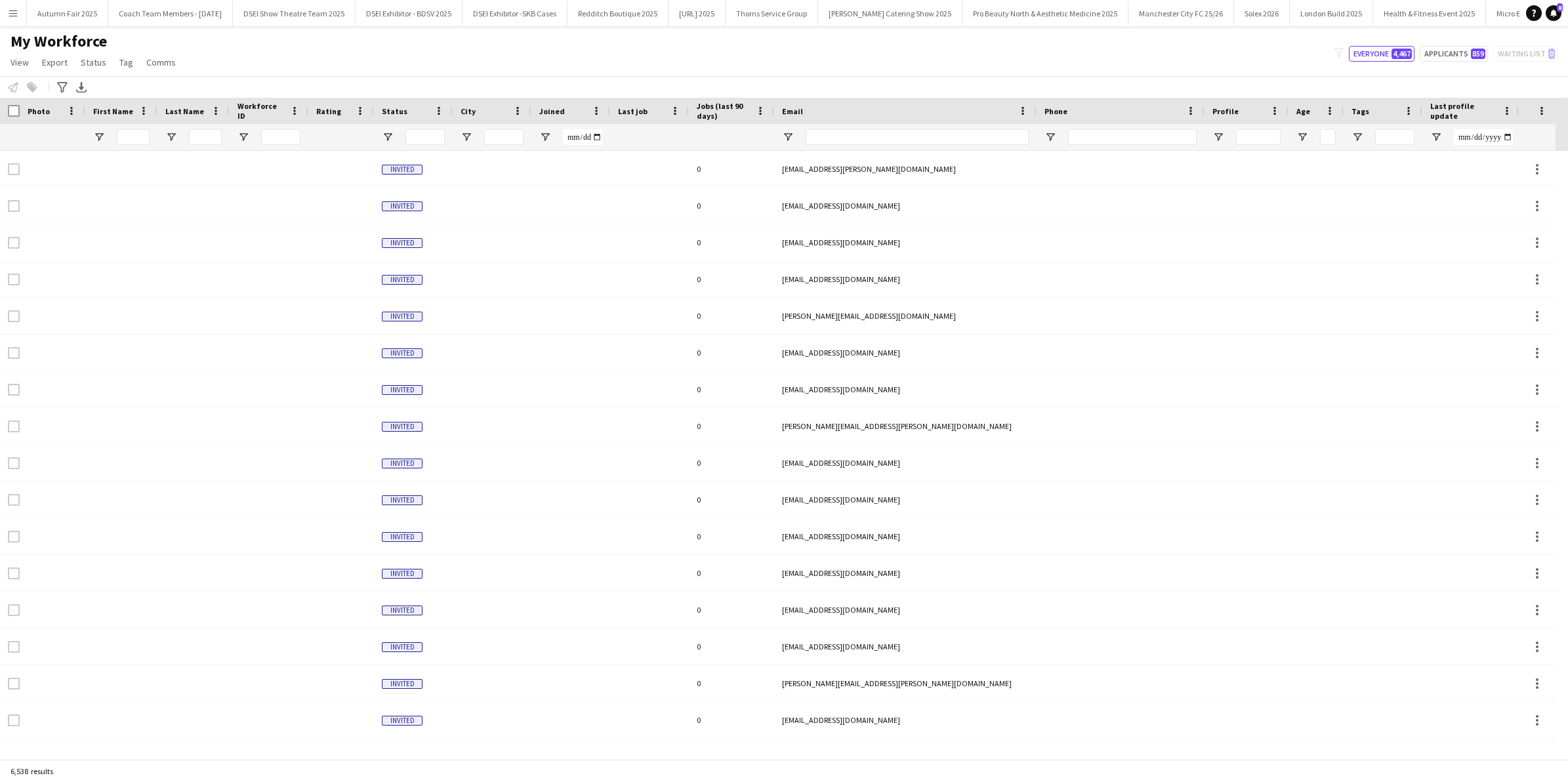
click at [10, 8] on app-icon "Menu" at bounding box center [12, 12] width 10 height 10
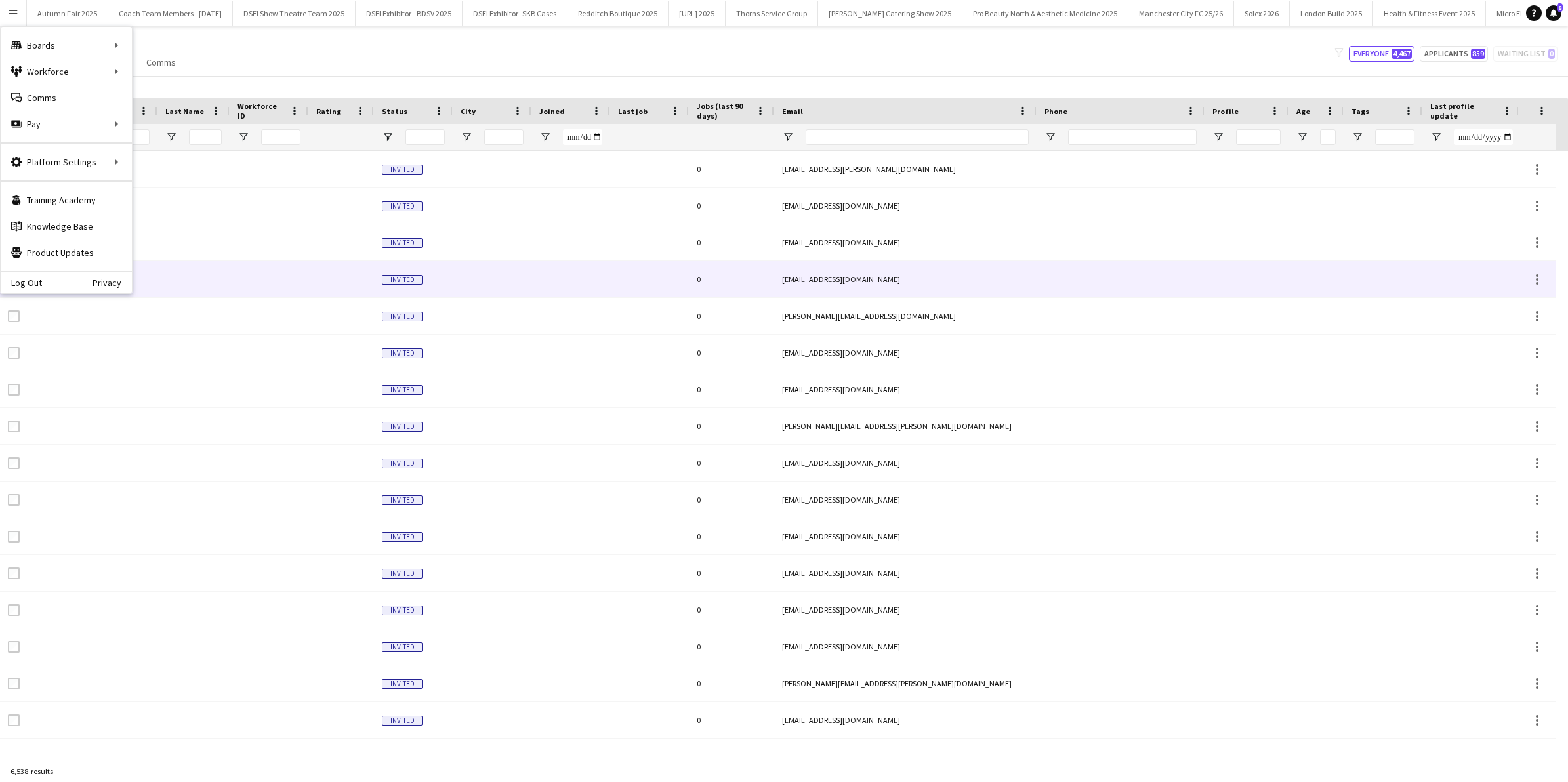
click at [221, 269] on div at bounding box center [194, 279] width 72 height 36
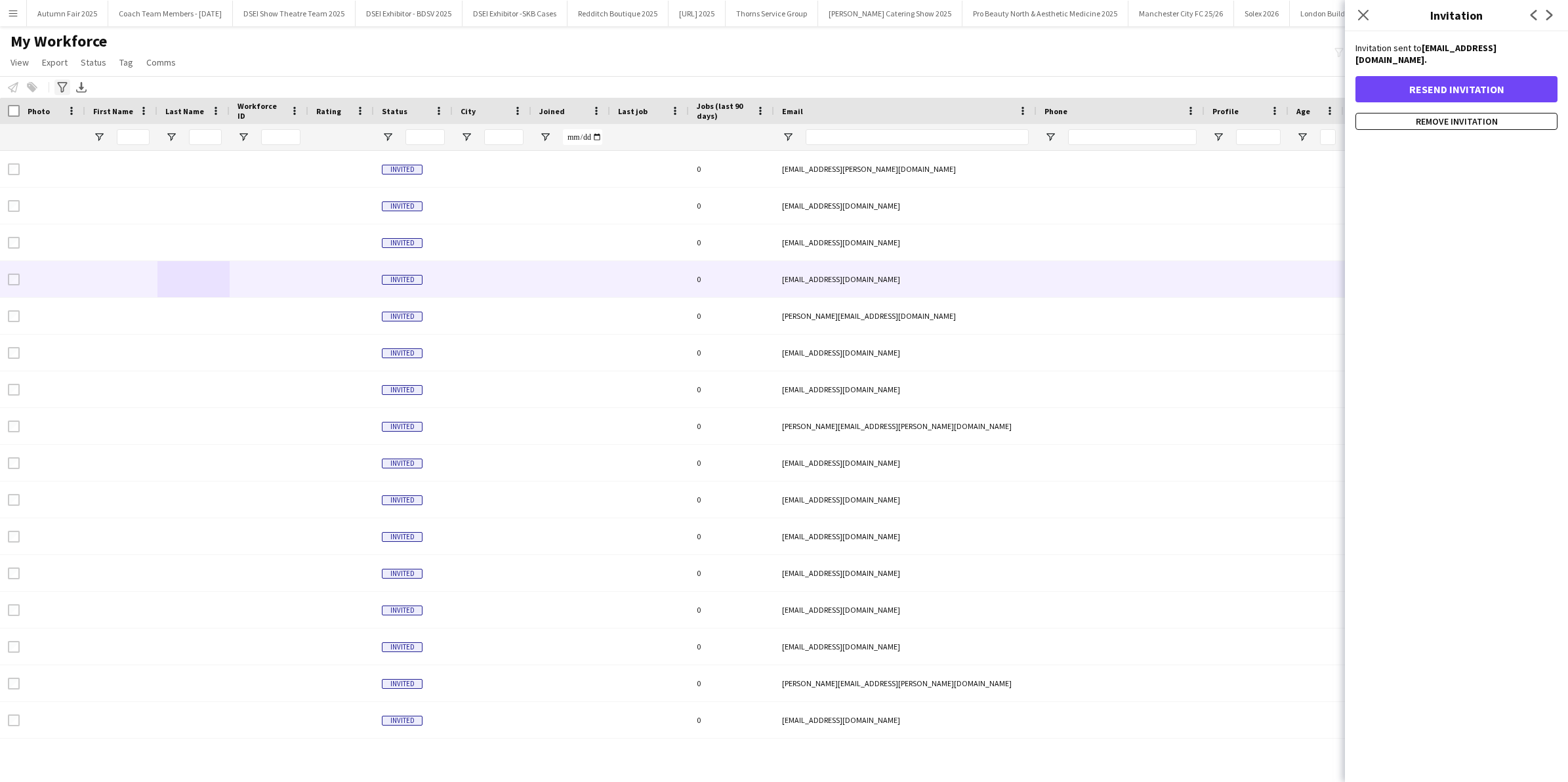
click at [62, 88] on icon "Advanced filters" at bounding box center [62, 86] width 10 height 10
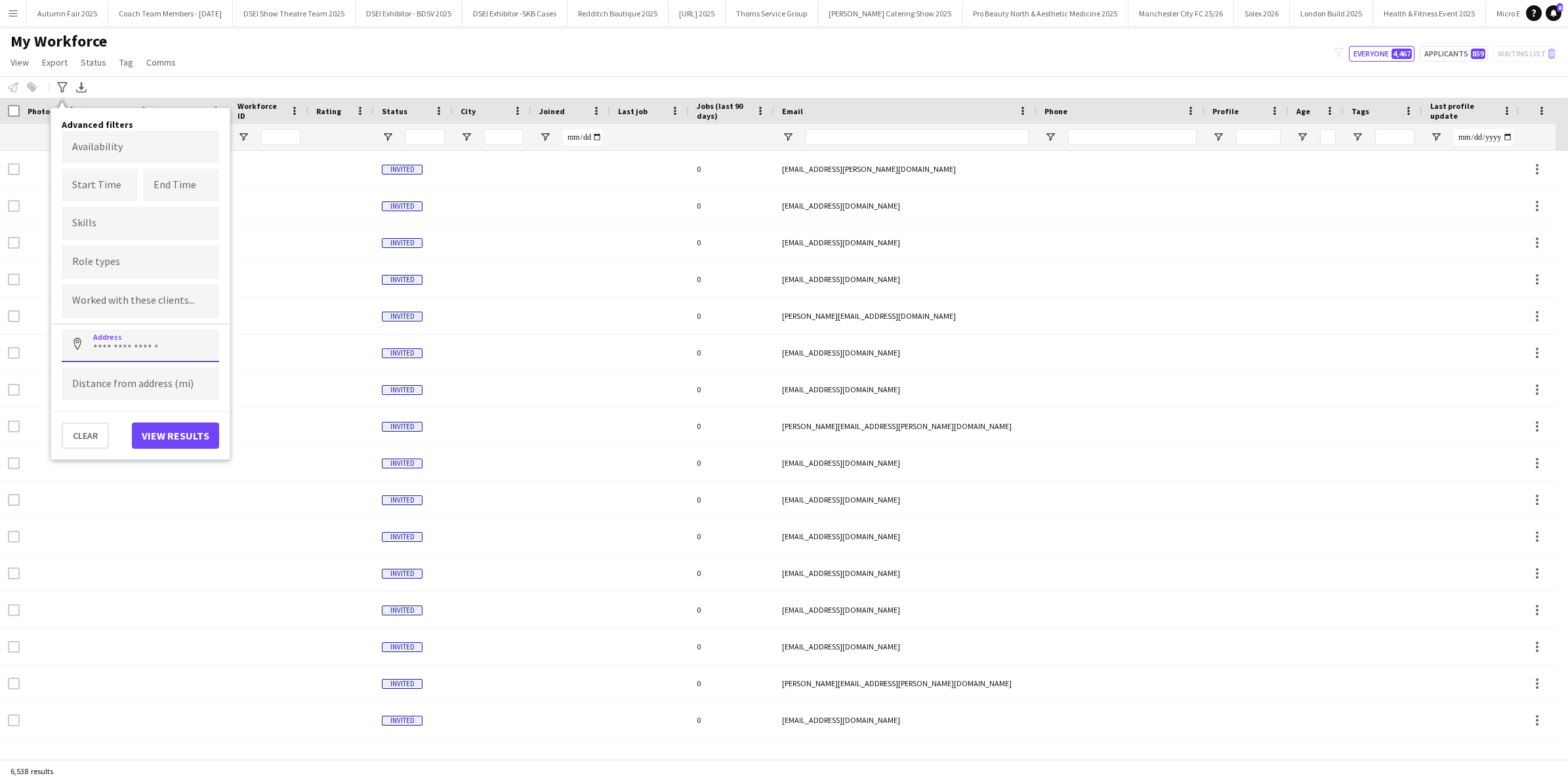
click at [105, 338] on input at bounding box center [141, 346] width 158 height 33
type input "**********"
click at [112, 389] on input at bounding box center [141, 383] width 158 height 33
type input "******"
click at [166, 434] on button "View results" at bounding box center [175, 436] width 87 height 26
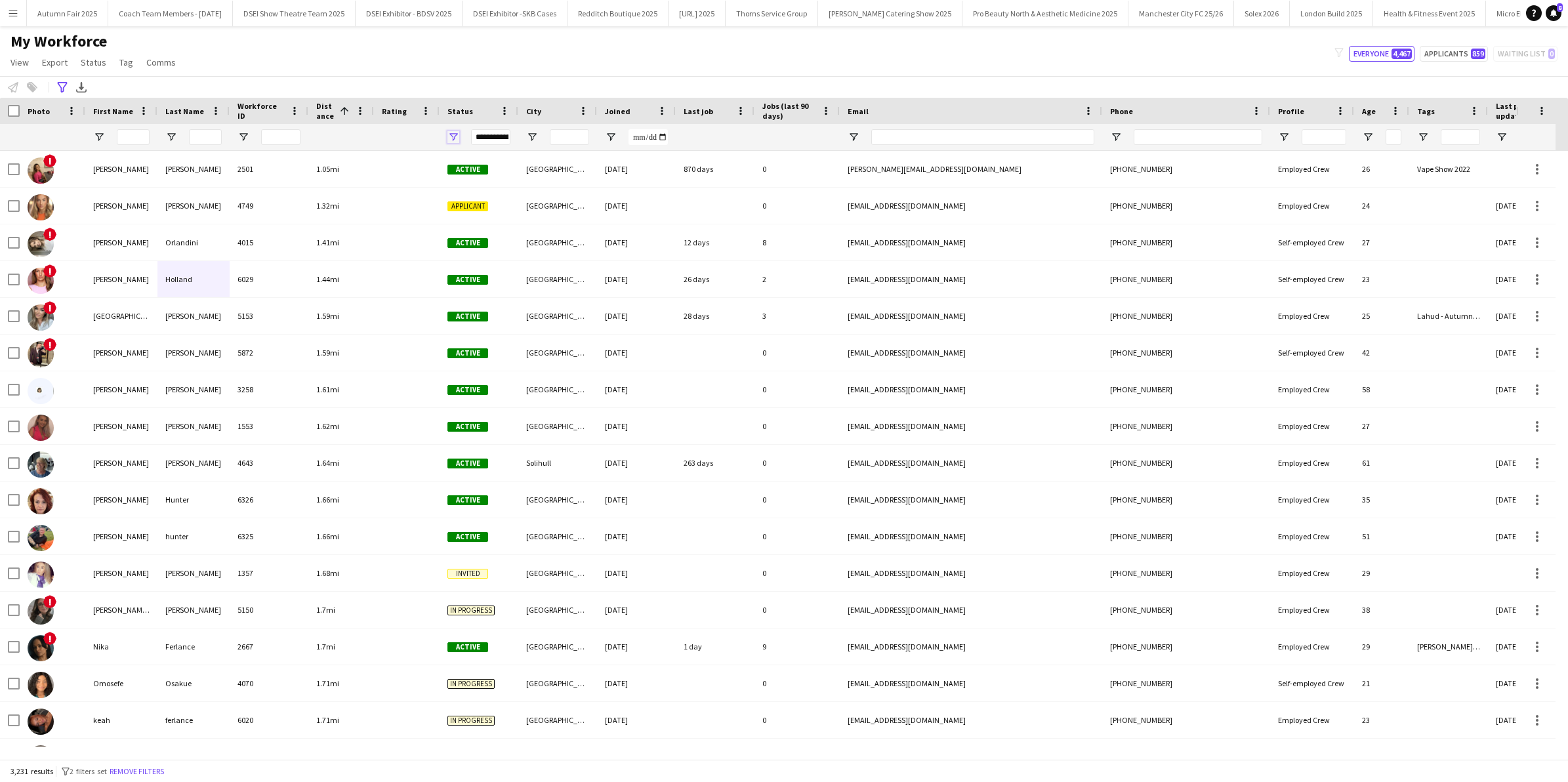
click at [454, 134] on span "Open Filter Menu" at bounding box center [453, 137] width 12 height 12
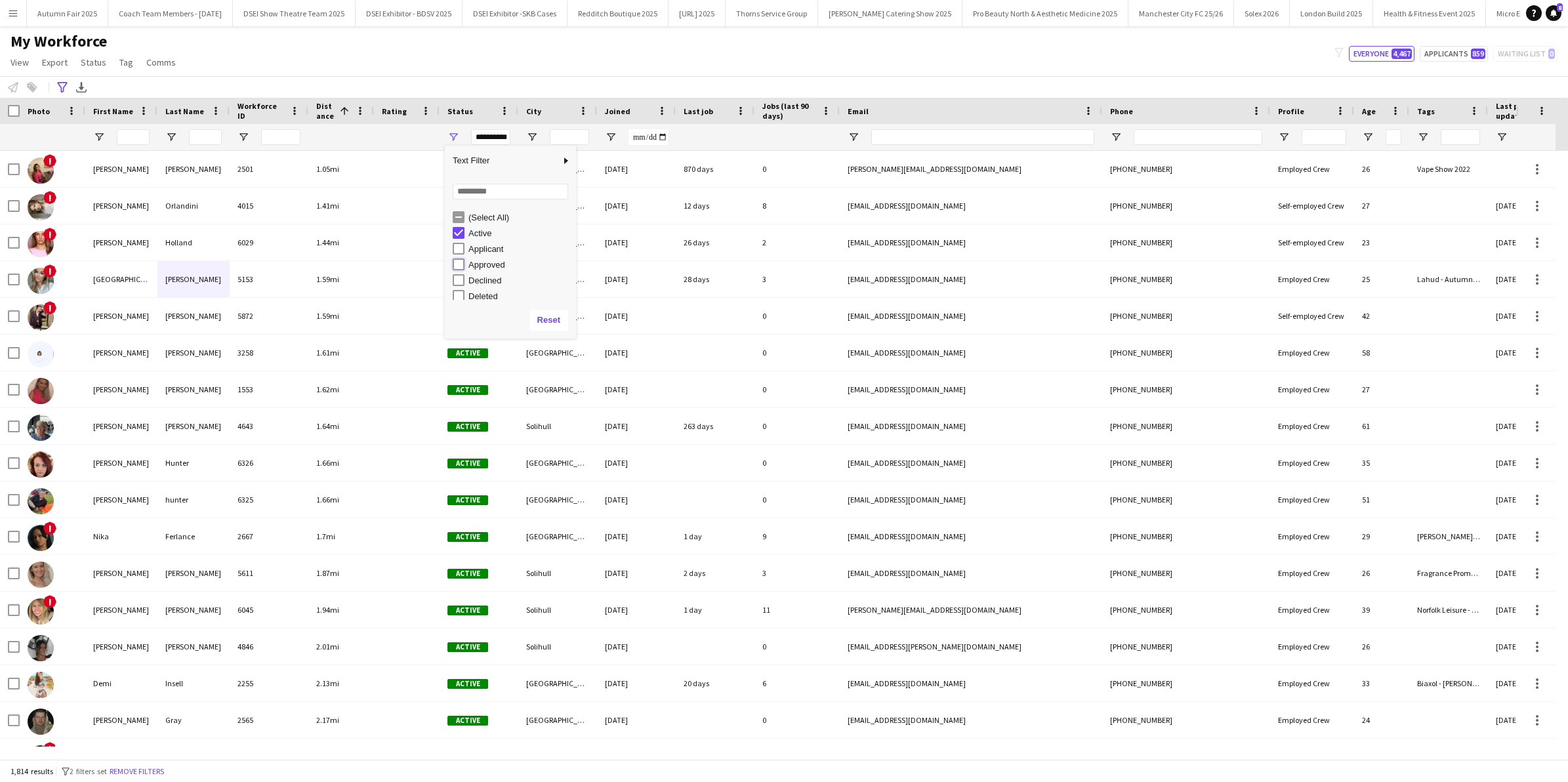
type input "**********"
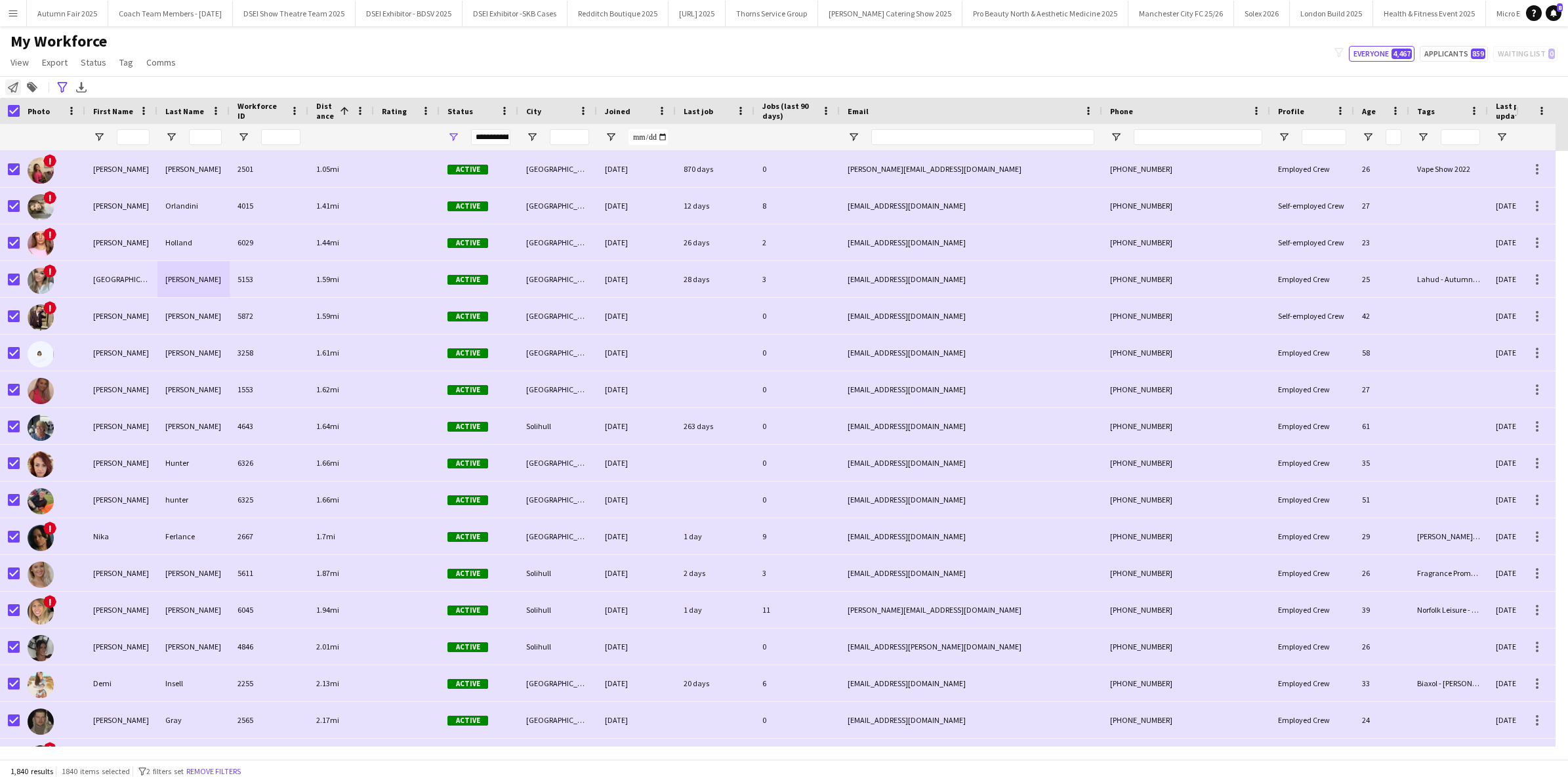
click at [9, 88] on icon at bounding box center [12, 86] width 10 height 10
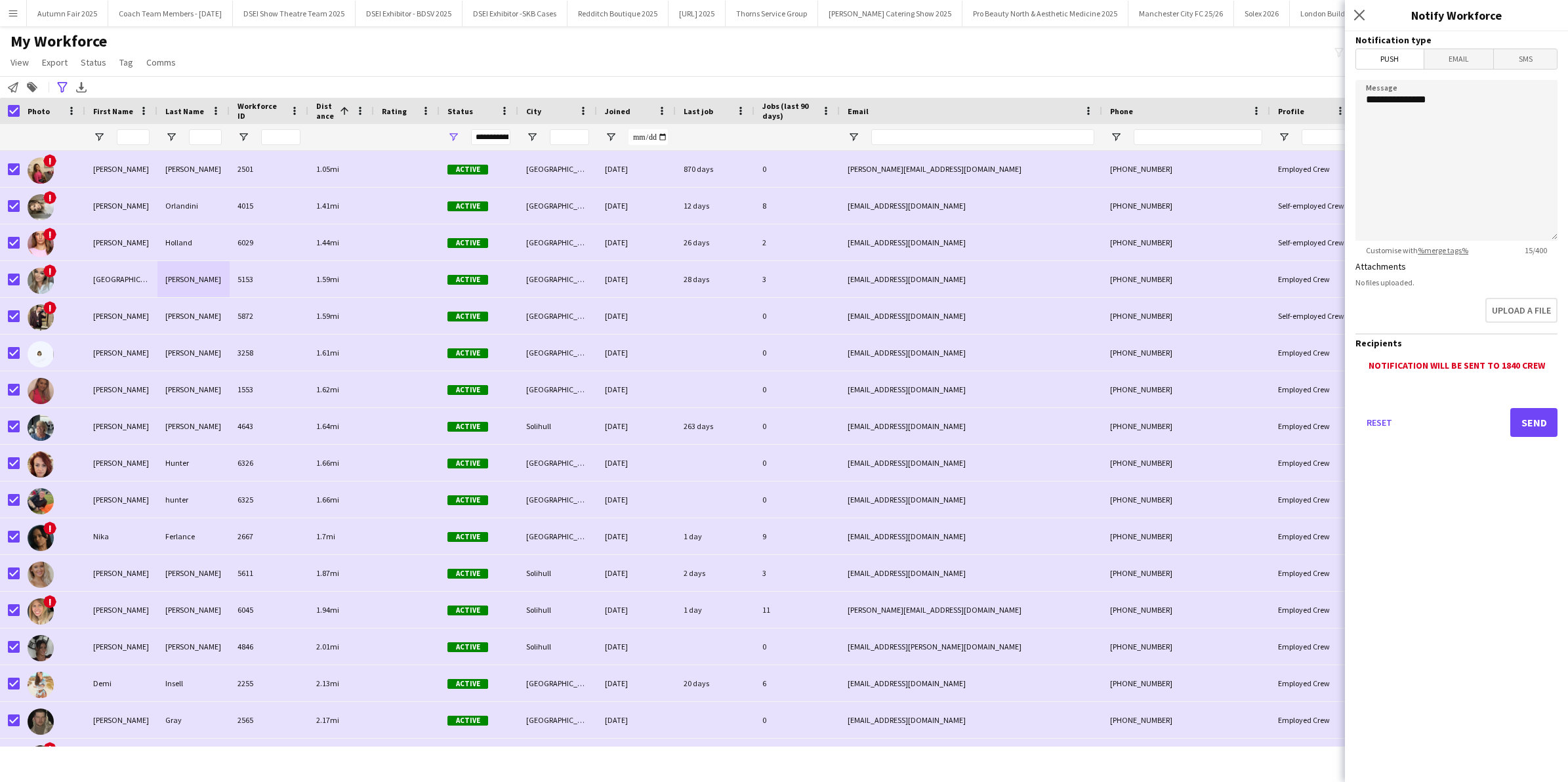
click at [1473, 47] on form "**********" at bounding box center [1456, 253] width 223 height 443
click at [1471, 55] on span "Email" at bounding box center [1459, 58] width 70 height 20
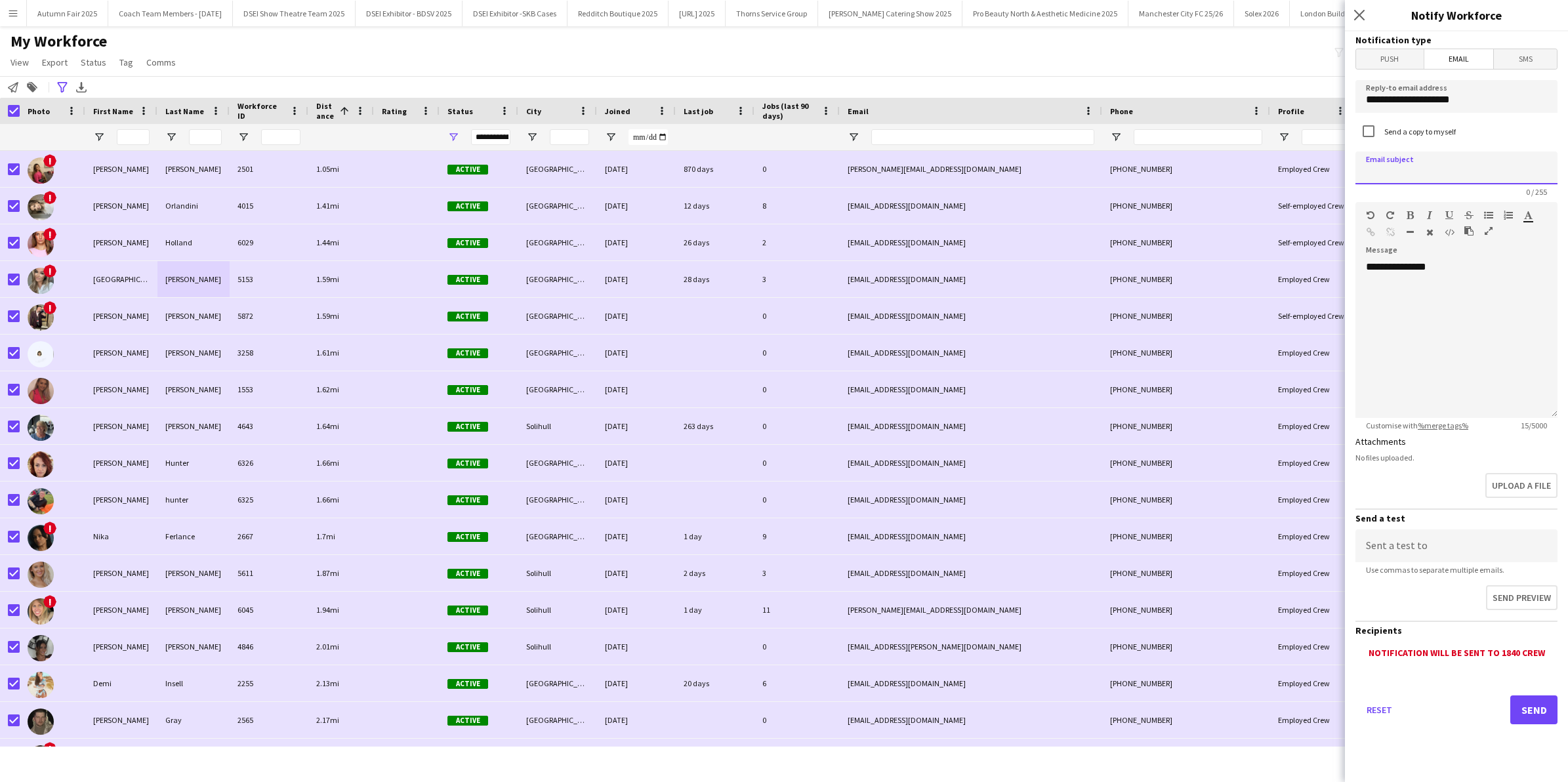
click at [1418, 171] on input at bounding box center [1456, 167] width 202 height 33
type input "*"
click at [1361, 173] on input "**********" at bounding box center [1456, 167] width 202 height 33
type input "**********"
click at [1470, 269] on div "**********" at bounding box center [1456, 339] width 202 height 158
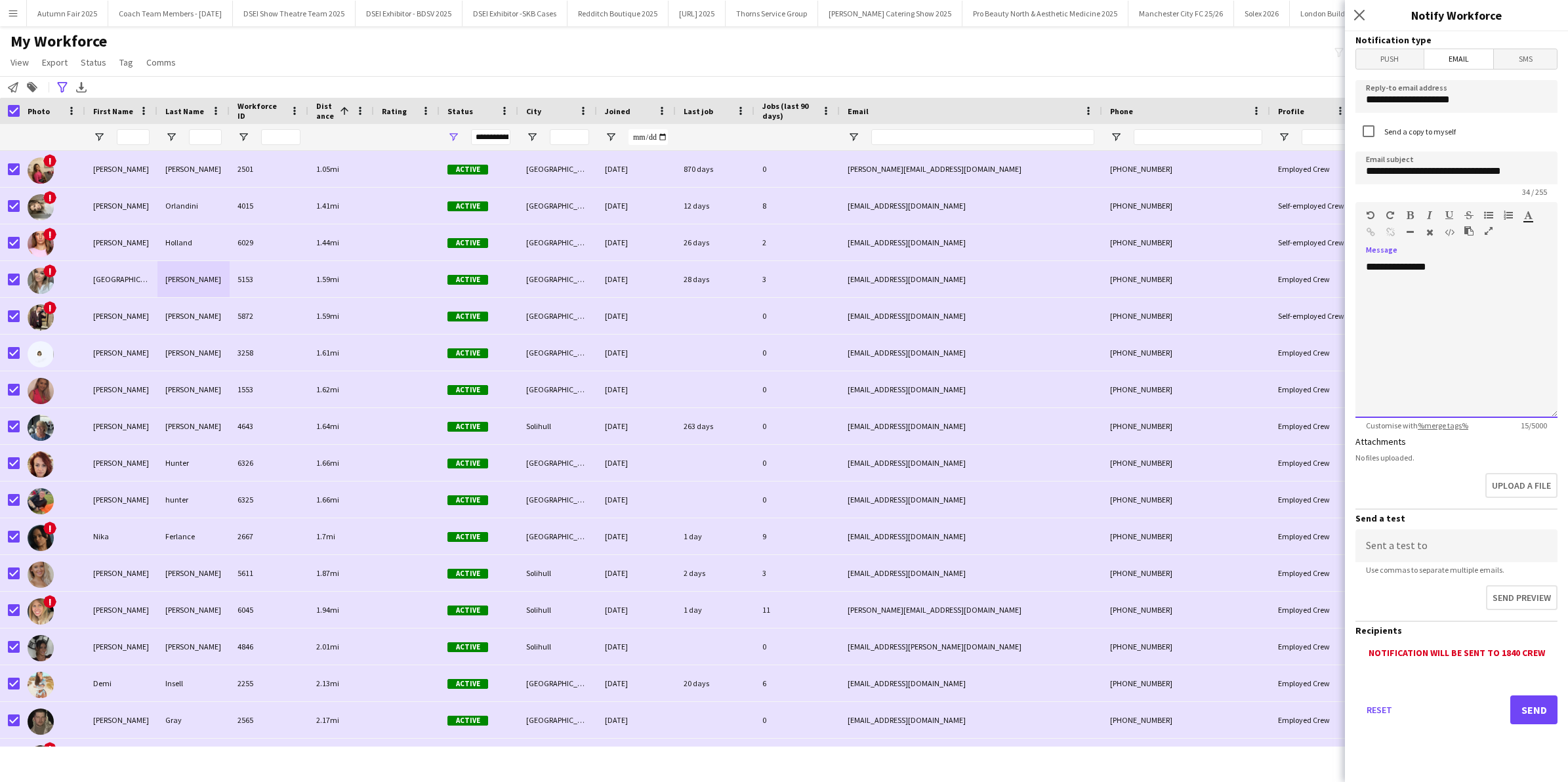
click at [1470, 269] on div "**********" at bounding box center [1456, 339] width 202 height 158
click at [1474, 375] on div "**********" at bounding box center [1456, 339] width 202 height 158
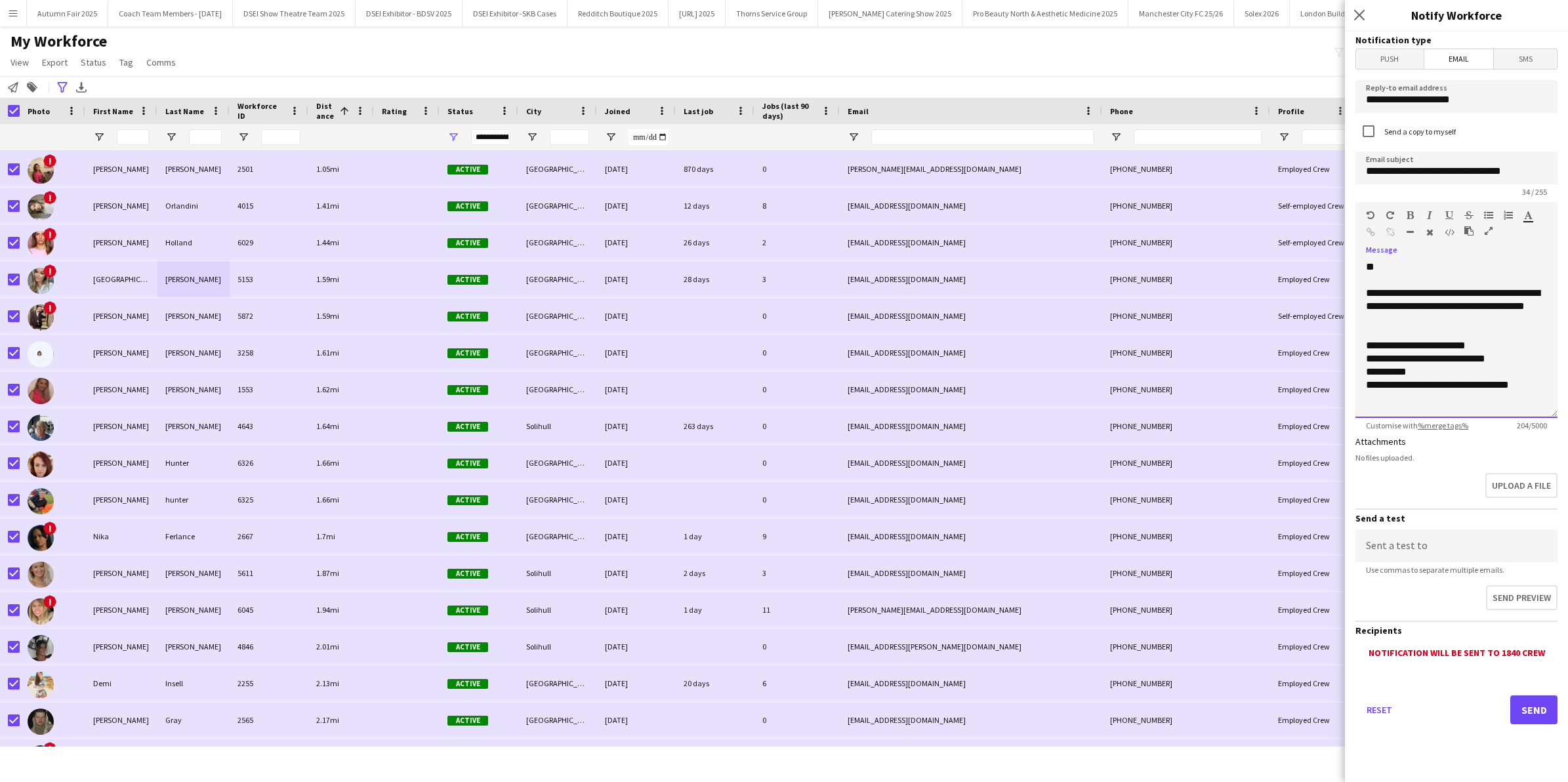
click at [1471, 384] on span "**********" at bounding box center [1437, 384] width 143 height 9
click at [1507, 387] on span "**********" at bounding box center [1443, 384] width 155 height 9
drag, startPoint x: 1507, startPoint y: 387, endPoint x: 1493, endPoint y: 371, distance: 21.3
drag, startPoint x: 1493, startPoint y: 371, endPoint x: 1499, endPoint y: 346, distance: 25.7
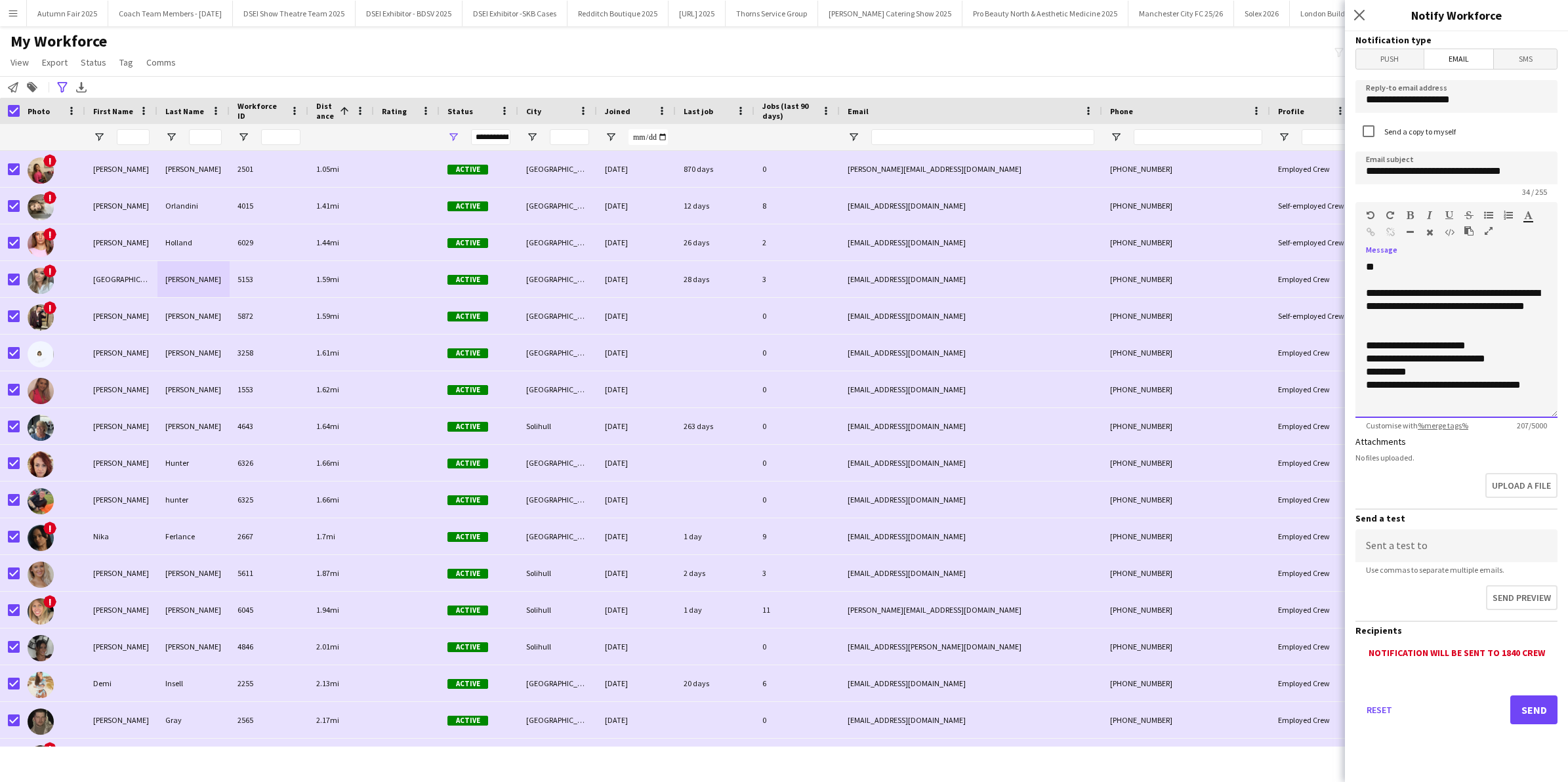
click at [1499, 346] on div "**********" at bounding box center [1456, 346] width 181 height 13
click at [1475, 399] on div at bounding box center [1456, 399] width 181 height 13
click at [1541, 386] on div "**********" at bounding box center [1456, 385] width 181 height 13
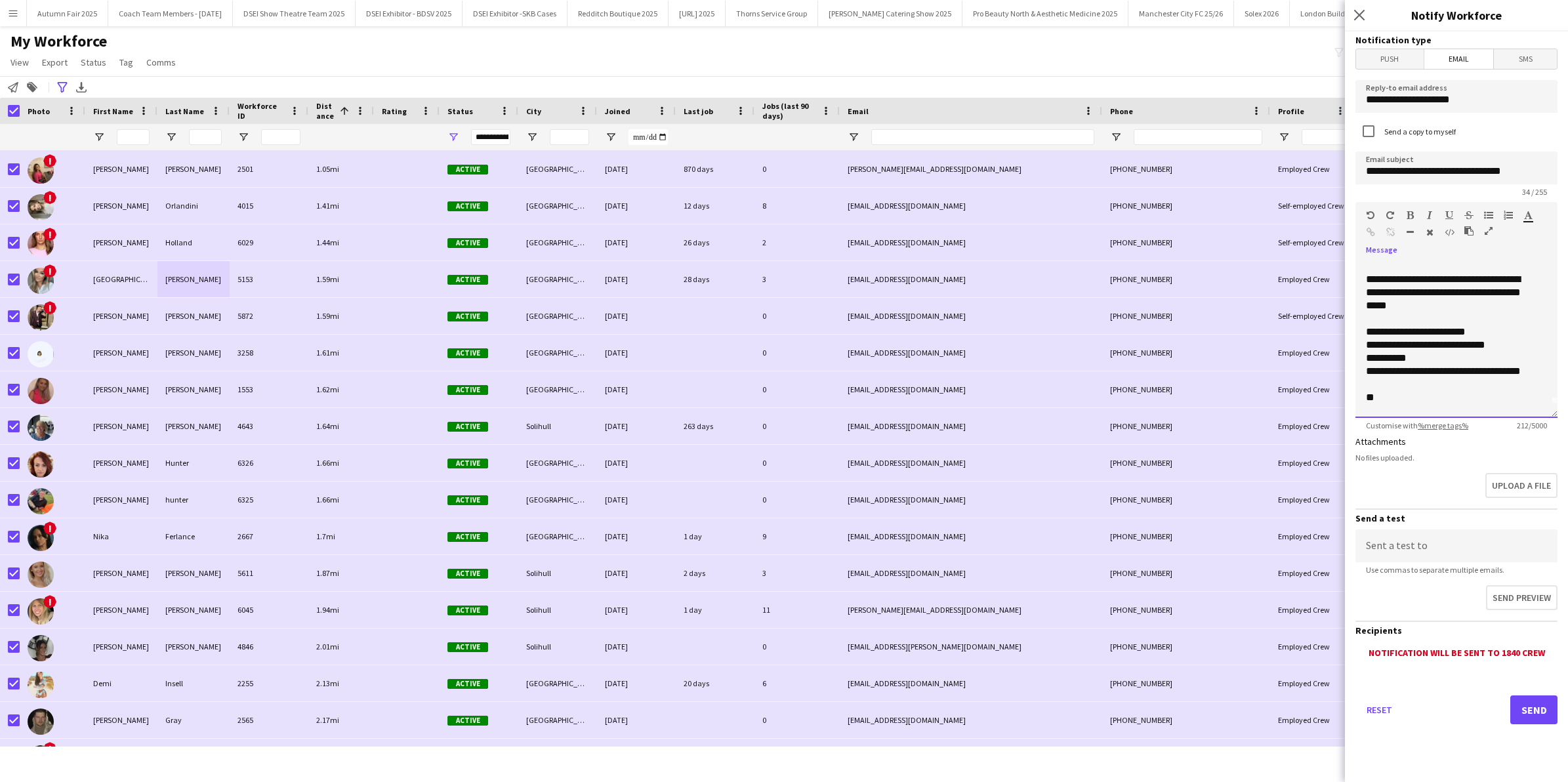
click at [1508, 292] on div "**********" at bounding box center [1450, 293] width 168 height 39
click at [1474, 383] on span "**********" at bounding box center [1443, 384] width 155 height 9
click at [1382, 389] on span "**********" at bounding box center [1443, 384] width 155 height 9
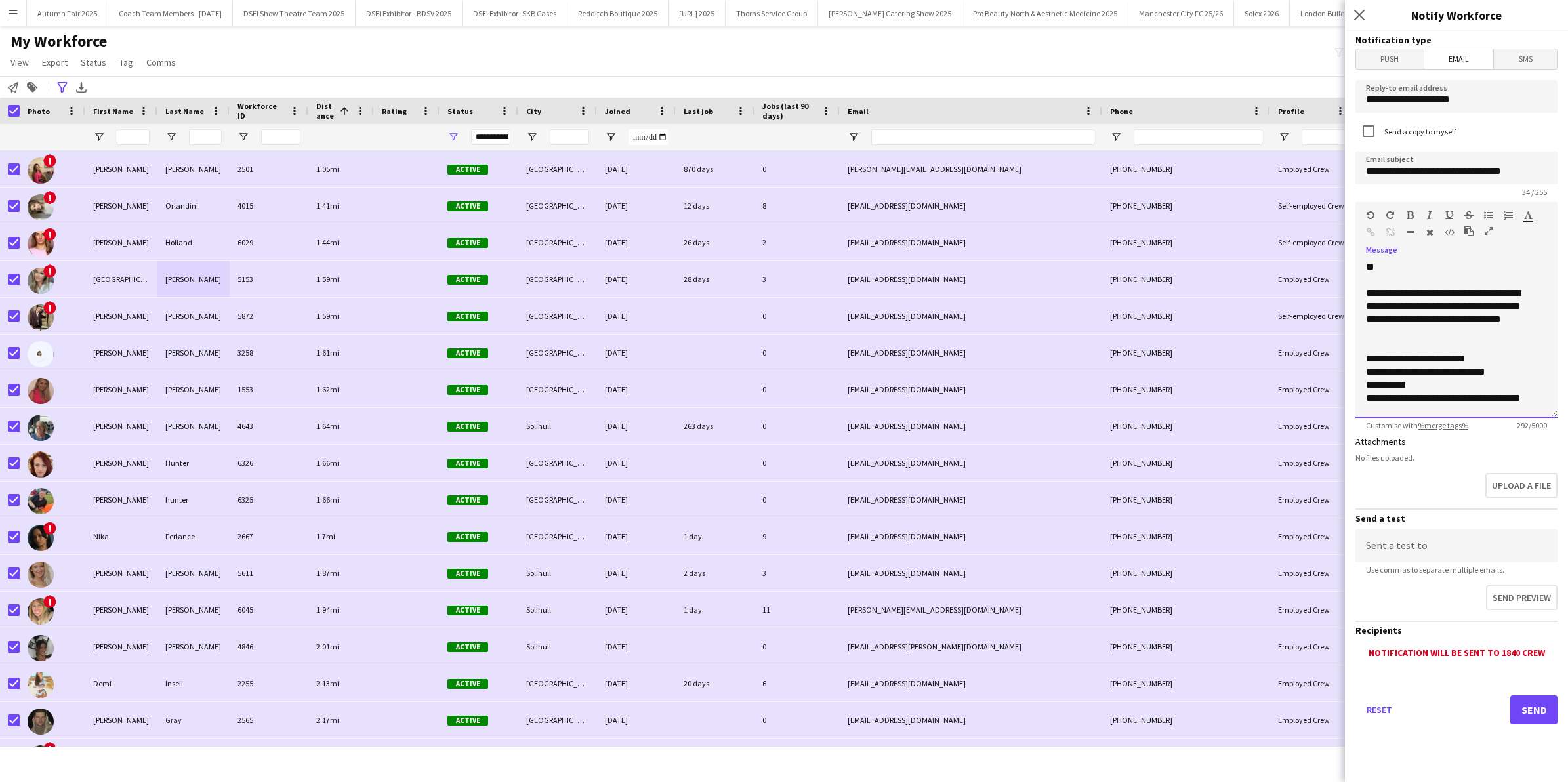
scroll to position [115, 0]
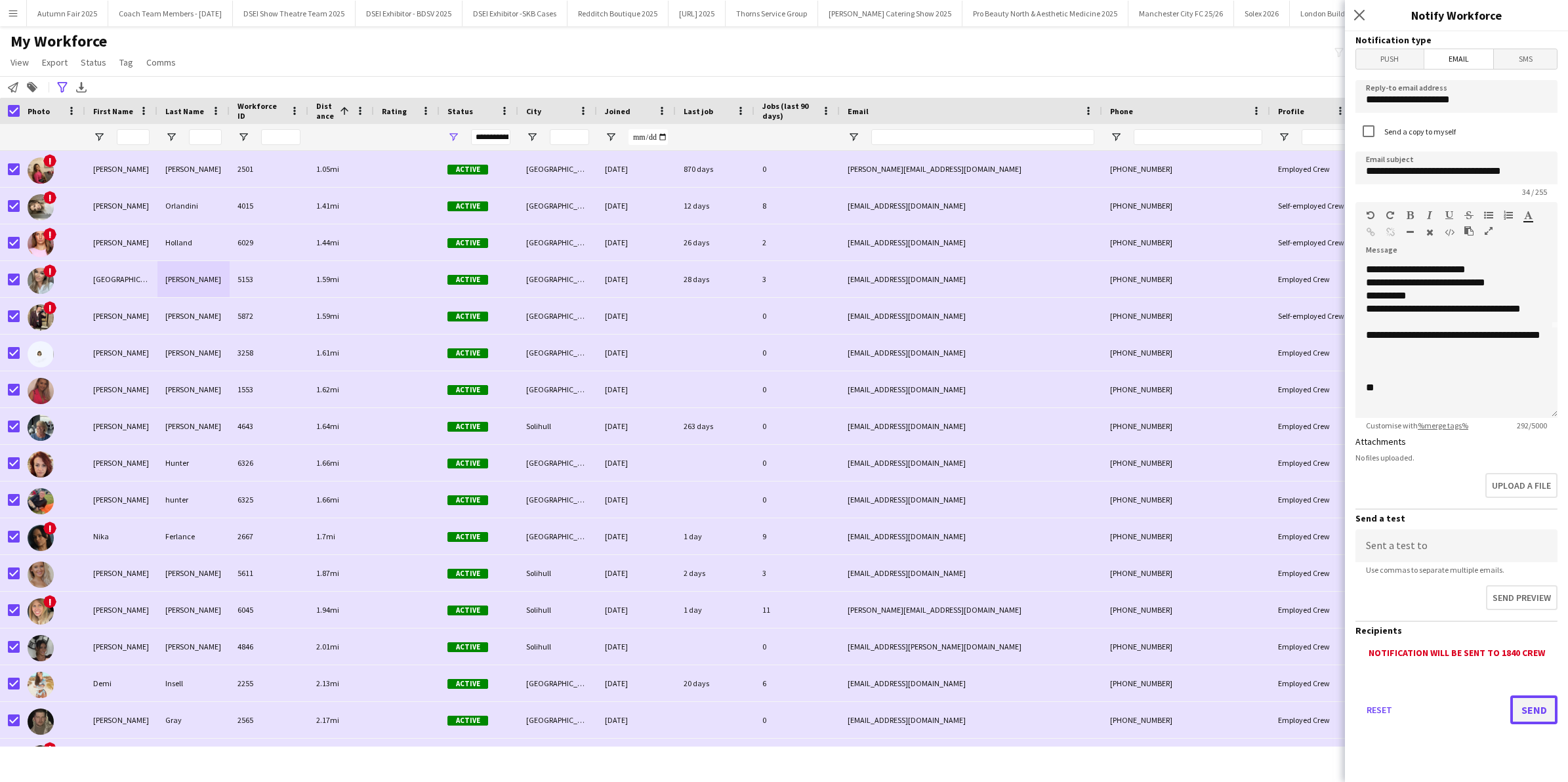
click at [1536, 706] on button "Send" at bounding box center [1534, 710] width 47 height 29
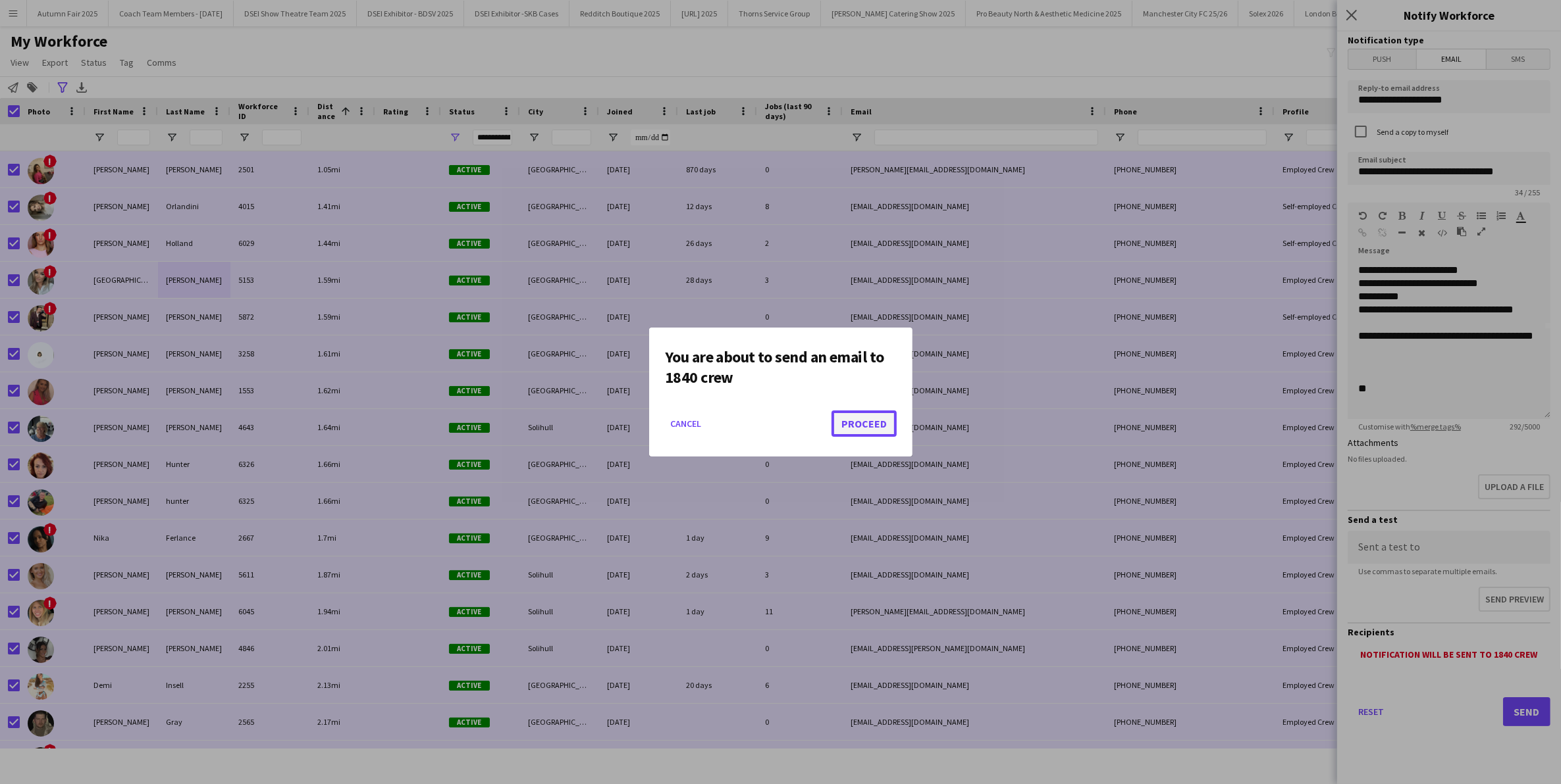
click at [858, 417] on button "Proceed" at bounding box center [863, 424] width 65 height 26
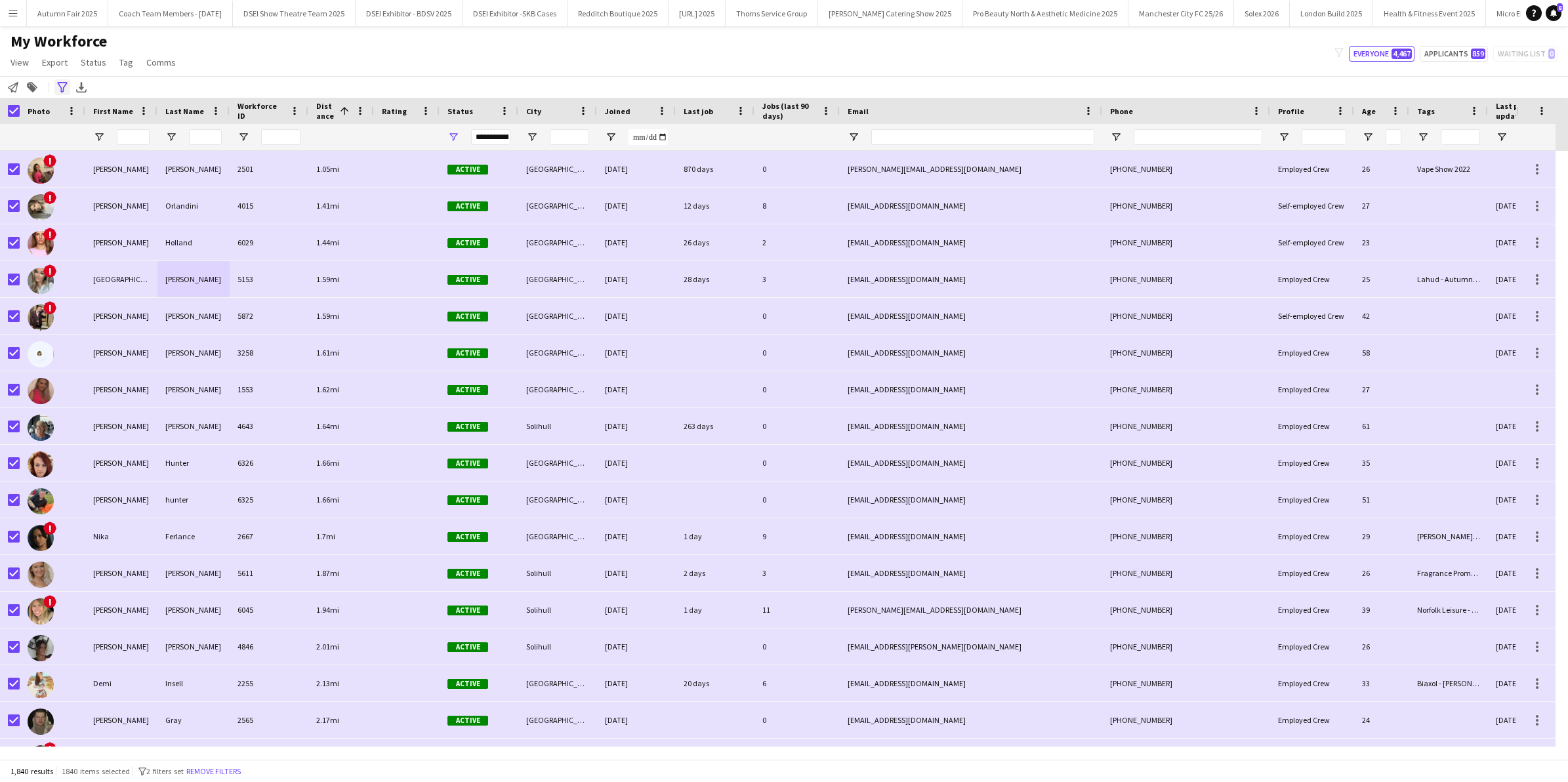
click at [61, 89] on icon at bounding box center [62, 86] width 9 height 10
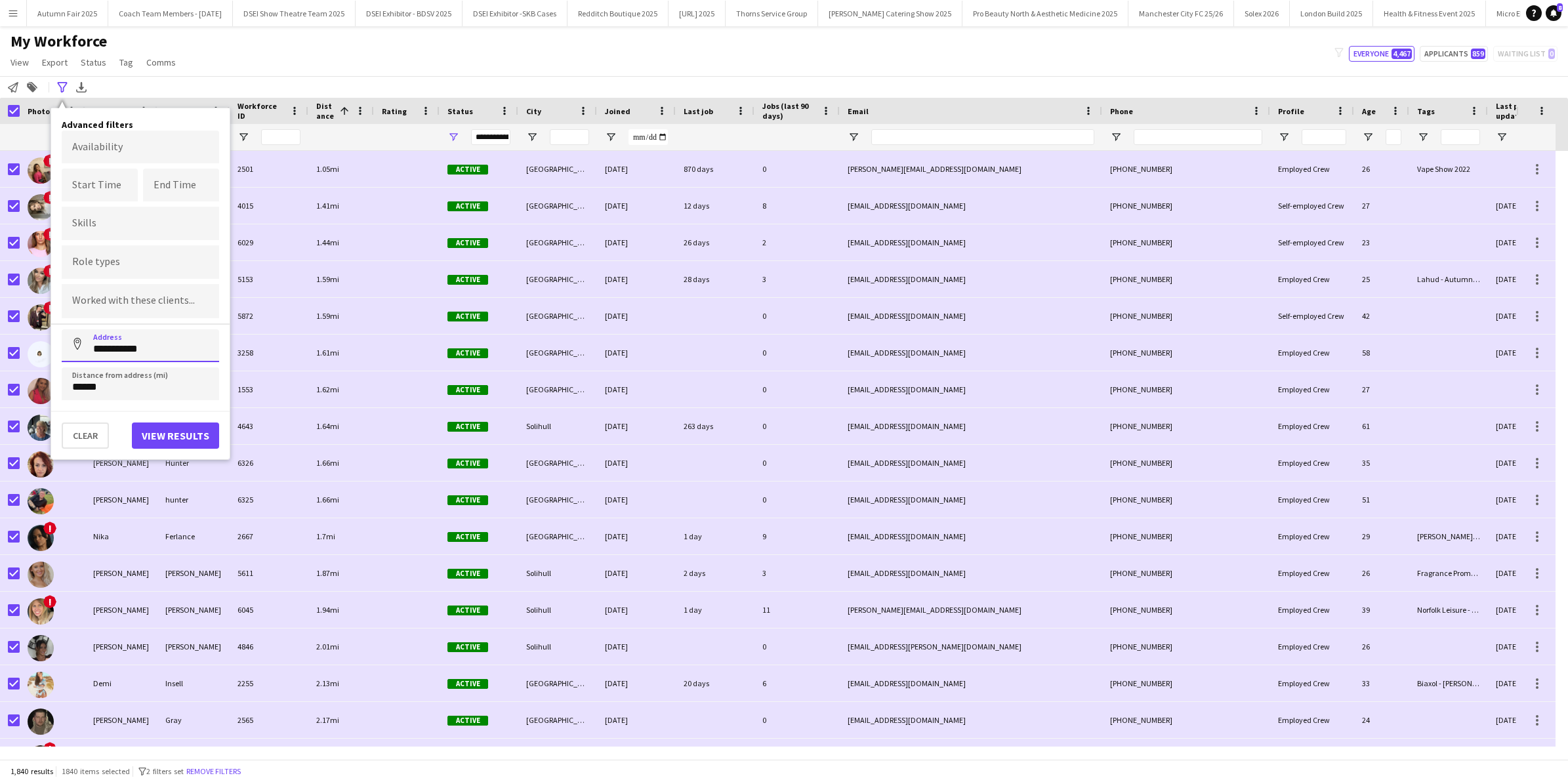
drag, startPoint x: 158, startPoint y: 353, endPoint x: 0, endPoint y: 323, distance: 160.8
click at [0, 323] on html "Menu Boards Boards Boards All jobs Status Workforce Workforce My Workforce Recr…" at bounding box center [784, 391] width 1568 height 782
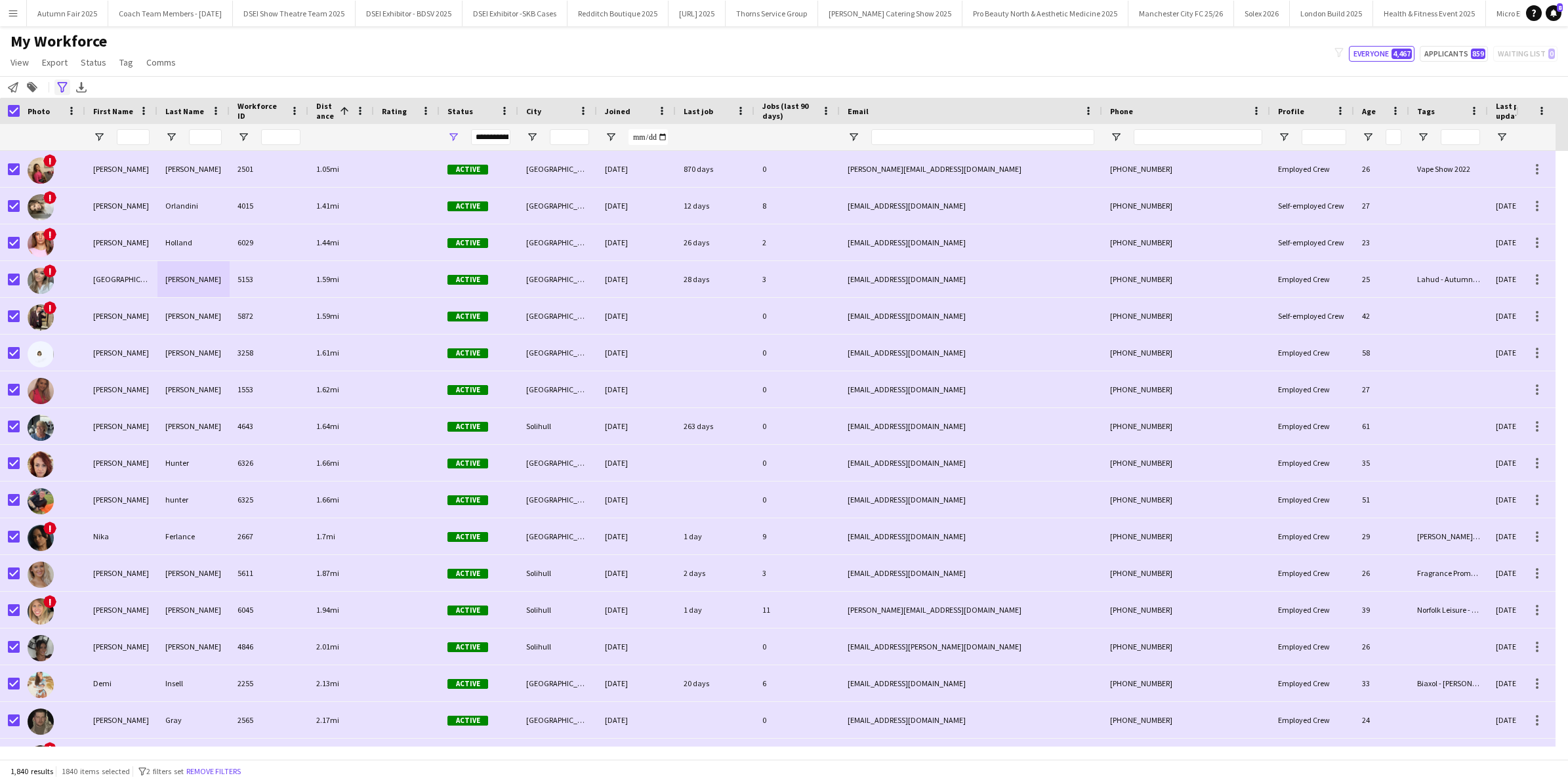
click at [60, 92] on icon "Advanced filters" at bounding box center [62, 86] width 10 height 10
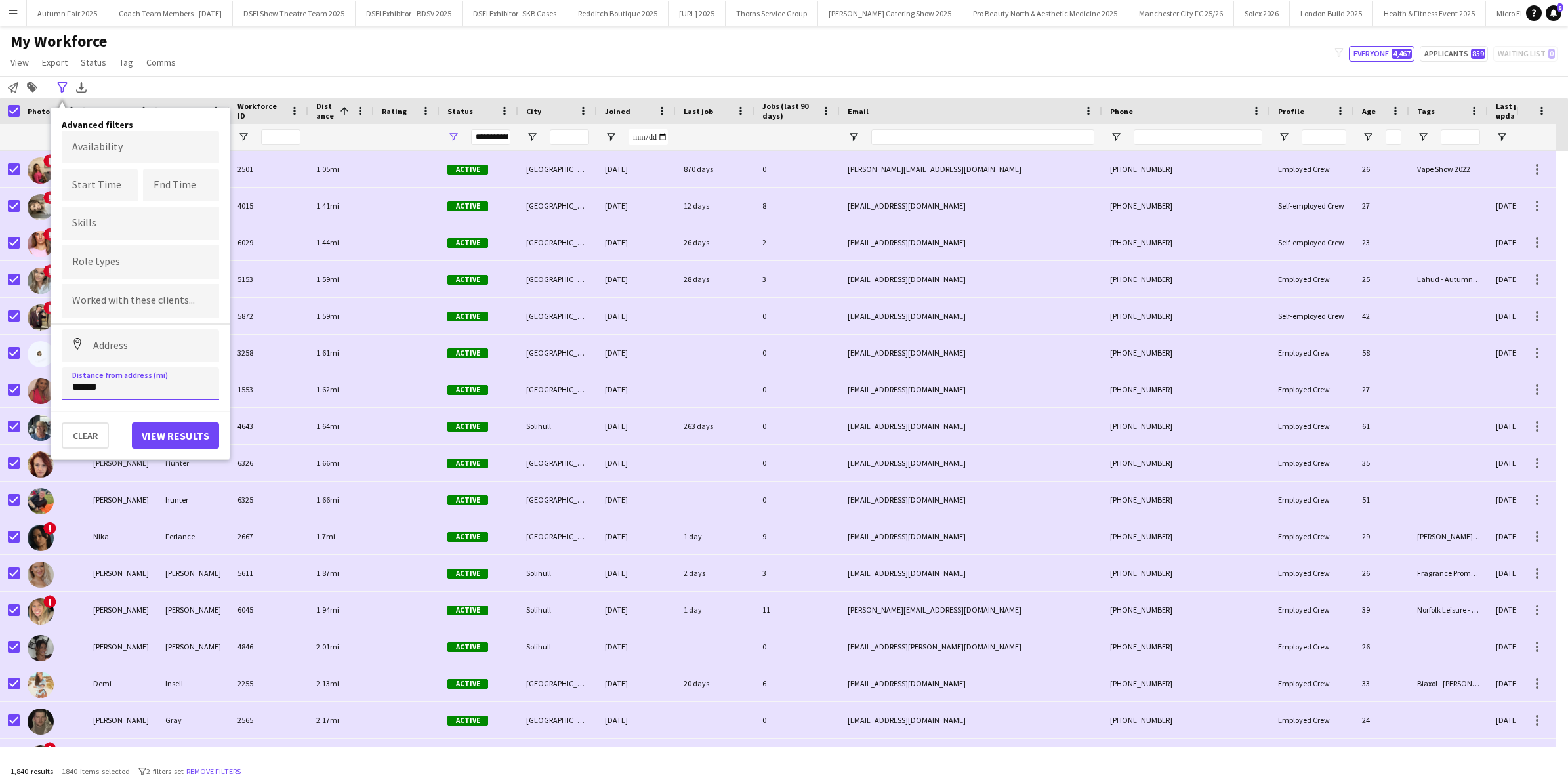
click at [85, 385] on input "******" at bounding box center [141, 383] width 158 height 33
type input "******"
click at [130, 350] on input at bounding box center [141, 346] width 158 height 33
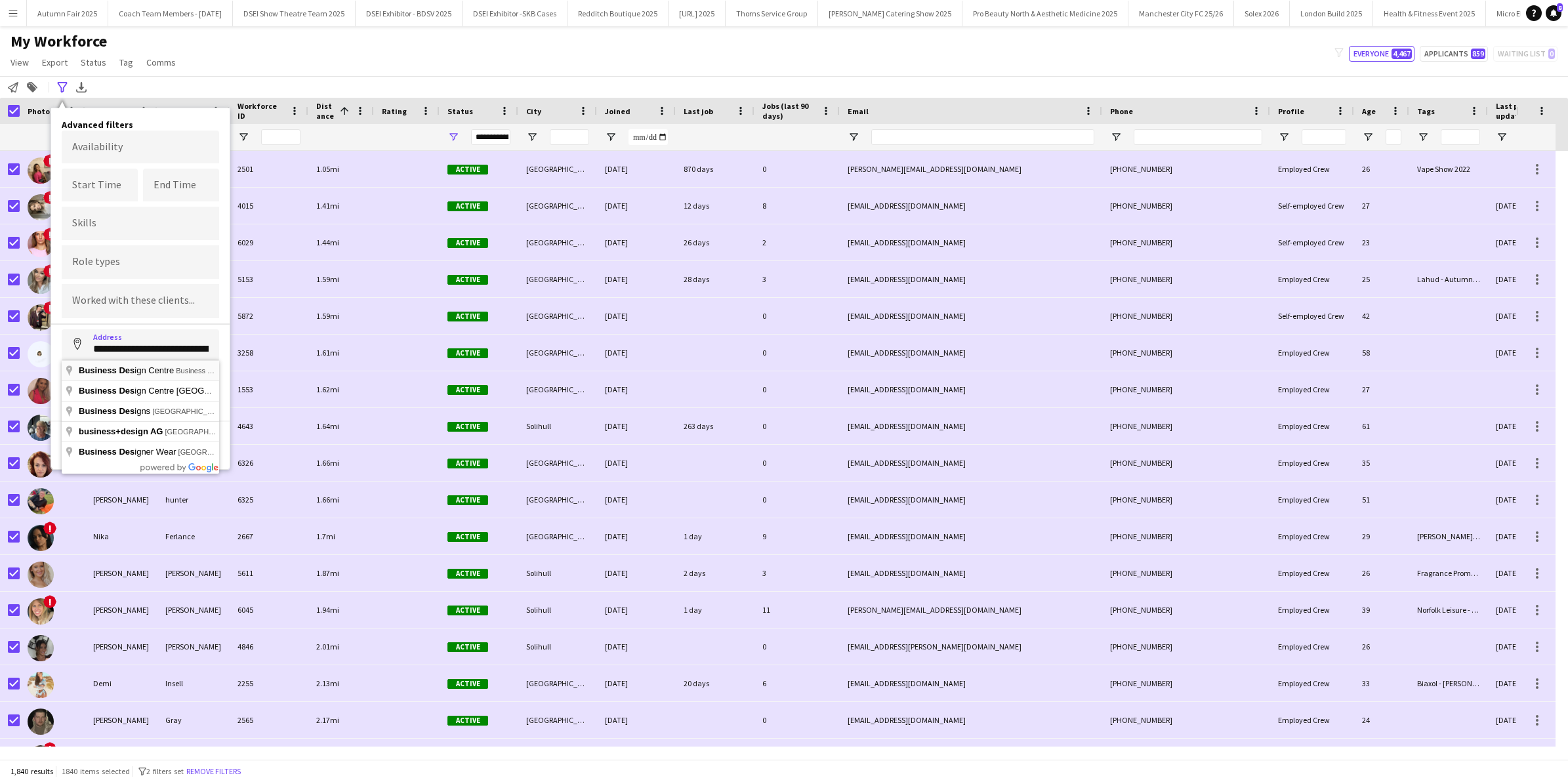
type input "**********"
click at [171, 430] on button "View results" at bounding box center [175, 436] width 87 height 26
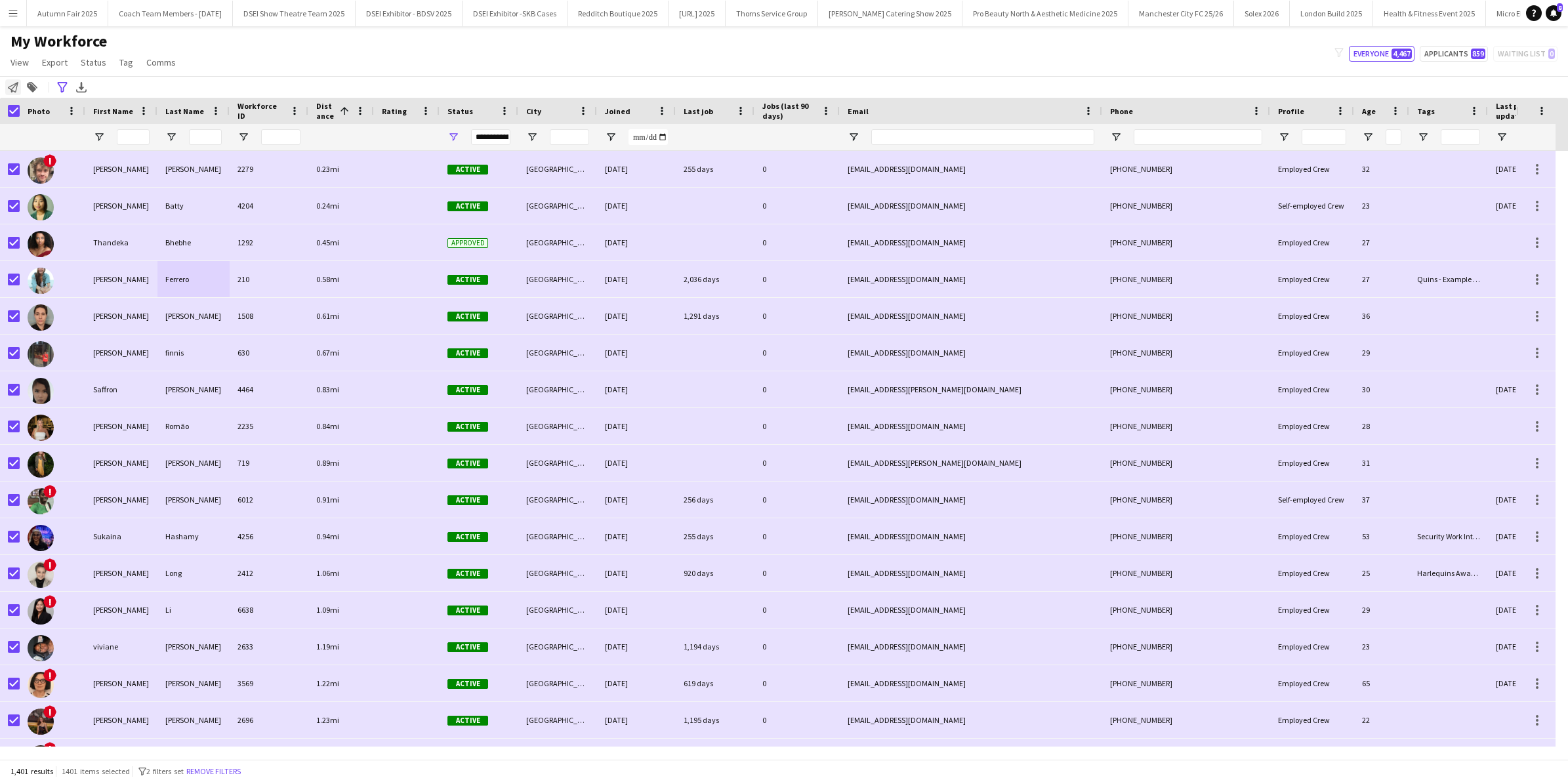
click at [11, 86] on icon "Notify workforce" at bounding box center [12, 86] width 10 height 10
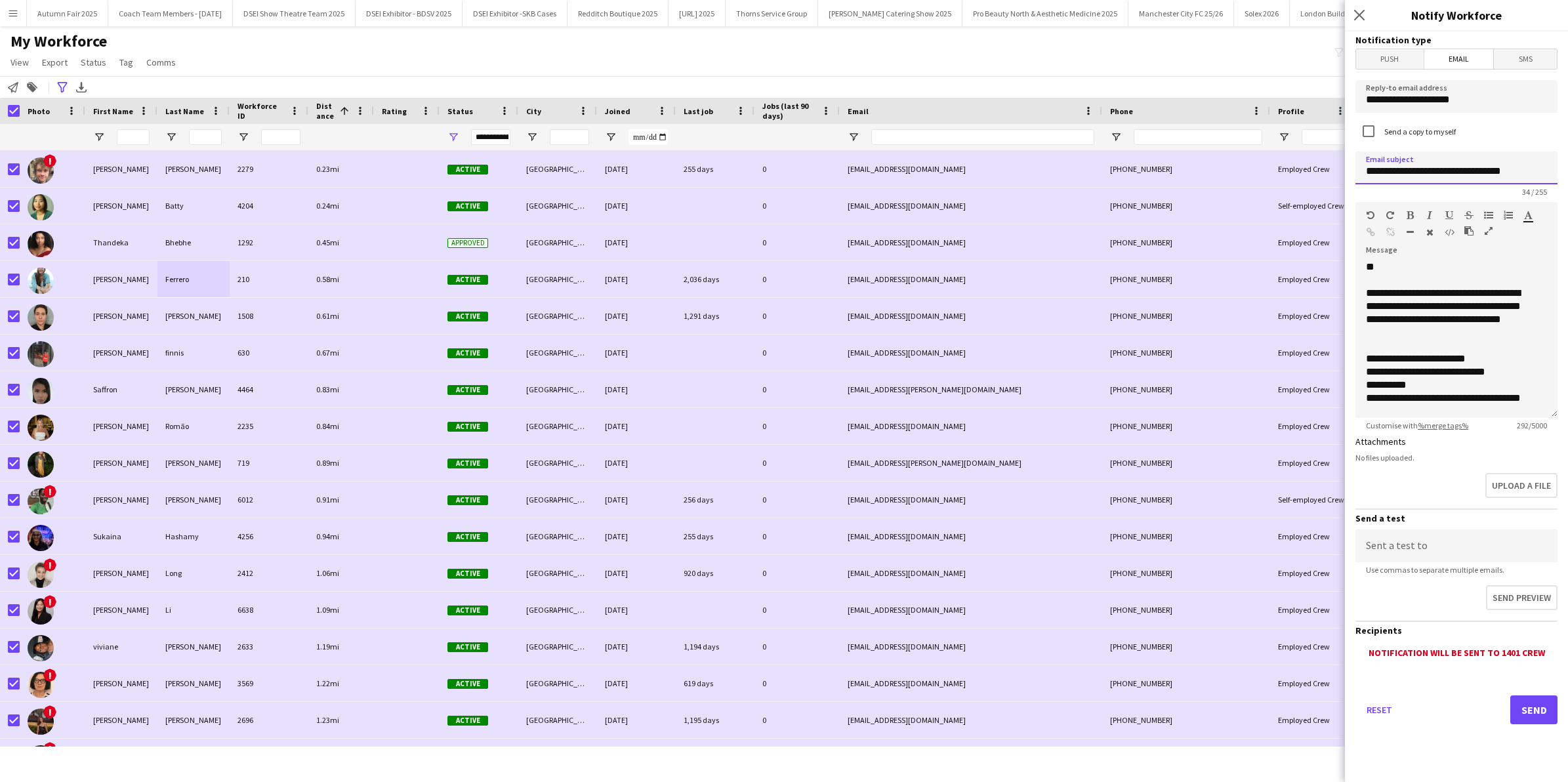
drag, startPoint x: 1517, startPoint y: 179, endPoint x: 1419, endPoint y: 179, distance: 98.0
click at [1419, 179] on input "**********" at bounding box center [1456, 167] width 202 height 33
type input "**********"
click at [1455, 292] on div "**********" at bounding box center [1450, 313] width 168 height 53
drag, startPoint x: 1509, startPoint y: 297, endPoint x: 1462, endPoint y: 292, distance: 47.3
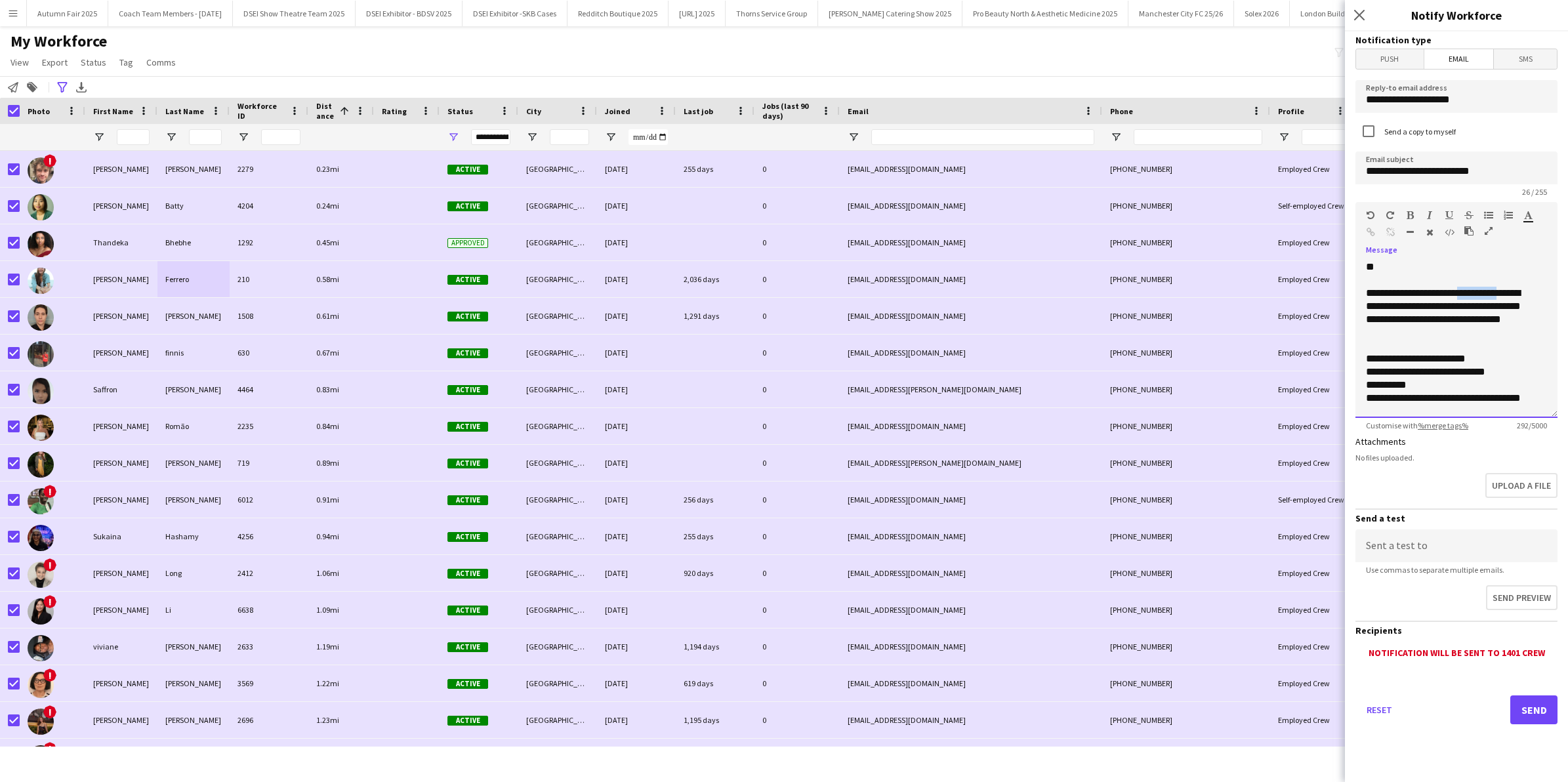
click at [1462, 292] on div "**********" at bounding box center [1450, 313] width 168 height 53
click at [1436, 310] on div "**********" at bounding box center [1450, 313] width 168 height 53
click at [1462, 309] on div "**********" at bounding box center [1450, 313] width 168 height 53
click at [1528, 290] on div "**********" at bounding box center [1450, 313] width 168 height 53
drag, startPoint x: 1484, startPoint y: 321, endPoint x: 1392, endPoint y: 323, distance: 92.0
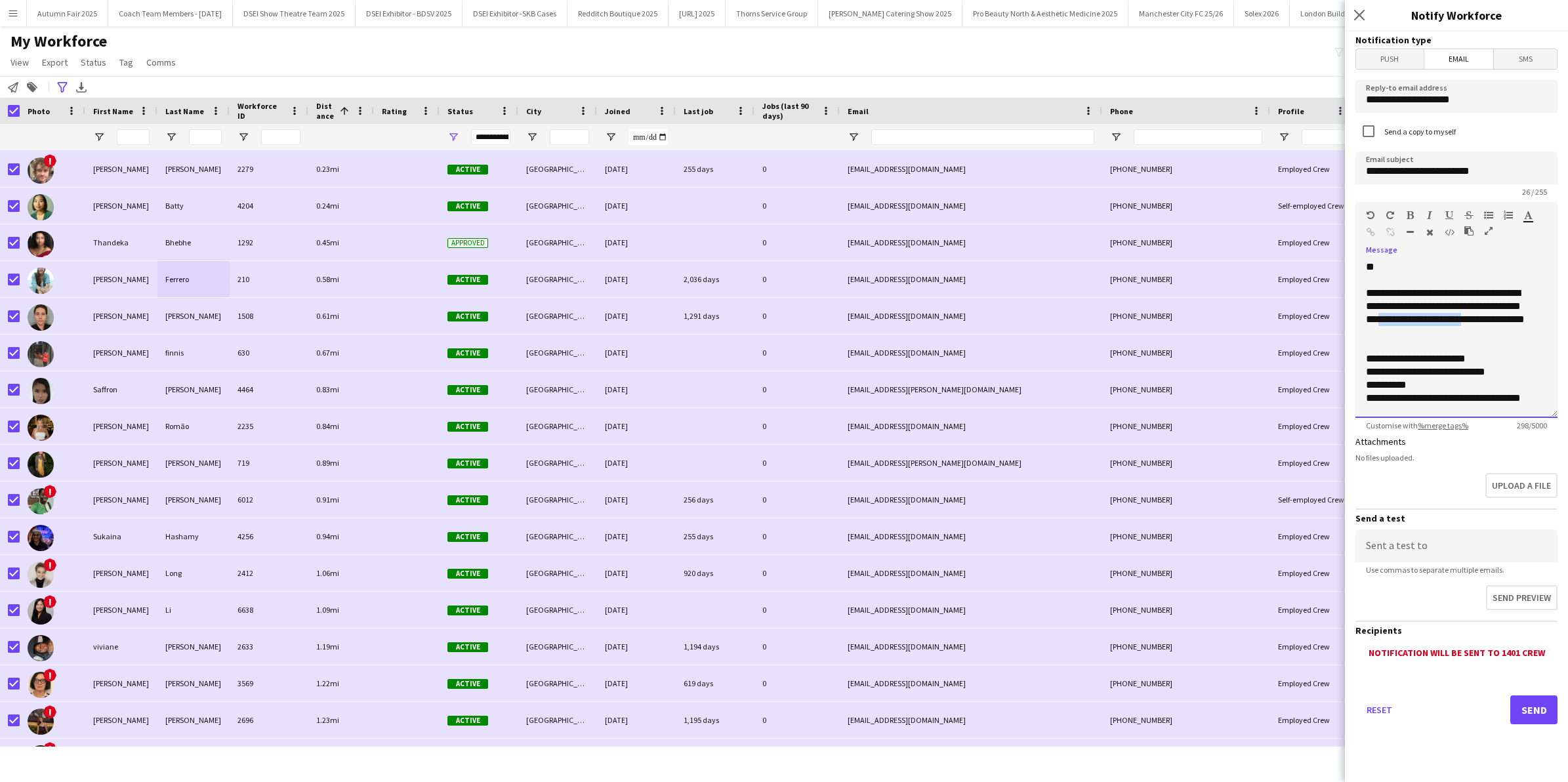
click at [1392, 323] on div "**********" at bounding box center [1450, 313] width 168 height 53
click at [1455, 323] on div "**********" at bounding box center [1450, 313] width 168 height 53
drag, startPoint x: 1499, startPoint y: 362, endPoint x: 1367, endPoint y: 353, distance: 132.3
click at [1367, 353] on div "**********" at bounding box center [1450, 359] width 168 height 13
drag, startPoint x: 1418, startPoint y: 371, endPoint x: 1361, endPoint y: 368, distance: 57.1
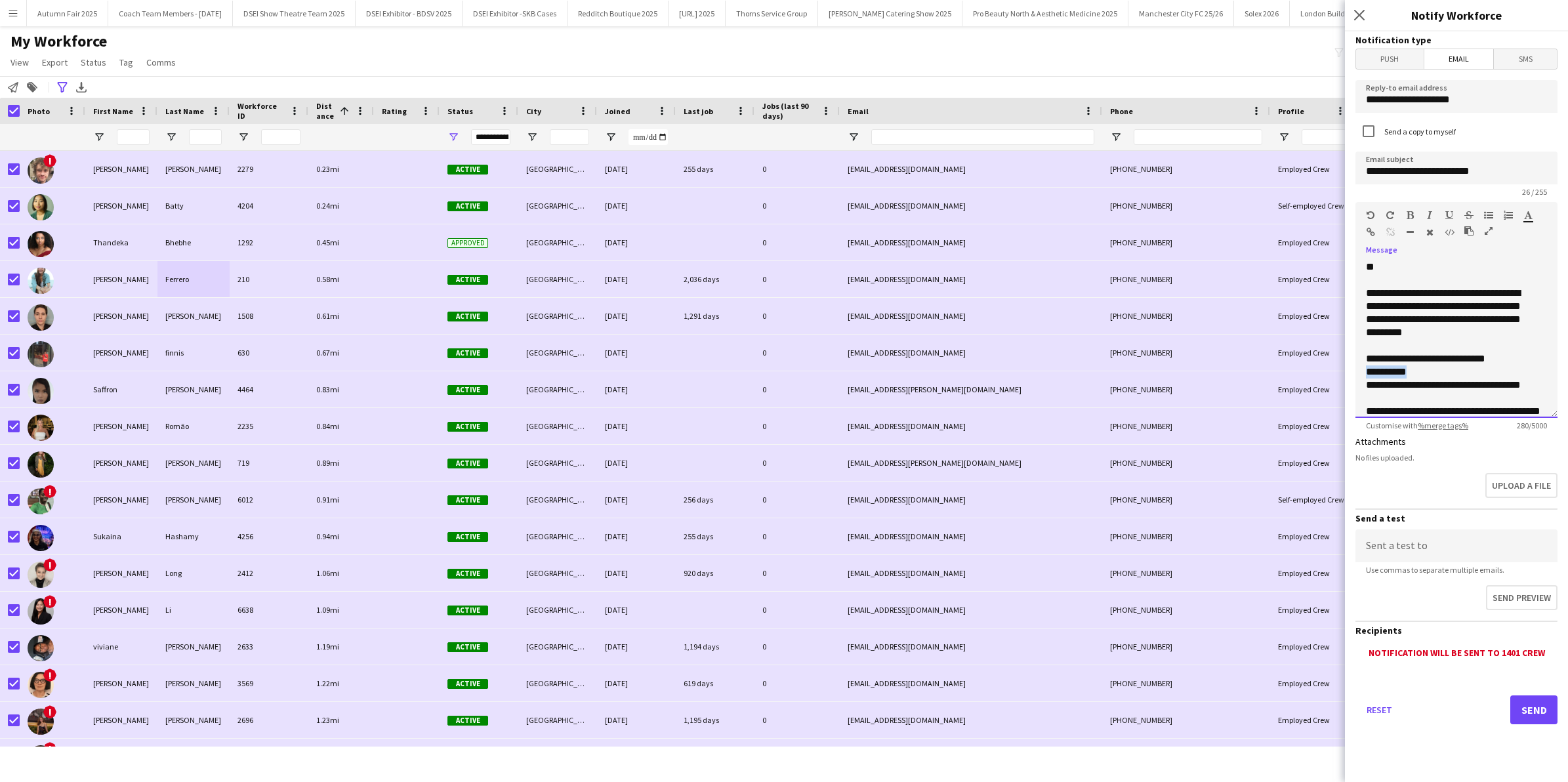
click at [1361, 368] on div "**********" at bounding box center [1456, 339] width 202 height 158
click at [1406, 360] on span "**********" at bounding box center [1427, 358] width 123 height 9
drag, startPoint x: 1412, startPoint y: 361, endPoint x: 1396, endPoint y: 361, distance: 16.0
click at [1396, 361] on span "**********" at bounding box center [1427, 358] width 123 height 9
drag, startPoint x: 1503, startPoint y: 358, endPoint x: 1480, endPoint y: 354, distance: 23.3
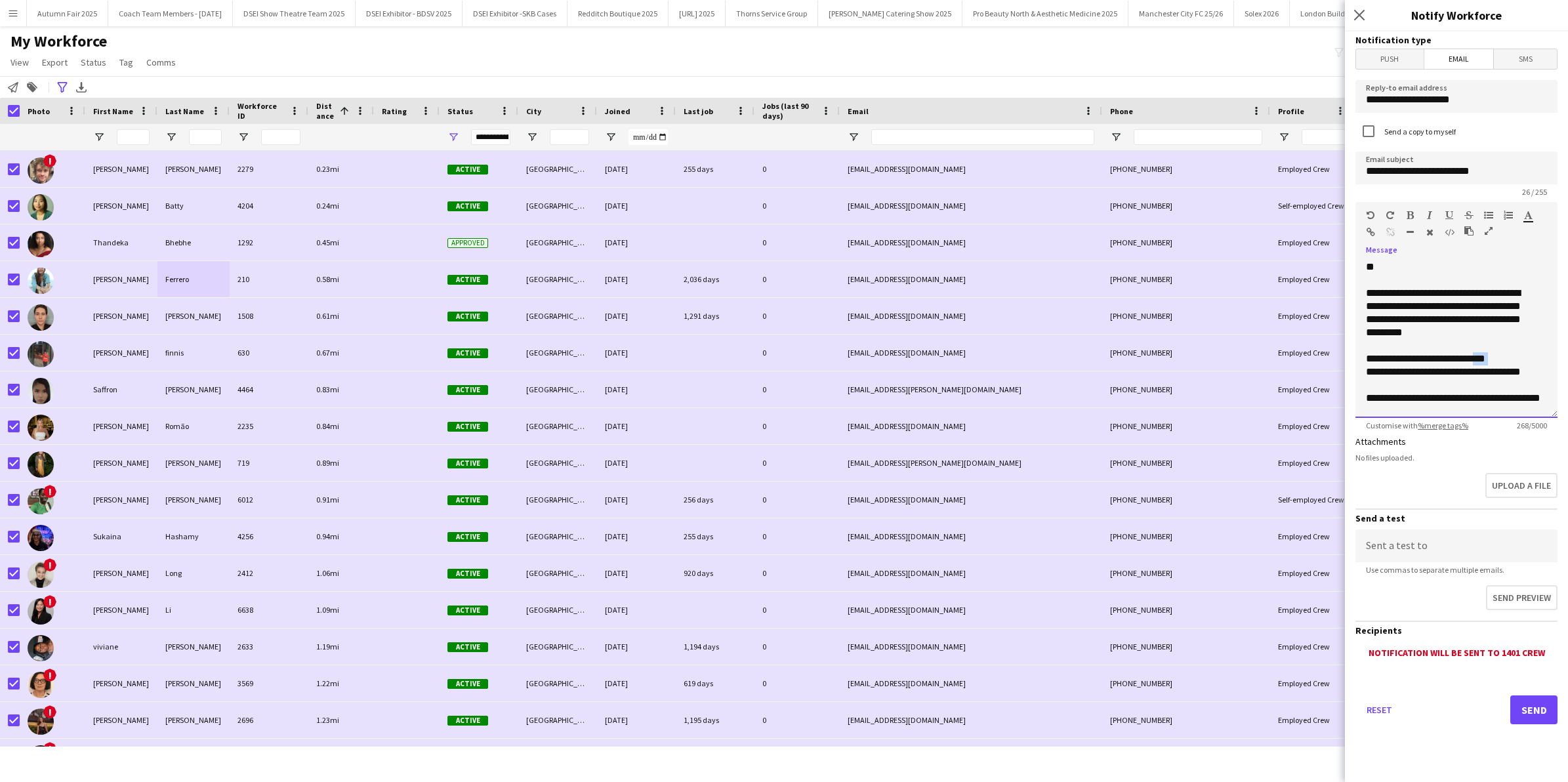
click at [1480, 354] on div "**********" at bounding box center [1450, 359] width 168 height 13
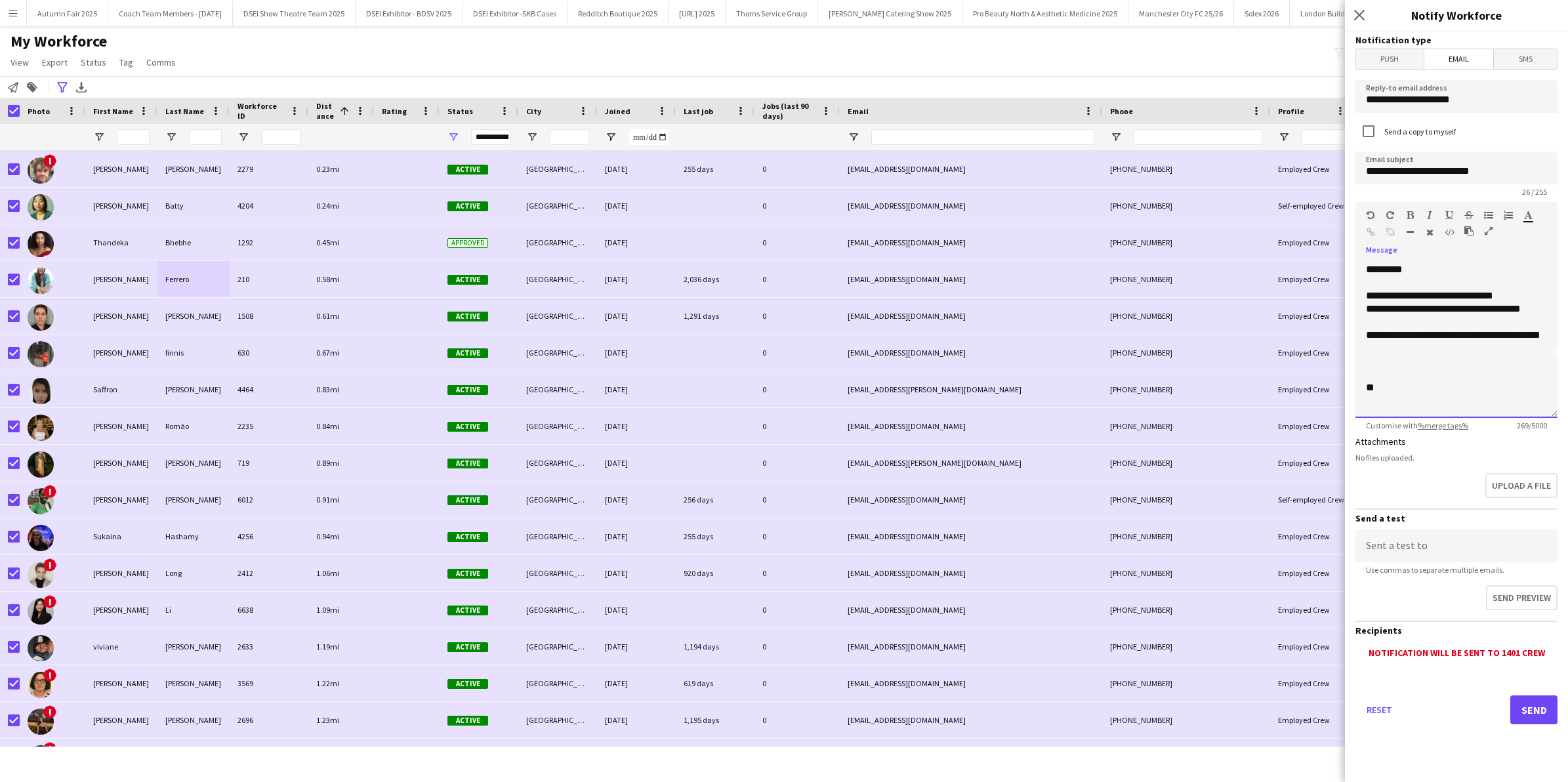
scroll to position [88, 0]
drag, startPoint x: 1426, startPoint y: 397, endPoint x: 1349, endPoint y: 362, distance: 84.6
click at [1349, 362] on form "**********" at bounding box center [1456, 397] width 223 height 730
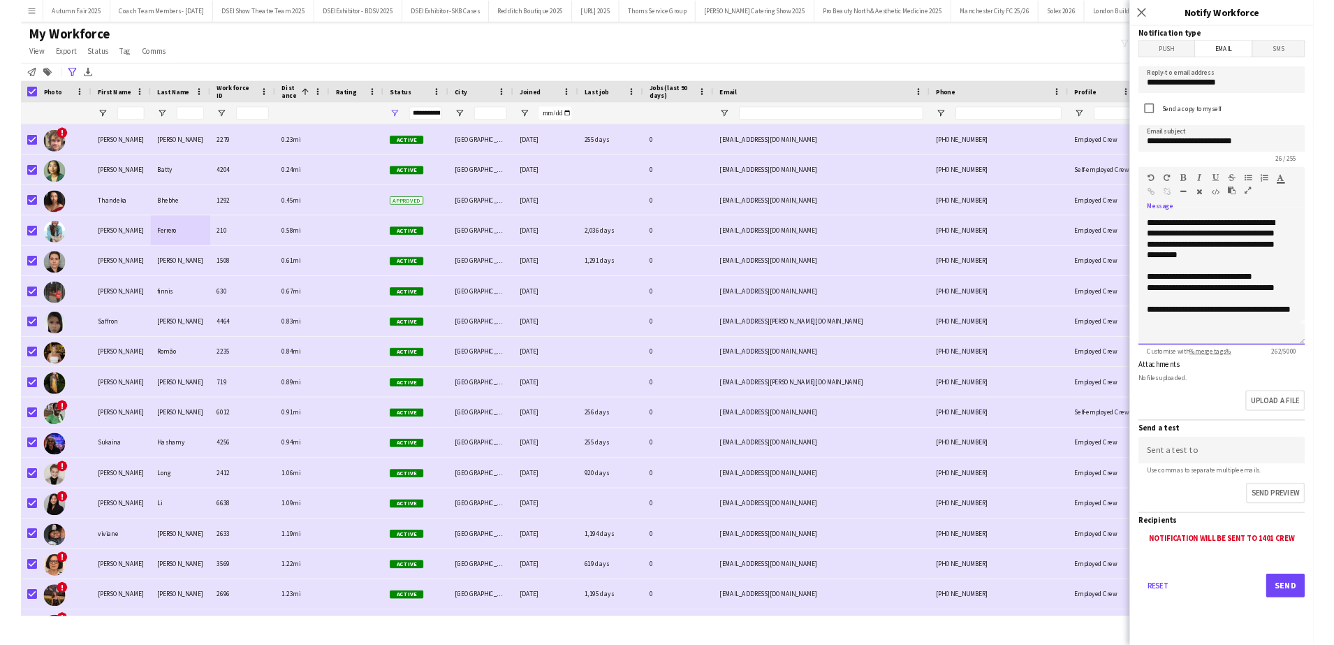
scroll to position [52, 0]
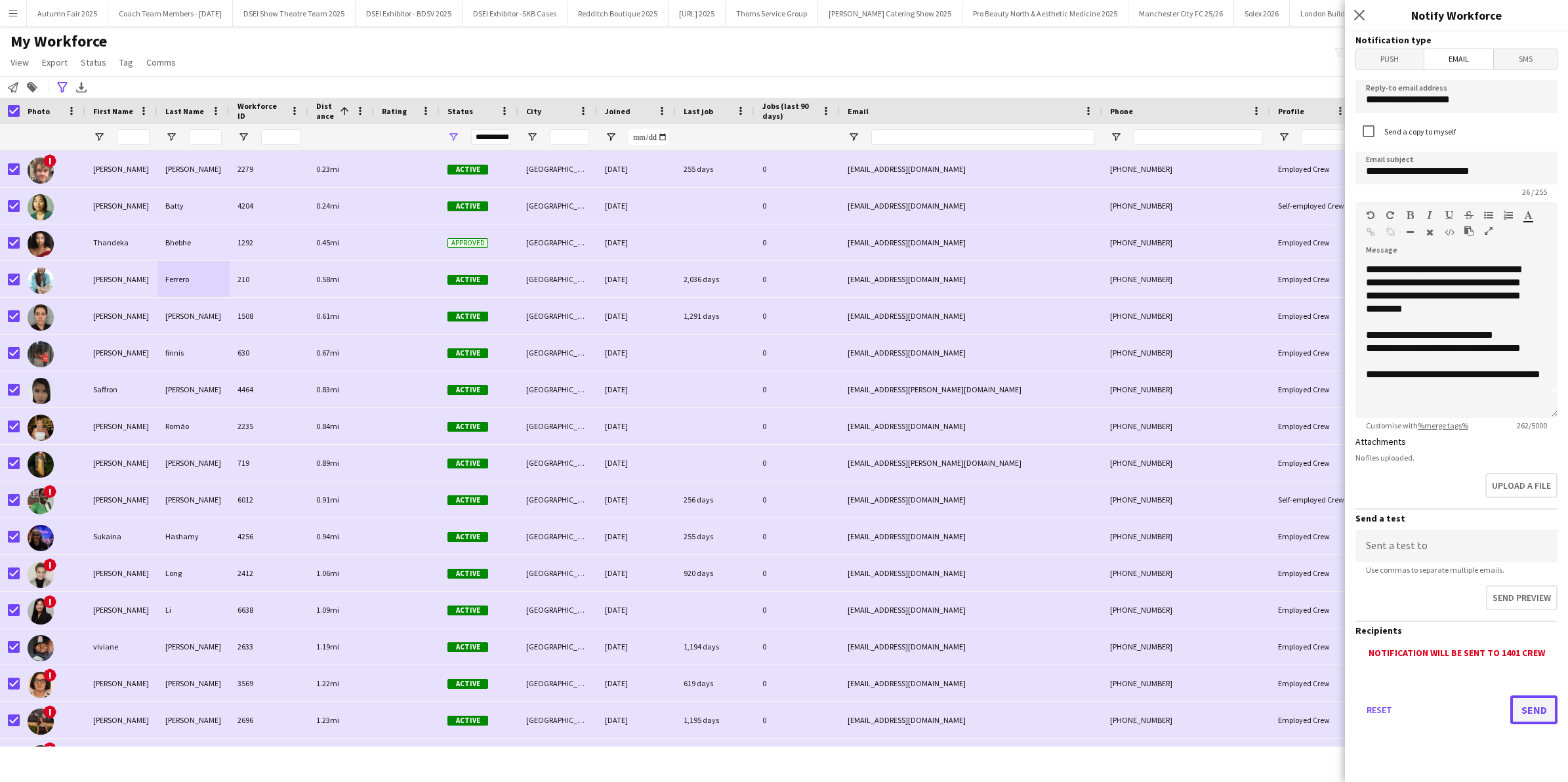
click at [1514, 697] on button "Send" at bounding box center [1534, 710] width 47 height 29
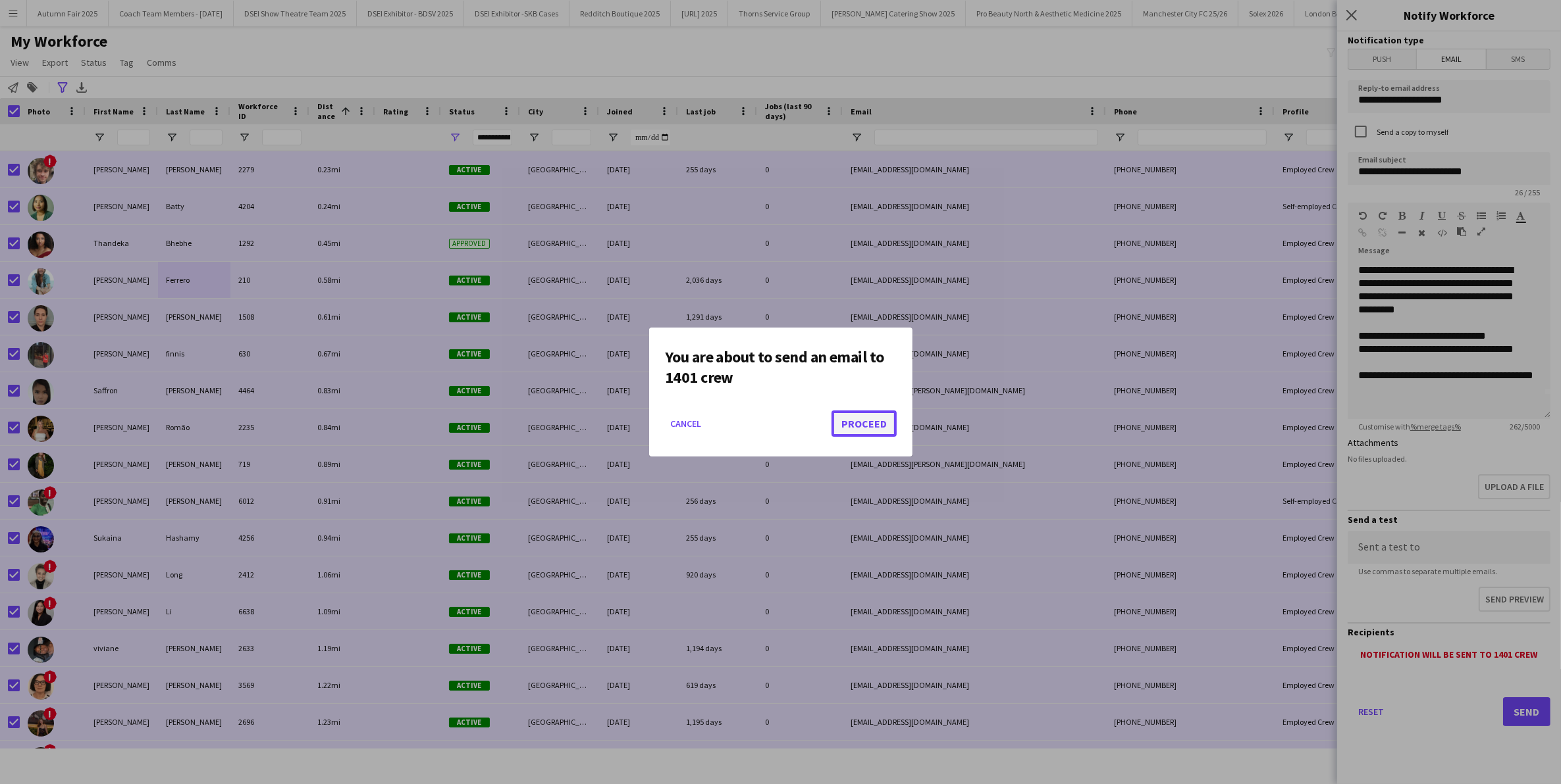
click at [879, 412] on button "Proceed" at bounding box center [863, 424] width 65 height 26
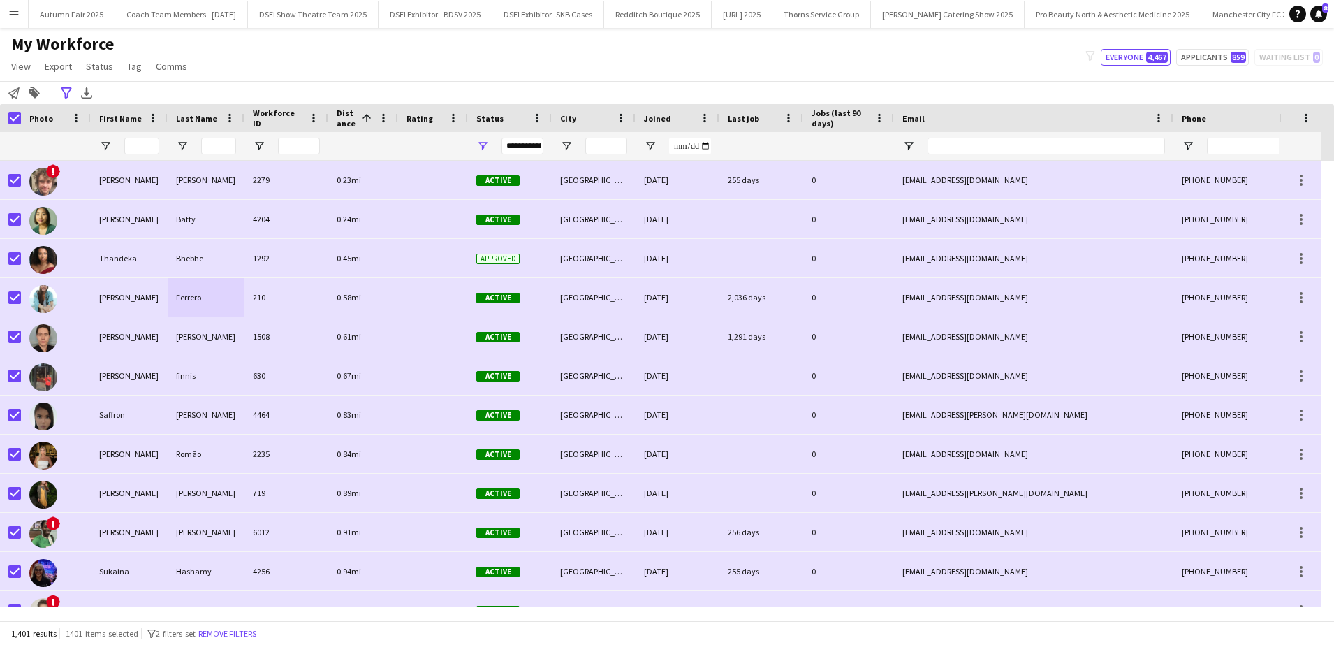
click at [14, 24] on button "Menu" at bounding box center [14, 14] width 28 height 28
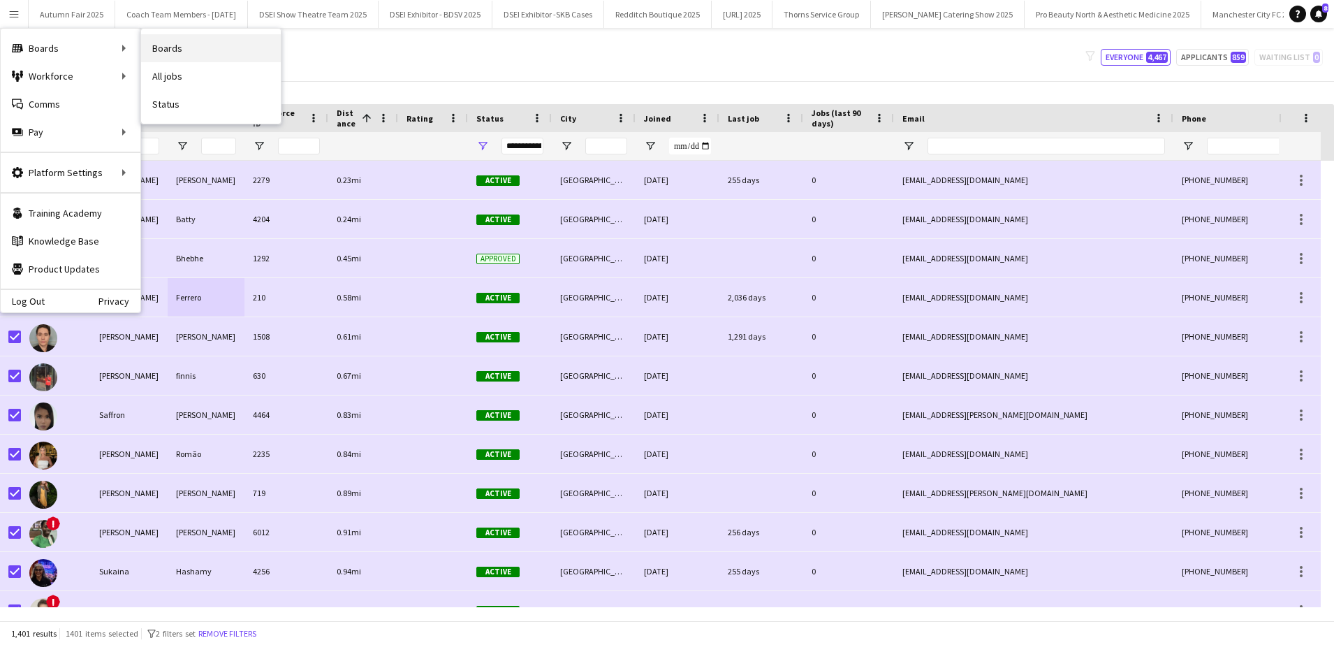
click at [186, 49] on link "Boards" at bounding box center [211, 48] width 140 height 28
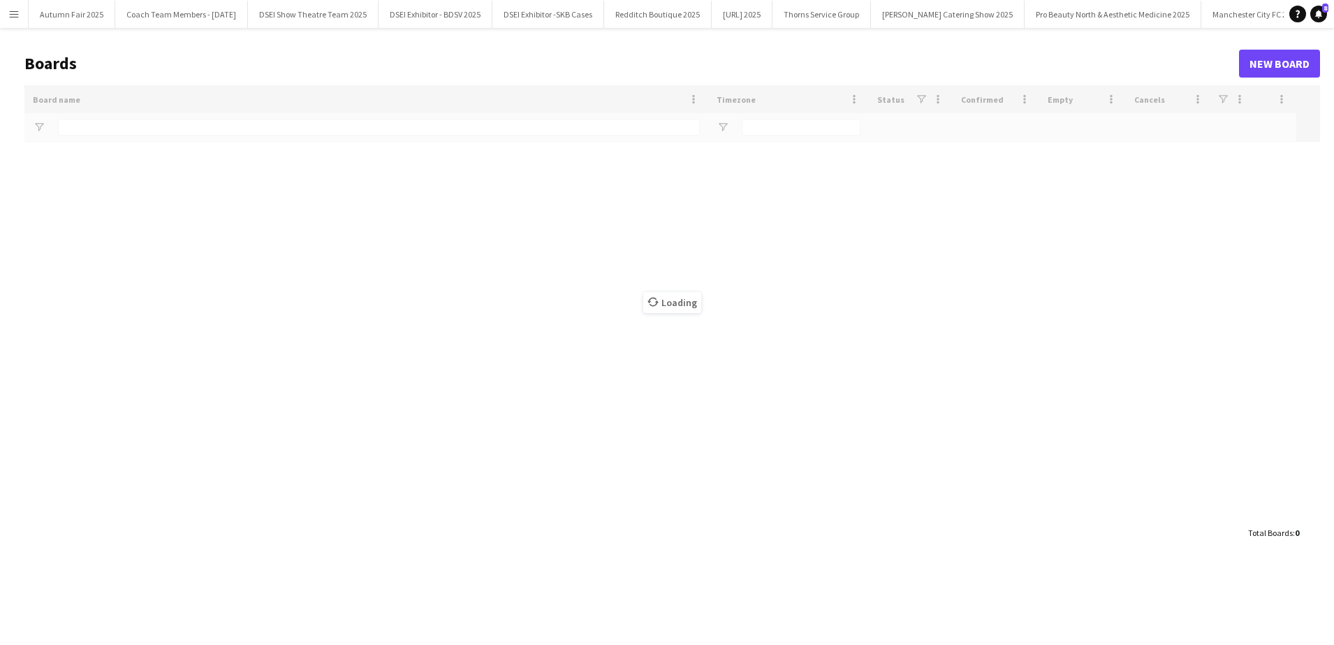
type input "*********"
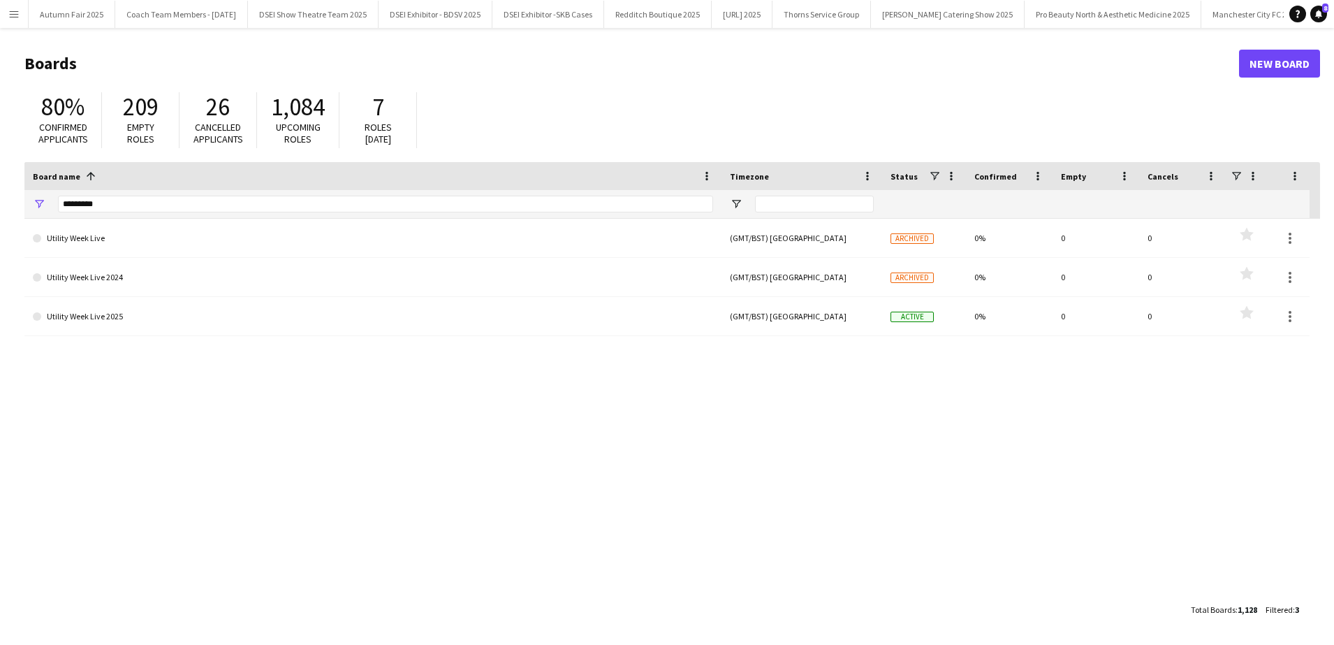
click at [22, 12] on button "Menu" at bounding box center [14, 14] width 28 height 28
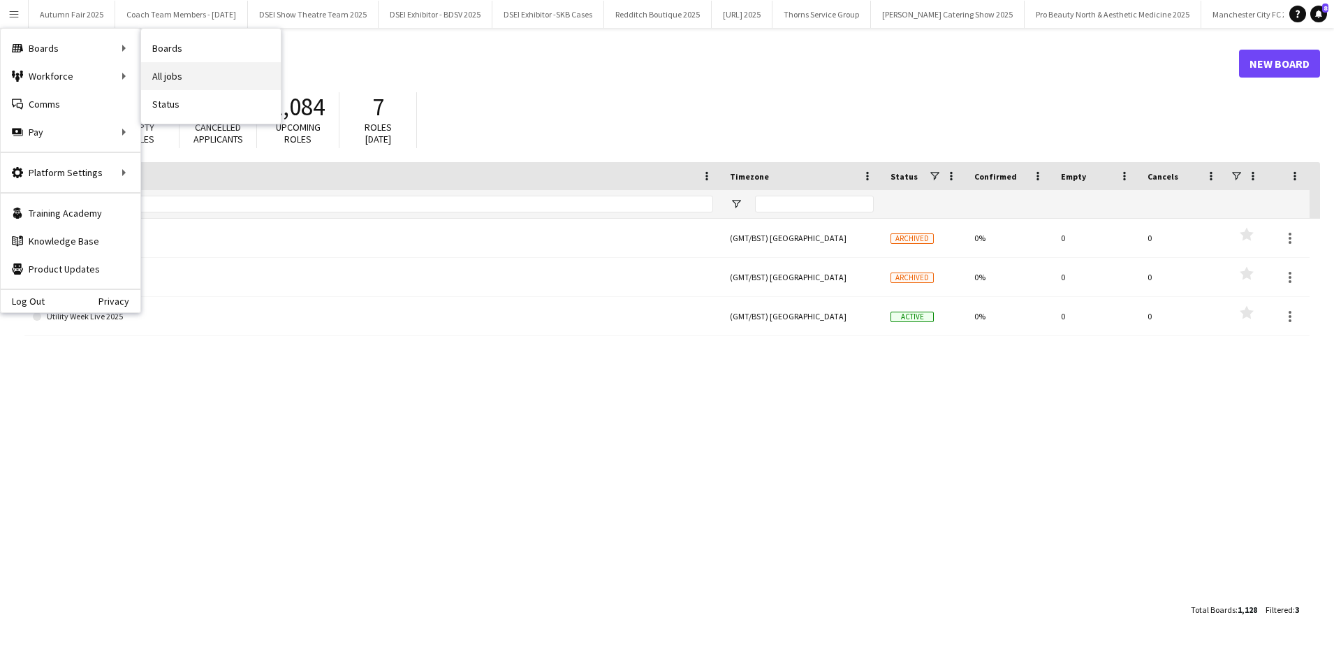
click at [177, 77] on link "All jobs" at bounding box center [211, 76] width 140 height 28
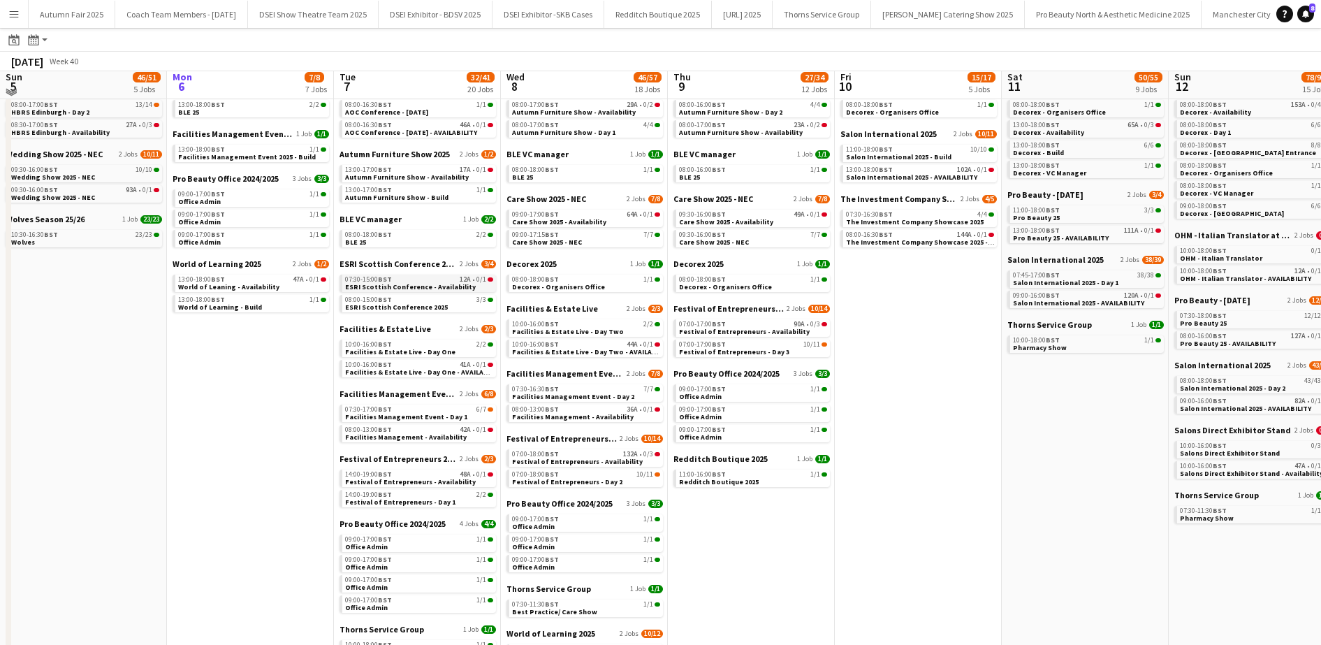
scroll to position [71, 0]
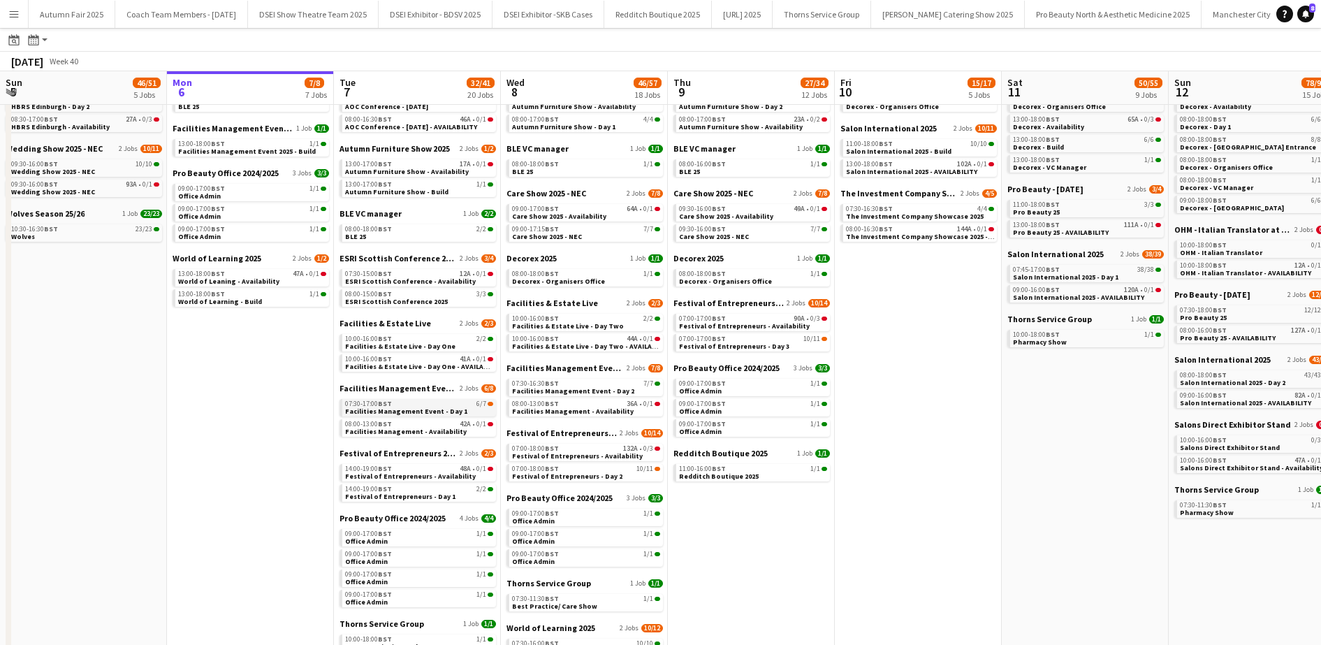
click at [427, 413] on span "Facilities Management Event - Day 1" at bounding box center [406, 410] width 122 height 9
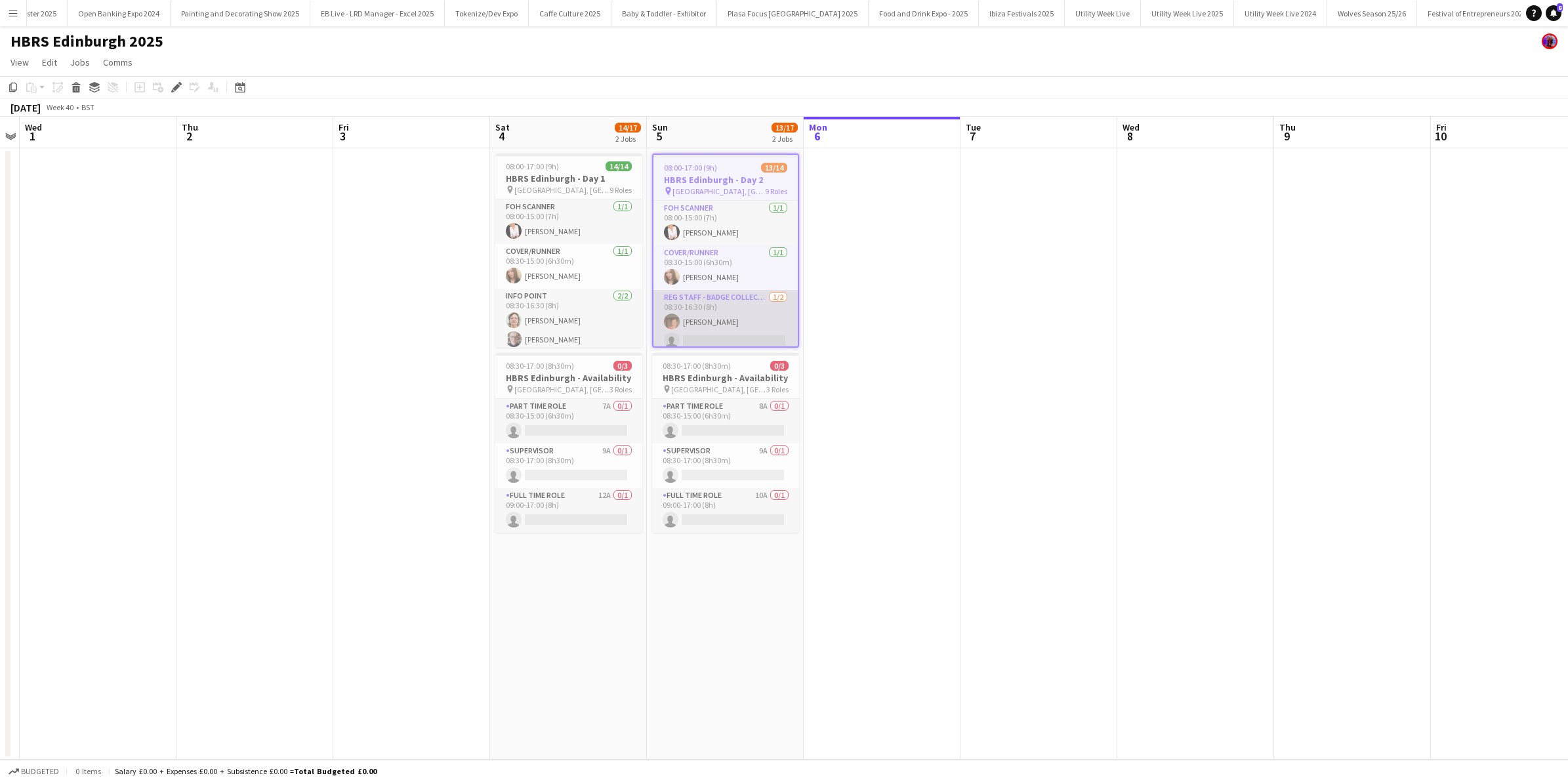
click at [737, 325] on app-card-role "Reg Staff - Badge Collection [DATE] 08:30-16:30 (8h) [PERSON_NAME] single-neutr…" at bounding box center [726, 322] width 145 height 64
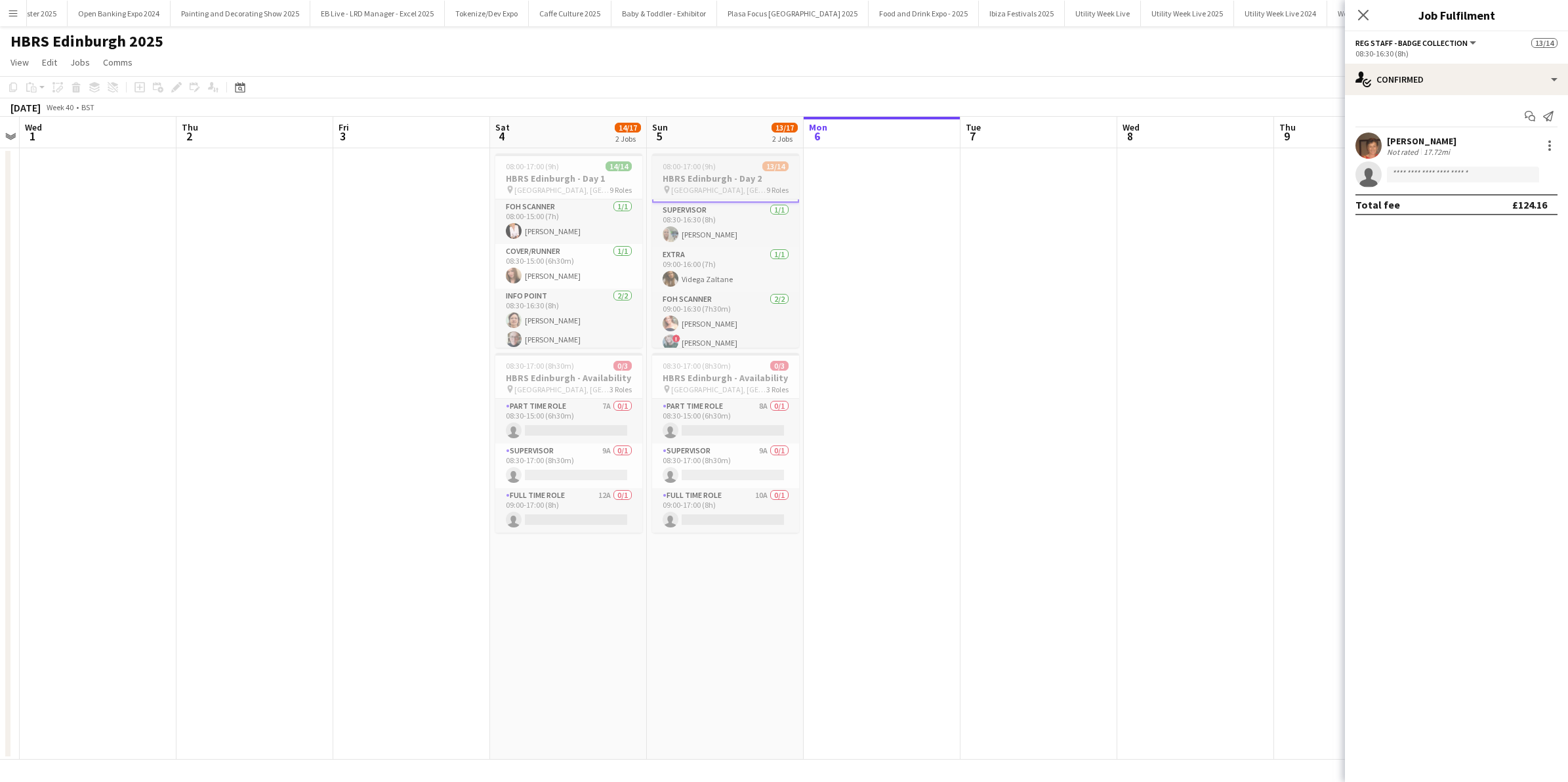
scroll to position [133, 0]
click at [737, 287] on app-card-role "Extra 1/1 09:00-16:00 (7h) Videga Zaltane" at bounding box center [725, 289] width 147 height 44
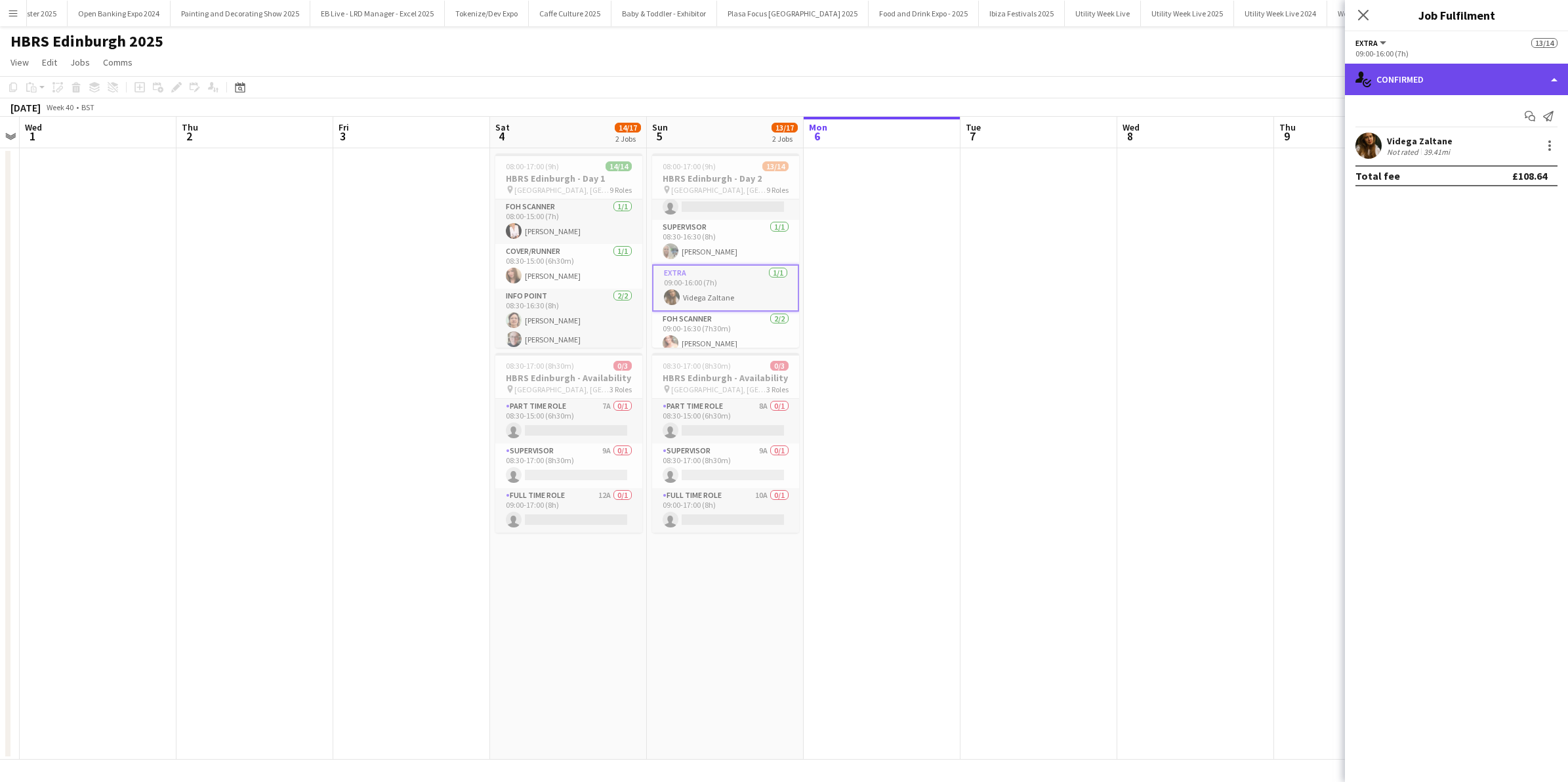
click at [1553, 79] on div "single-neutral-actions-check-2 Confirmed" at bounding box center [1456, 80] width 223 height 32
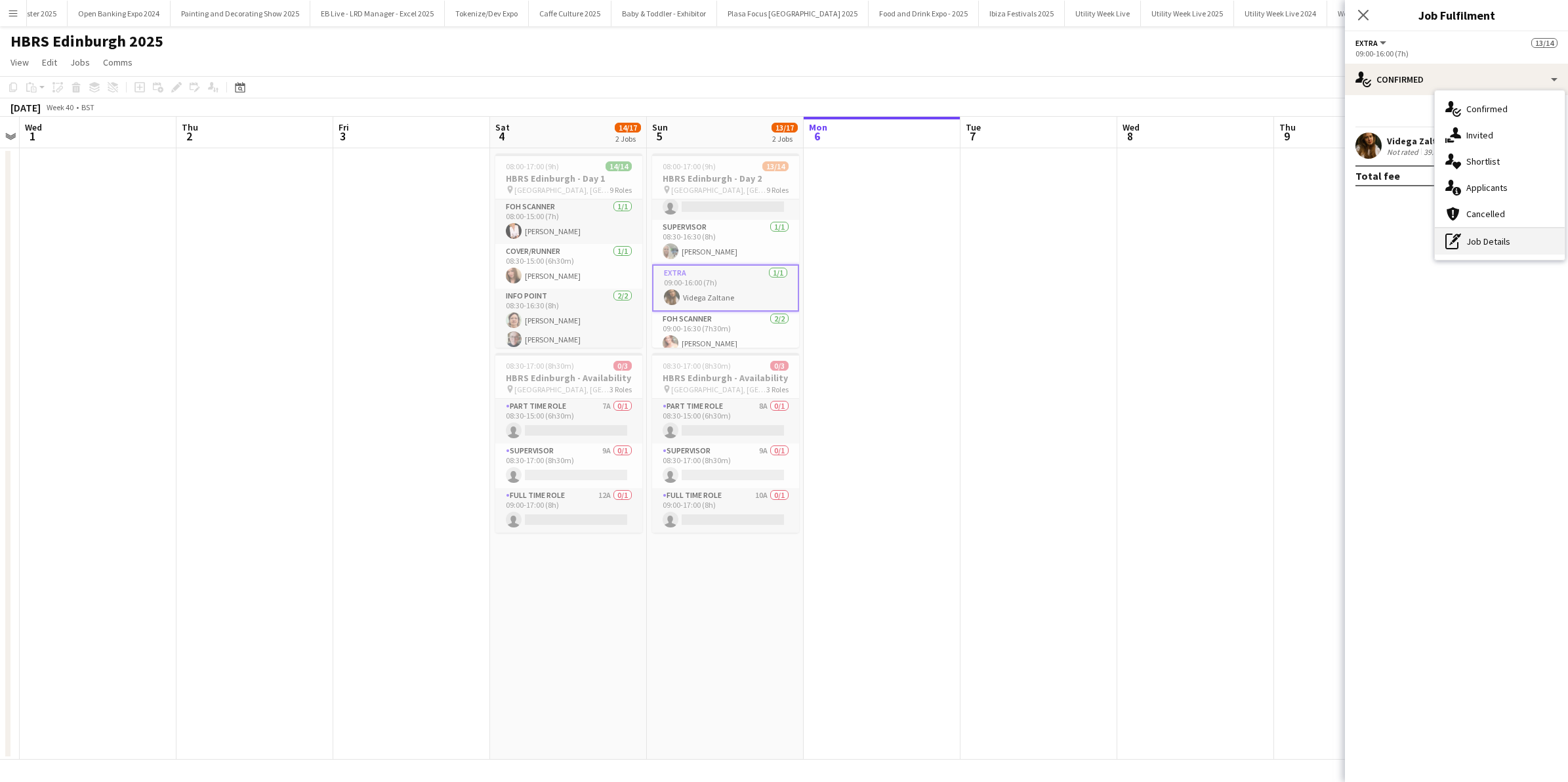
click at [1488, 238] on div "pen-write Job Details" at bounding box center [1499, 242] width 130 height 26
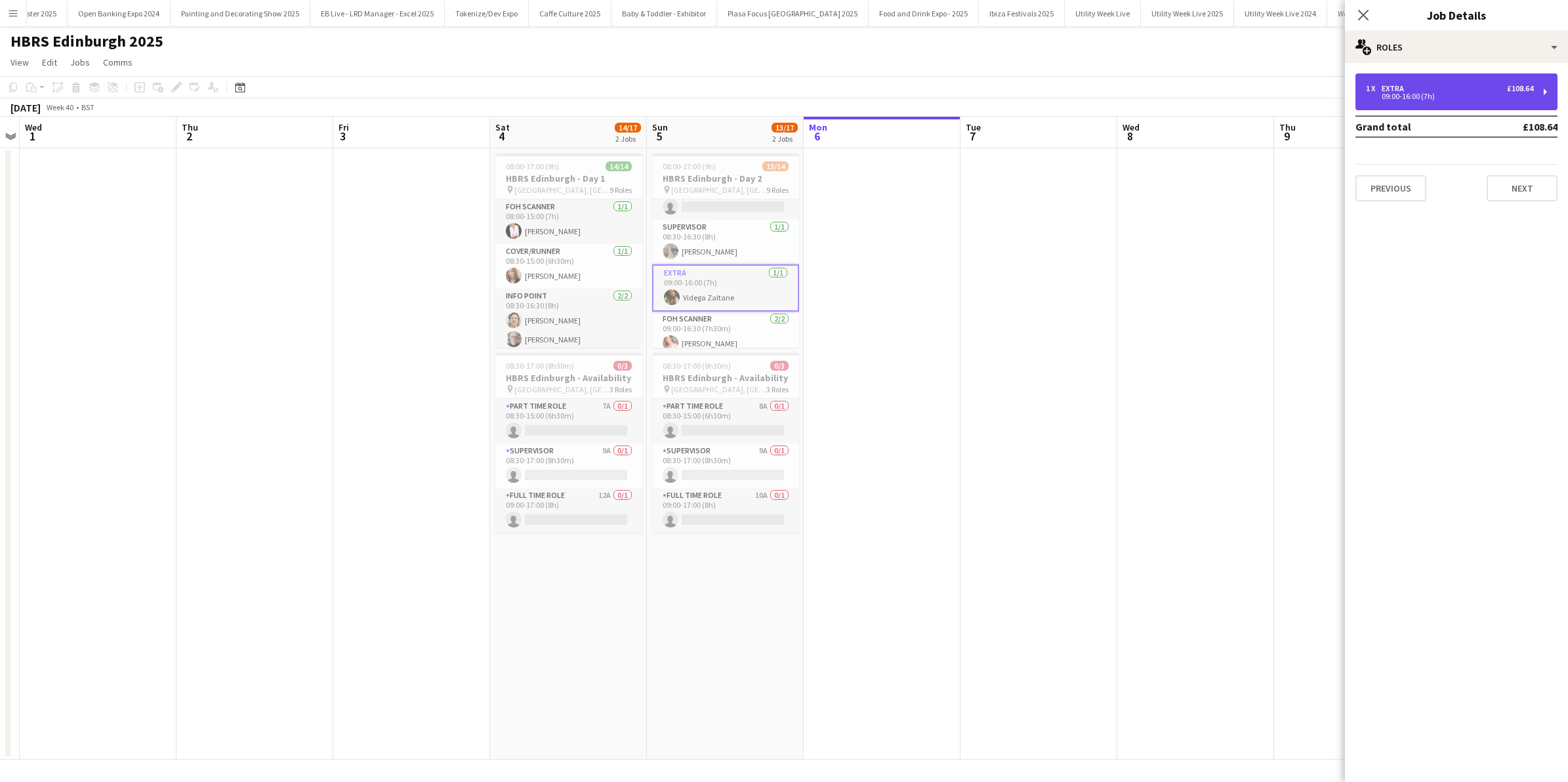
click at [1423, 90] on div "1 x Extra £108.64" at bounding box center [1450, 88] width 167 height 9
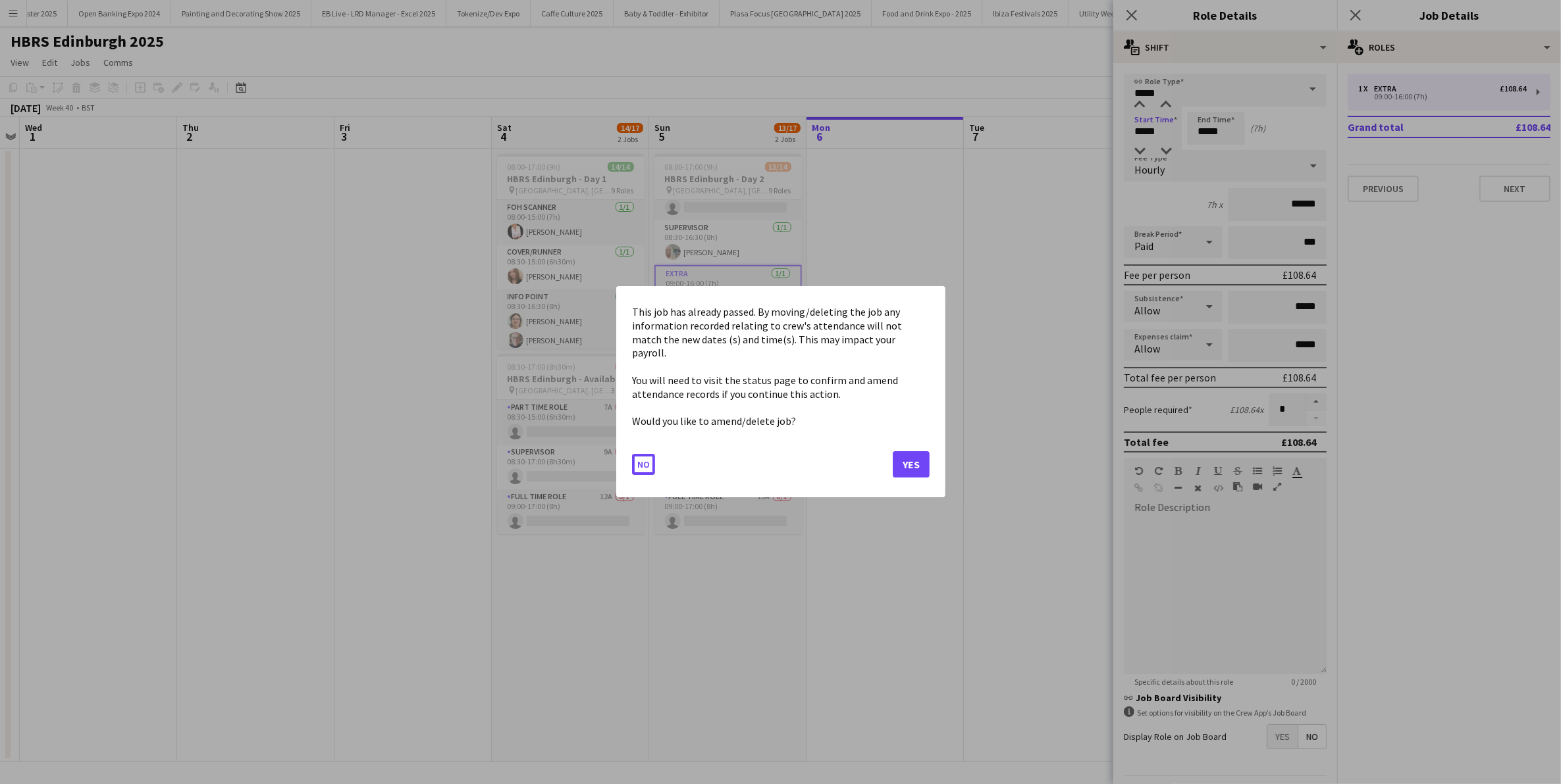
click at [1167, 132] on body "Menu Boards Boards Boards All jobs Status Workforce Workforce My Workforce Recr…" at bounding box center [780, 392] width 1561 height 784
click at [904, 463] on button "Yes" at bounding box center [911, 466] width 37 height 26
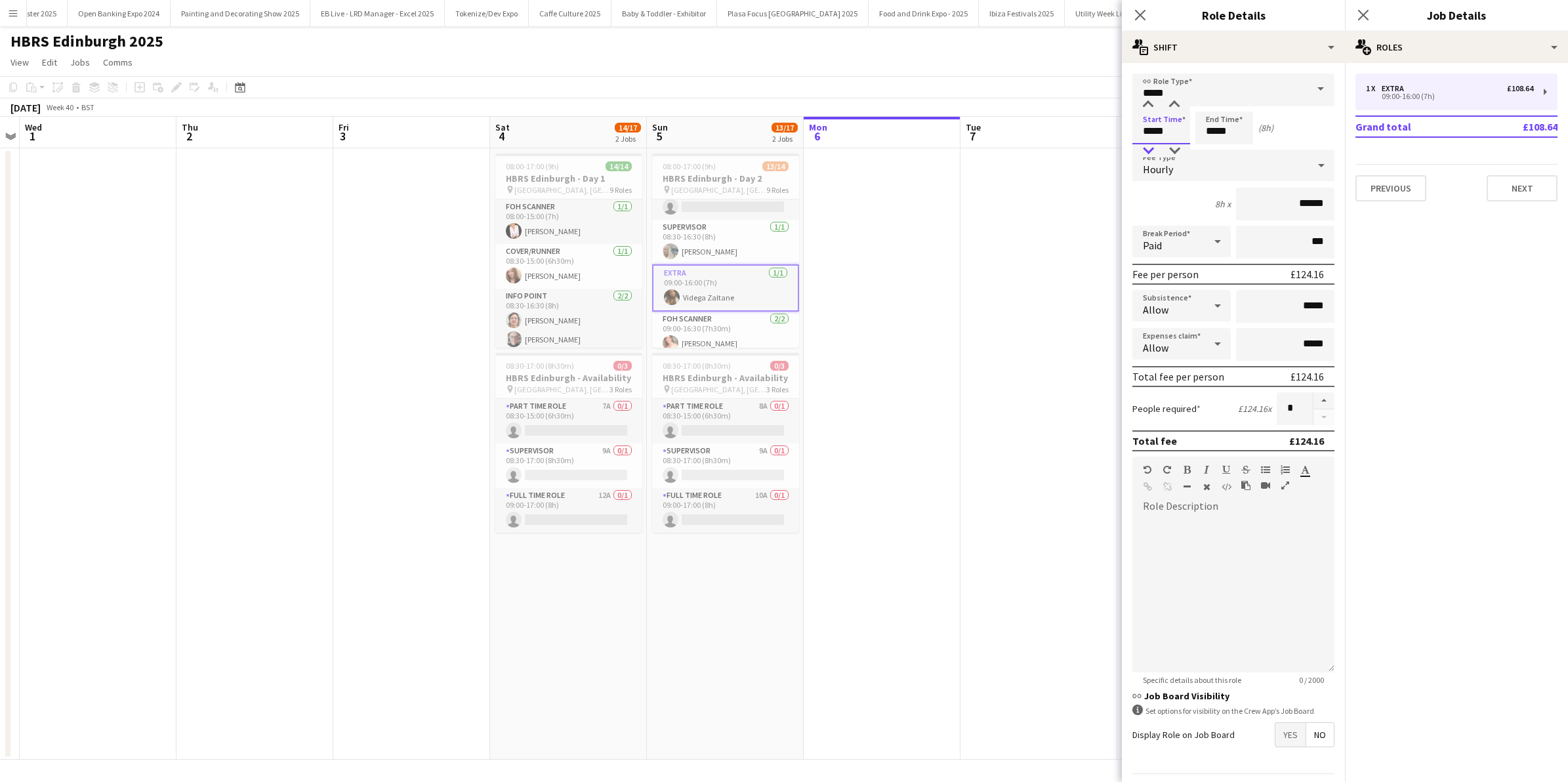
click at [1142, 156] on div at bounding box center [1148, 151] width 26 height 13
click at [1176, 103] on div at bounding box center [1174, 105] width 26 height 13
type input "*****"
click at [1176, 103] on div at bounding box center [1174, 105] width 26 height 13
click at [1228, 129] on input "*****" at bounding box center [1223, 128] width 57 height 33
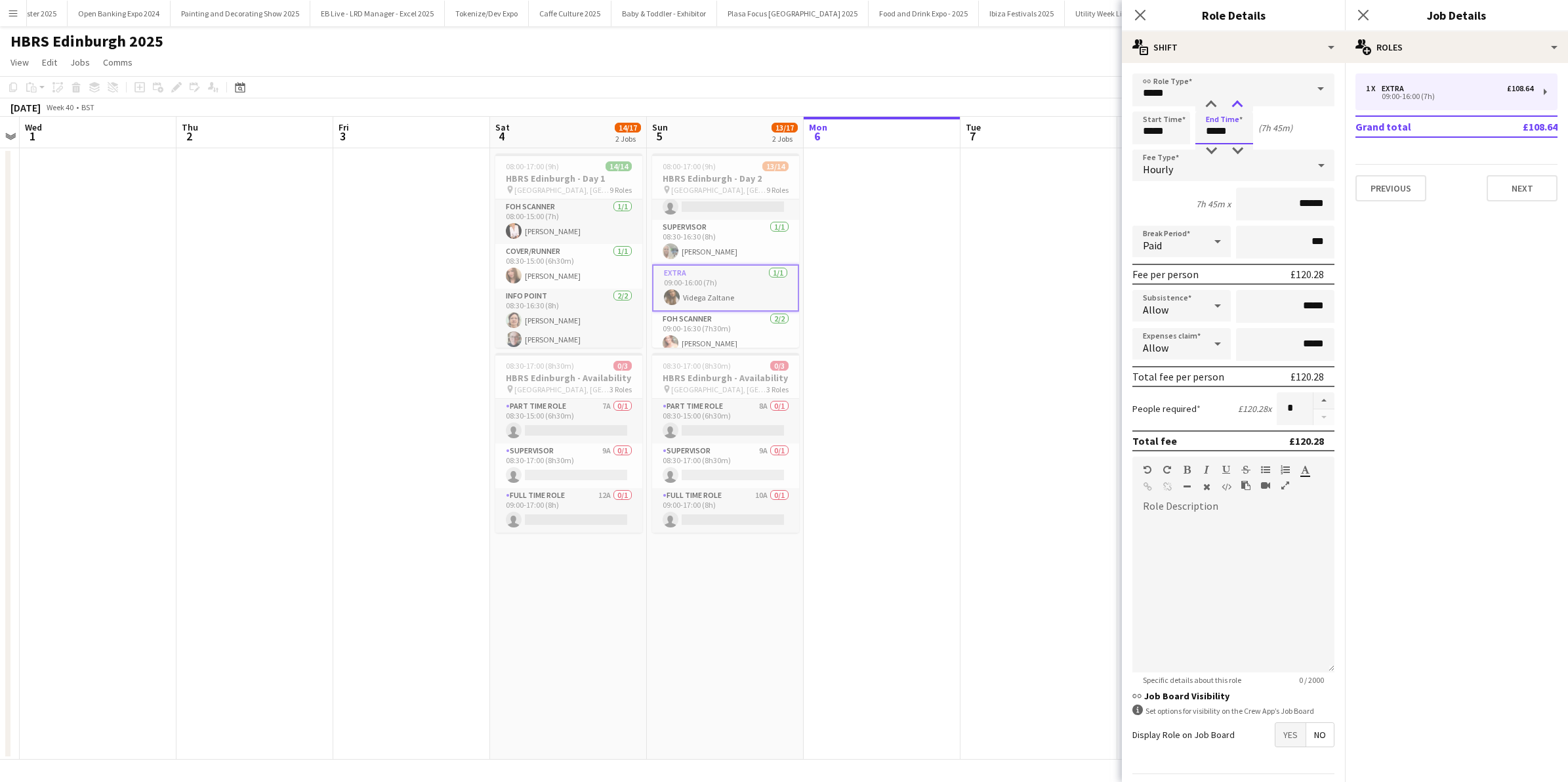
click at [1238, 110] on div at bounding box center [1237, 105] width 26 height 13
type input "*****"
click at [1238, 110] on div at bounding box center [1237, 105] width 26 height 13
click at [1145, 14] on icon "Close pop-in" at bounding box center [1140, 14] width 12 height 12
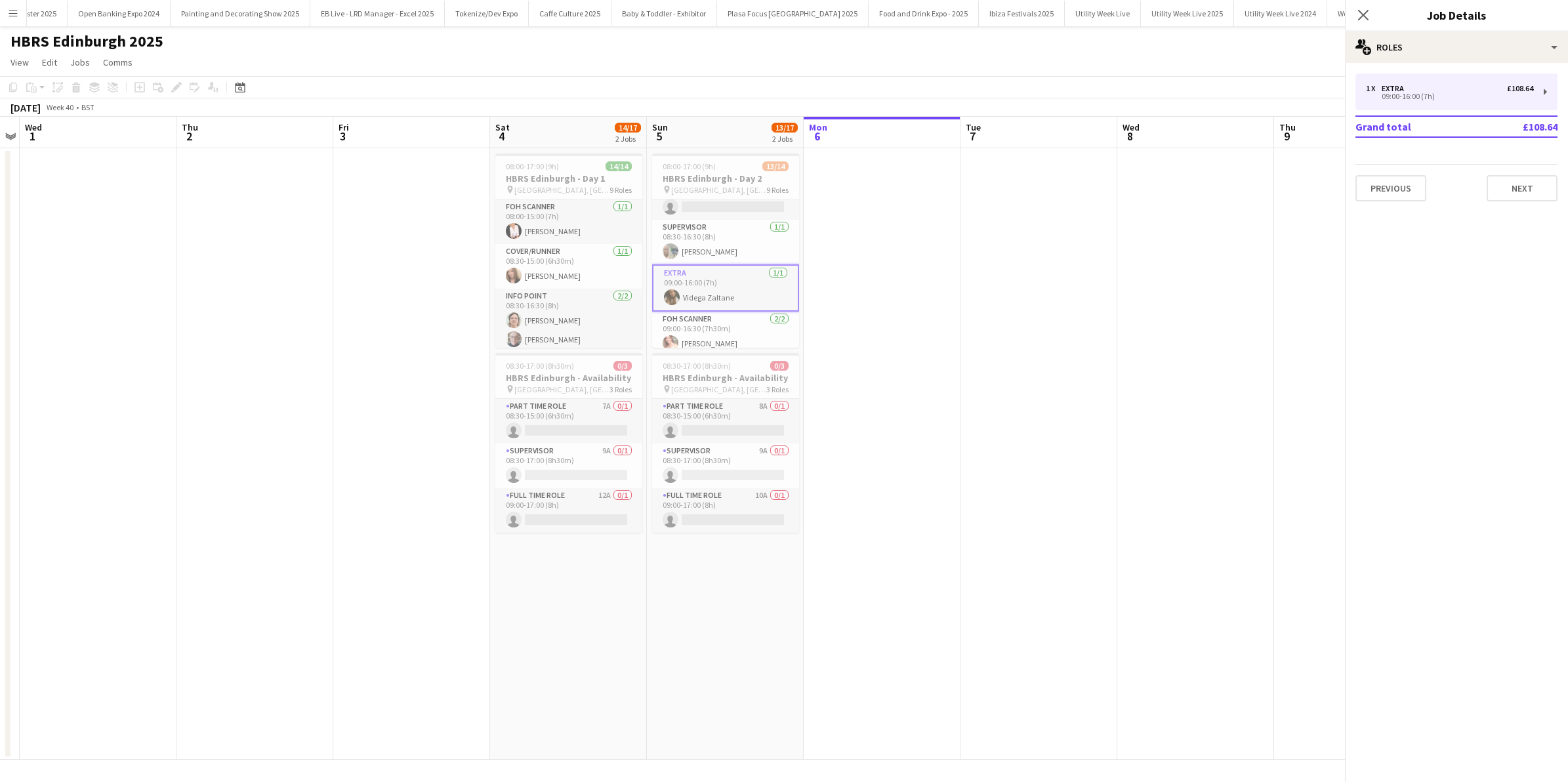
scroll to position [179, 0]
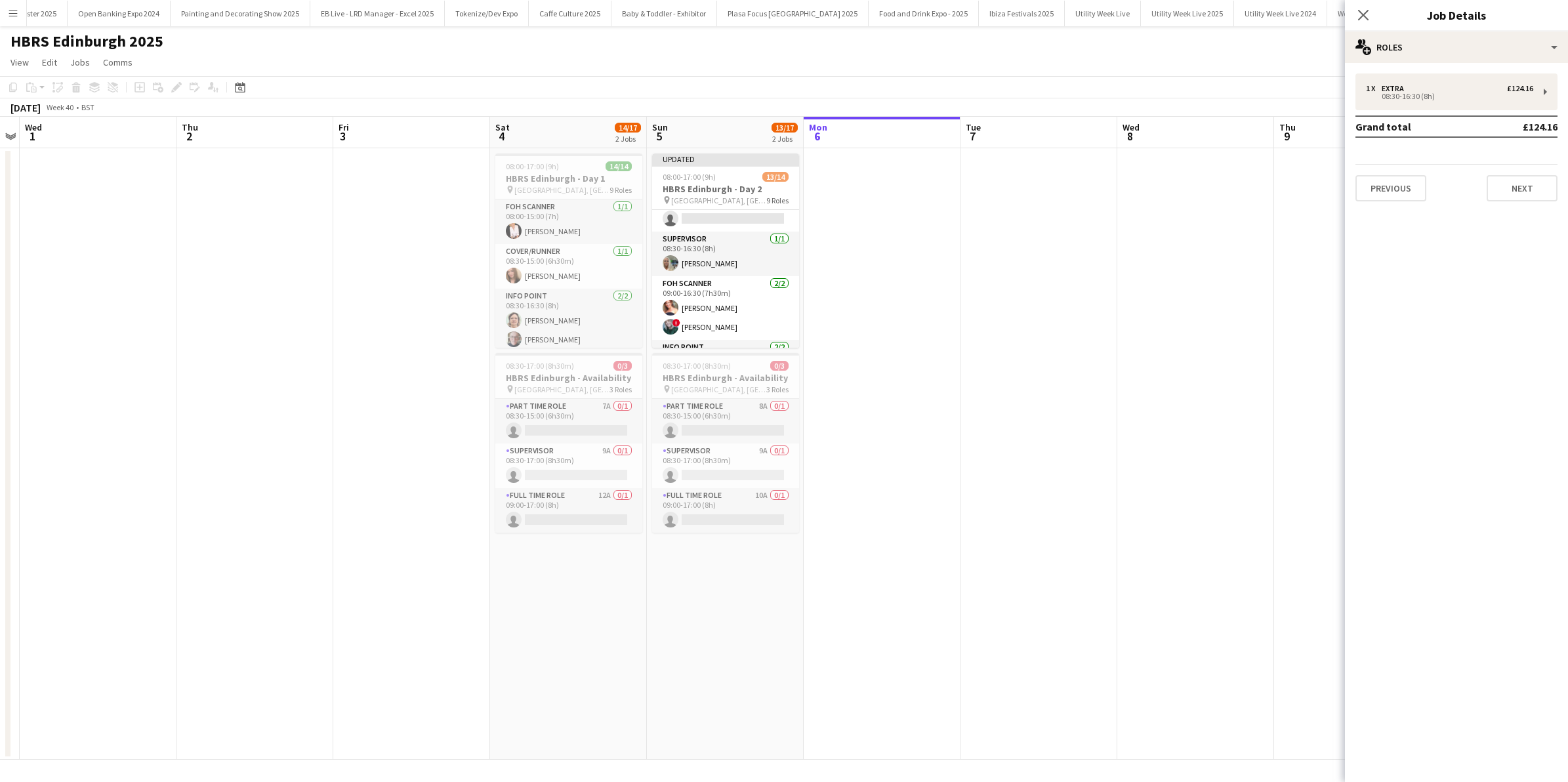
click at [1367, 3] on div "Close pop-in" at bounding box center [1363, 15] width 37 height 30
drag, startPoint x: 1367, startPoint y: 3, endPoint x: 1365, endPoint y: 14, distance: 11.2
click at [1365, 14] on icon "Close pop-in" at bounding box center [1362, 14] width 12 height 12
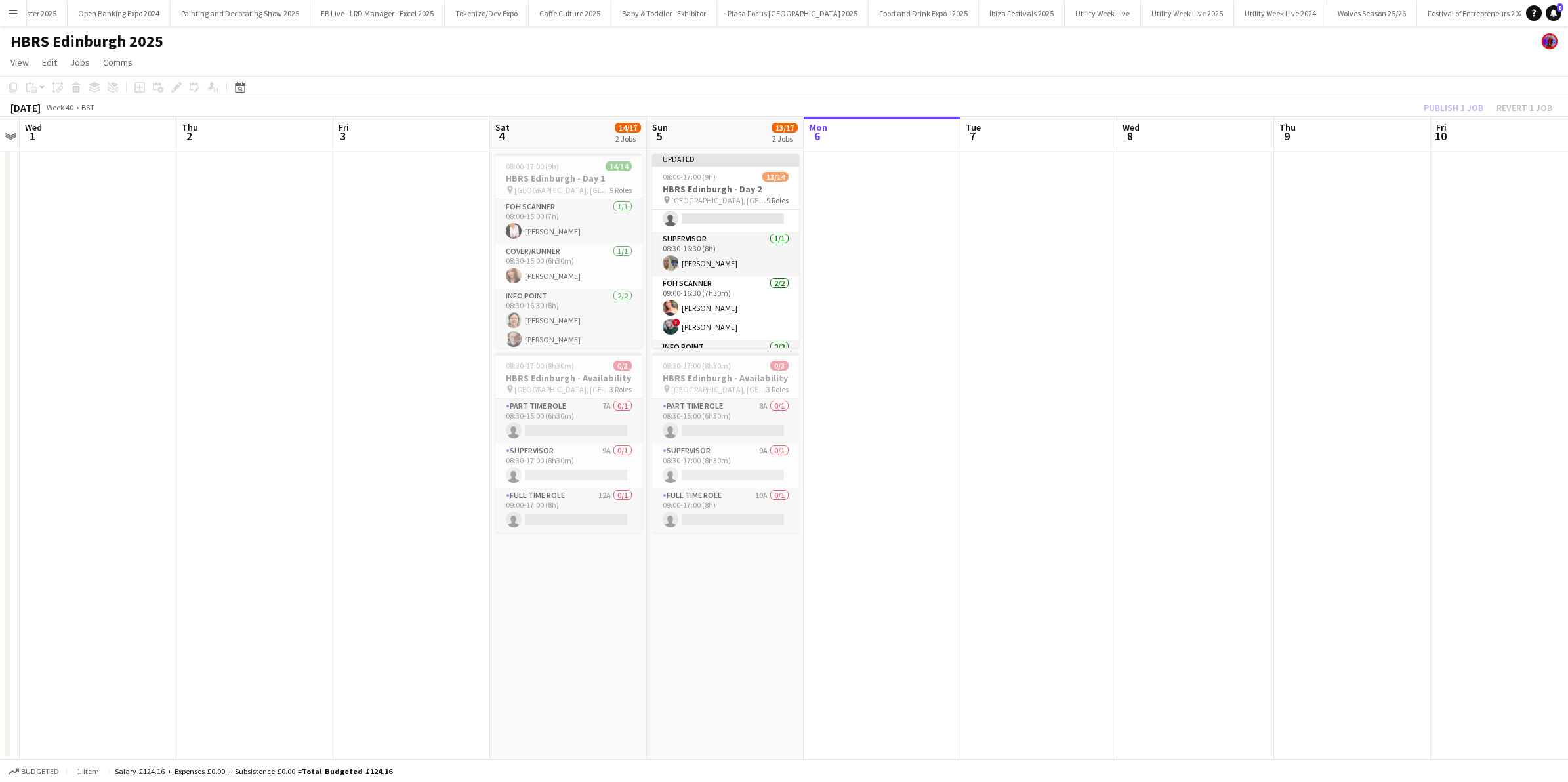
click at [1438, 105] on div "Publish 1 job Revert 1 job" at bounding box center [1488, 107] width 160 height 17
click at [1438, 105] on button "Publish 1 job" at bounding box center [1453, 107] width 70 height 17
click at [759, 276] on app-card-role "Reg Staff - Badge Collection 1/2 08:30-16:30 (8h) Wendy Geoghegan single-neutra…" at bounding box center [725, 266] width 147 height 64
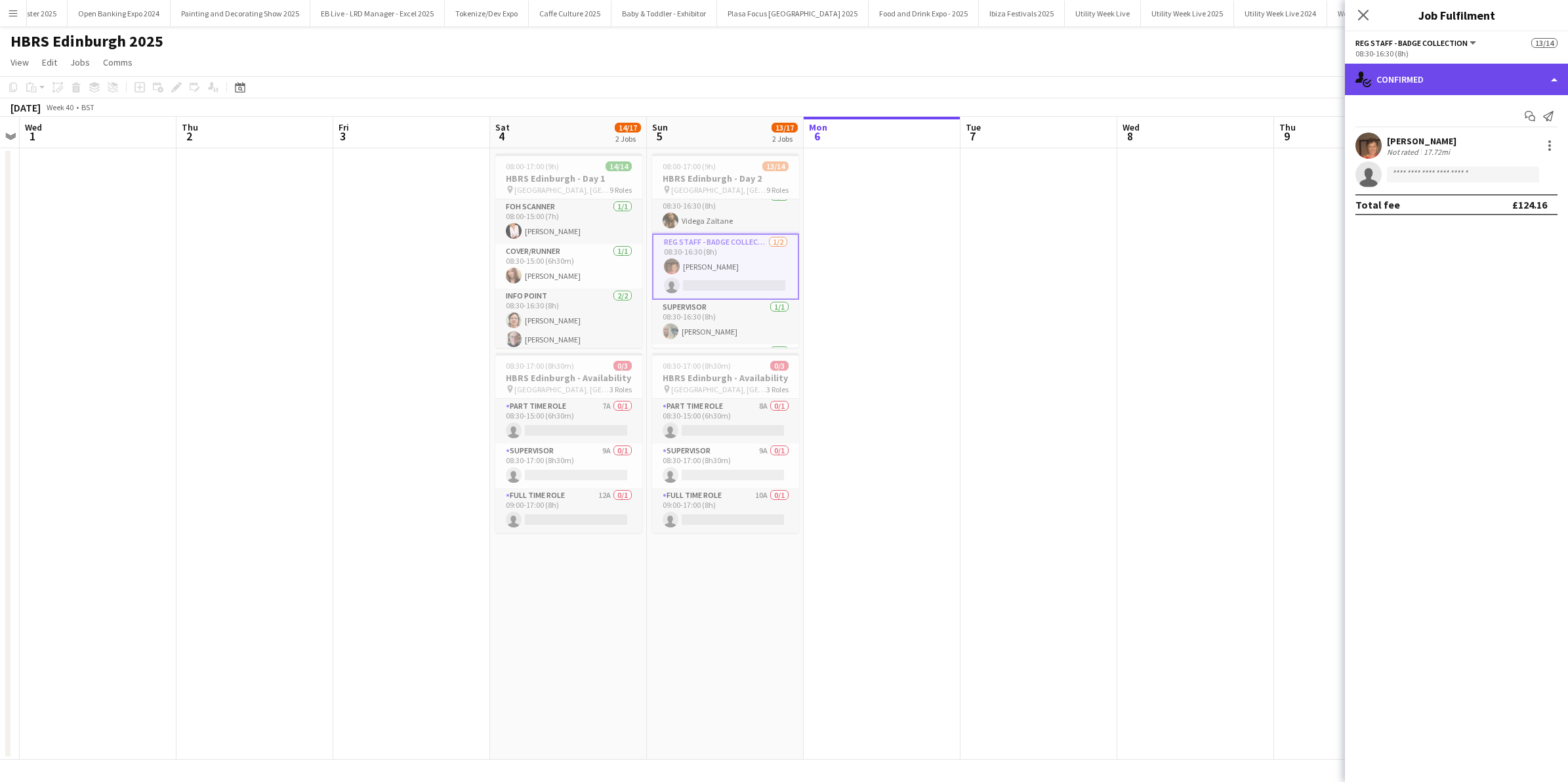
click at [1557, 83] on div "single-neutral-actions-check-2 Confirmed" at bounding box center [1456, 80] width 223 height 32
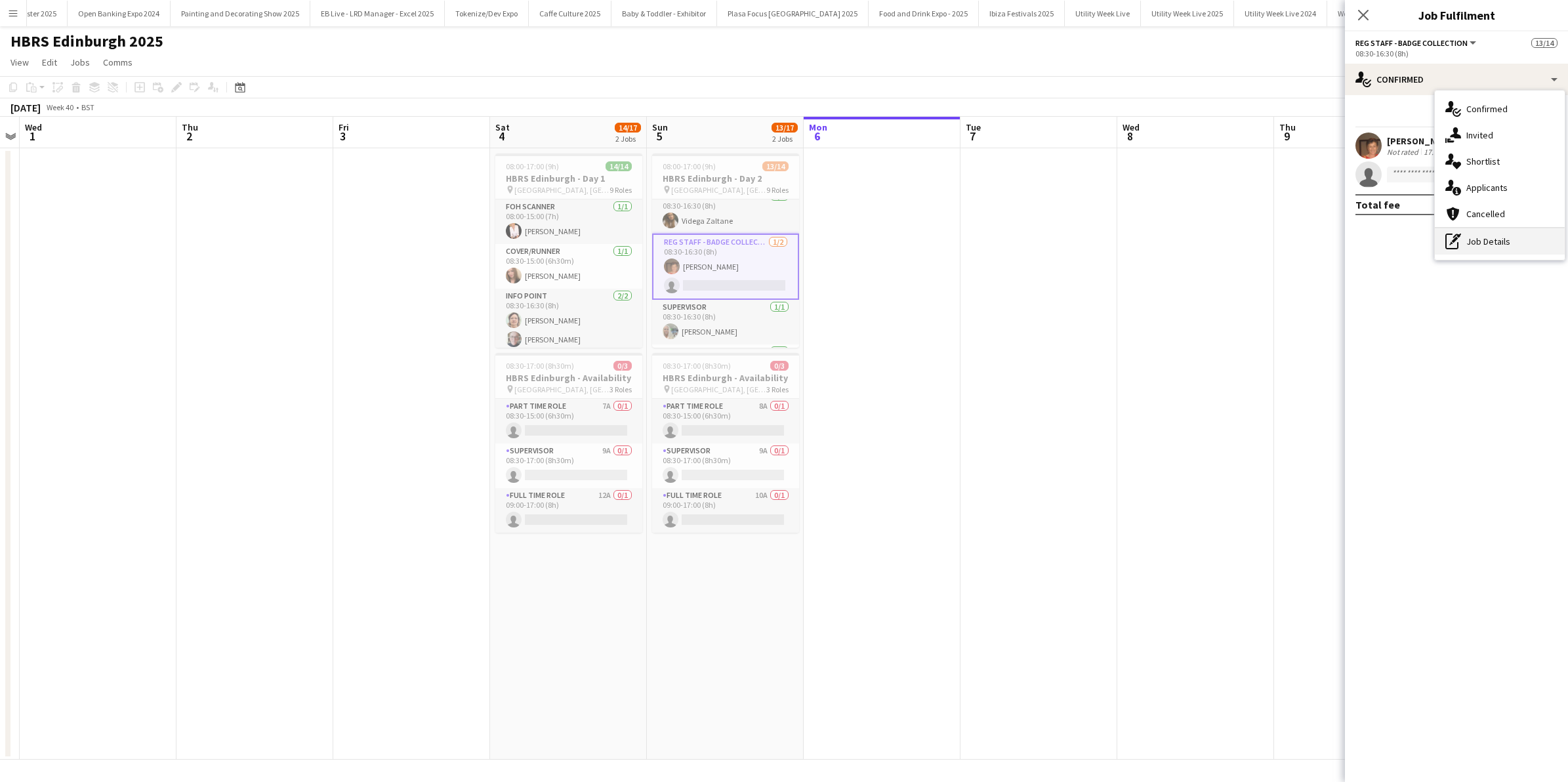
click at [1517, 247] on div "pen-write Job Details" at bounding box center [1499, 242] width 130 height 26
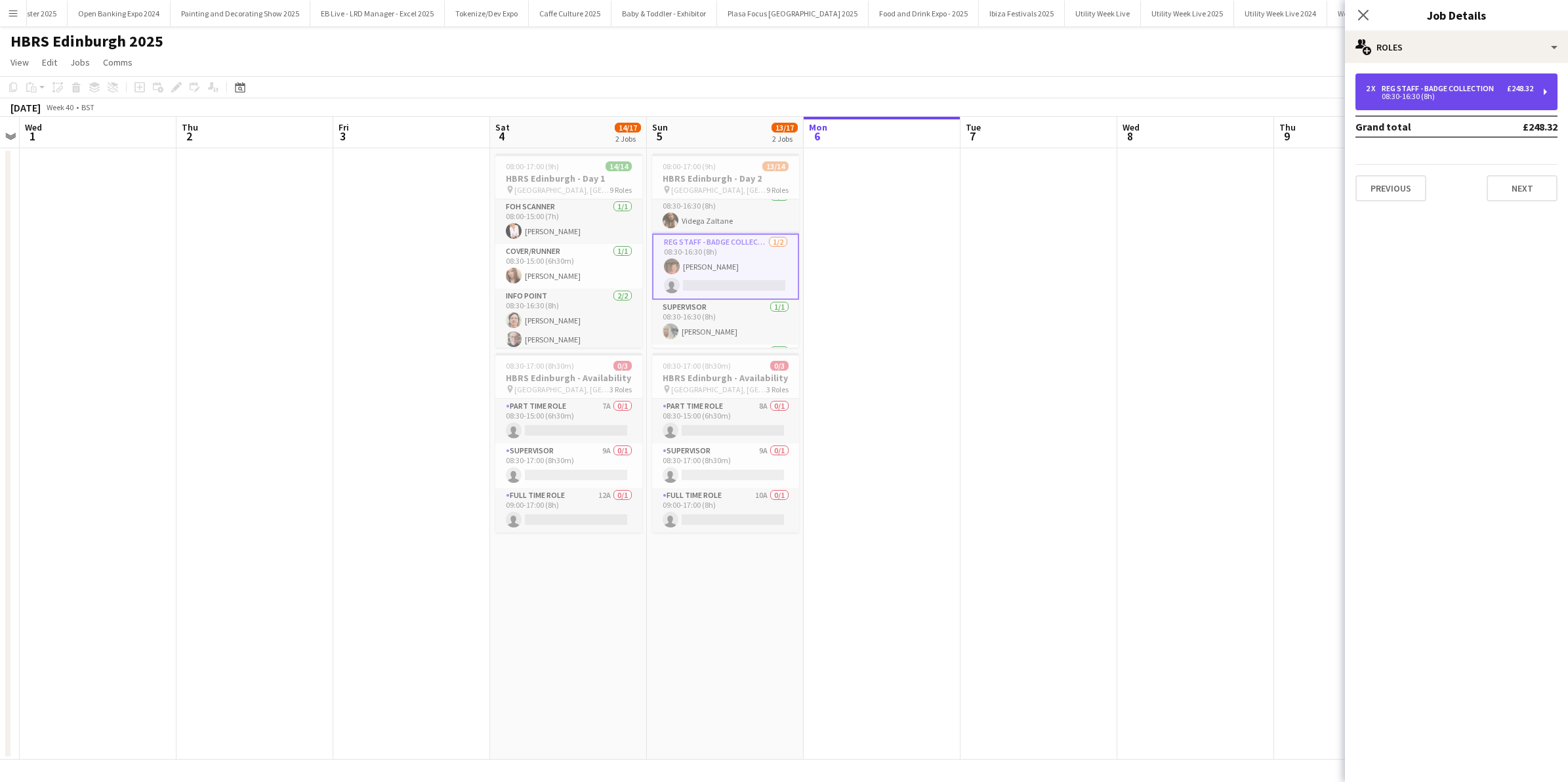
click at [1437, 92] on div "Reg Staff - Badge Collection" at bounding box center [1440, 88] width 117 height 9
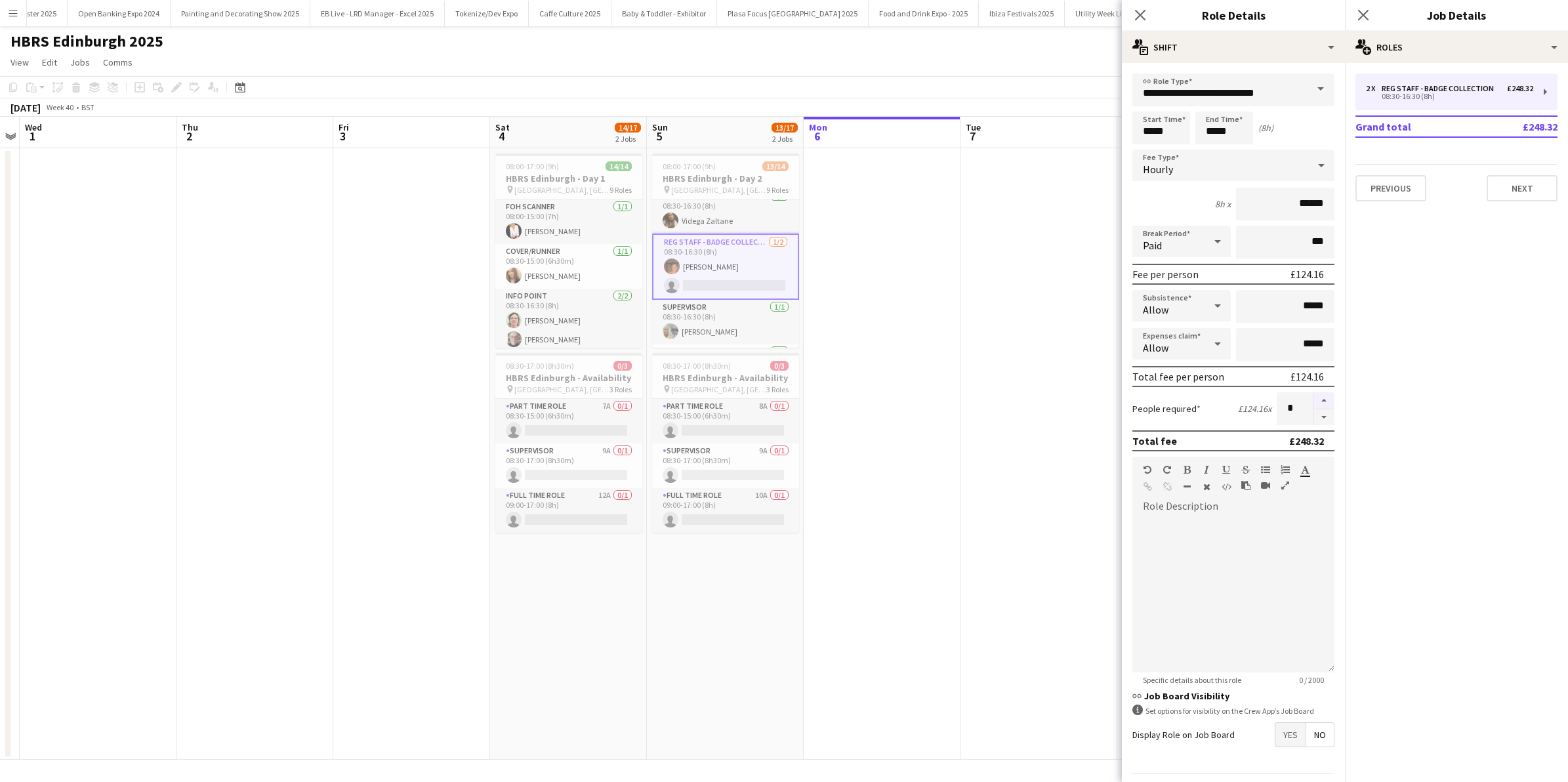
click at [1313, 398] on button "button" at bounding box center [1324, 401] width 21 height 17
click at [1317, 410] on button "button" at bounding box center [1324, 417] width 21 height 16
type input "*"
click at [1143, 19] on icon at bounding box center [1140, 14] width 12 height 12
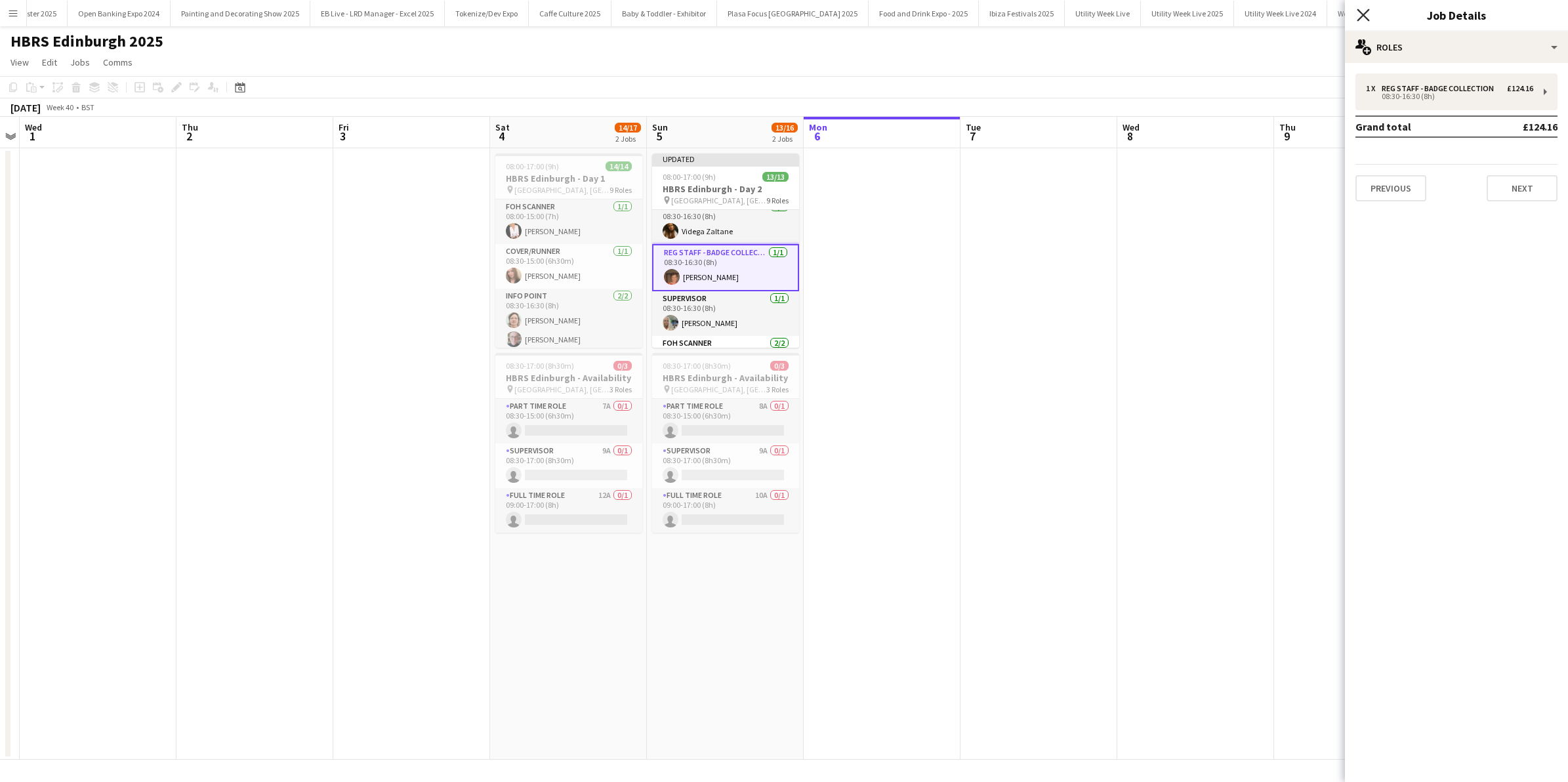
click at [1365, 14] on icon "Close pop-in" at bounding box center [1362, 14] width 12 height 12
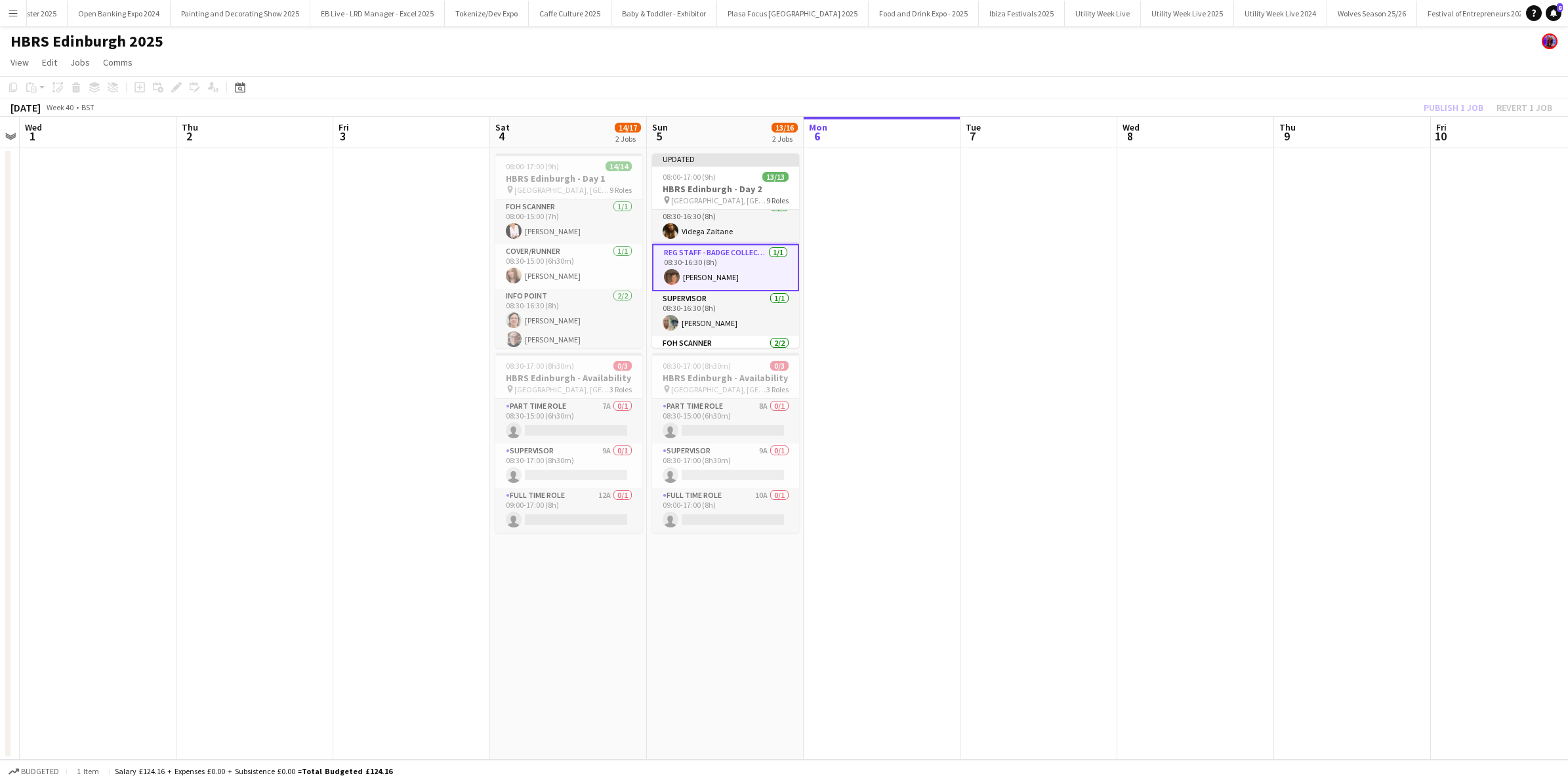
click at [980, 289] on app-date-cell at bounding box center [1038, 454] width 157 height 612
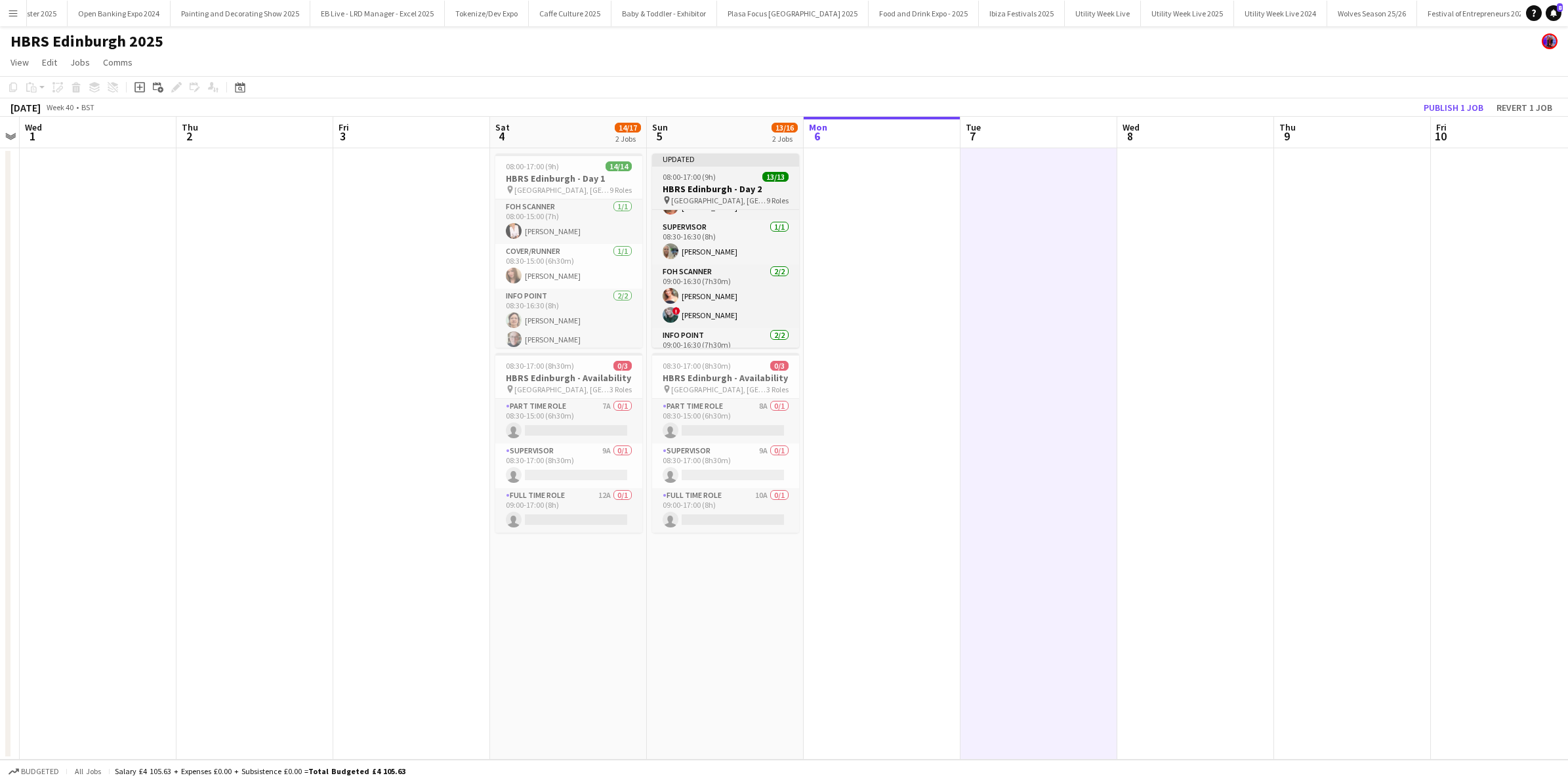
scroll to position [0, 0]
click at [870, 441] on app-date-cell at bounding box center [881, 454] width 157 height 612
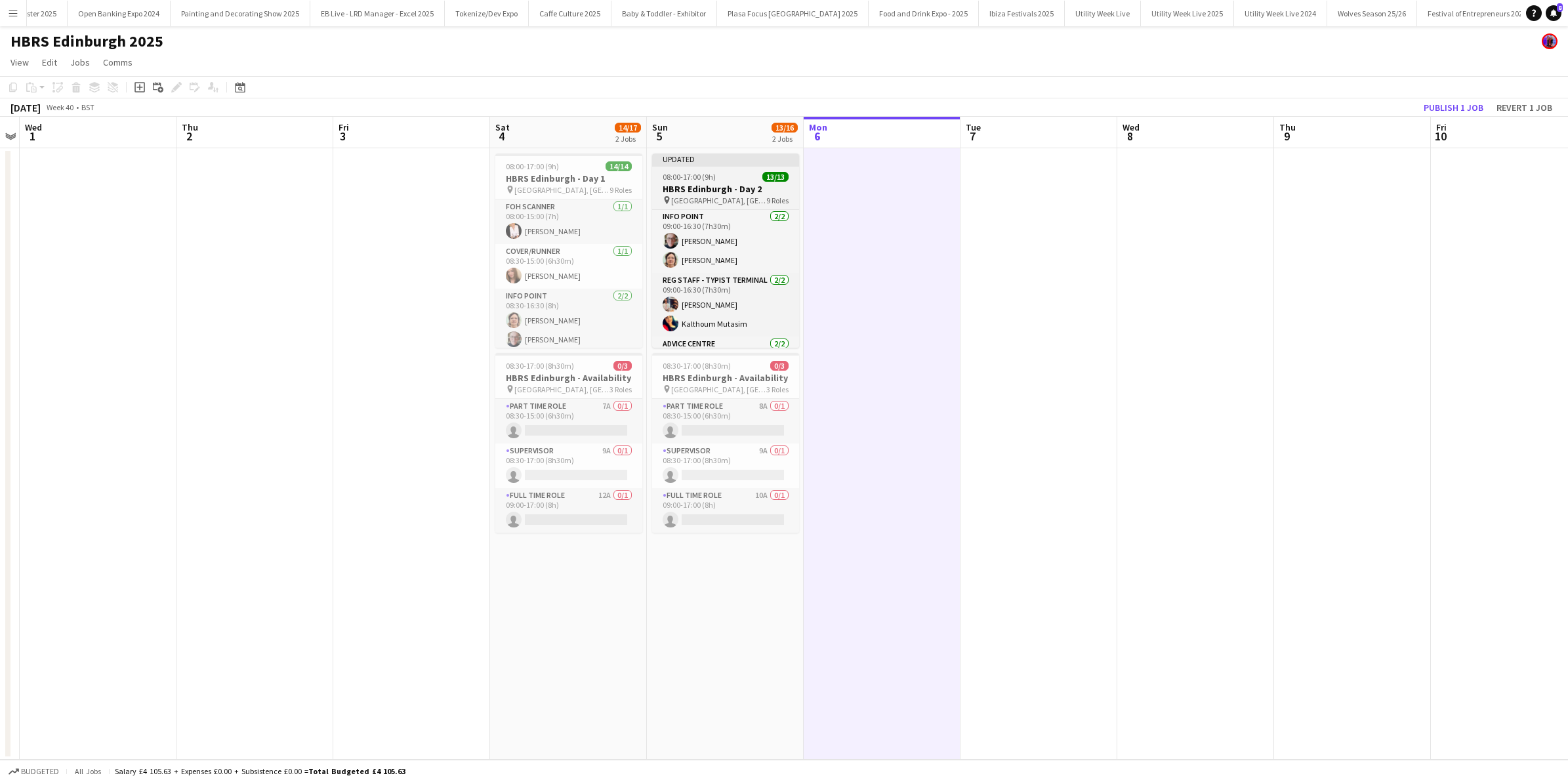
scroll to position [342, 0]
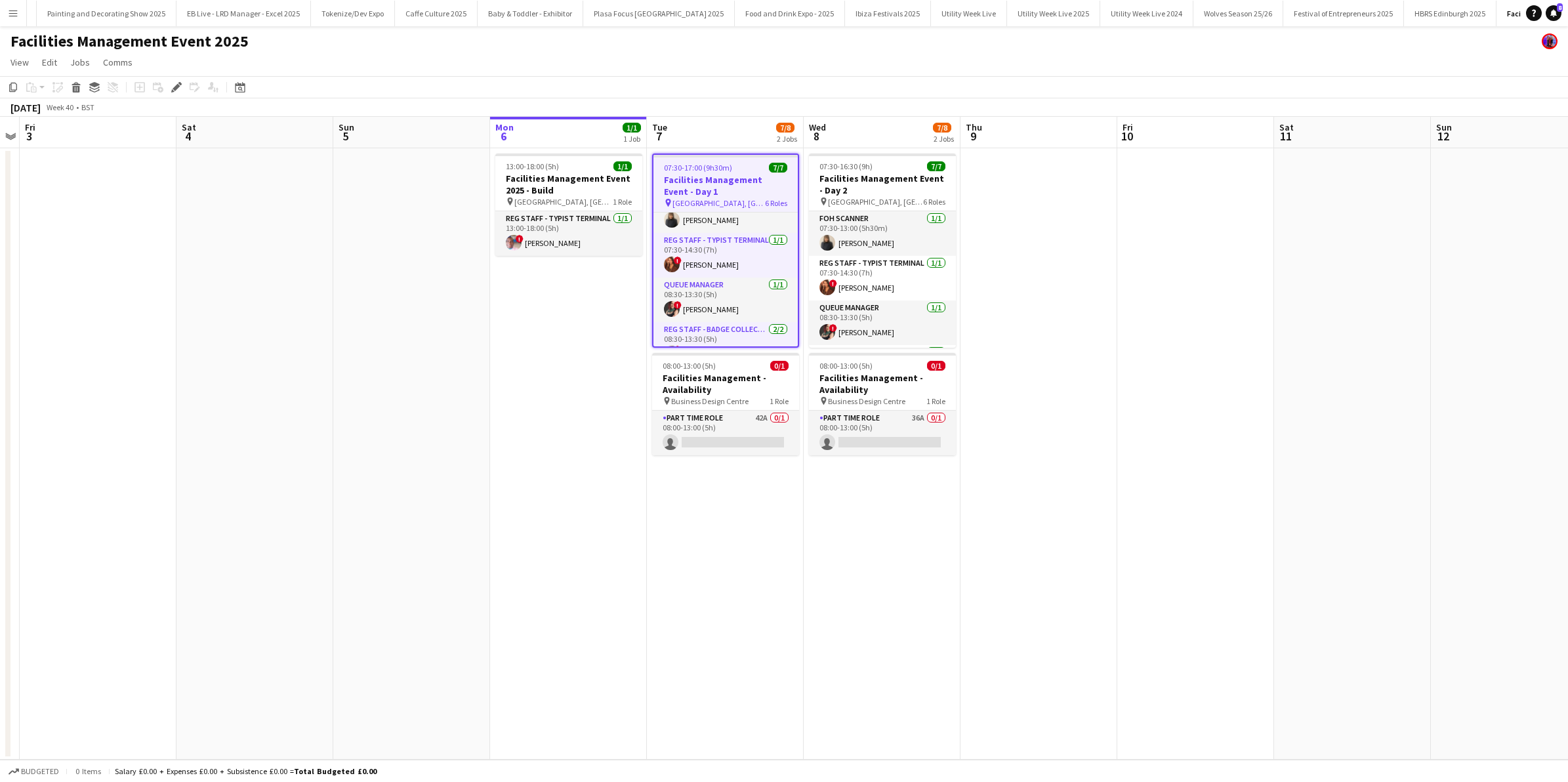
scroll to position [28, 0]
click at [720, 303] on app-card-role "Queue Manager [DATE] 08:30-13:30 (5h) ! [PERSON_NAME]" at bounding box center [726, 295] width 145 height 44
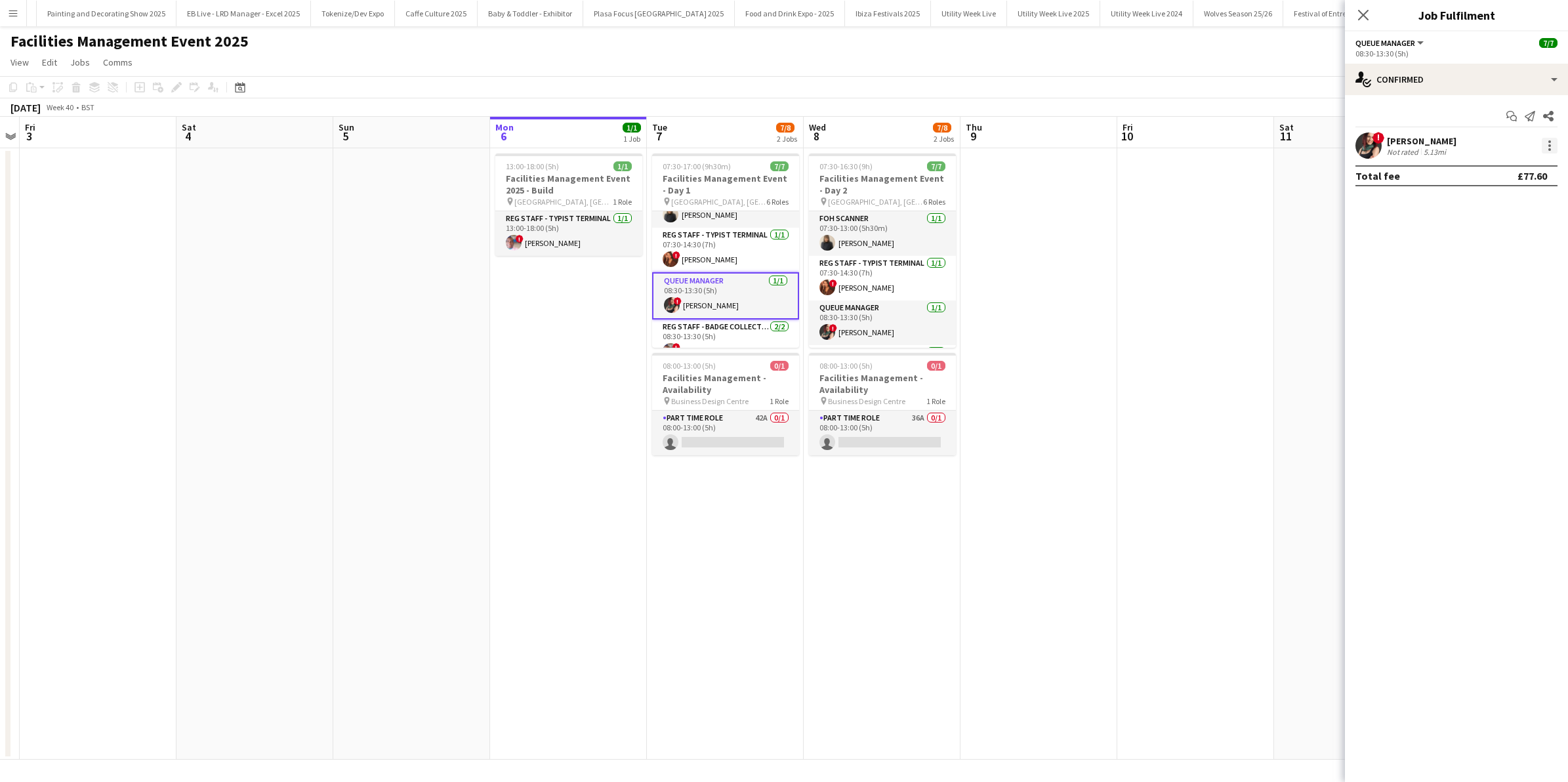
click at [1554, 145] on div at bounding box center [1549, 146] width 16 height 16
click at [1498, 290] on span "Remove" at bounding box center [1485, 296] width 39 height 11
click at [1146, 356] on app-date-cell at bounding box center [1195, 454] width 157 height 612
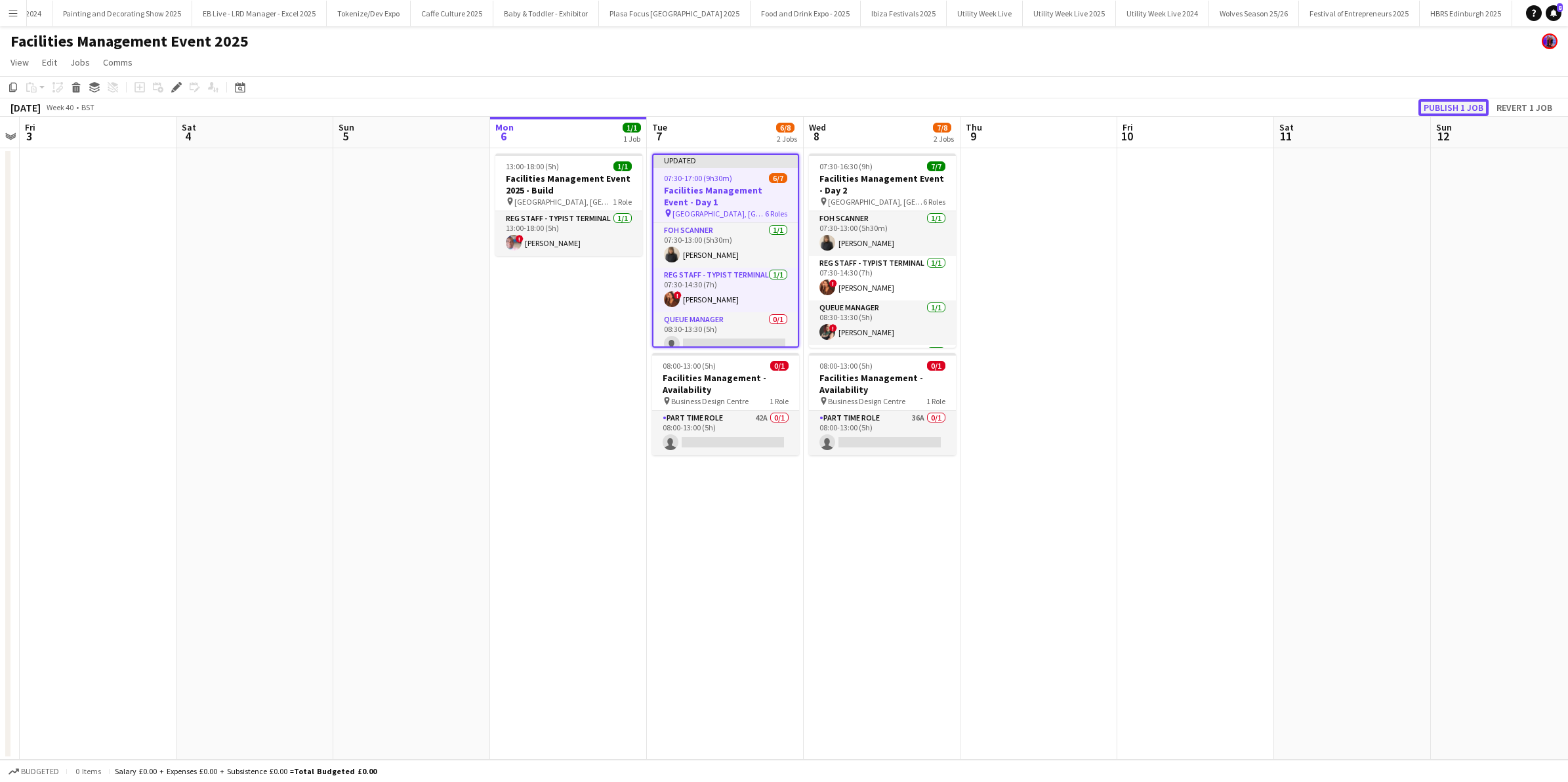
click at [1449, 105] on button "Publish 1 job" at bounding box center [1453, 107] width 70 height 17
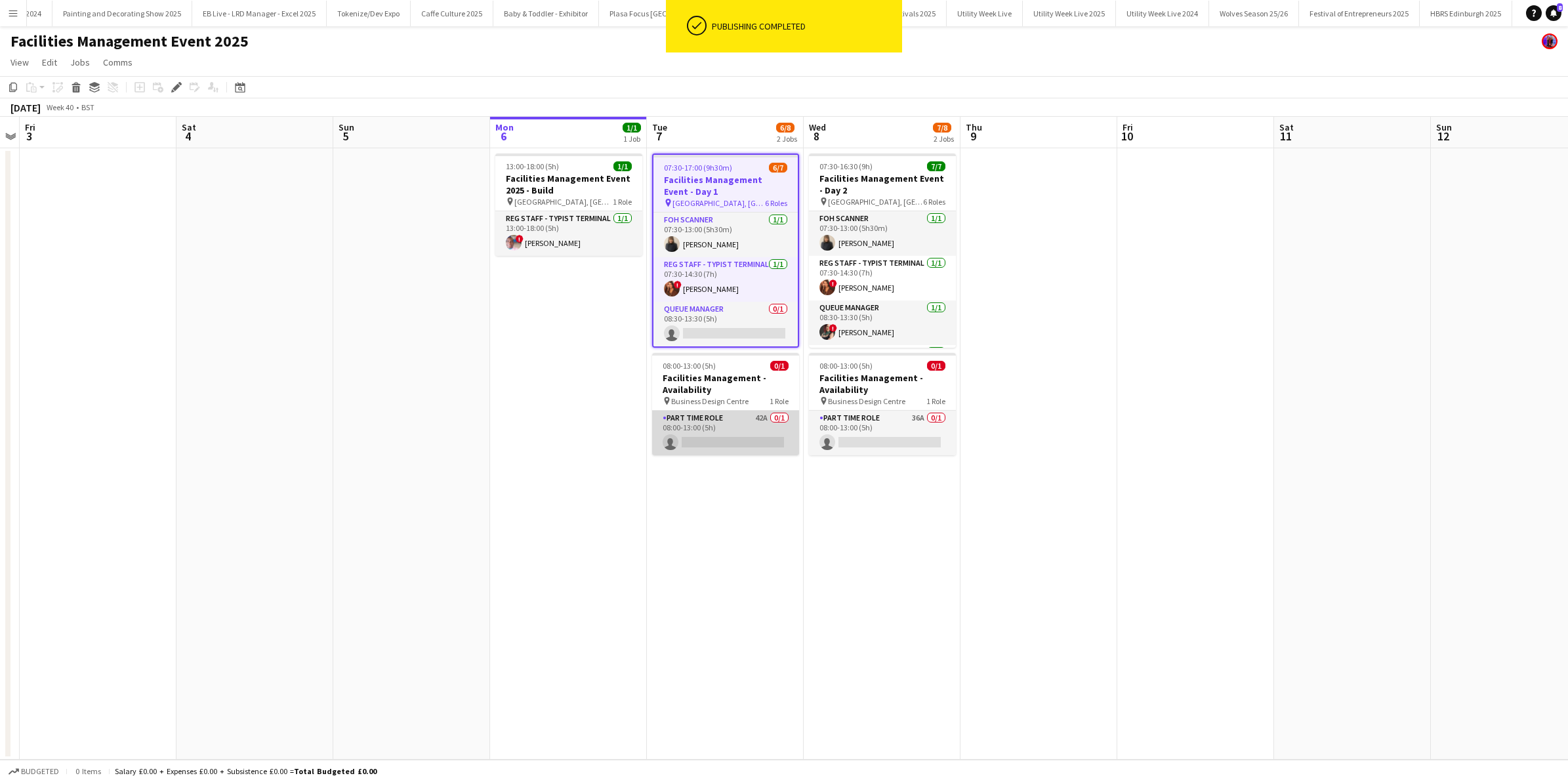
click at [746, 431] on app-card-role "Part Time Role 42A 0/1 08:00-13:00 (5h) single-neutral-actions" at bounding box center [725, 432] width 147 height 44
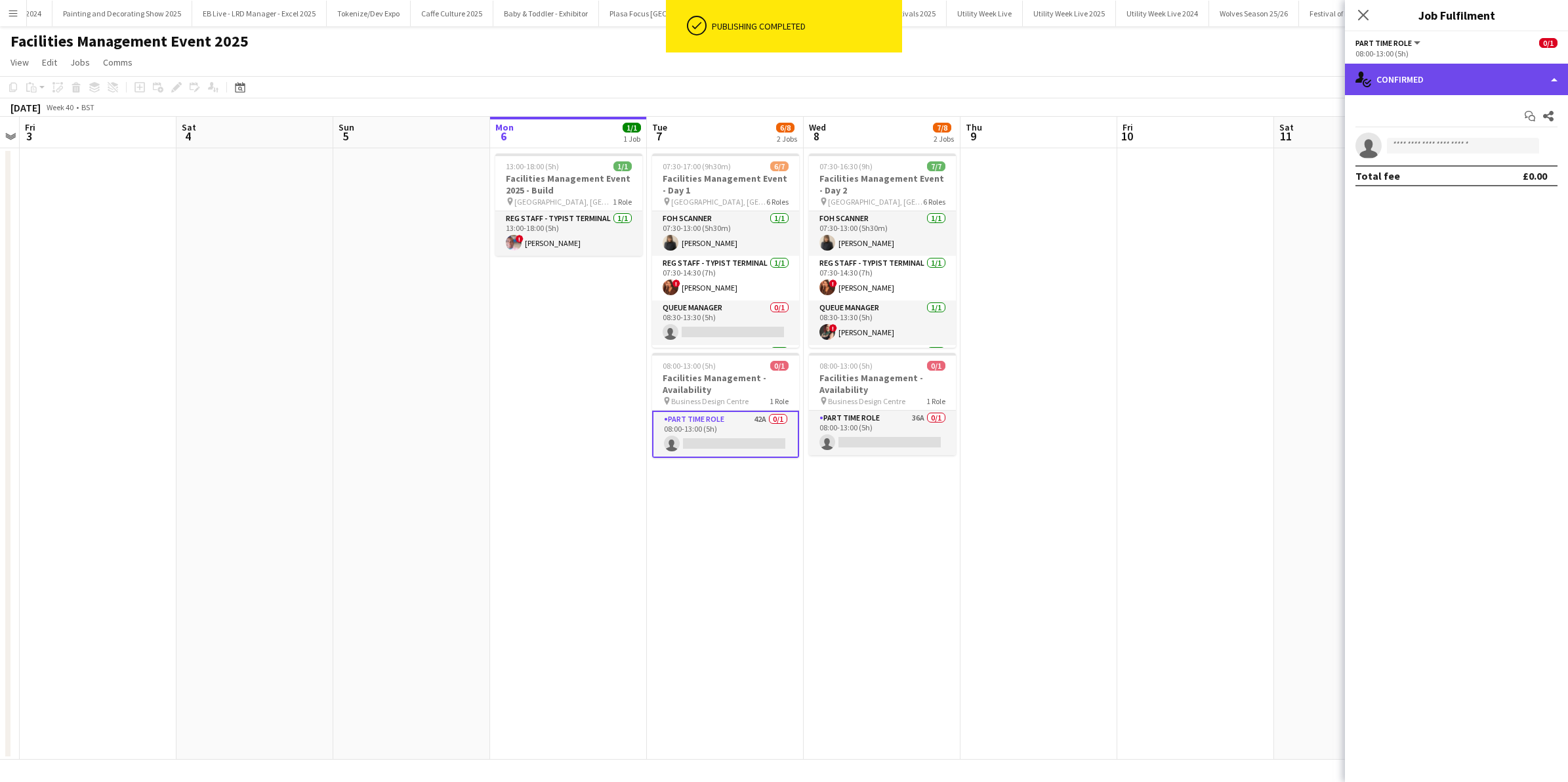
click at [1556, 70] on div "single-neutral-actions-check-2 Confirmed" at bounding box center [1456, 80] width 223 height 32
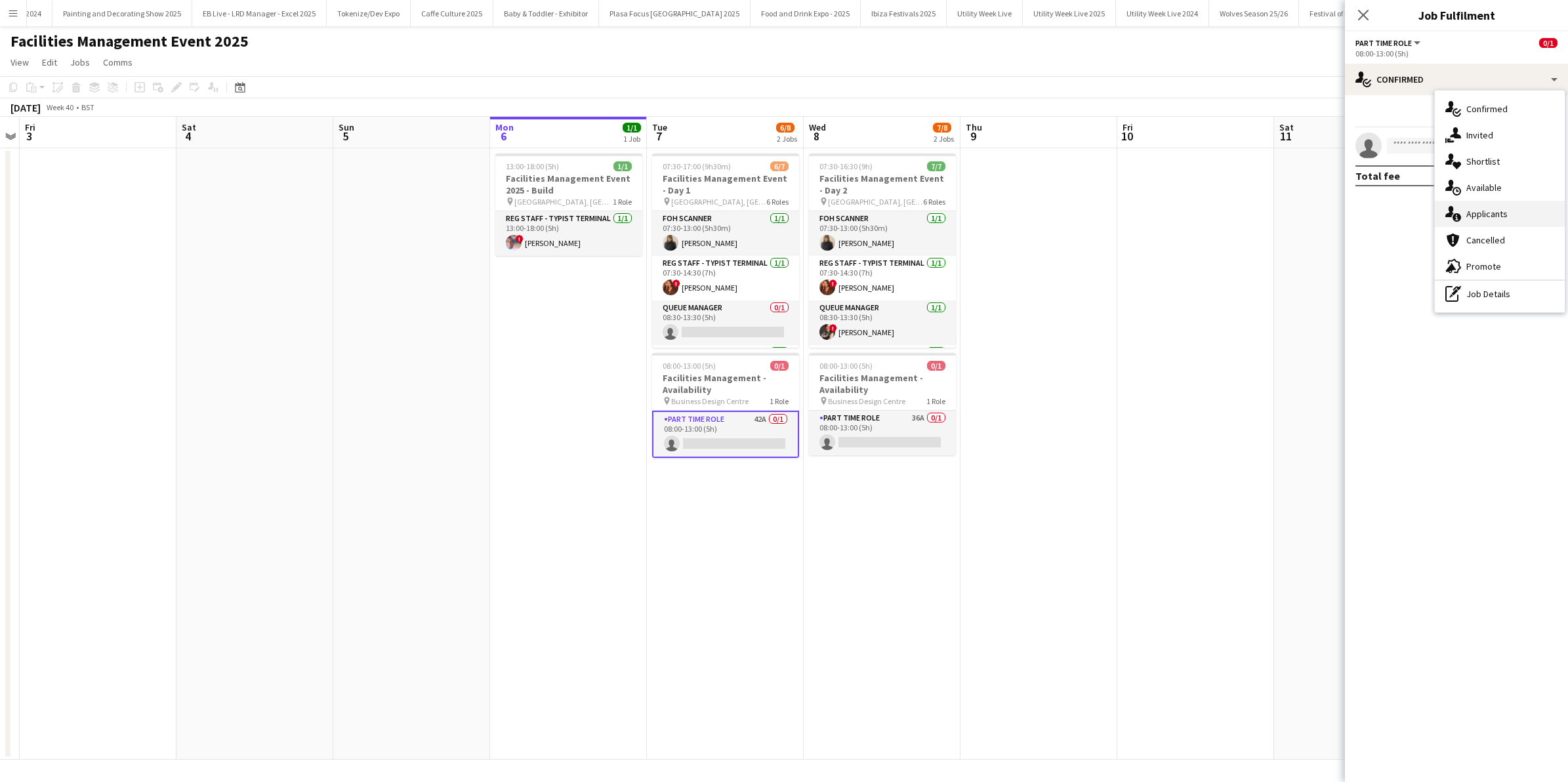
click at [1503, 208] on span "Applicants" at bounding box center [1487, 213] width 41 height 12
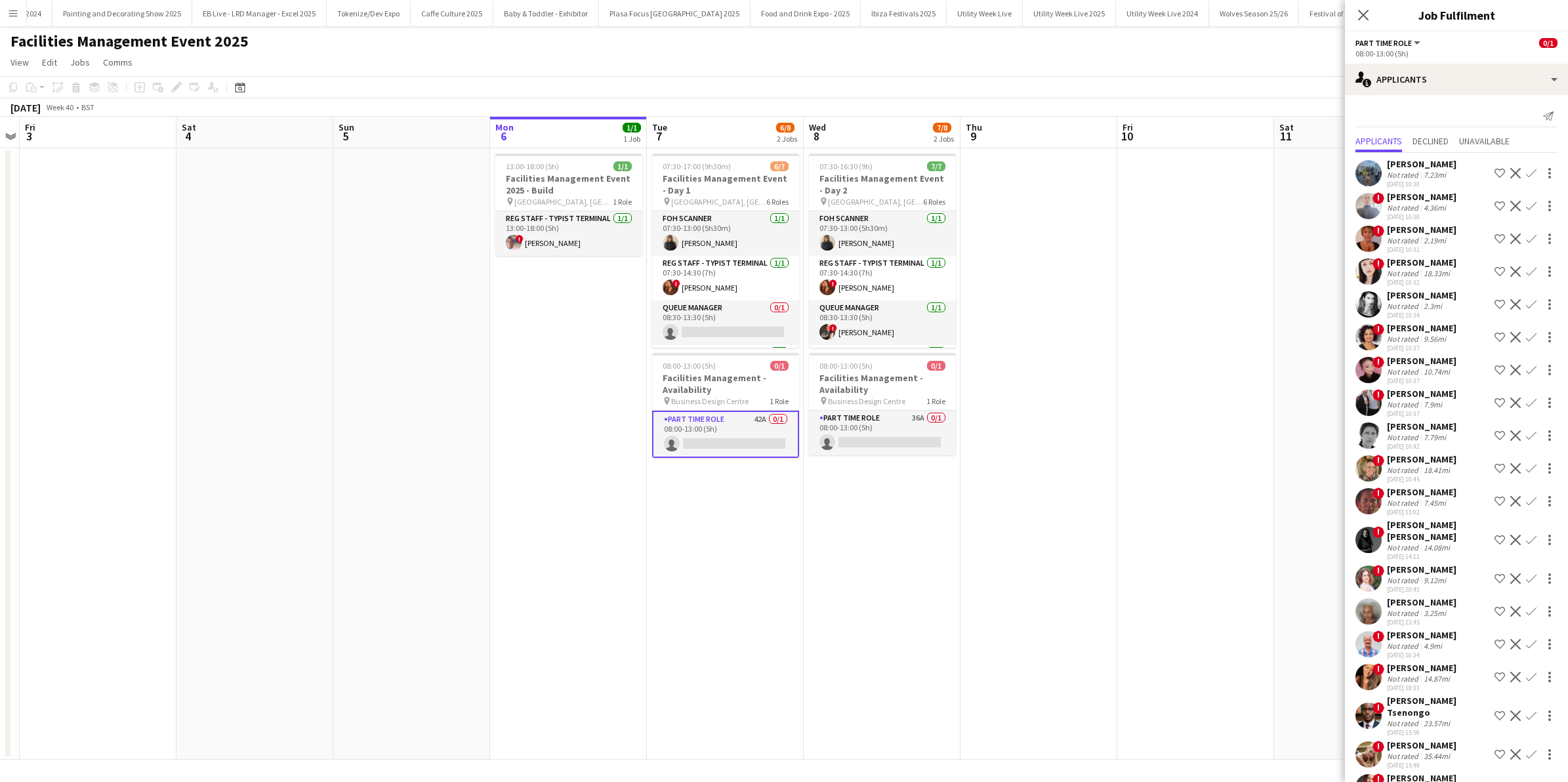
scroll to position [668, 0]
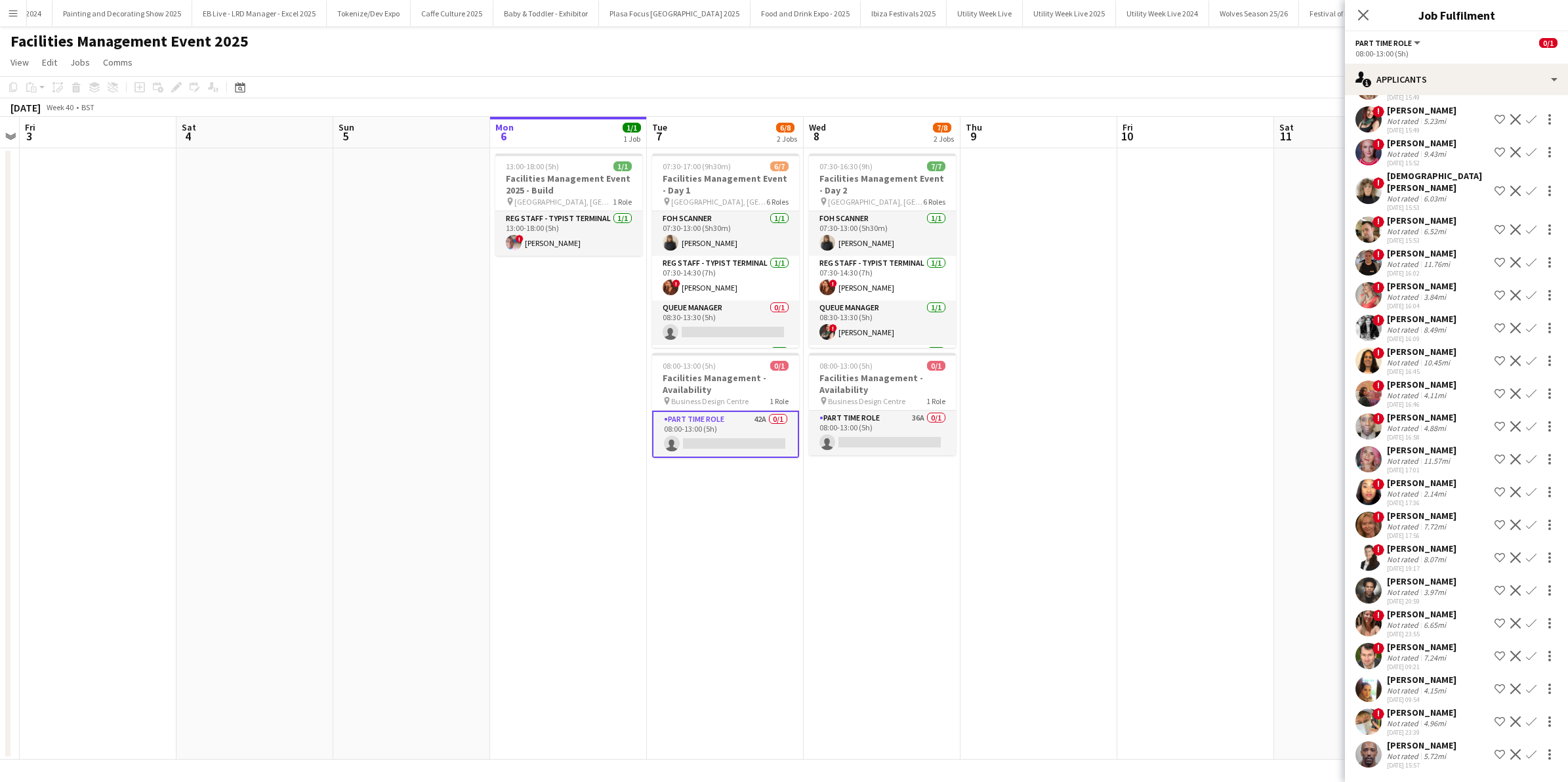
click at [1417, 752] on div "Not rated" at bounding box center [1404, 757] width 34 height 9
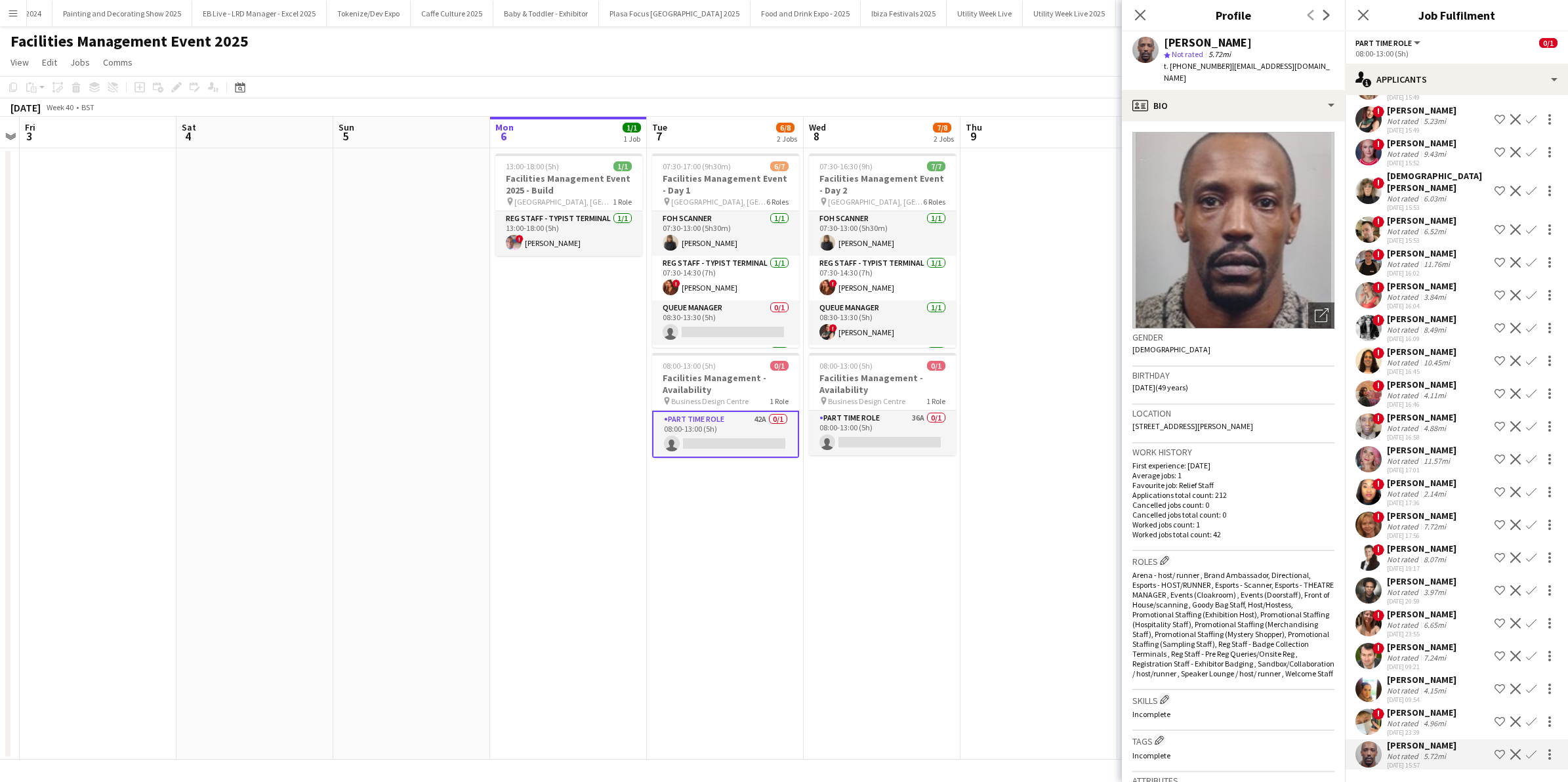
click at [1424, 719] on div "4.96mi" at bounding box center [1435, 724] width 27 height 9
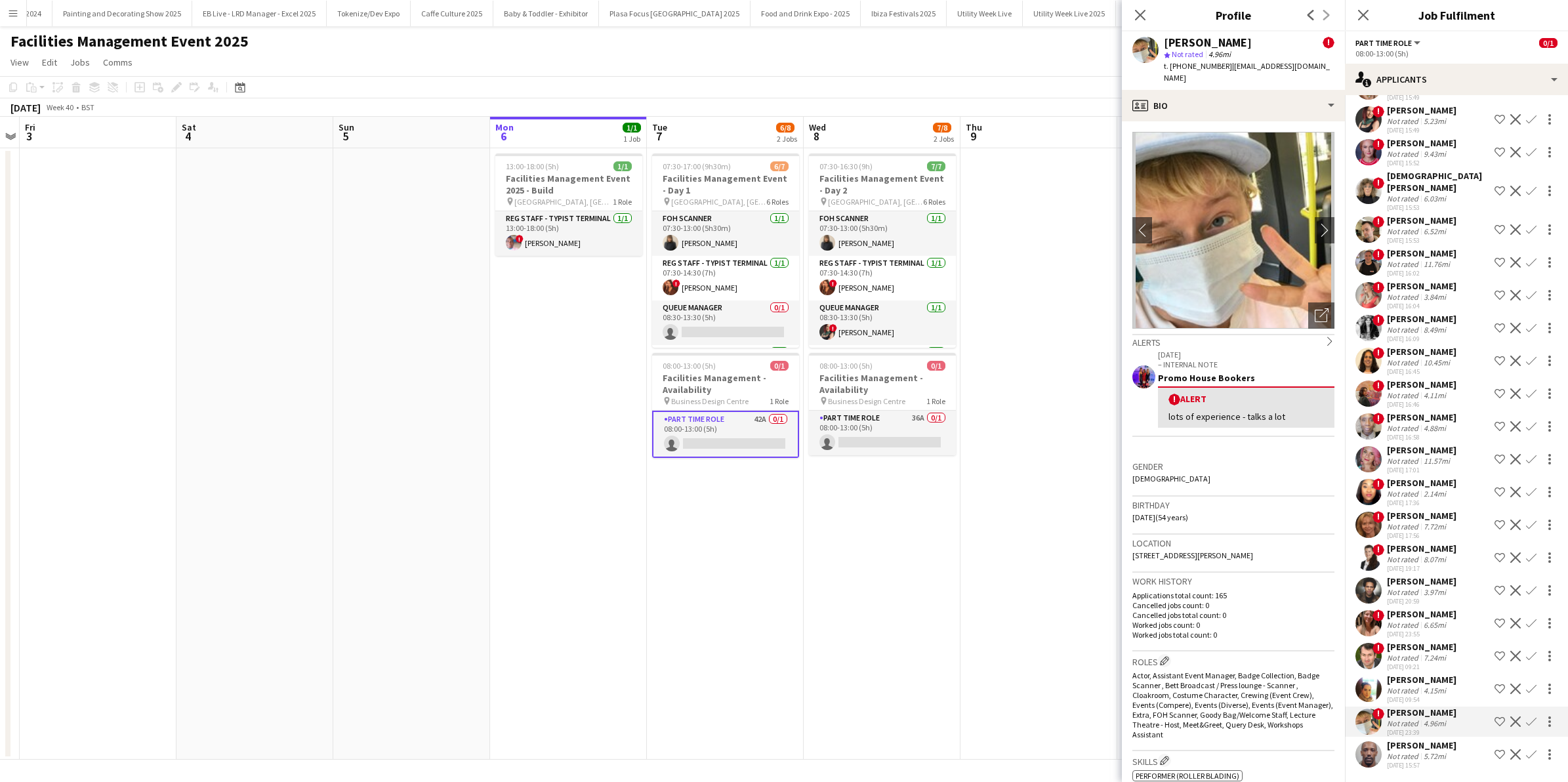
click at [1437, 663] on div "[DATE] 09:21" at bounding box center [1421, 666] width 70 height 8
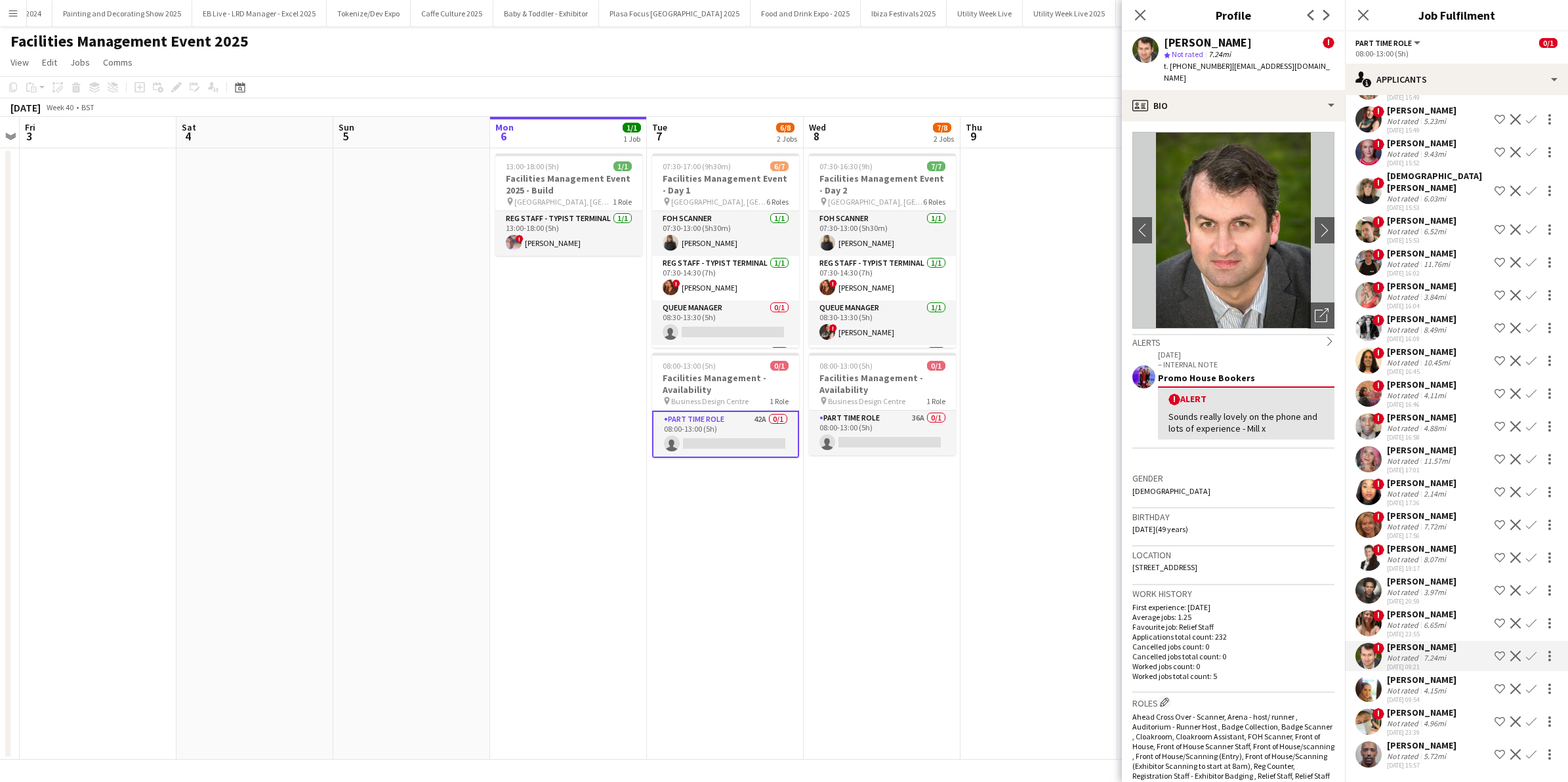
click at [1430, 620] on div "6.65mi" at bounding box center [1435, 625] width 27 height 9
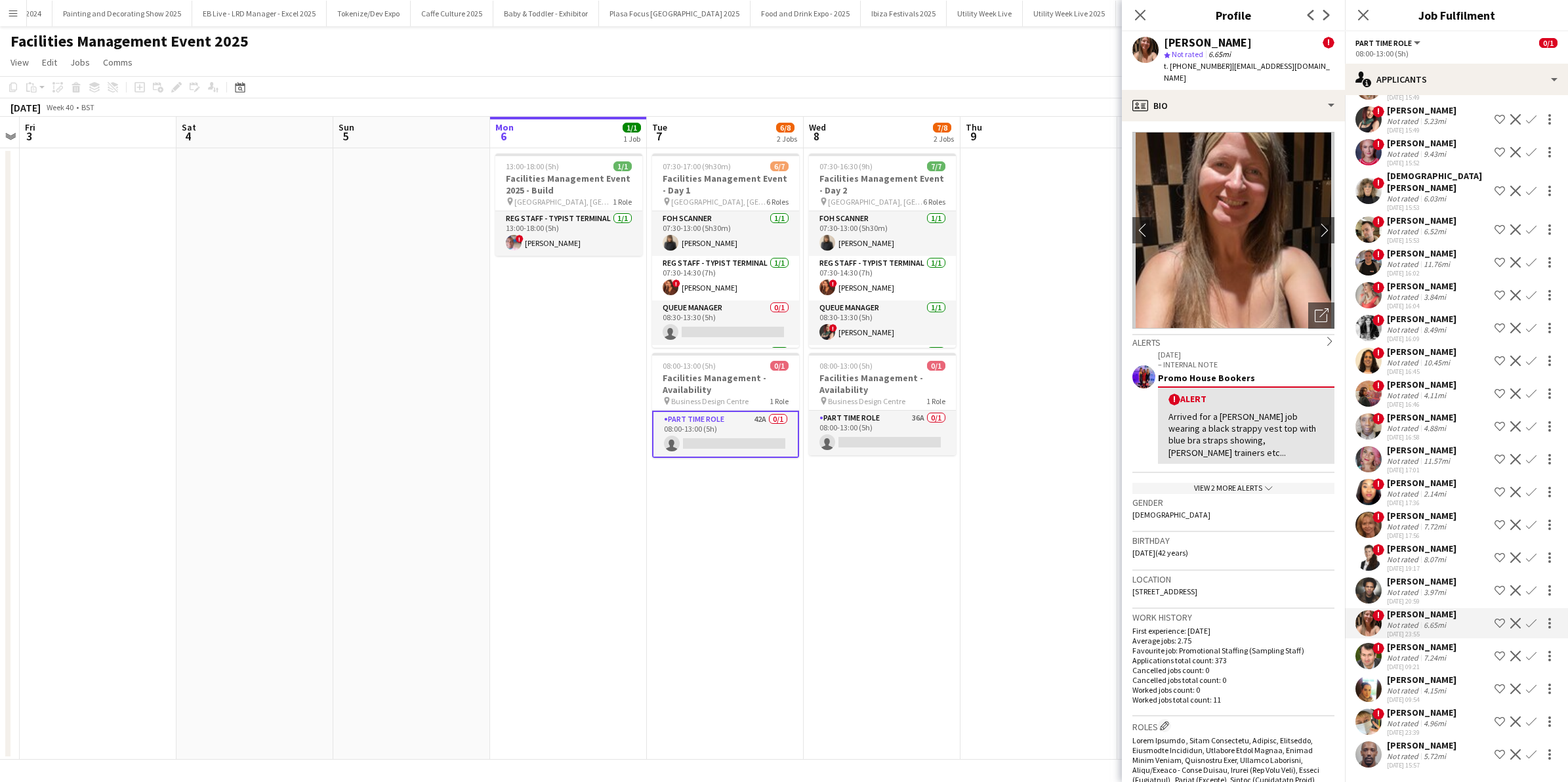
click at [1435, 587] on div "3.97mi" at bounding box center [1435, 592] width 27 height 9
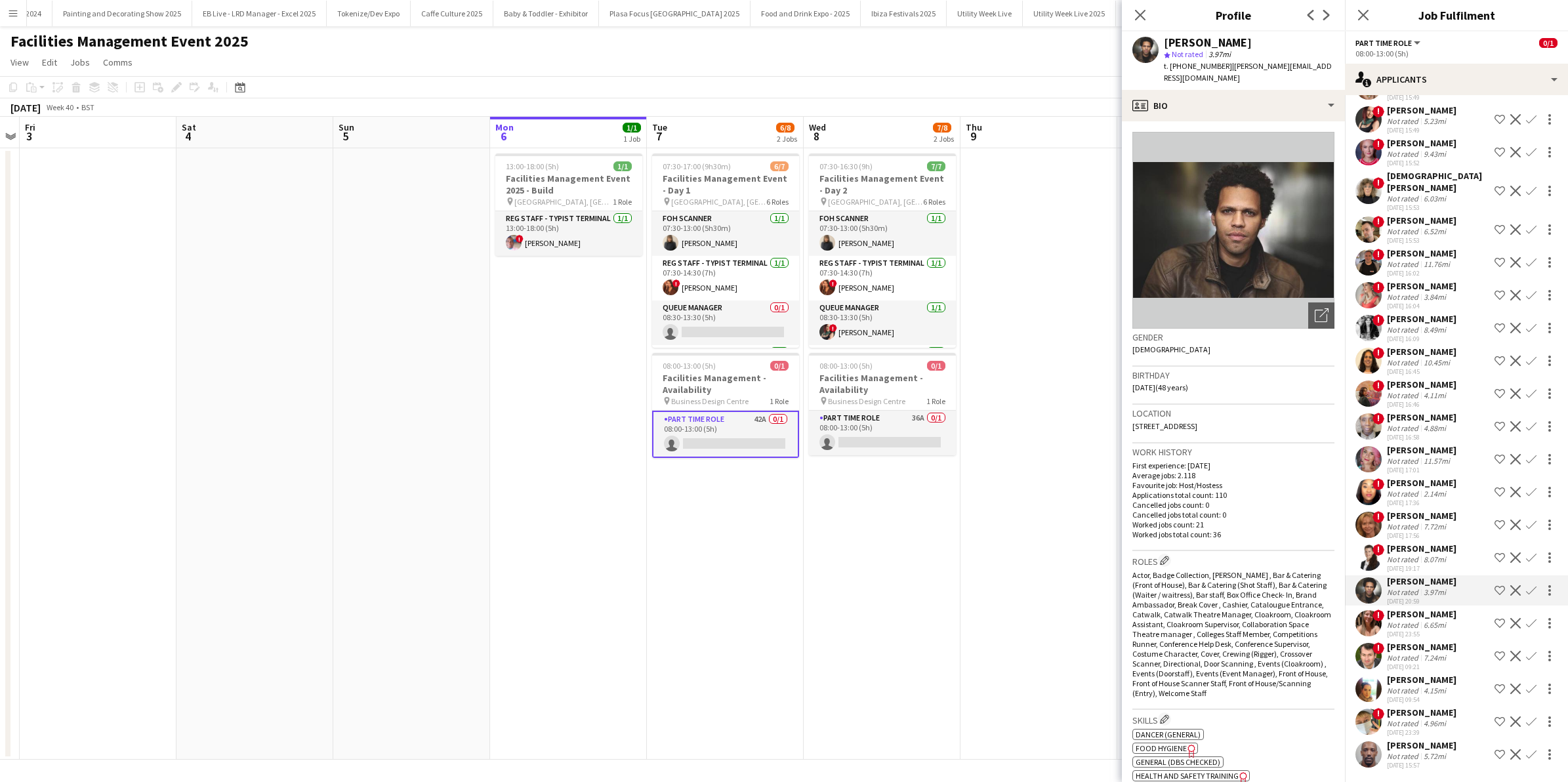
click at [1432, 555] on div "8.07mi" at bounding box center [1435, 559] width 27 height 9
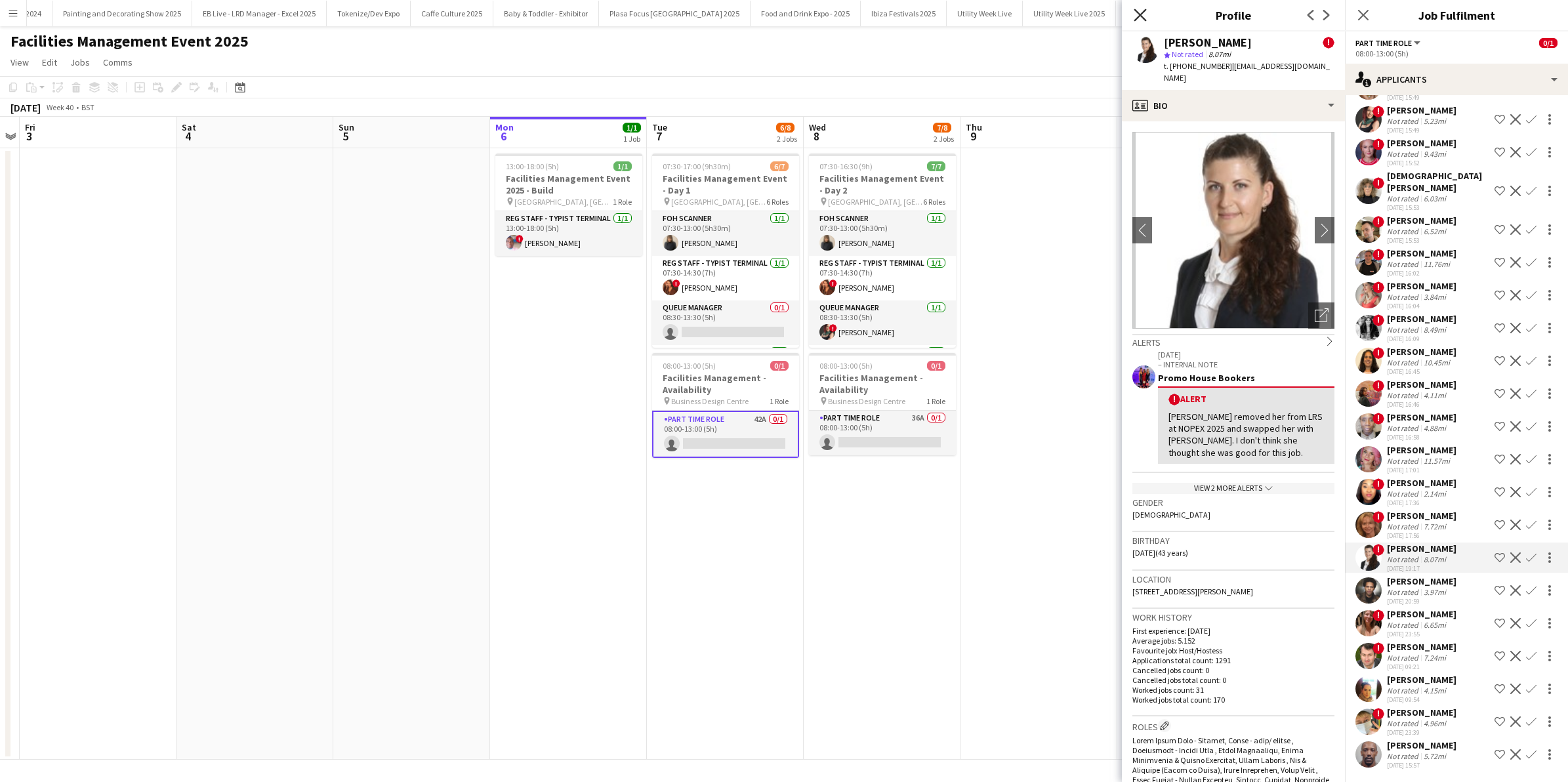
click at [1139, 14] on icon at bounding box center [1140, 14] width 12 height 12
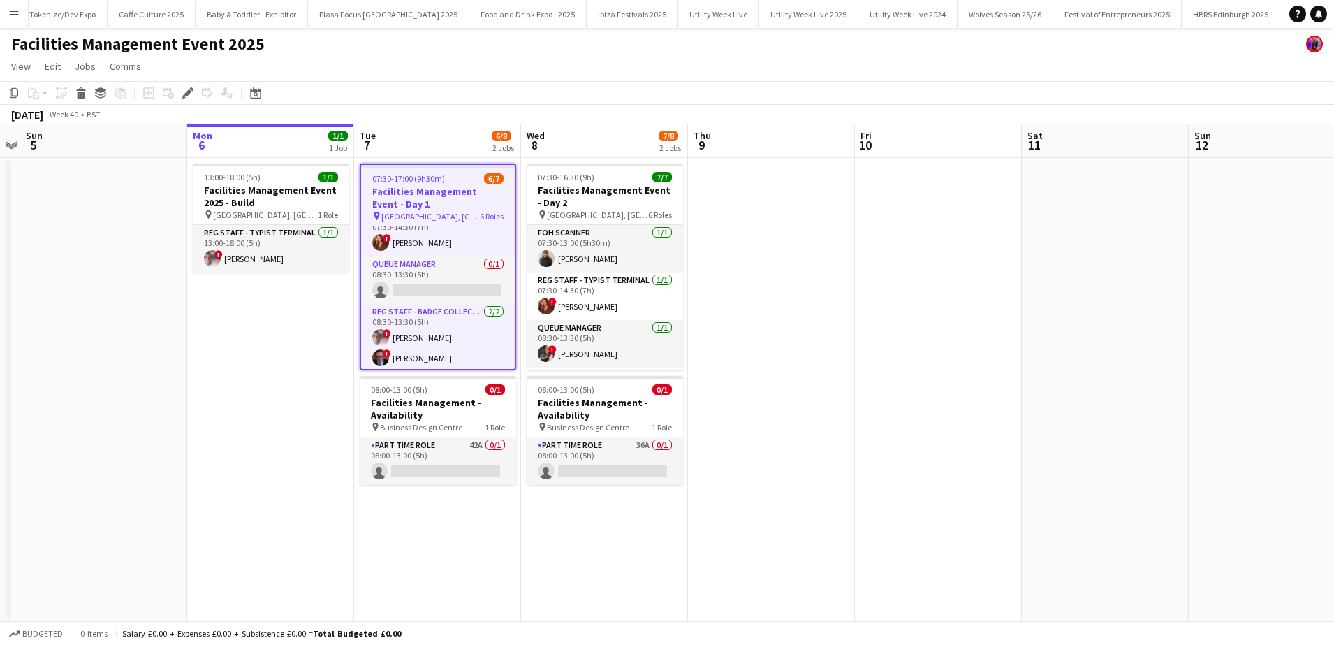
scroll to position [71, 0]
click at [457, 278] on app-card-role "Queue Manager 0/1 08:30-13:30 (5h) single-neutral-actions" at bounding box center [438, 273] width 154 height 47
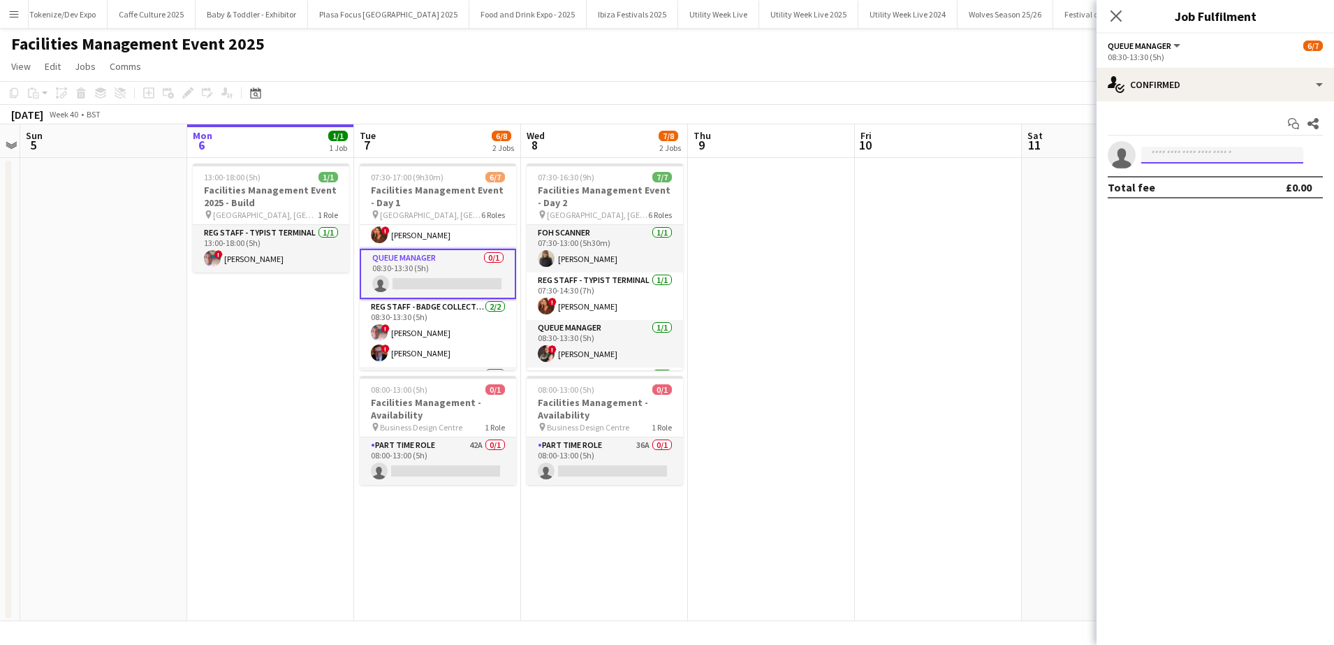
click at [1160, 161] on input at bounding box center [1222, 155] width 162 height 17
type input "******"
click at [1191, 179] on span "[PERSON_NAME]" at bounding box center [1192, 175] width 80 height 12
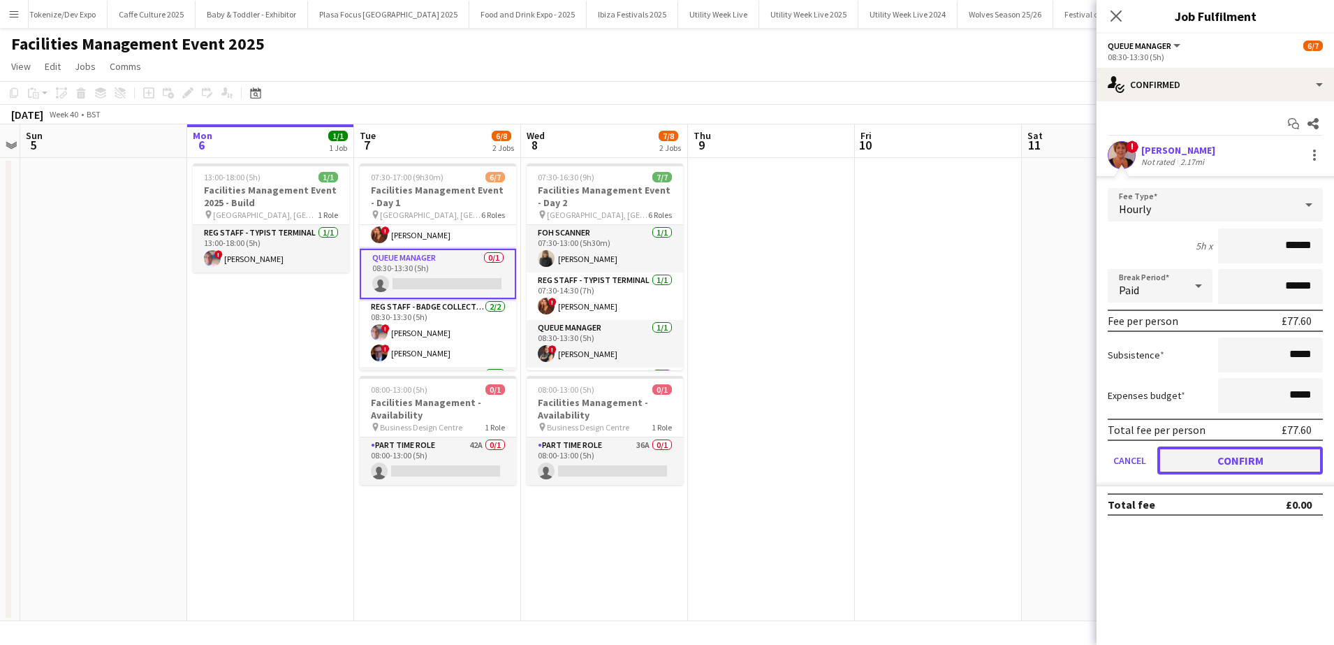
click at [1215, 462] on button "Confirm" at bounding box center [1240, 460] width 166 height 28
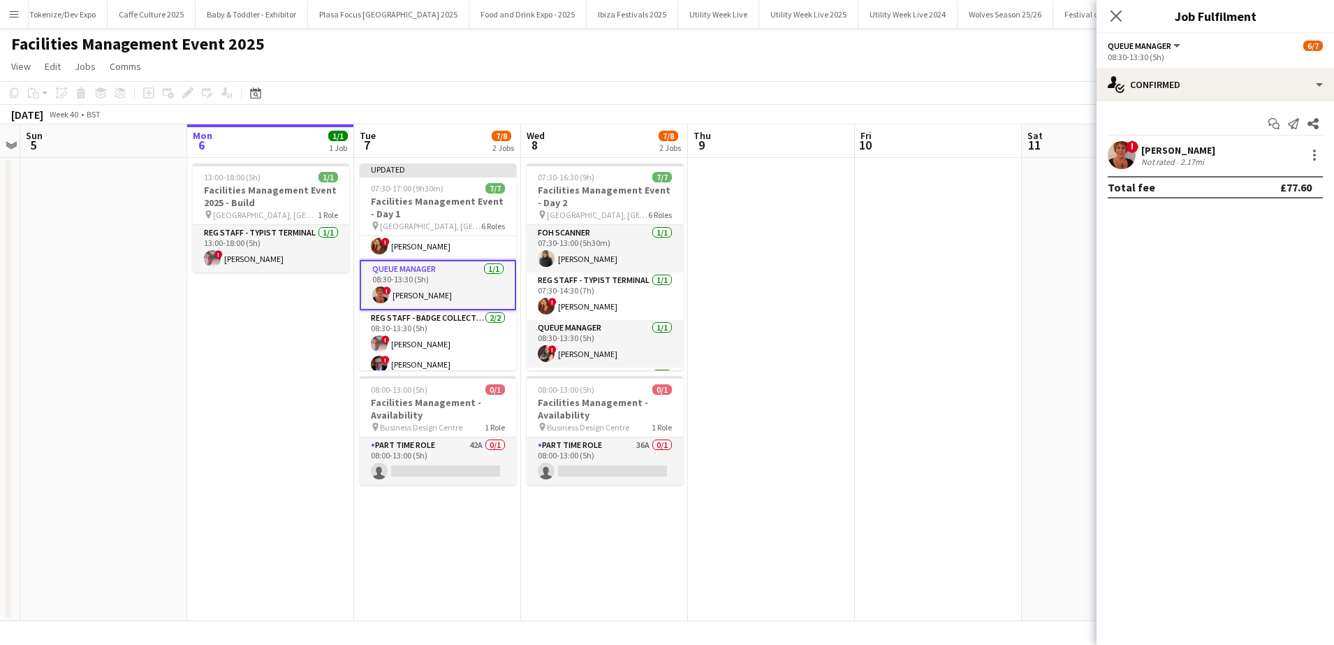
click at [1166, 148] on div "[PERSON_NAME]" at bounding box center [1178, 150] width 74 height 13
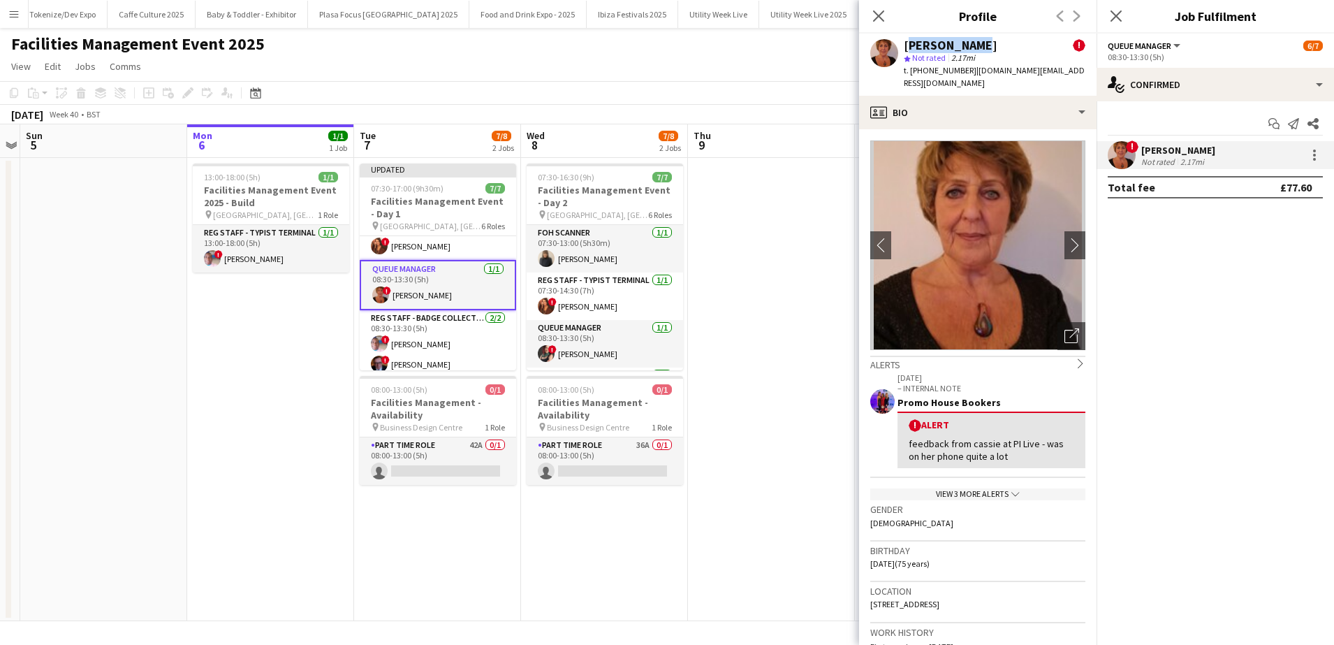
drag, startPoint x: 972, startPoint y: 43, endPoint x: 901, endPoint y: 43, distance: 71.2
click at [901, 43] on div "[PERSON_NAME] ! star Not rated 2.17mi t. [PHONE_NUMBER] | [DOMAIN_NAME][EMAIL_A…" at bounding box center [977, 65] width 237 height 62
copy div "[PERSON_NAME]"
drag, startPoint x: 1077, startPoint y: 71, endPoint x: 979, endPoint y: 71, distance: 97.8
click at [979, 71] on div "[PERSON_NAME] ! star Not rated 2.17mi t. [PHONE_NUMBER] | [DOMAIN_NAME][EMAIL_A…" at bounding box center [977, 65] width 237 height 62
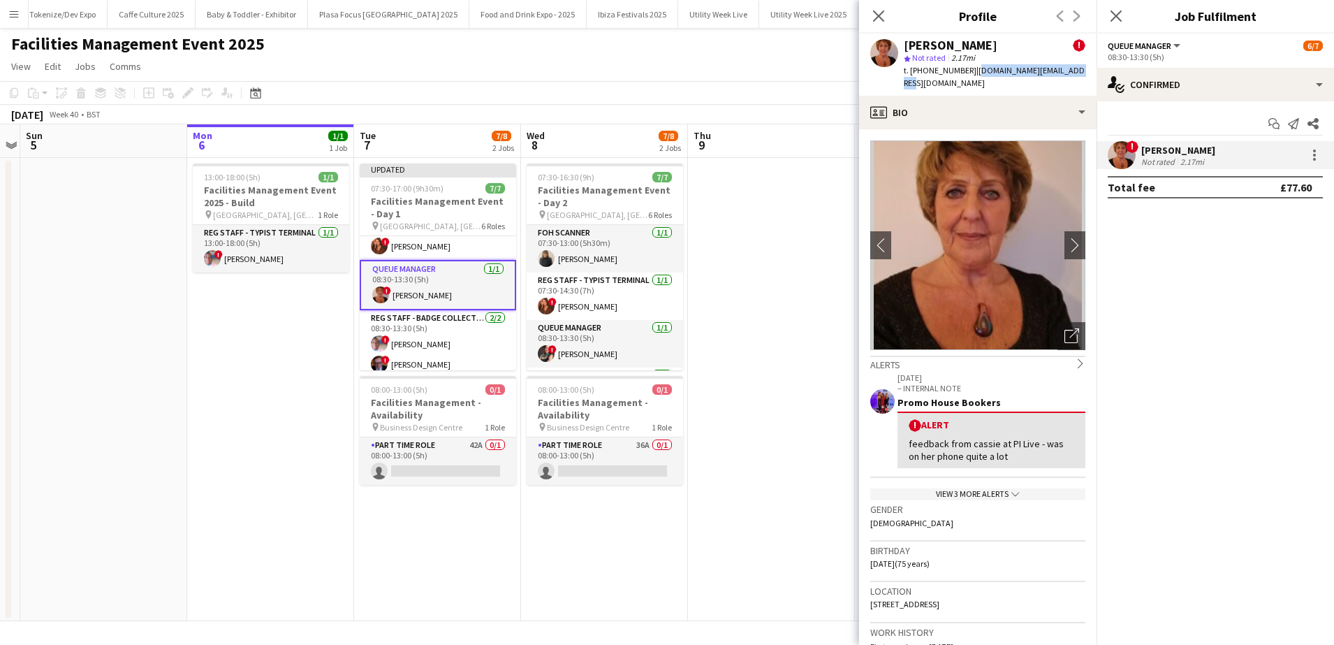
copy span "[DOMAIN_NAME][EMAIL_ADDRESS][DOMAIN_NAME]"
drag, startPoint x: 972, startPoint y: 66, endPoint x: 925, endPoint y: 73, distance: 47.9
click at [925, 73] on span "t. [PHONE_NUMBER]" at bounding box center [940, 70] width 73 height 10
copy span "0)7860431880"
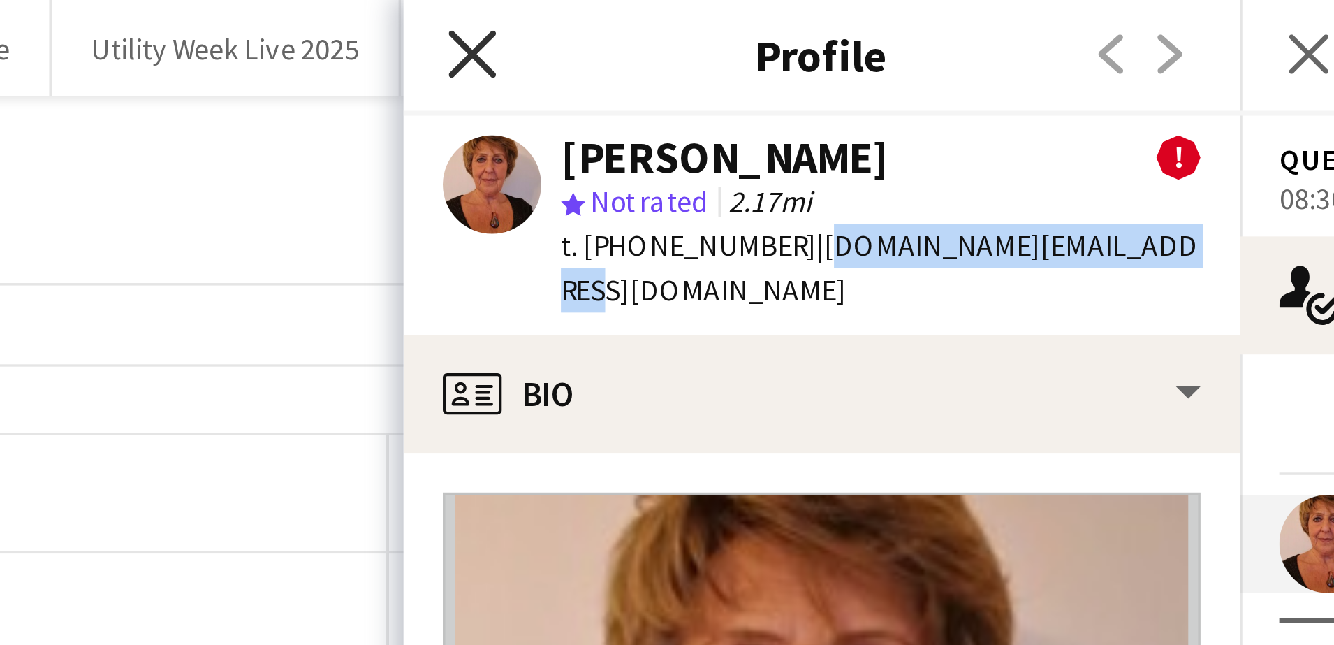
click at [882, 13] on icon at bounding box center [878, 15] width 13 height 13
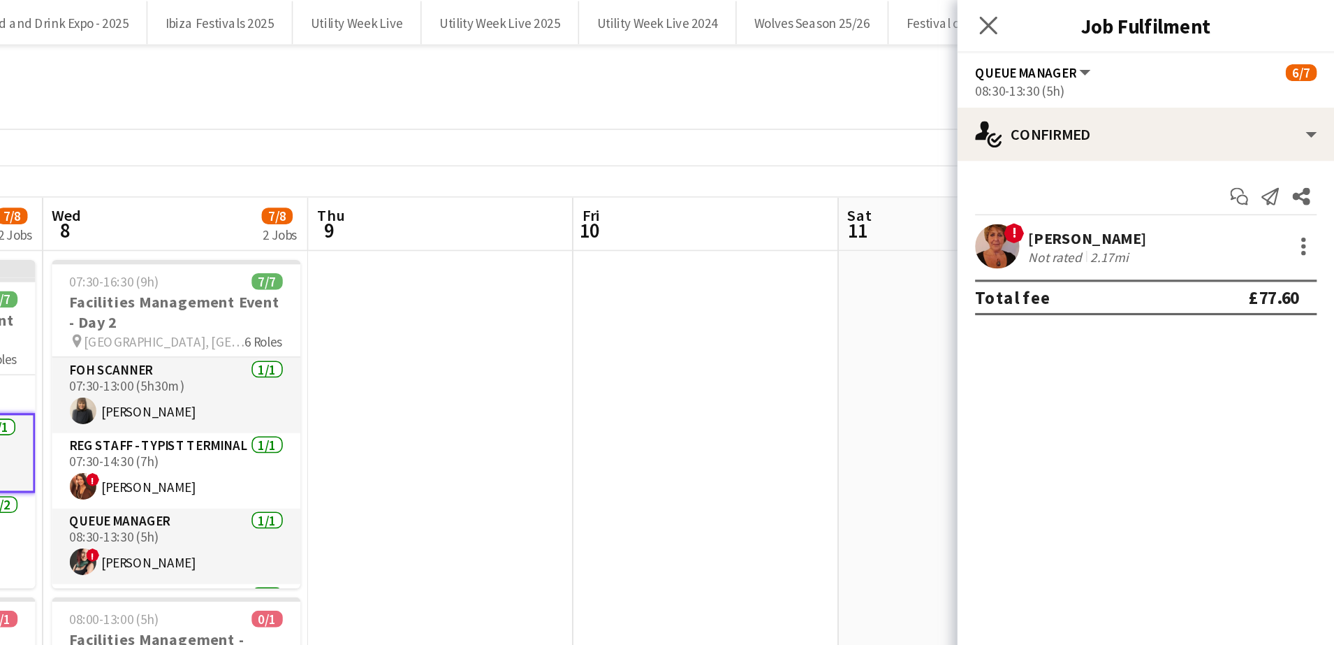
click at [1125, 15] on div "Close pop-in" at bounding box center [1115, 16] width 39 height 32
click at [1113, 17] on icon at bounding box center [1115, 15] width 13 height 13
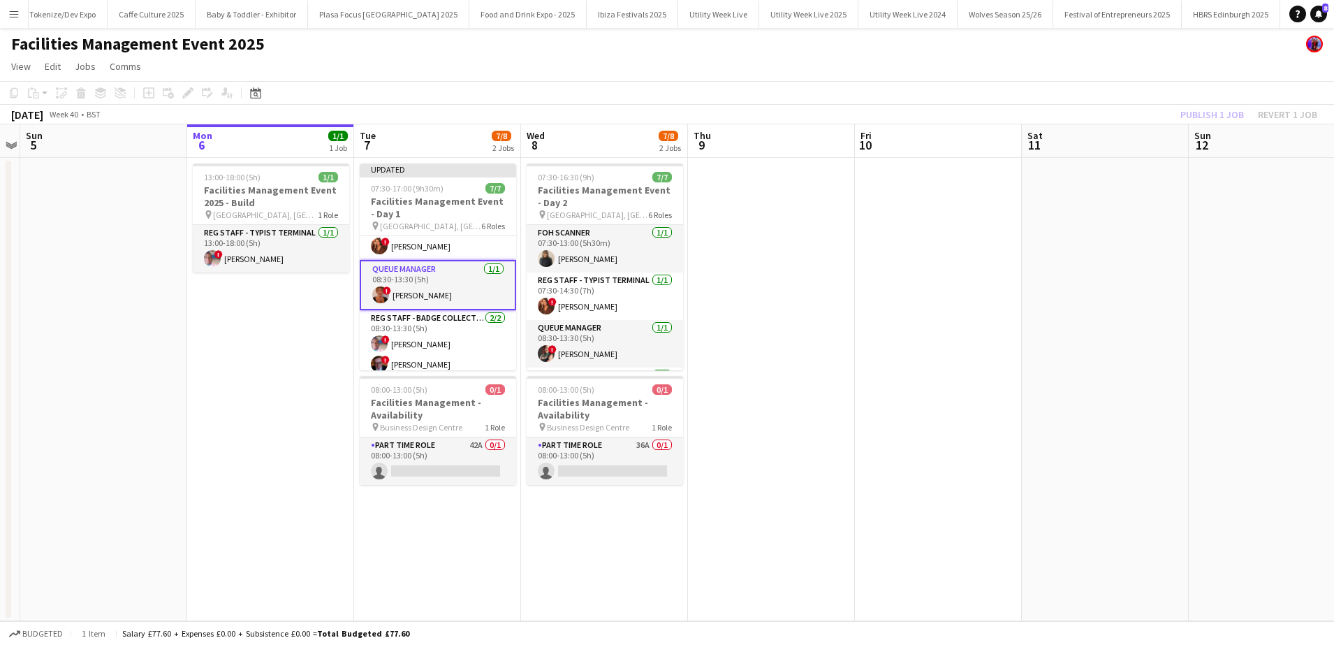
click at [1200, 117] on div "Publish 1 job Revert 1 job" at bounding box center [1248, 114] width 170 height 18
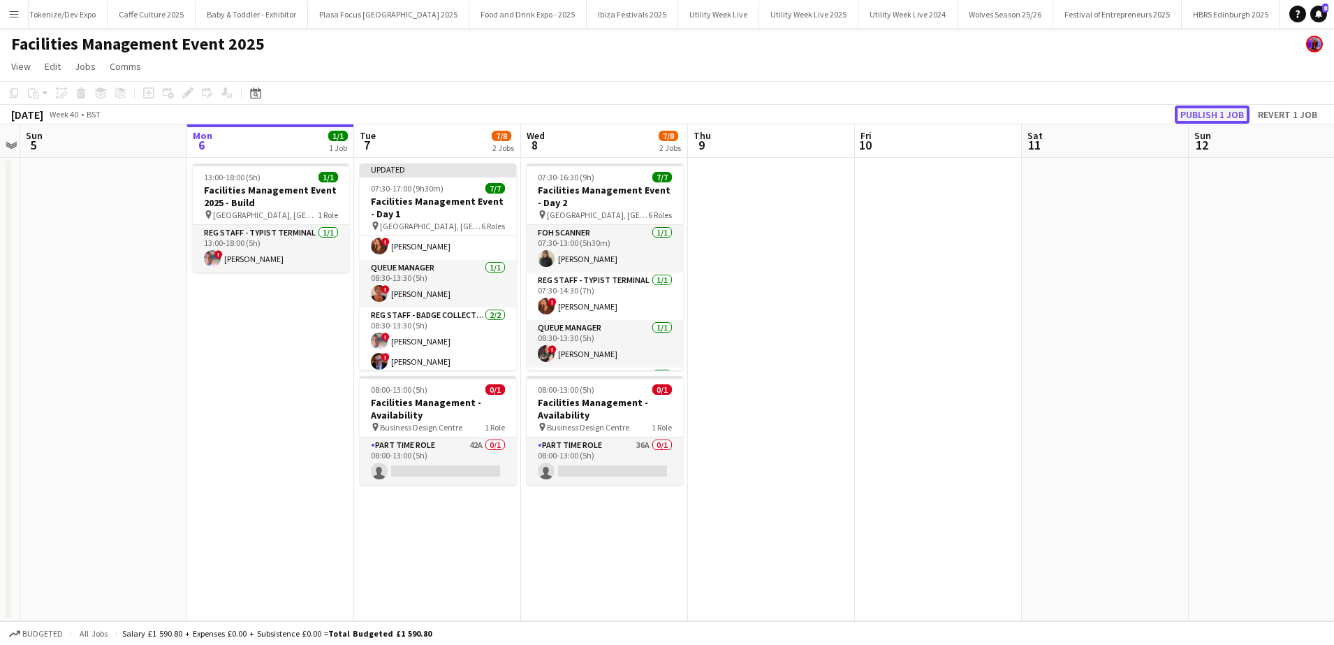
click at [1200, 117] on button "Publish 1 job" at bounding box center [1212, 114] width 75 height 18
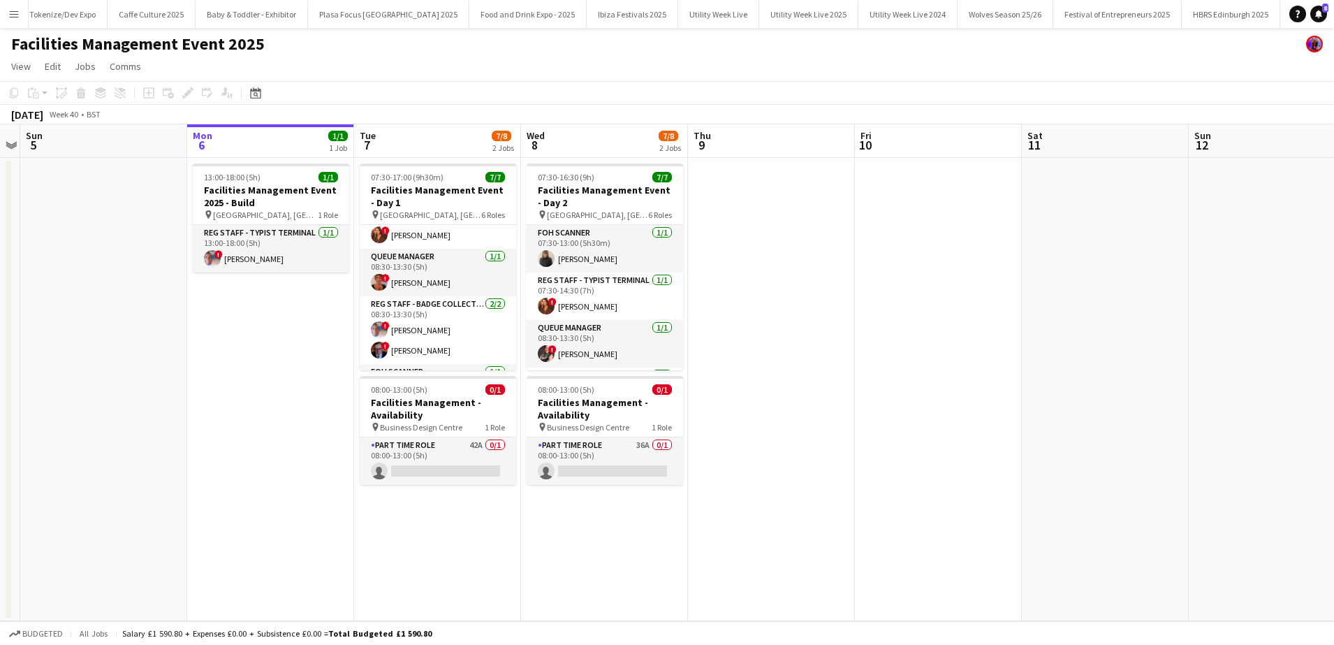
click at [13, 1] on button "Menu" at bounding box center [14, 14] width 28 height 28
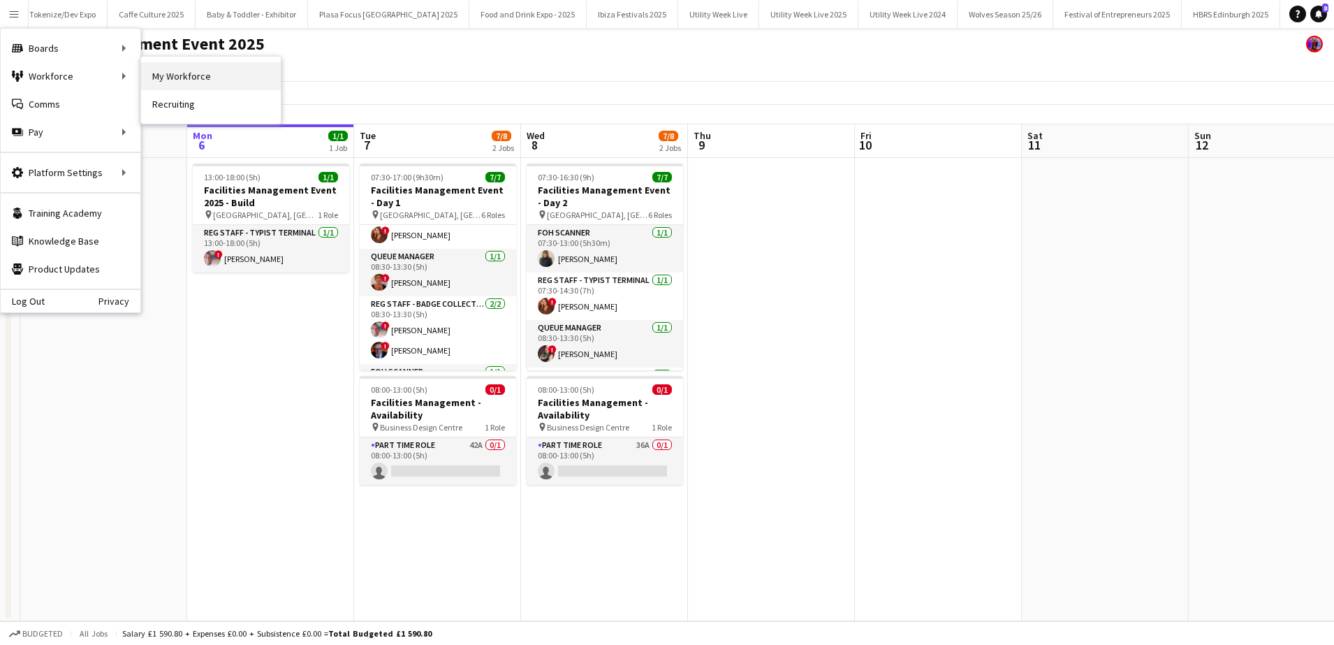
click at [189, 67] on link "My Workforce" at bounding box center [211, 76] width 140 height 28
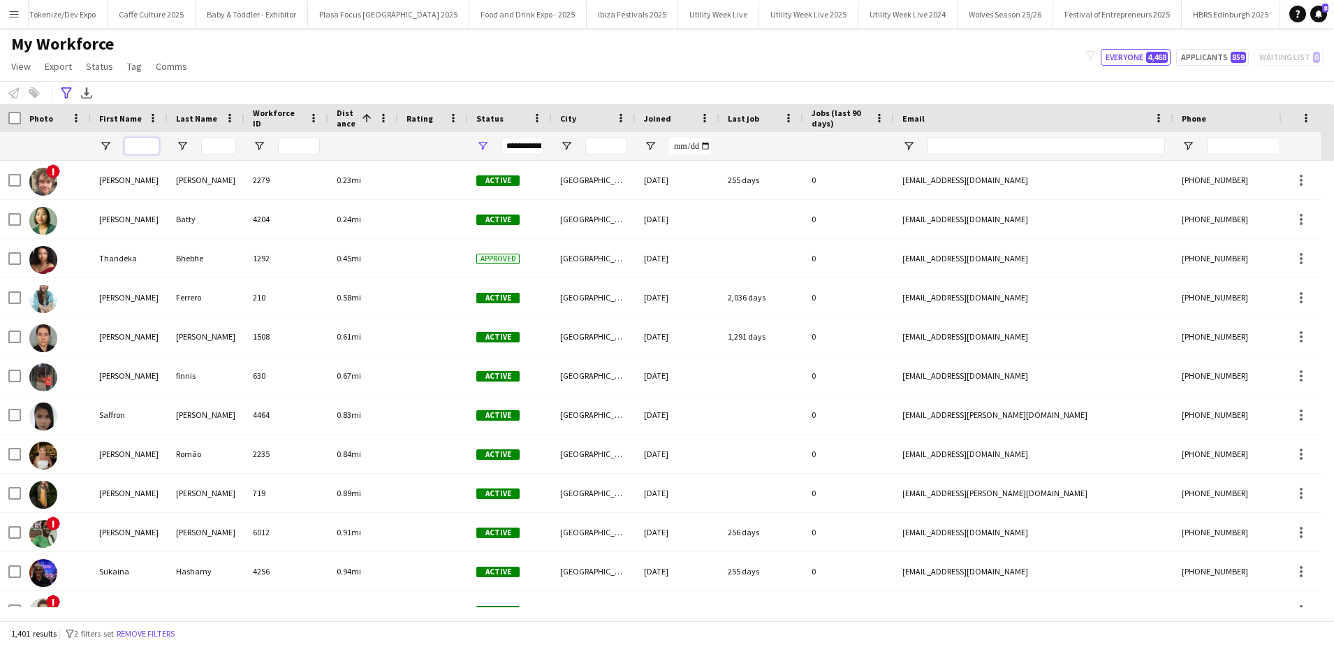
click at [142, 143] on input "First Name Filter Input" at bounding box center [141, 146] width 35 height 17
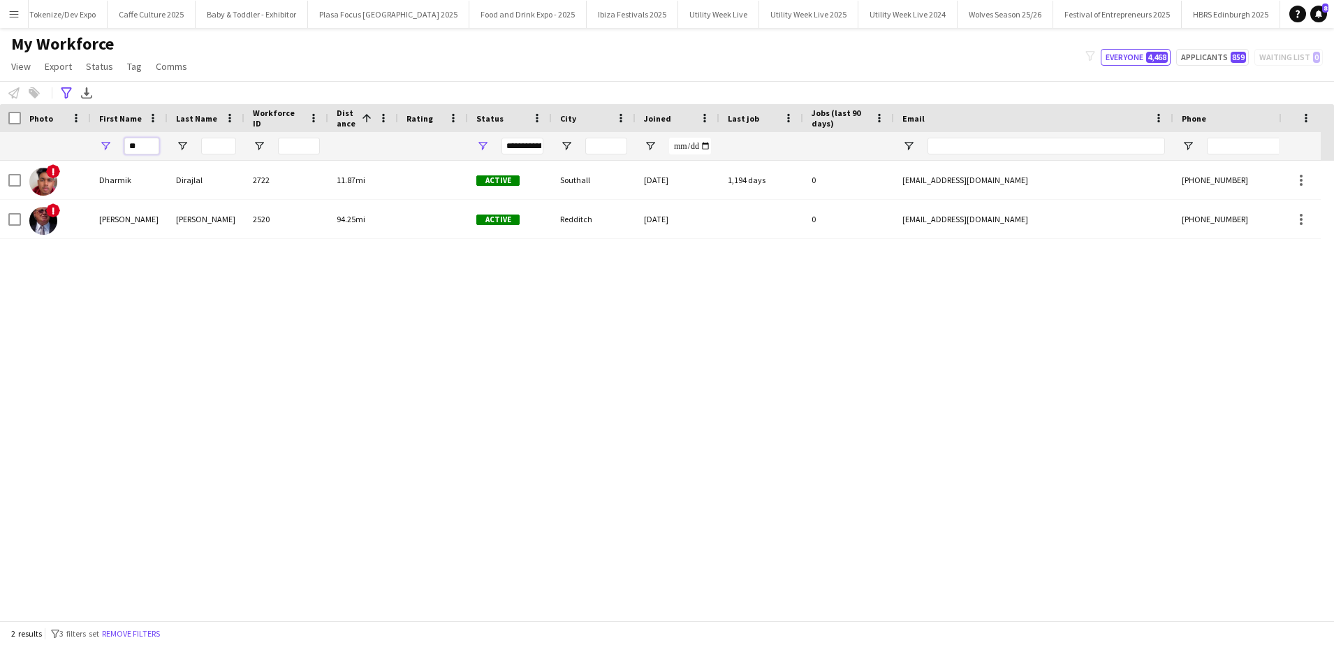
type input "*"
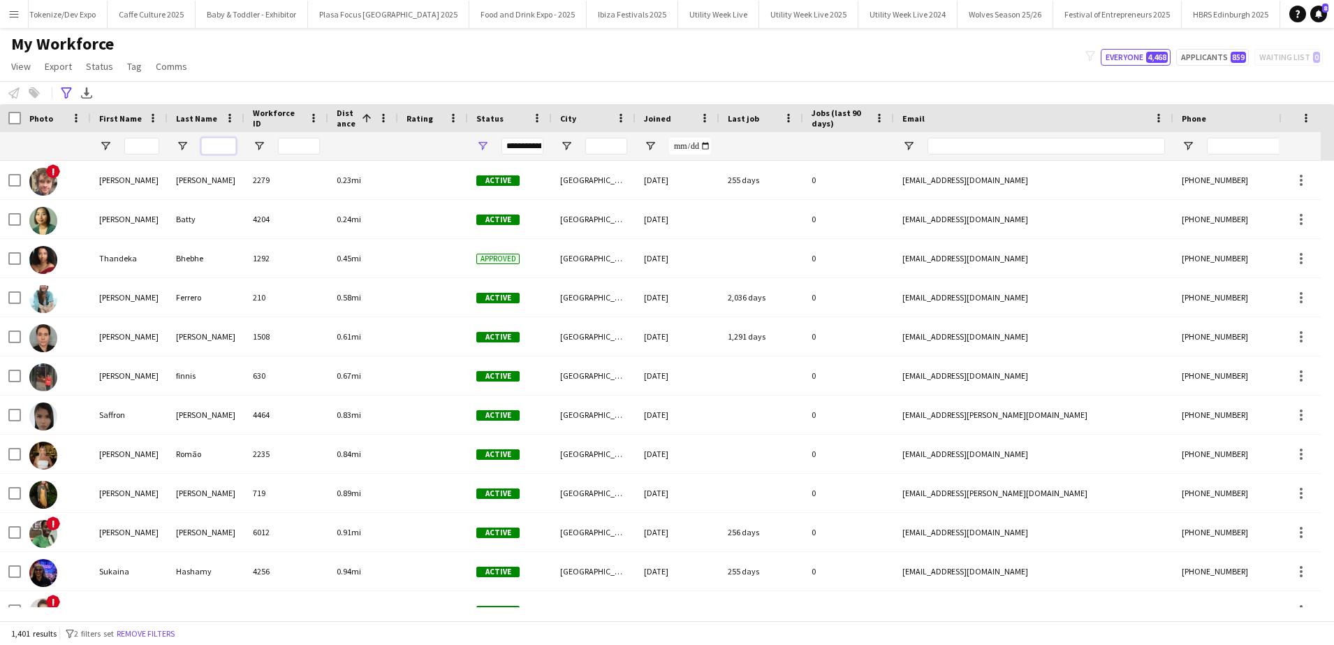
click at [222, 150] on input "Last Name Filter Input" at bounding box center [218, 146] width 35 height 17
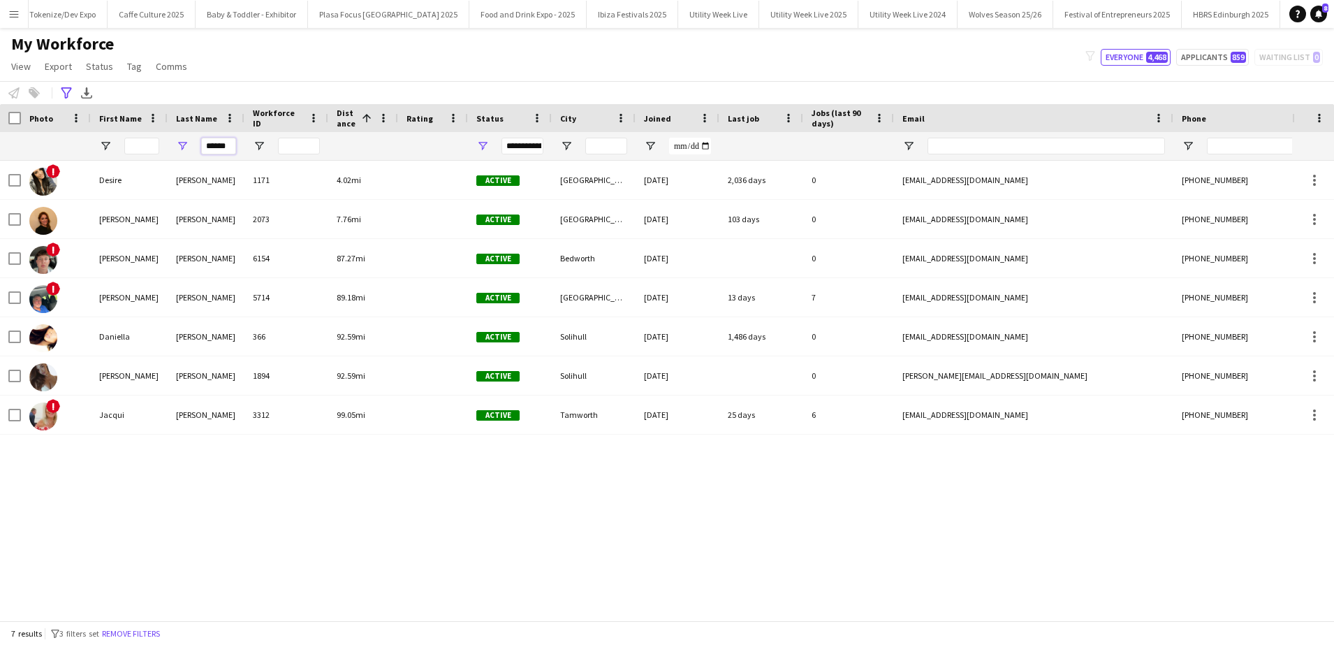
type input "******"
click at [105, 294] on div "Michael" at bounding box center [129, 297] width 77 height 38
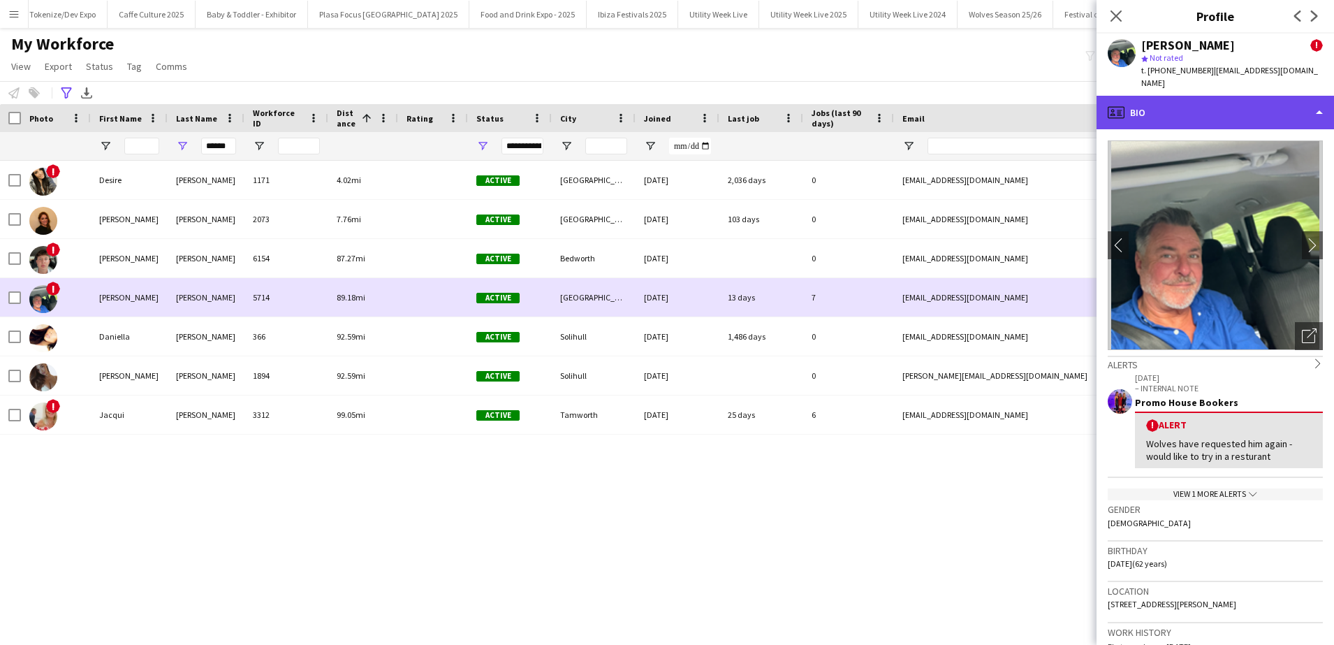
click at [1314, 125] on div "profile Bio" at bounding box center [1214, 113] width 237 height 34
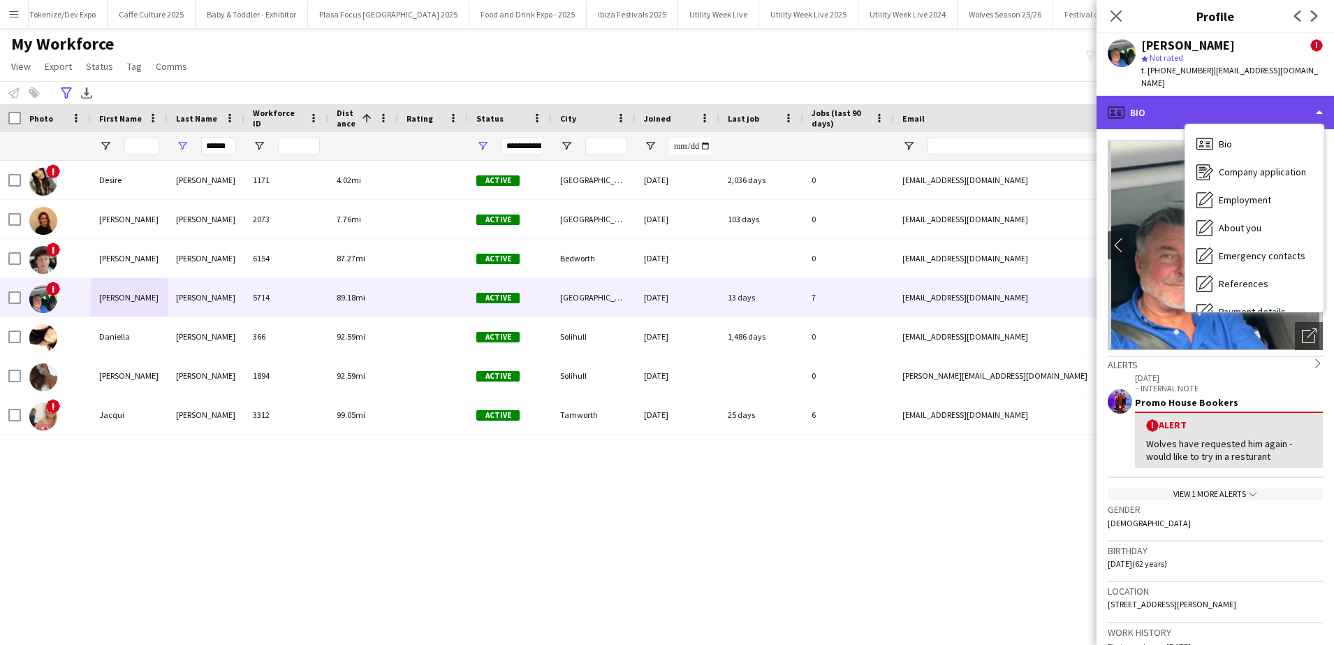
scroll to position [159, 0]
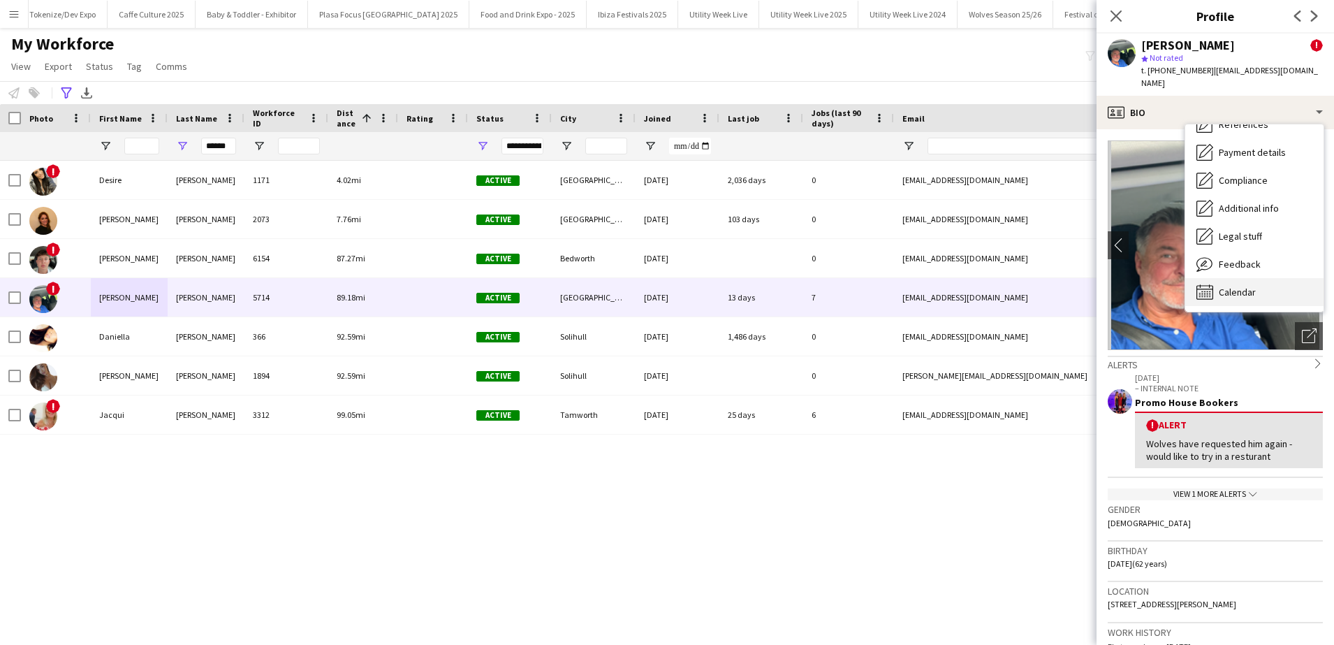
click at [1215, 291] on div "Calendar Calendar" at bounding box center [1254, 292] width 138 height 28
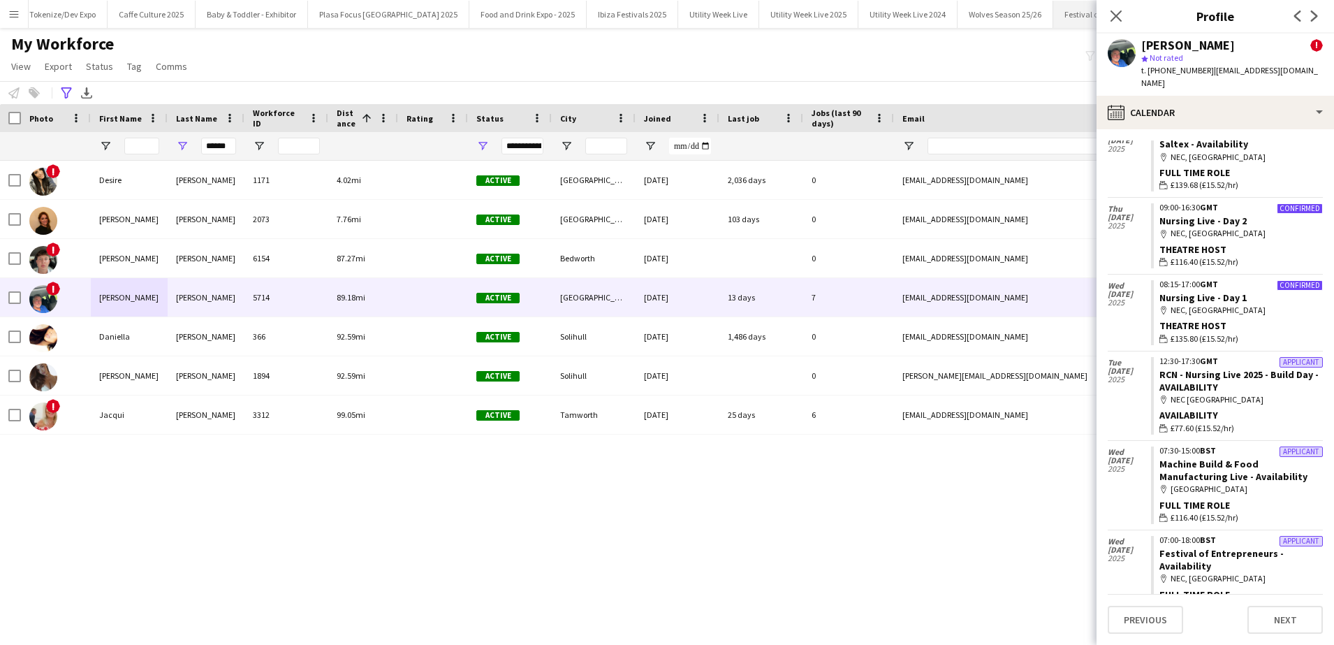
scroll to position [224, 0]
click at [1190, 379] on link "RCN - Nursing Live 2025 - Build Day - AVAILABILITY" at bounding box center [1238, 379] width 159 height 25
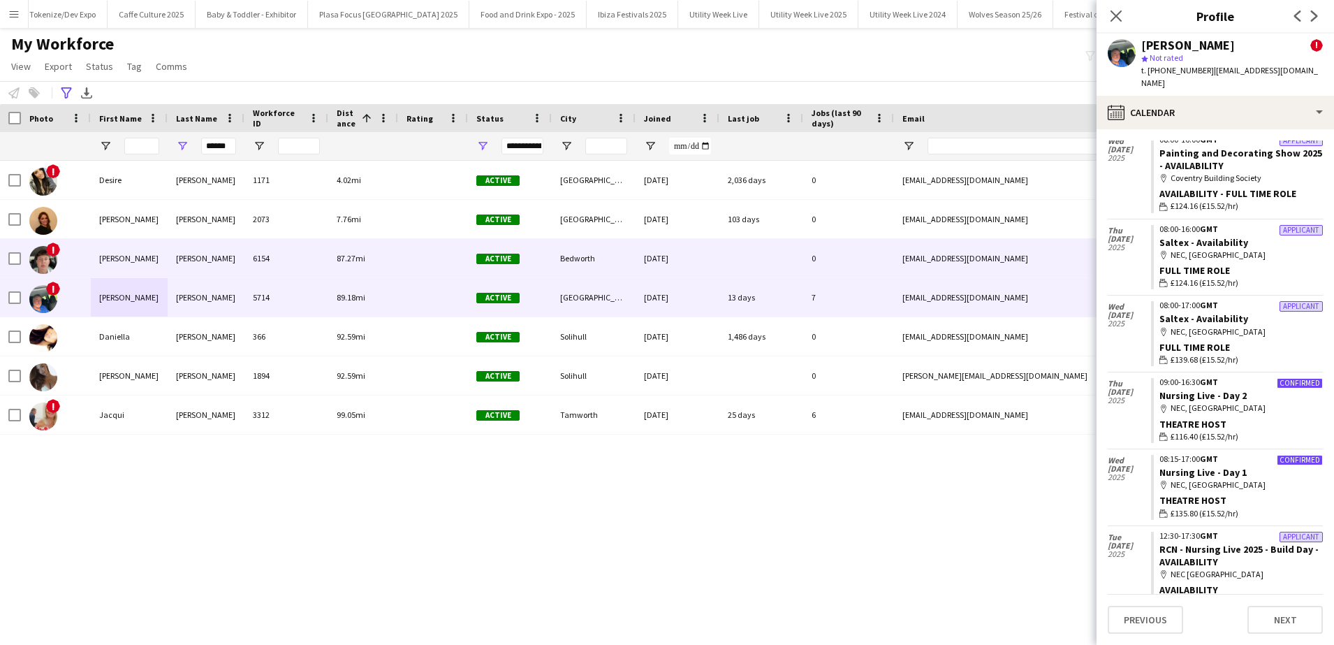
scroll to position [36, 0]
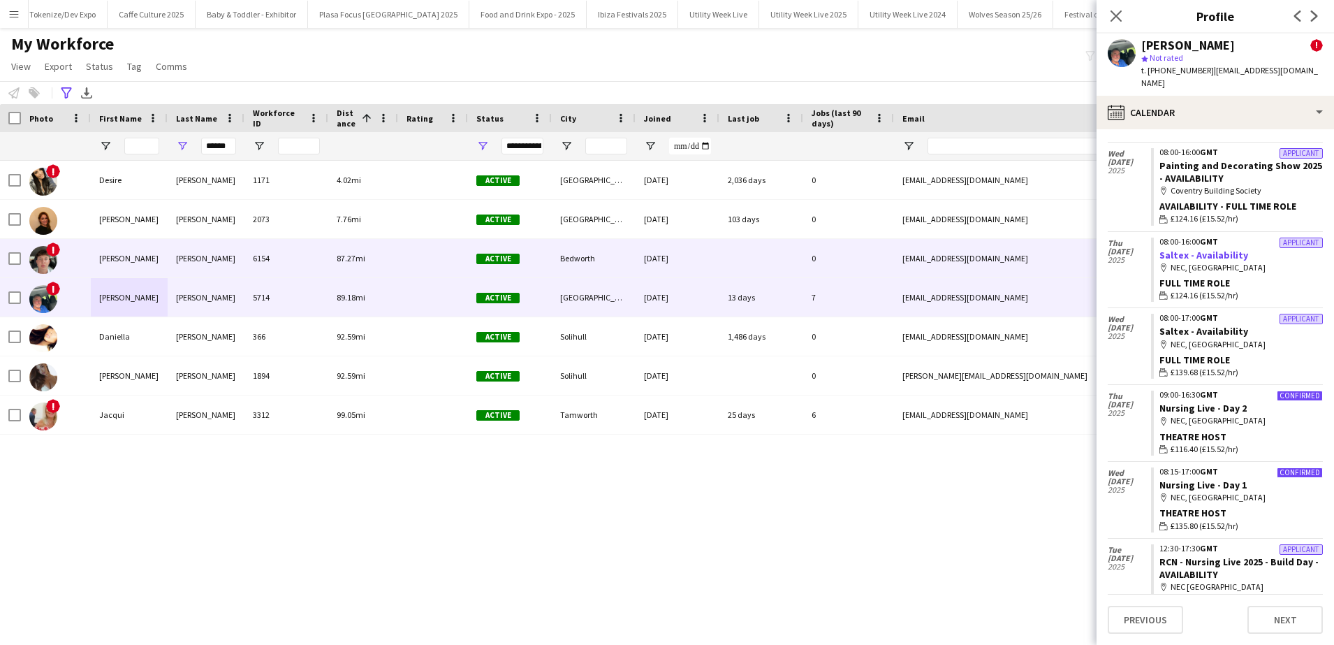
click at [1217, 258] on link "Saltex - Availability" at bounding box center [1203, 255] width 89 height 13
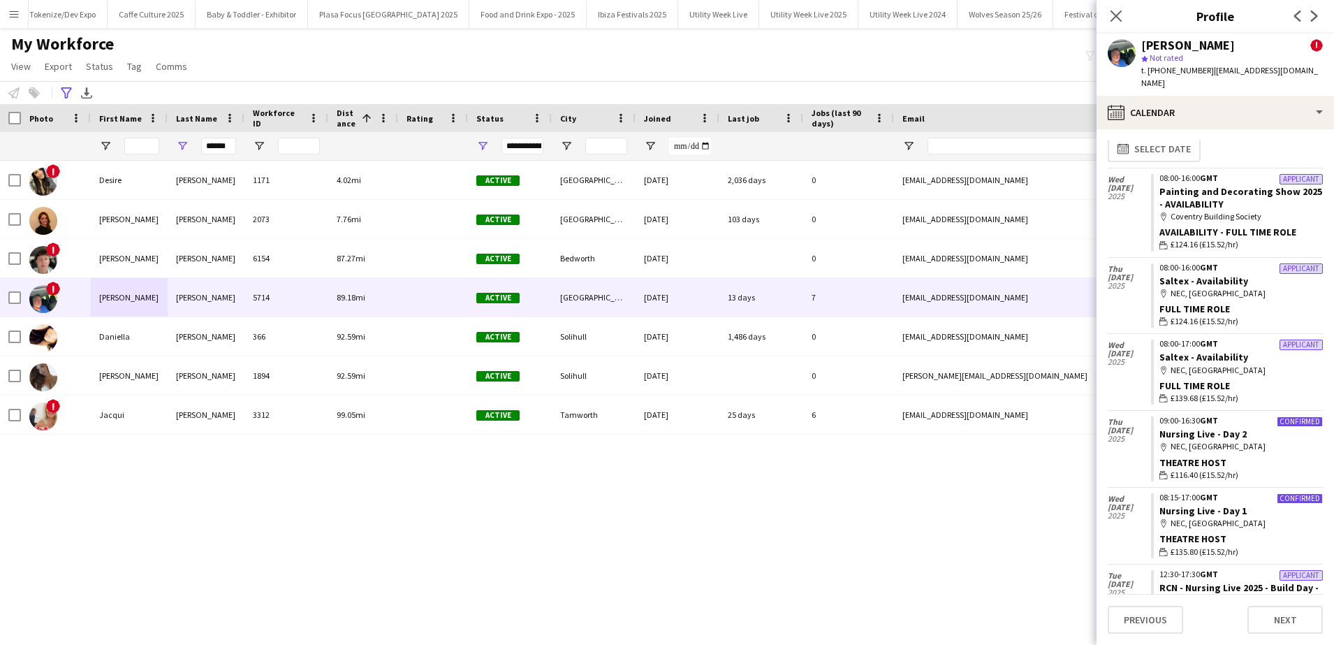
scroll to position [0, 0]
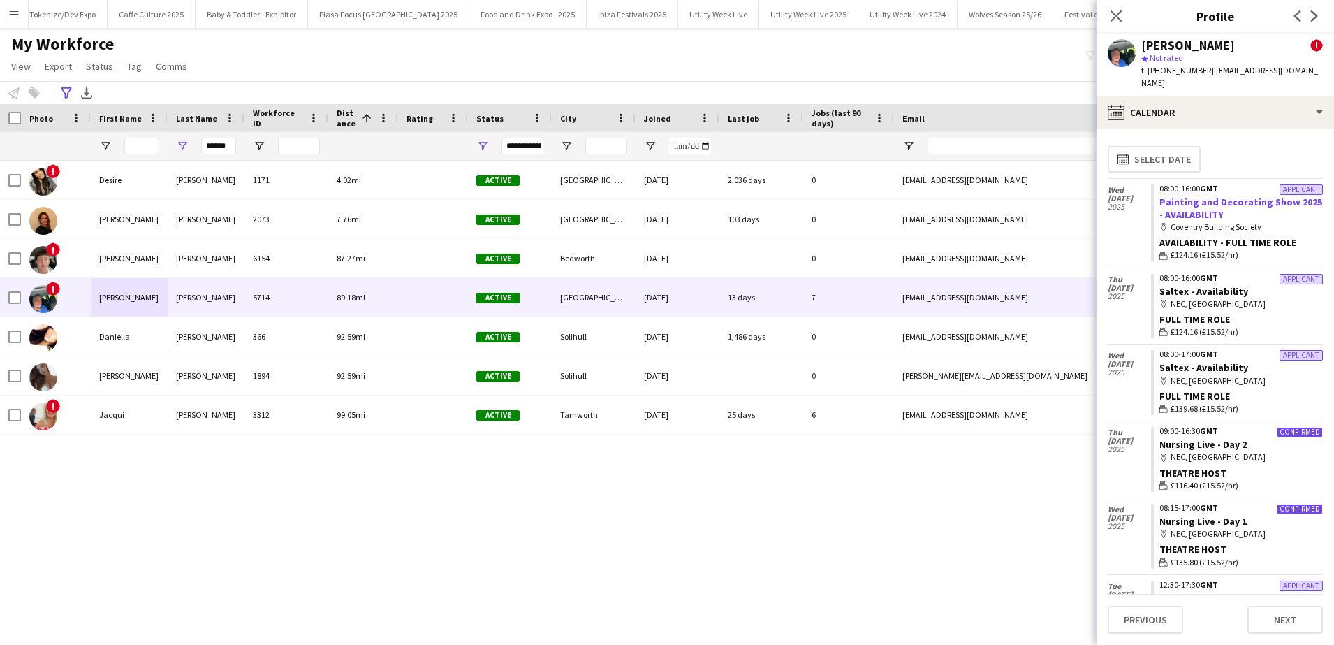
click at [1175, 216] on link "Painting and Decorating Show 2025 - AVAILABILITY" at bounding box center [1240, 208] width 163 height 25
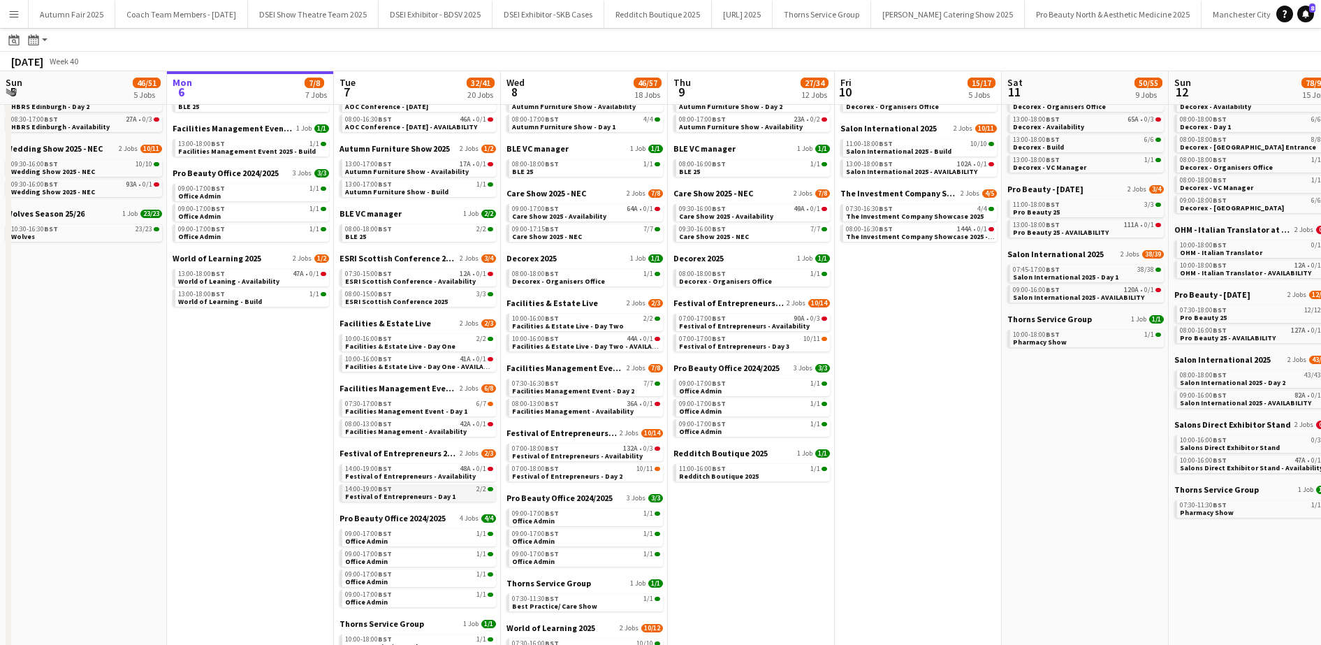
click at [405, 490] on div "14:00-19:00 BST 2/2" at bounding box center [419, 488] width 148 height 7
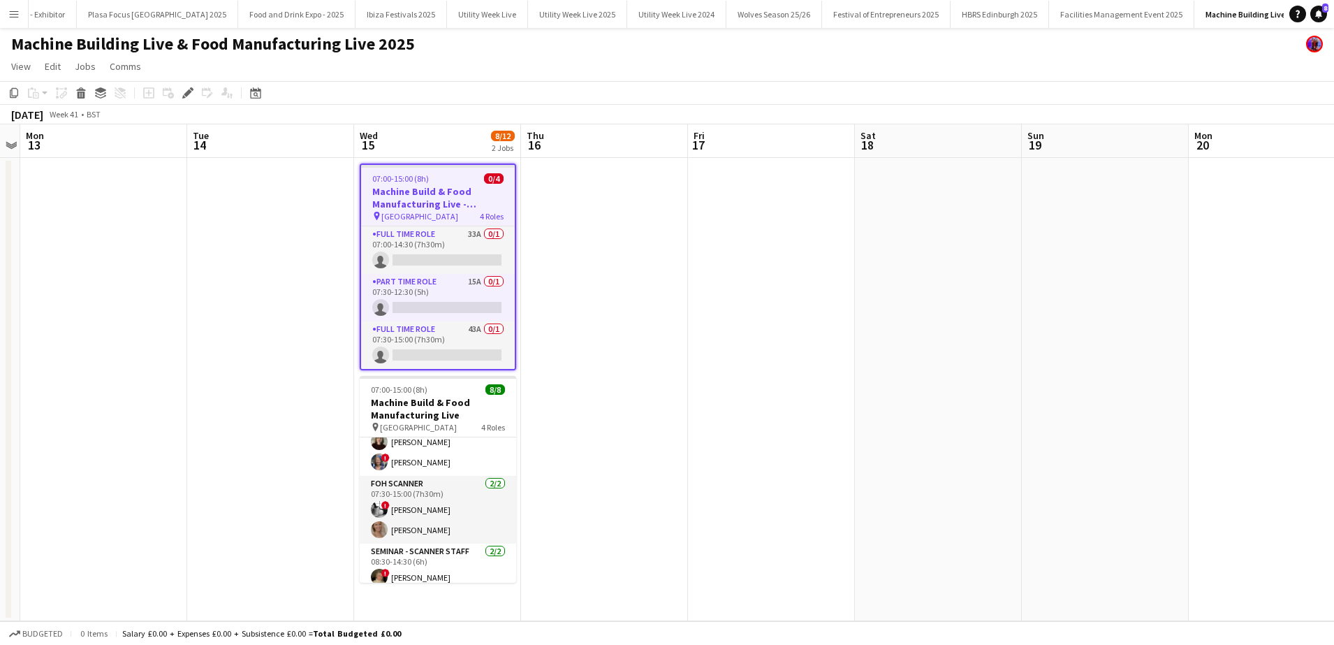
scroll to position [126, 0]
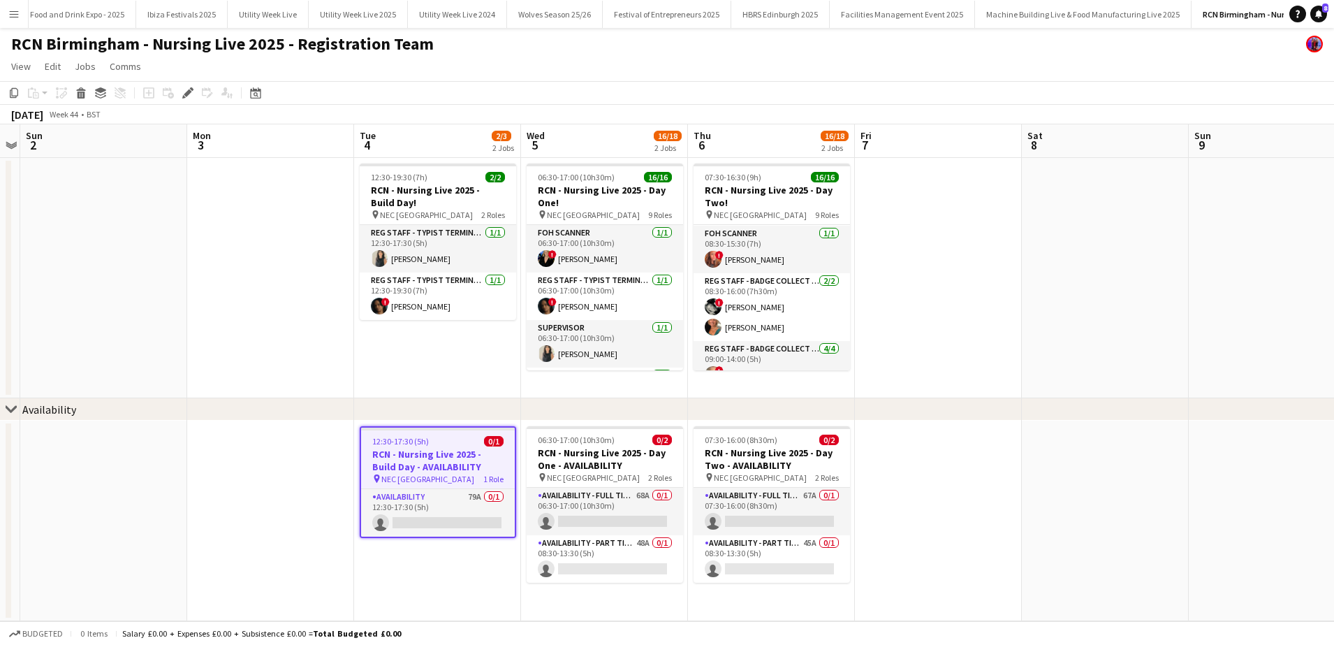
scroll to position [424, 0]
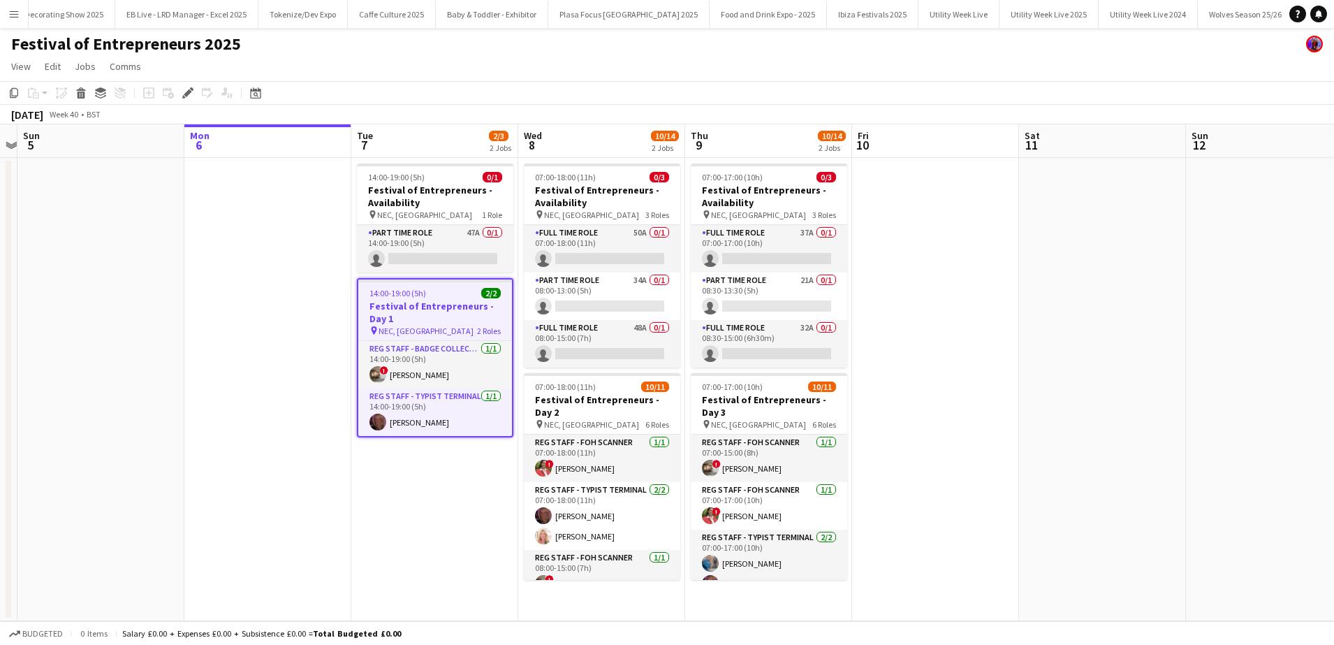
scroll to position [0, 485]
click at [678, 465] on app-calendar-viewport "Thu 2 Fri 3 Sat 4 Sun 5 Mon 6 Tue 7 2/3 2 Jobs Wed 8 10/14 2 Jobs Thu 9 10/14 2…" at bounding box center [667, 372] width 1334 height 497
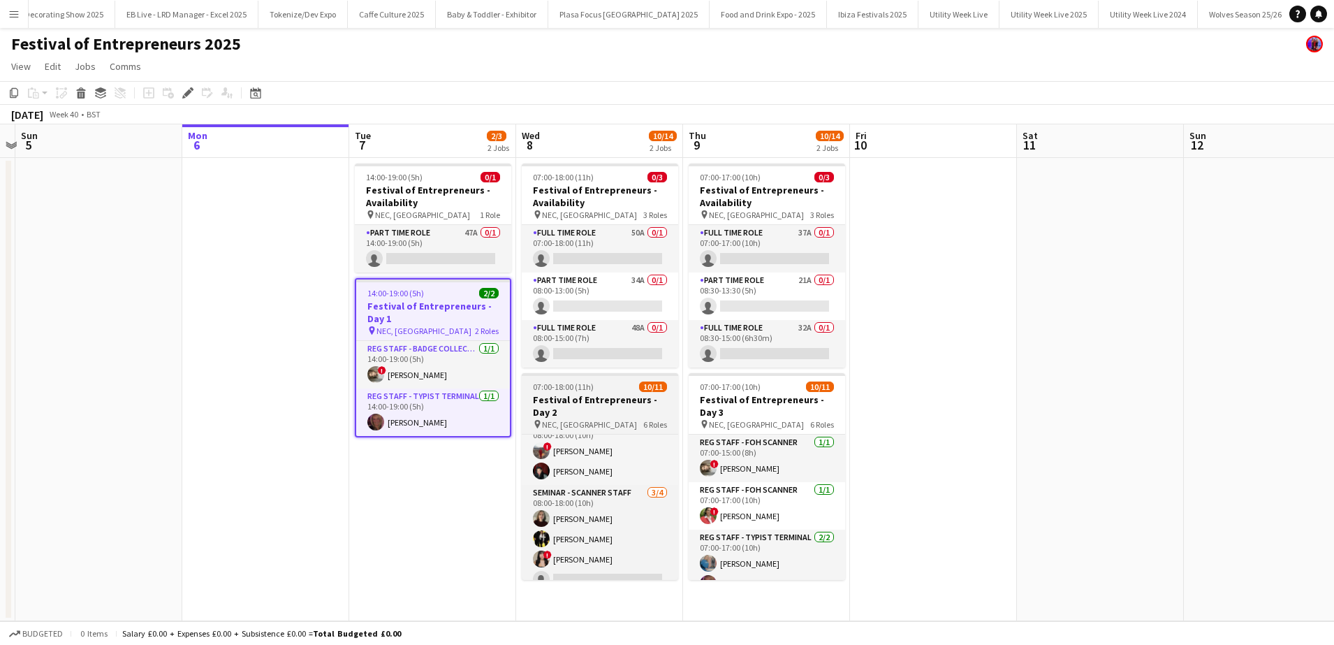
scroll to position [241, 0]
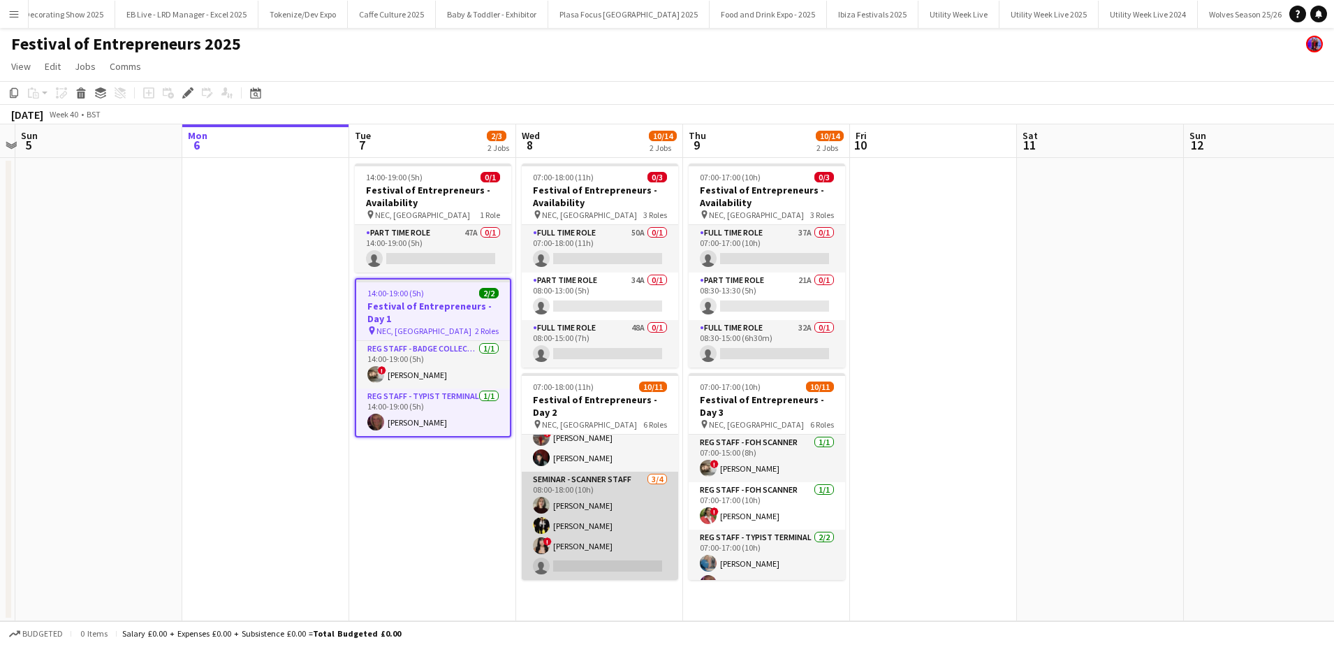
click at [580, 570] on app-card-role "Seminar - Scanner Staff [DATE] 08:00-18:00 (10h) [PERSON_NAME] [PERSON_NAME] ! …" at bounding box center [600, 525] width 156 height 108
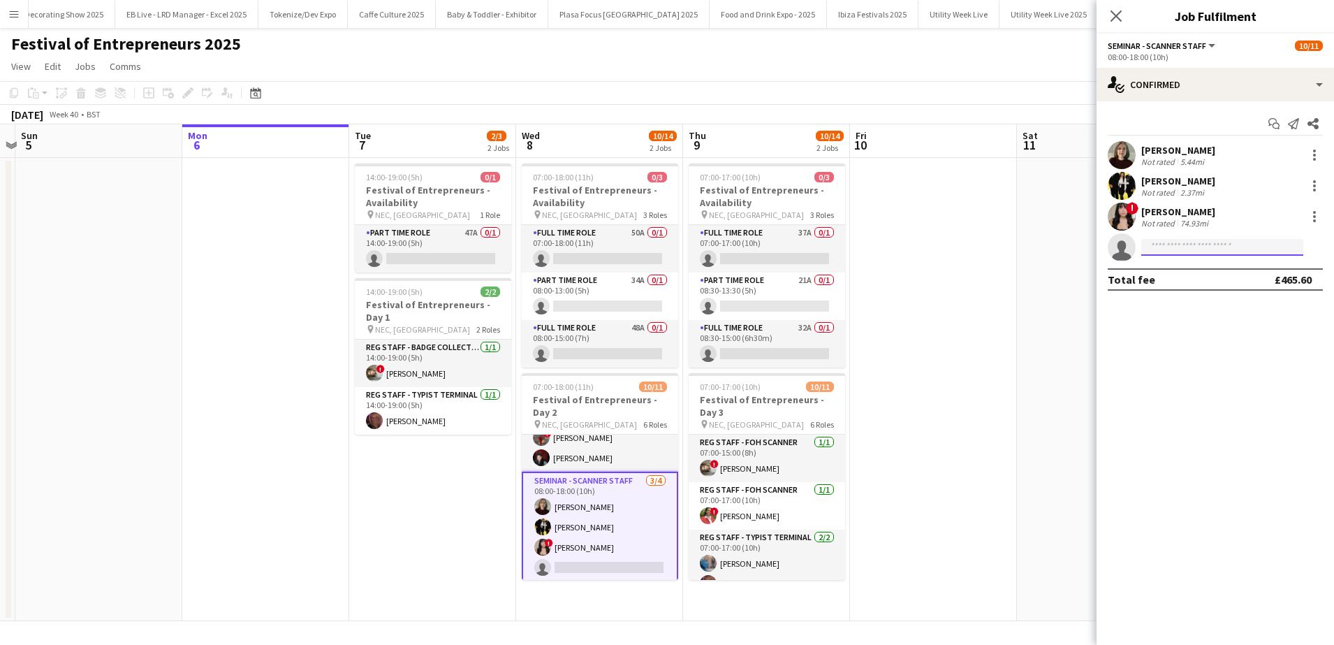
click at [1196, 242] on input at bounding box center [1222, 247] width 162 height 17
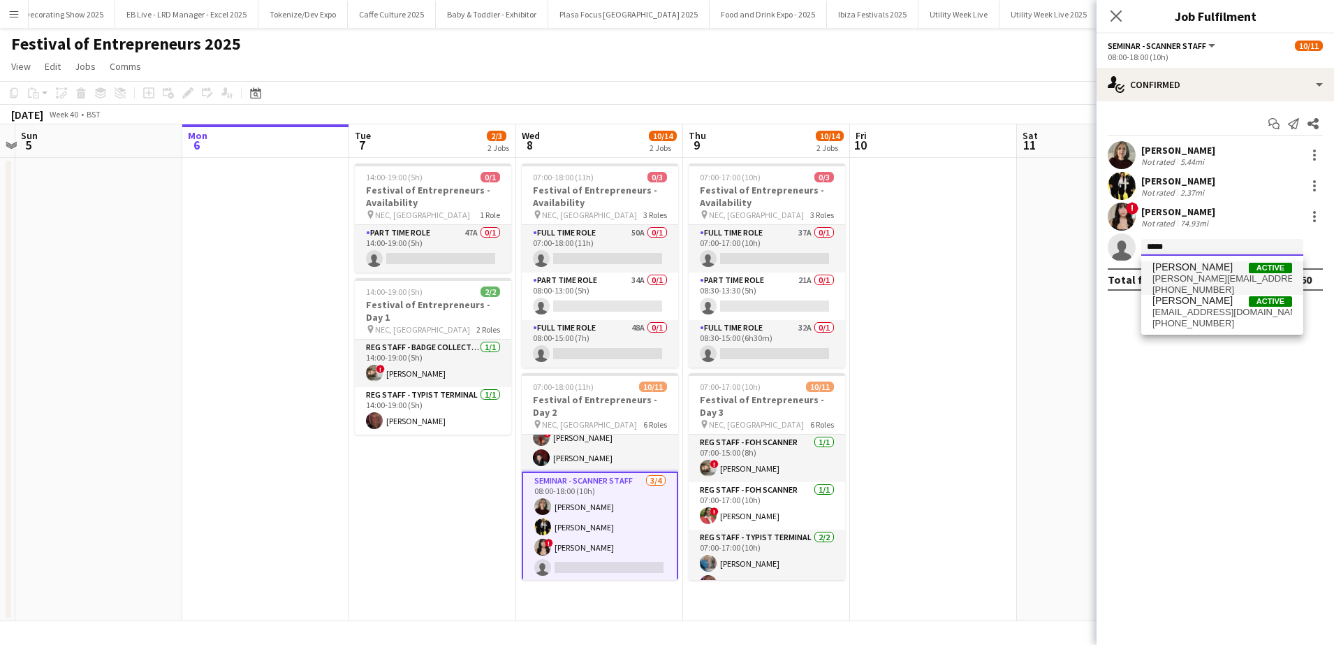
type input "*****"
click at [1215, 281] on span "[PERSON_NAME][EMAIL_ADDRESS][DOMAIN_NAME]" at bounding box center [1222, 278] width 140 height 11
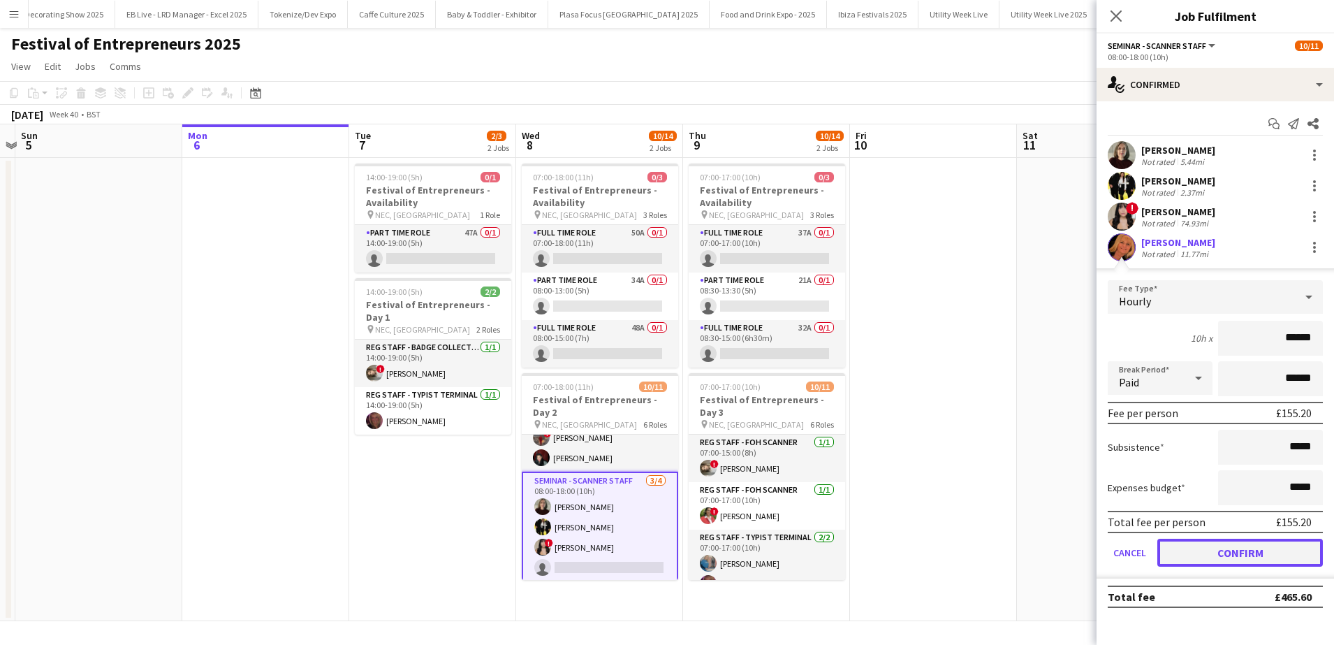
click at [1249, 557] on button "Confirm" at bounding box center [1240, 552] width 166 height 28
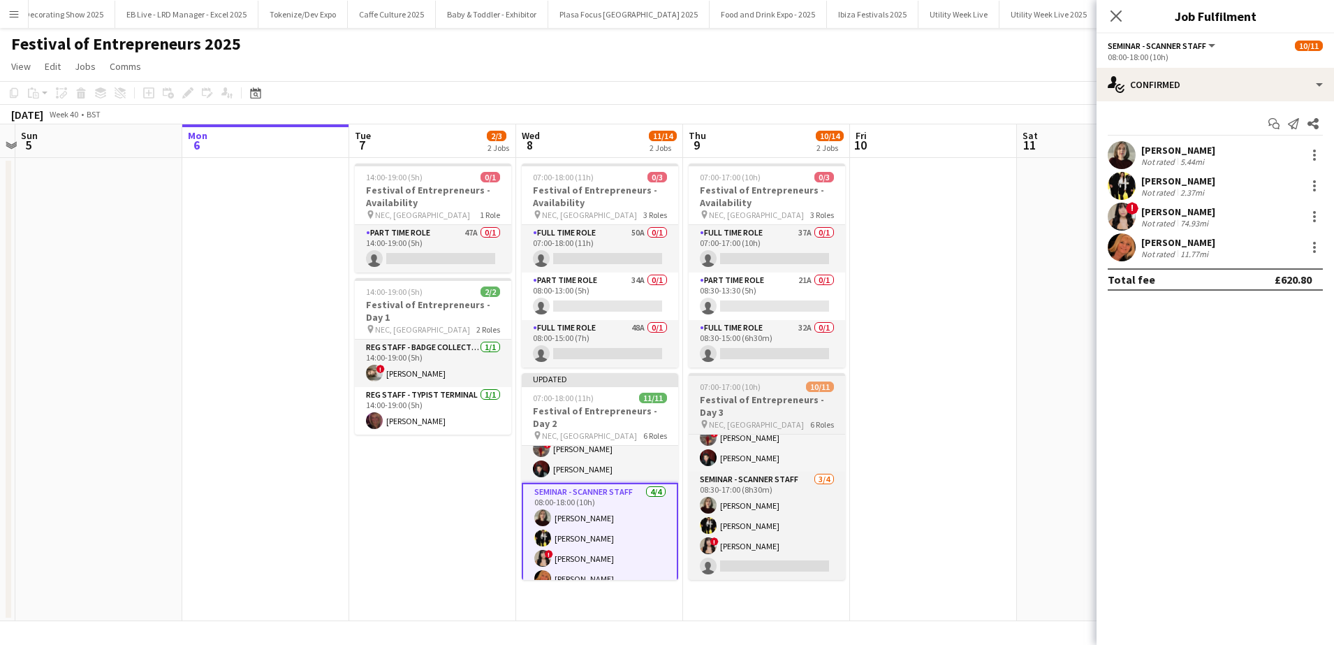
scroll to position [0, 0]
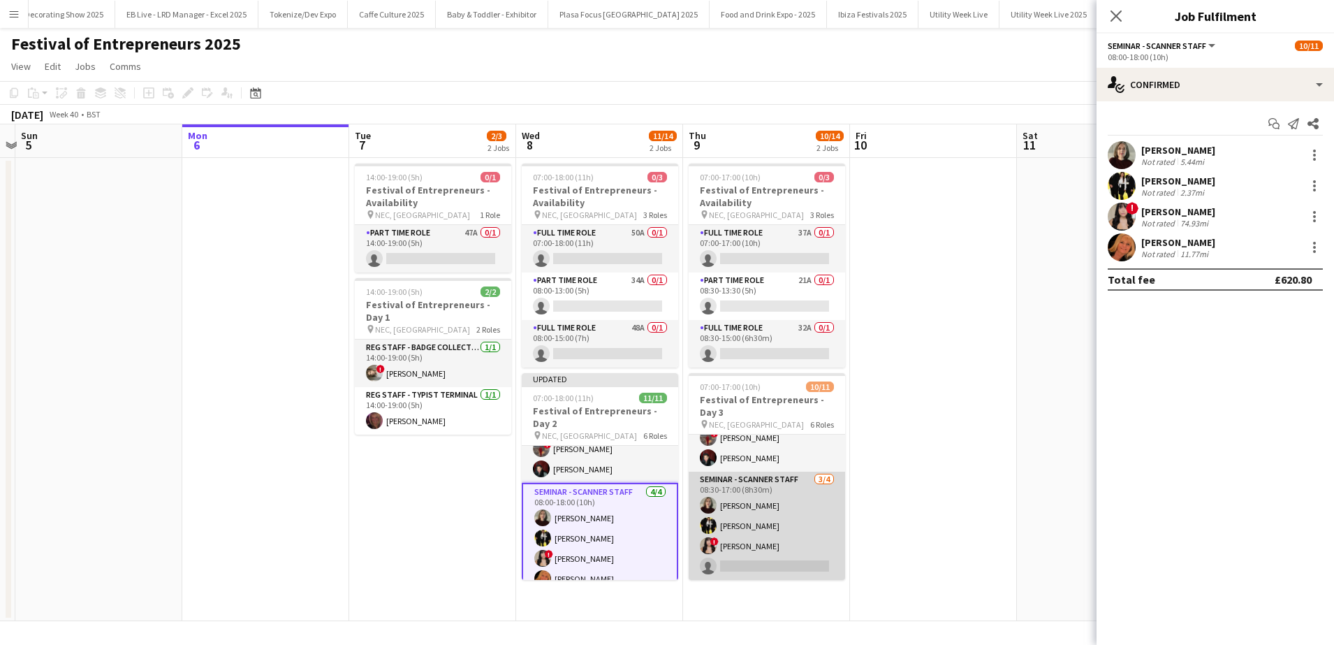
click at [802, 548] on app-card-role "Seminar - Scanner Staff [DATE] 08:30-17:00 (8h30m) [PERSON_NAME] [PERSON_NAME] …" at bounding box center [767, 525] width 156 height 108
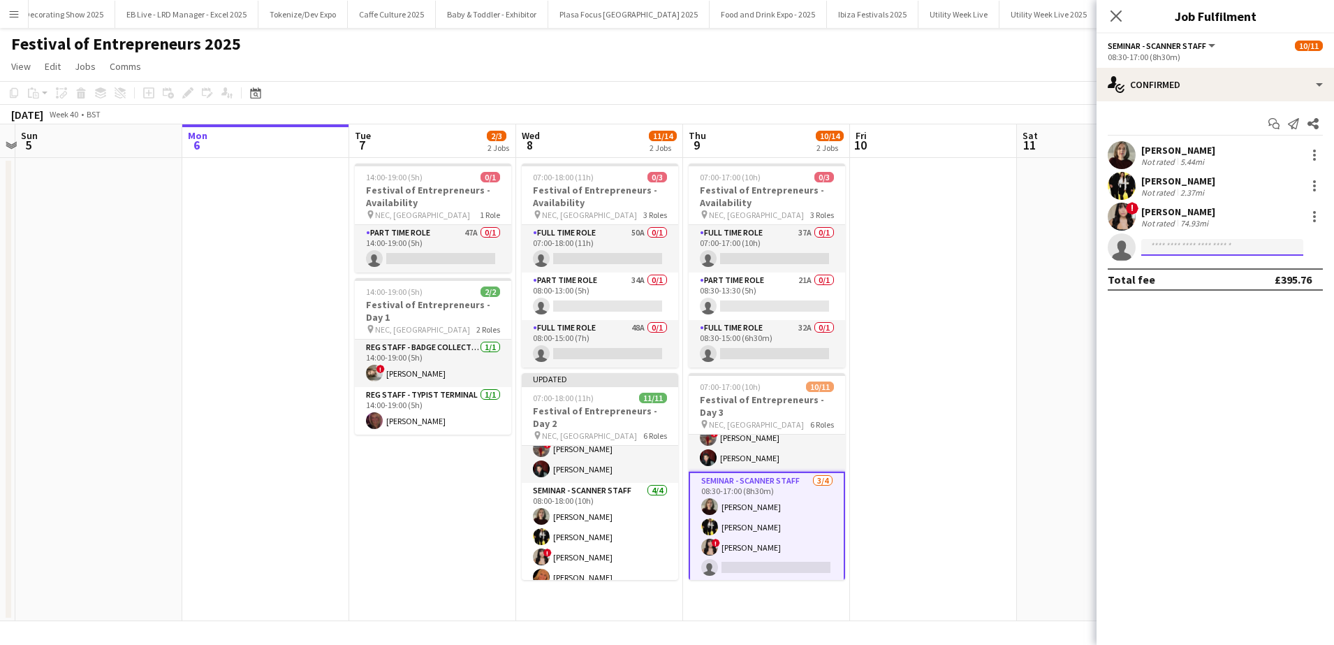
click at [1201, 241] on input at bounding box center [1222, 247] width 162 height 17
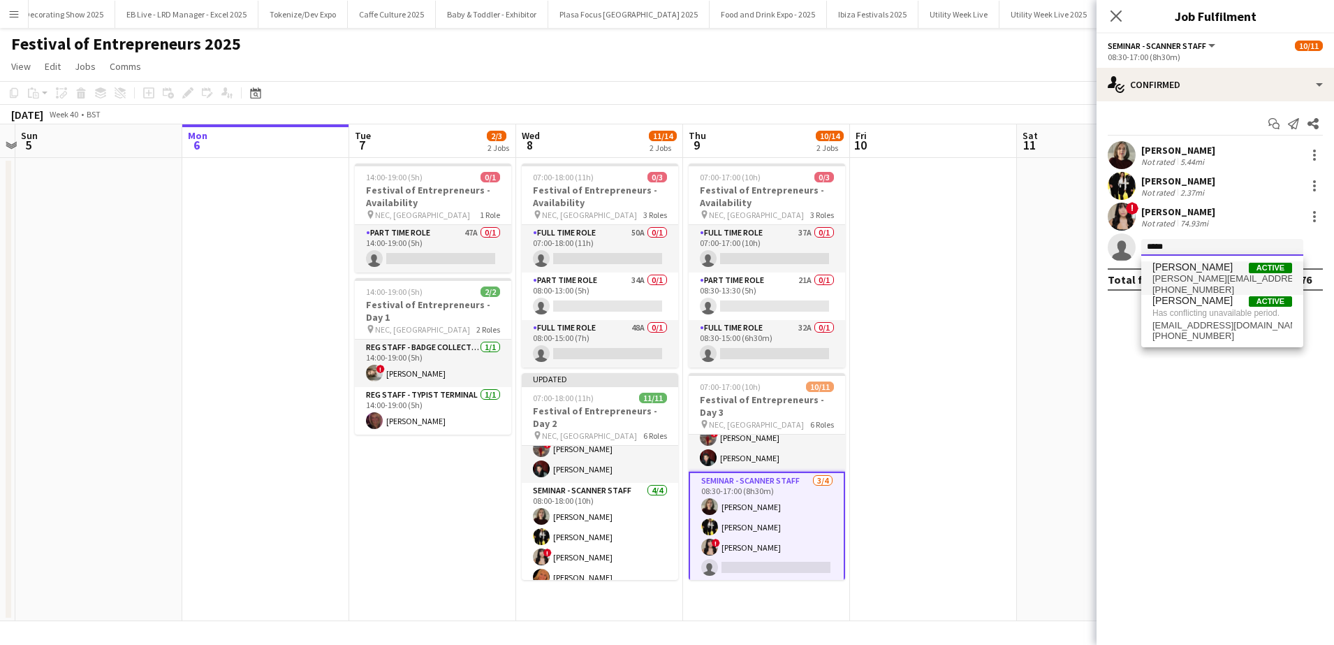
type input "*****"
click at [1211, 278] on span "[PERSON_NAME][EMAIL_ADDRESS][DOMAIN_NAME]" at bounding box center [1222, 278] width 140 height 11
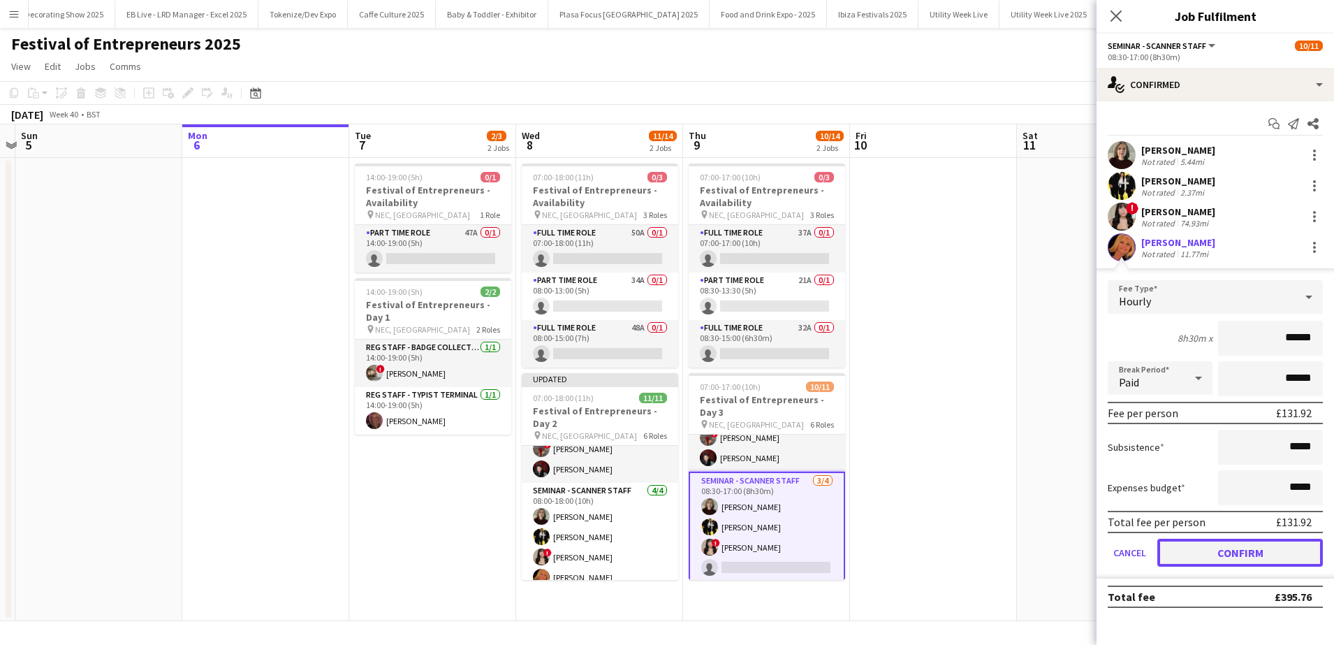
click at [1234, 559] on button "Confirm" at bounding box center [1240, 552] width 166 height 28
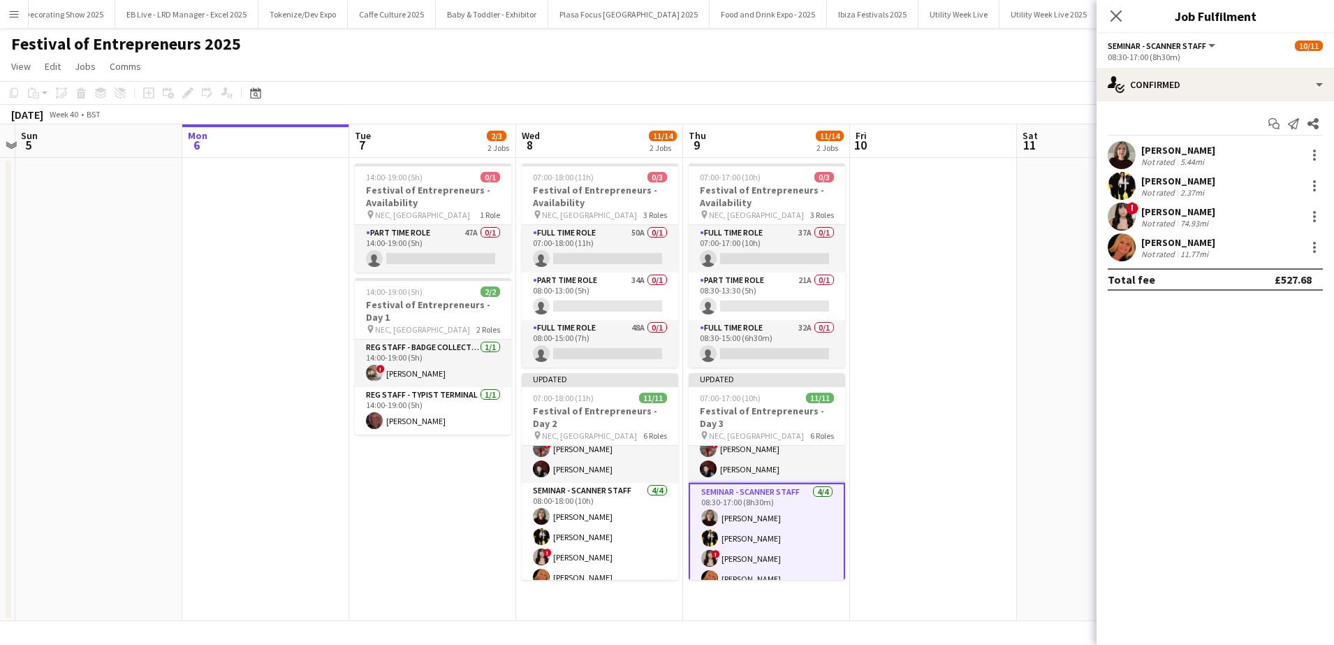
click at [1024, 478] on app-date-cell at bounding box center [1100, 389] width 167 height 463
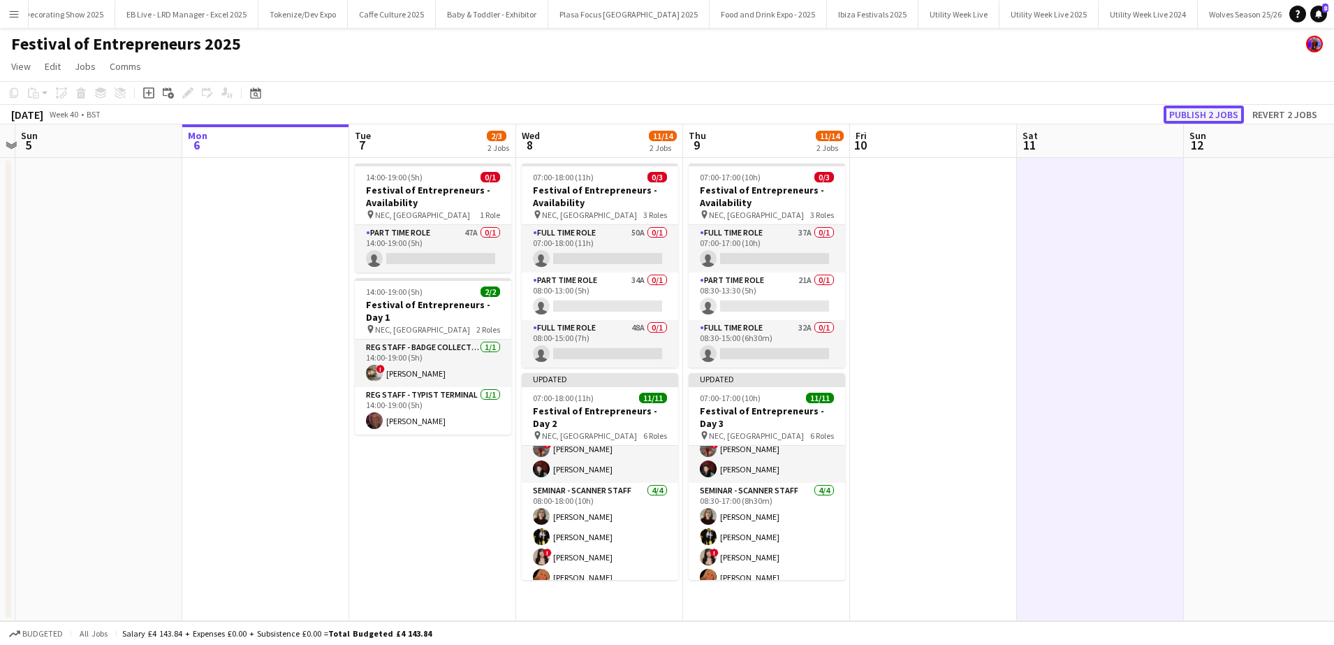
click at [1203, 118] on button "Publish 2 jobs" at bounding box center [1203, 114] width 80 height 18
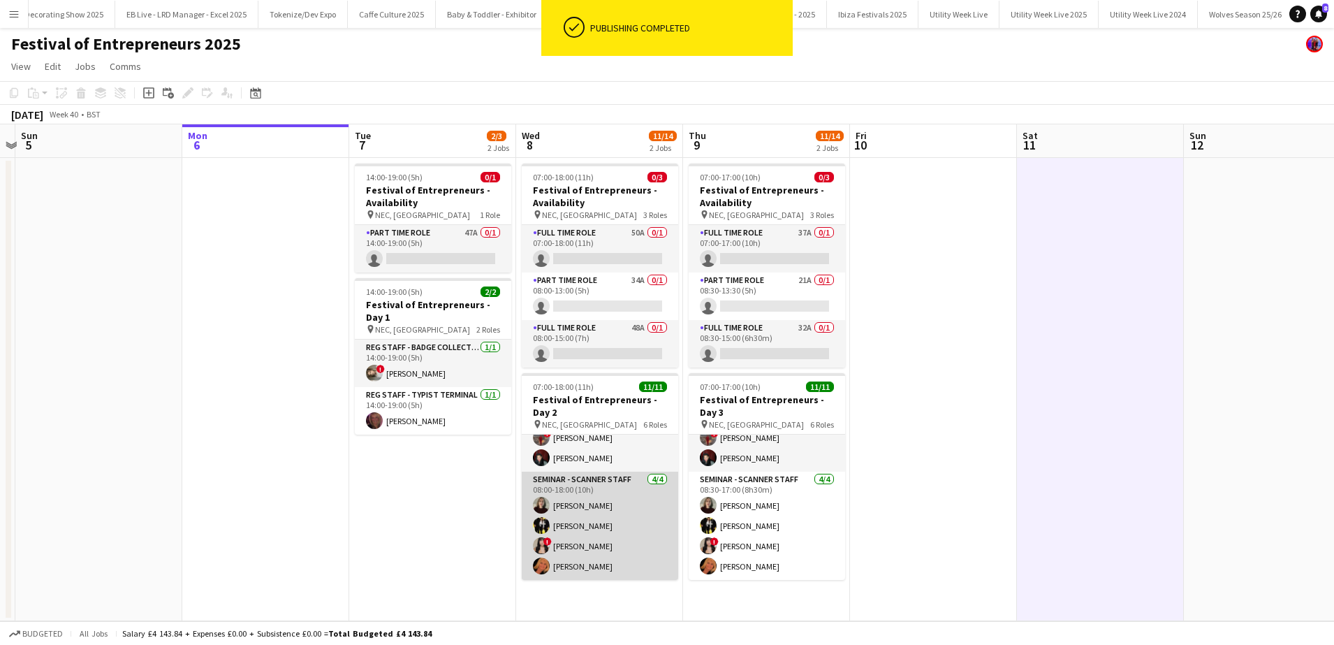
click at [629, 538] on app-card-role "Seminar - Scanner Staff [DATE] 08:00-18:00 (10h) [PERSON_NAME] [PERSON_NAME] ! …" at bounding box center [600, 525] width 156 height 108
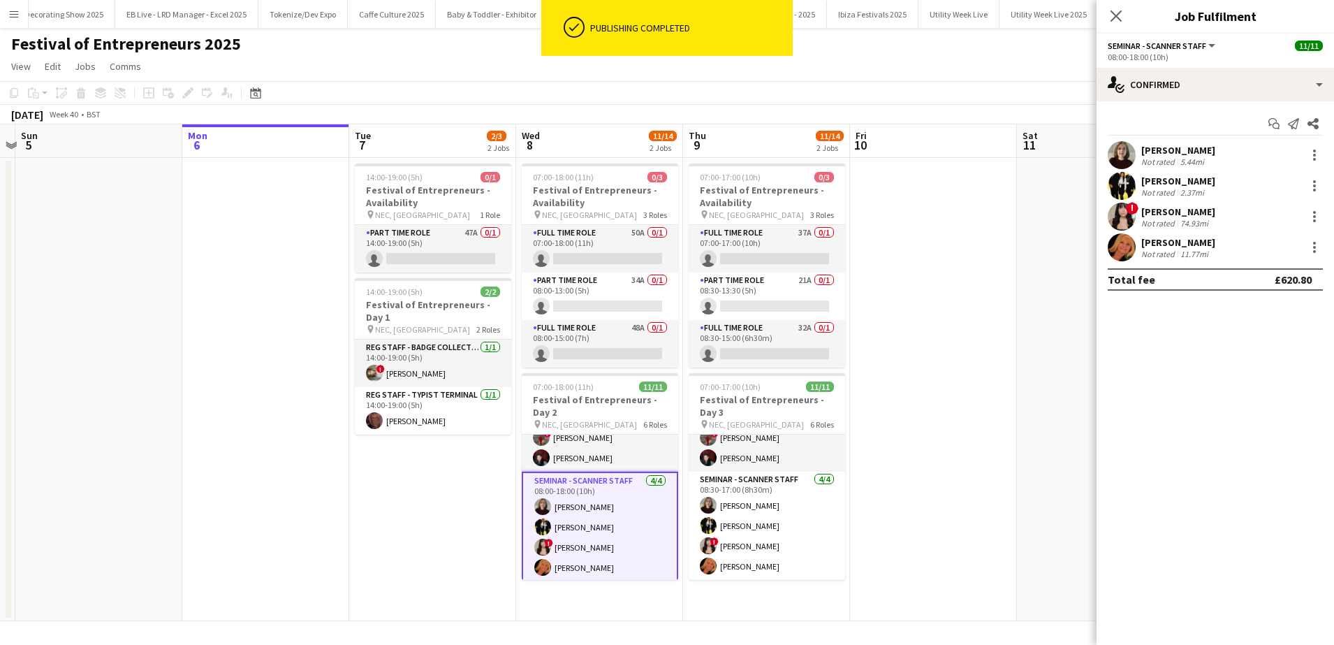
click at [1188, 251] on div "11.77mi" at bounding box center [1194, 254] width 34 height 10
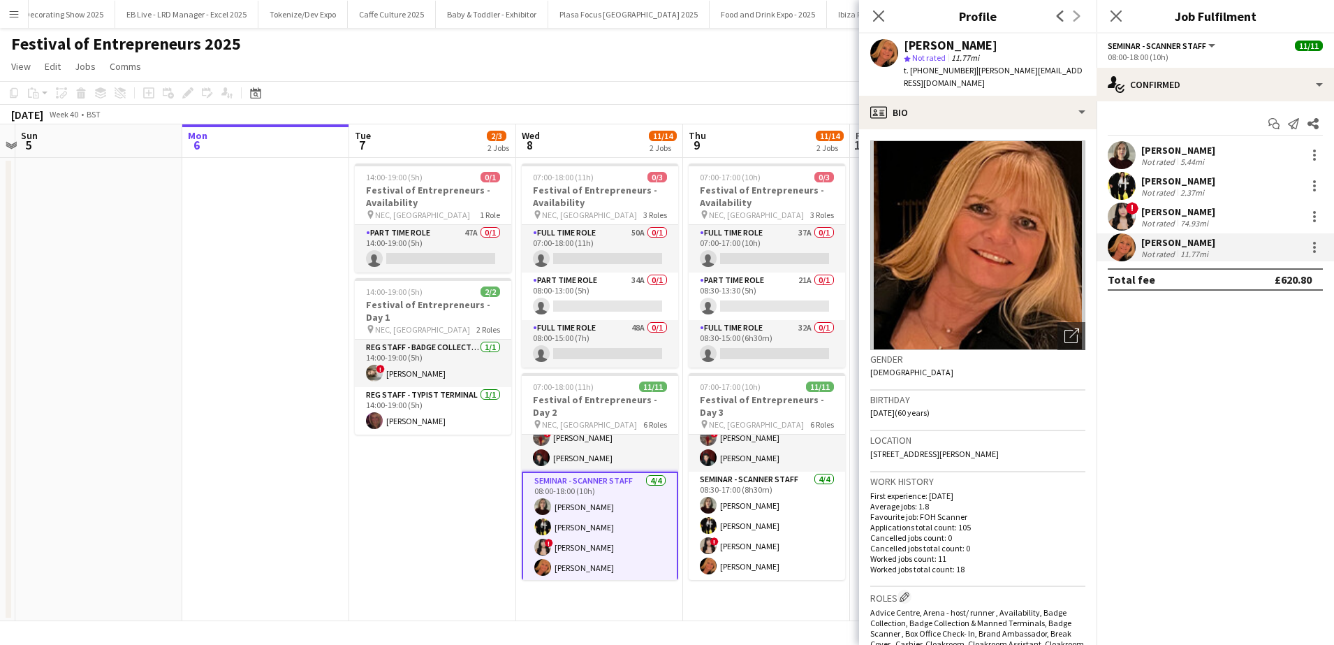
drag, startPoint x: 1000, startPoint y: 47, endPoint x: 906, endPoint y: 41, distance: 94.5
click at [906, 41] on div "[PERSON_NAME]" at bounding box center [995, 45] width 182 height 13
